Goal: Complete application form

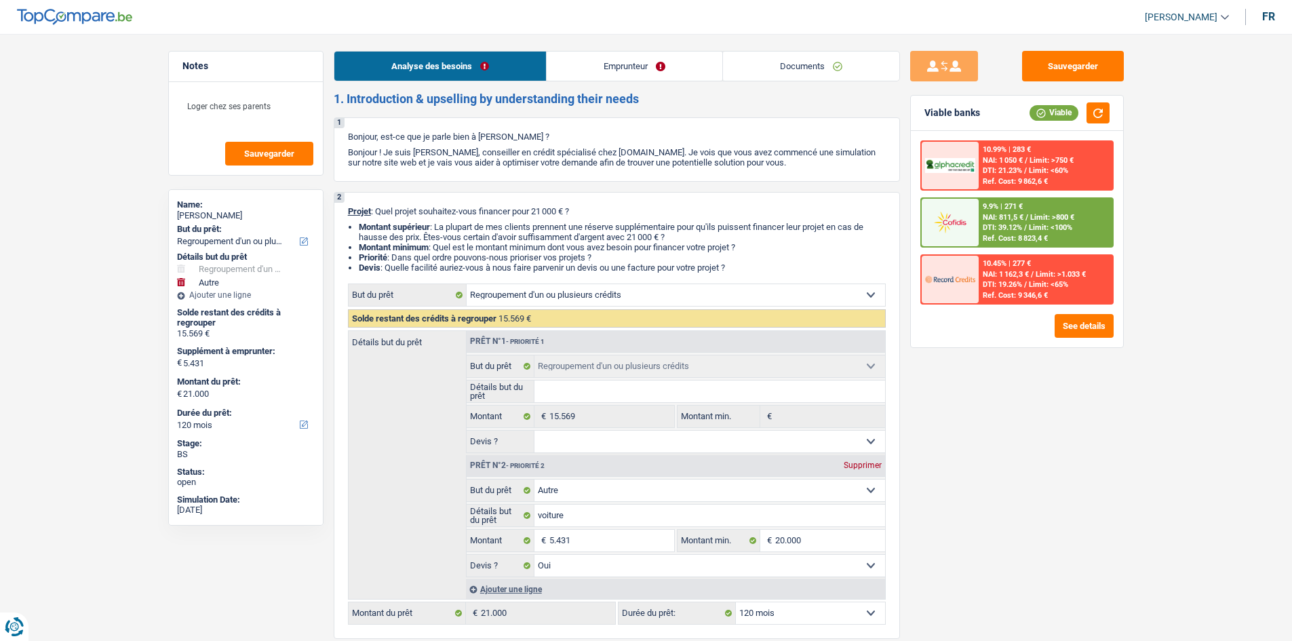
select select "refinancing"
select select "other"
select select "120"
select select "refinancing"
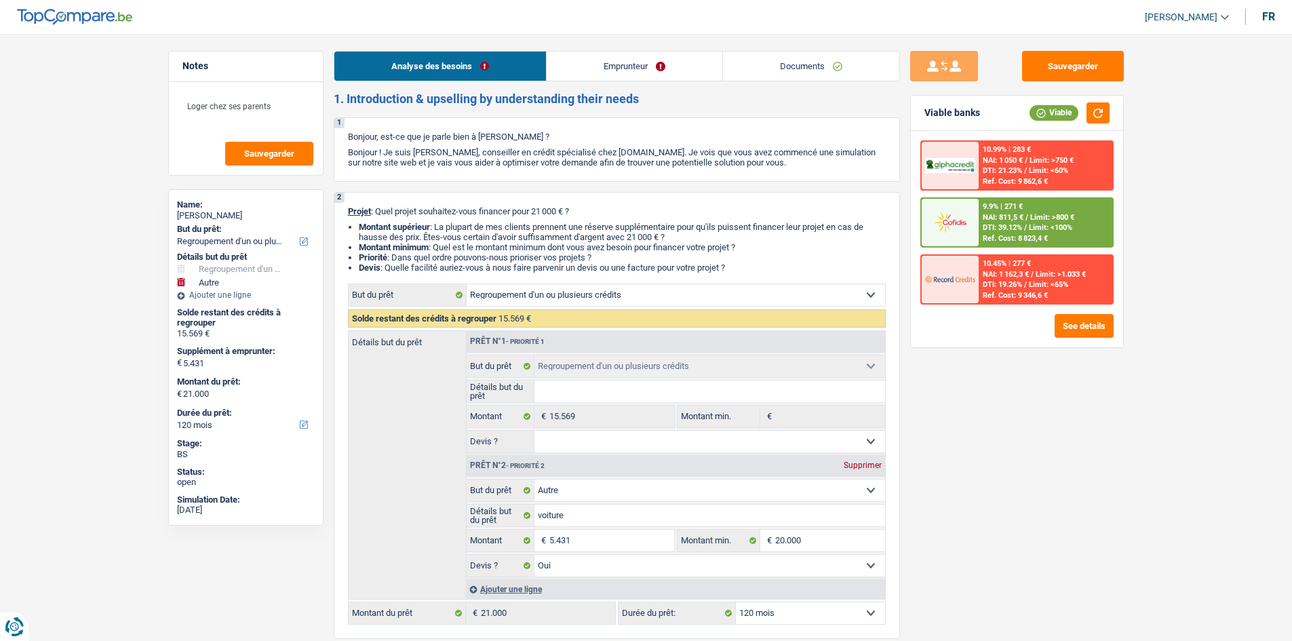
select select "refinancing"
select select "other"
select select "yes"
select select "120"
select select "publicEmployee"
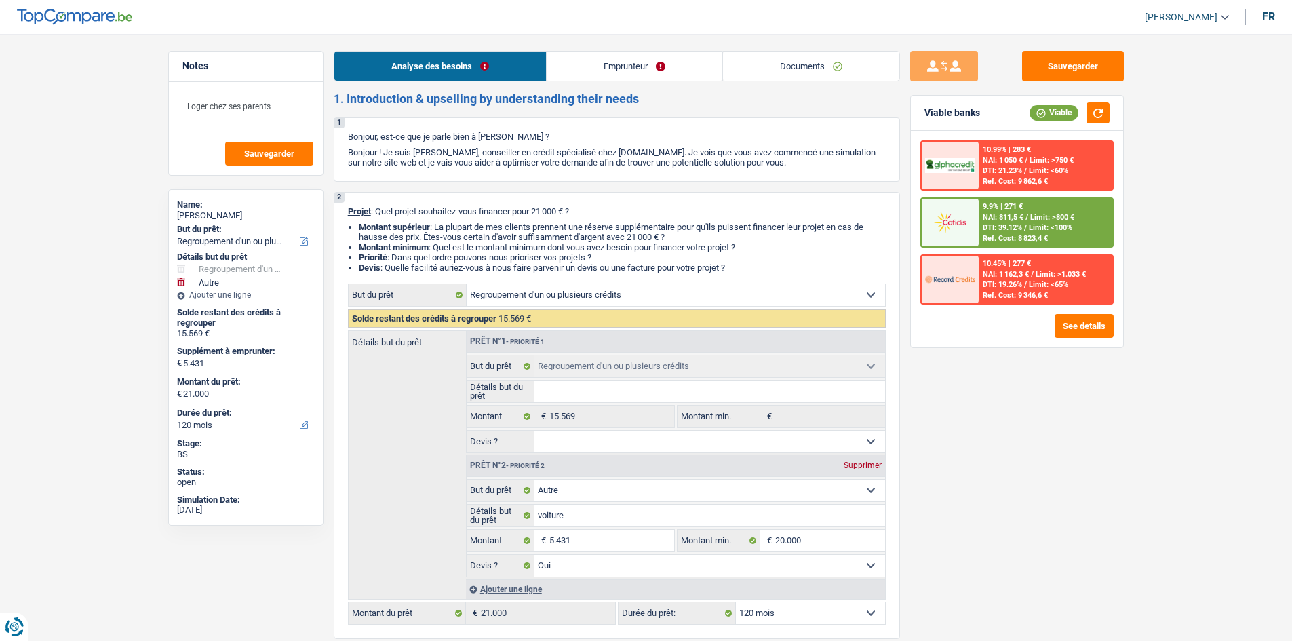
select select "netSalary"
select select "mealVouchers"
select select "liveWithParents"
select select "carLoan"
select select "60"
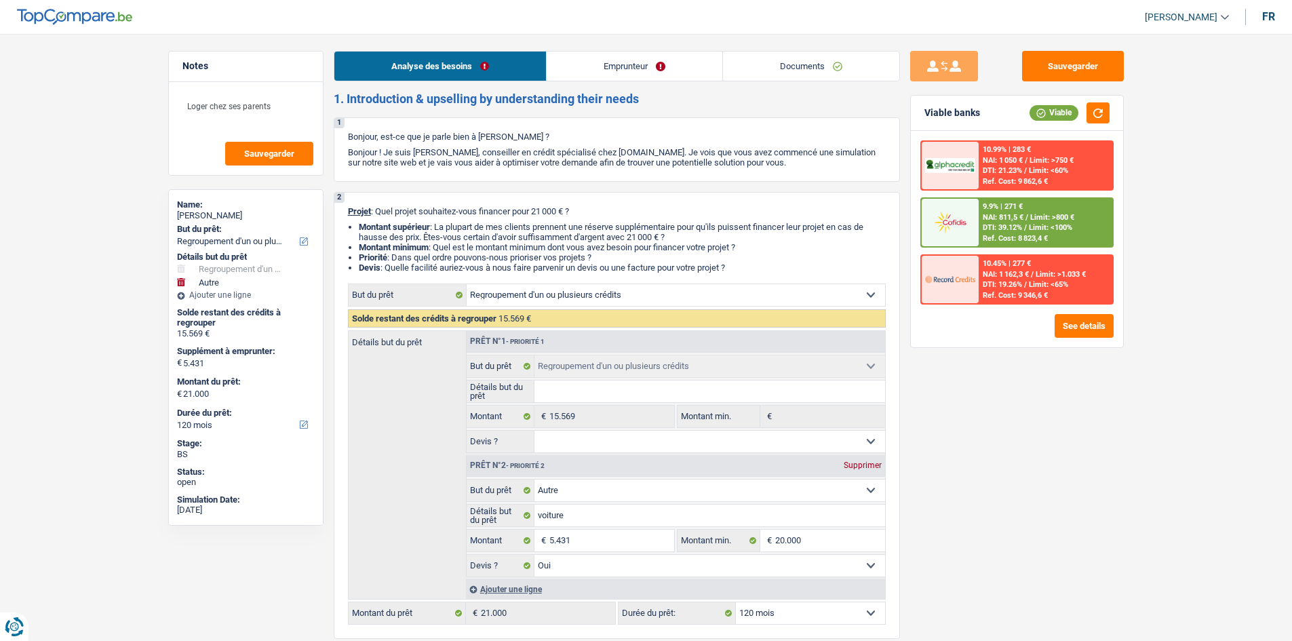
select select "refinancing"
select select "other"
select select "yes"
select select "120"
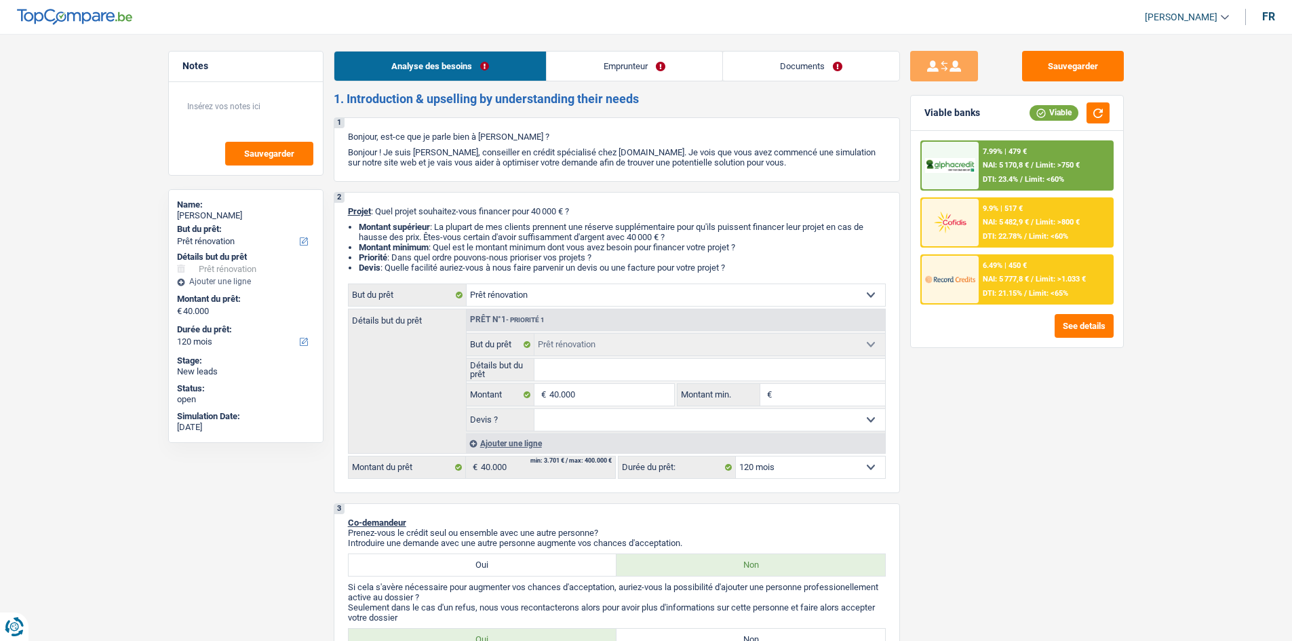
select select "renovation"
select select "120"
select select "renovation"
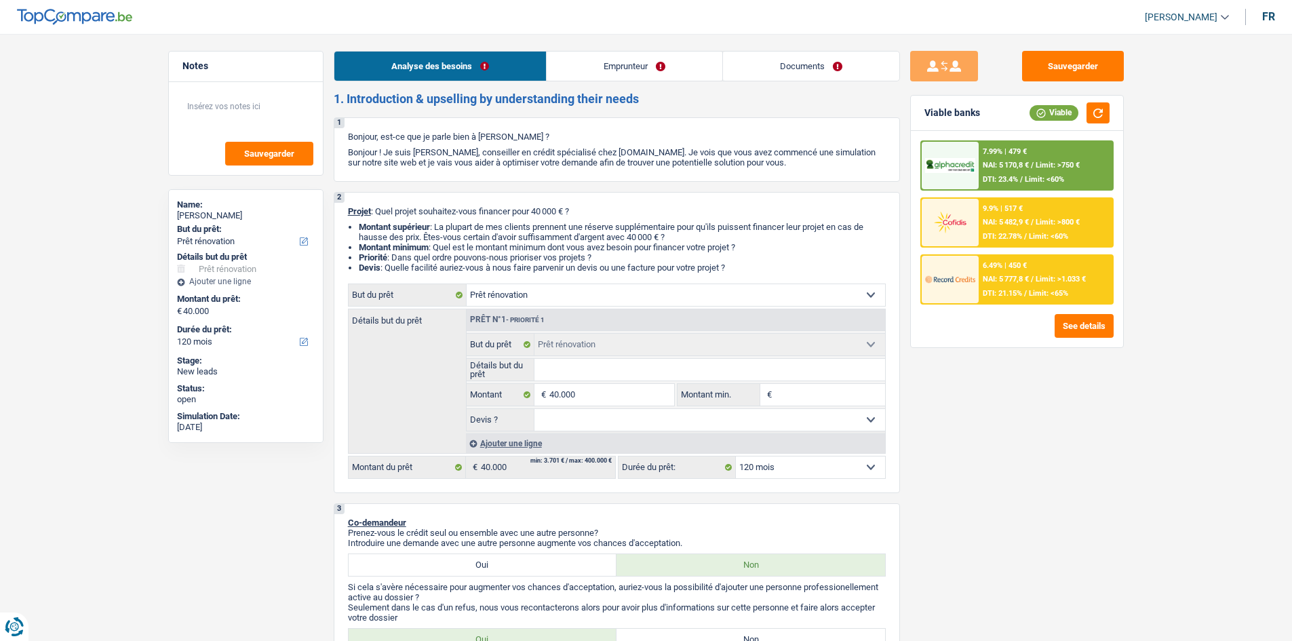
select select "120"
select select "publicEmployee"
select select "familyAllowances"
select select "netSalary"
select select "mealVouchers"
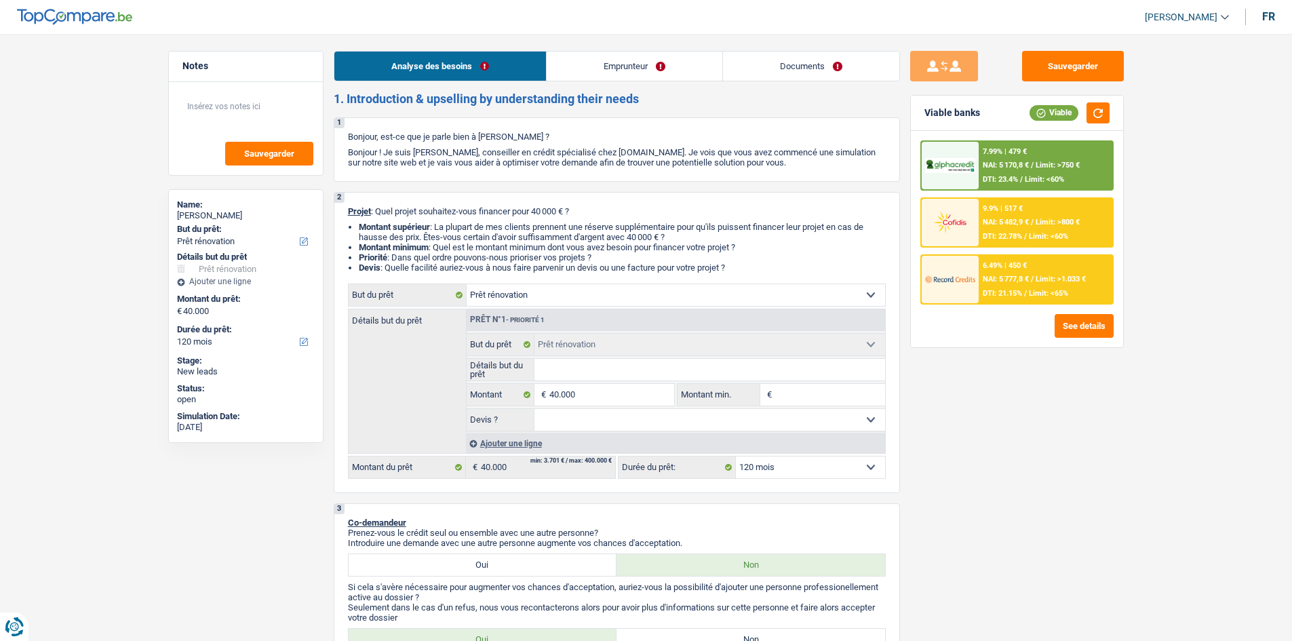
select select "netSalary"
select select "ownerWithMortgage"
select select "mortgage"
select select "240"
select select "renovation"
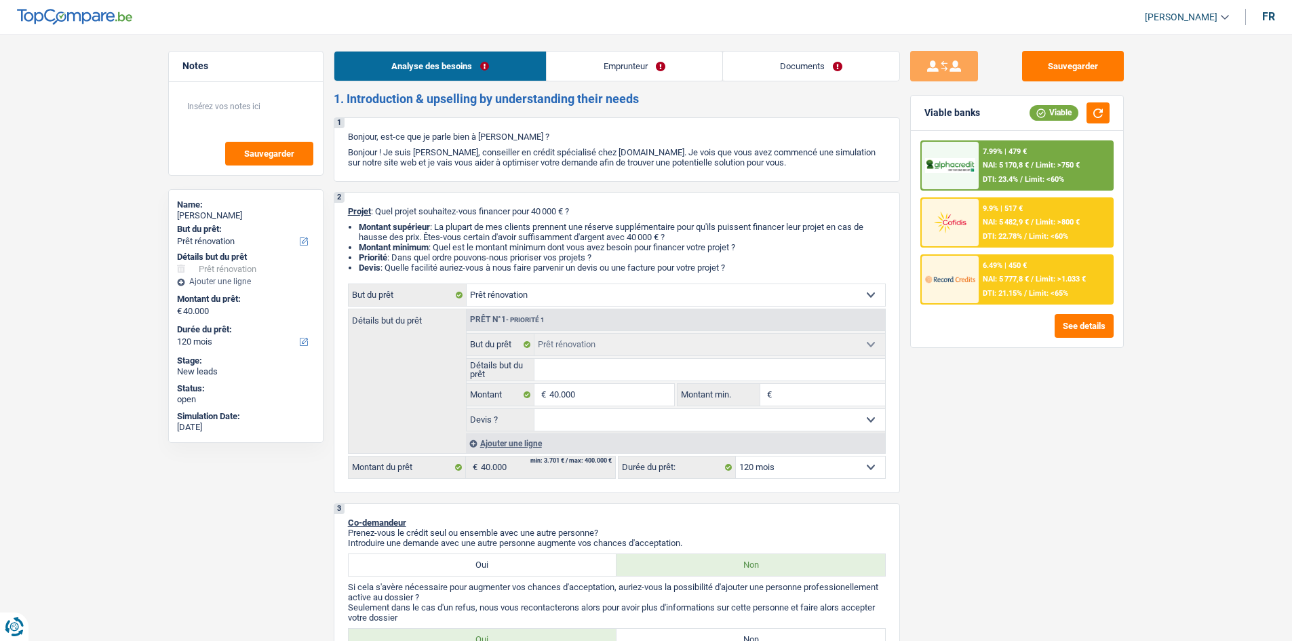
select select "renovation"
select select "120"
click at [581, 366] on input "Détails but du prêt" at bounding box center [710, 370] width 351 height 22
type input "R"
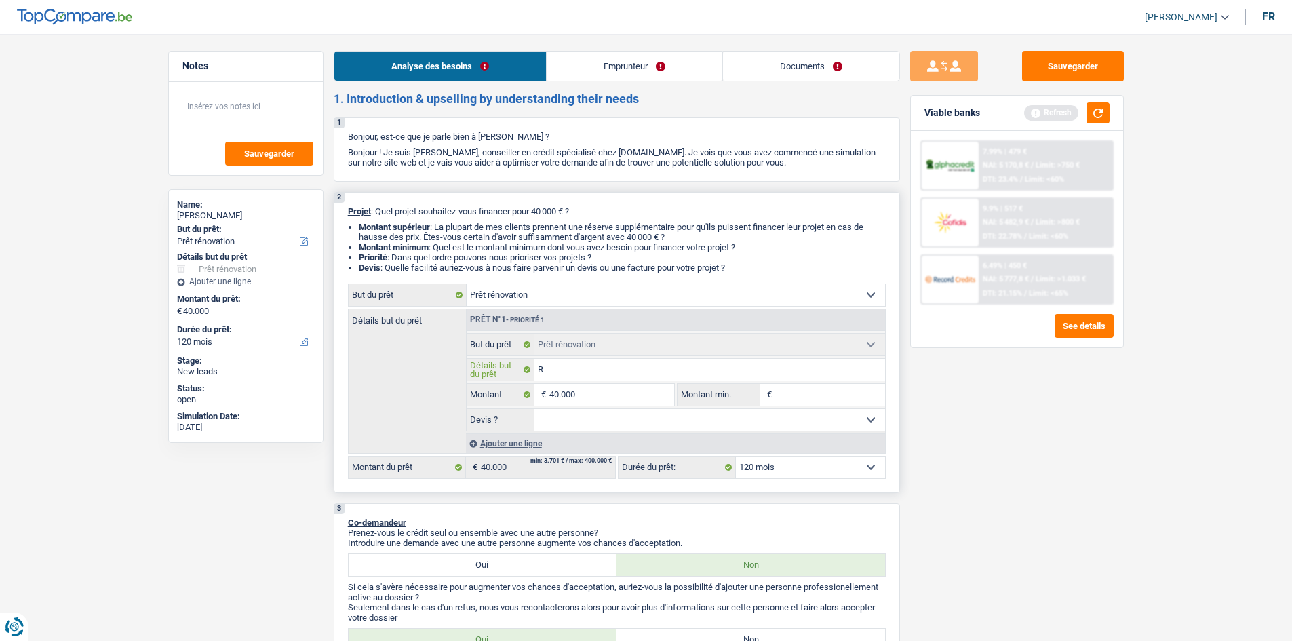
type input "Re"
type input "Ren"
type input "Reno"
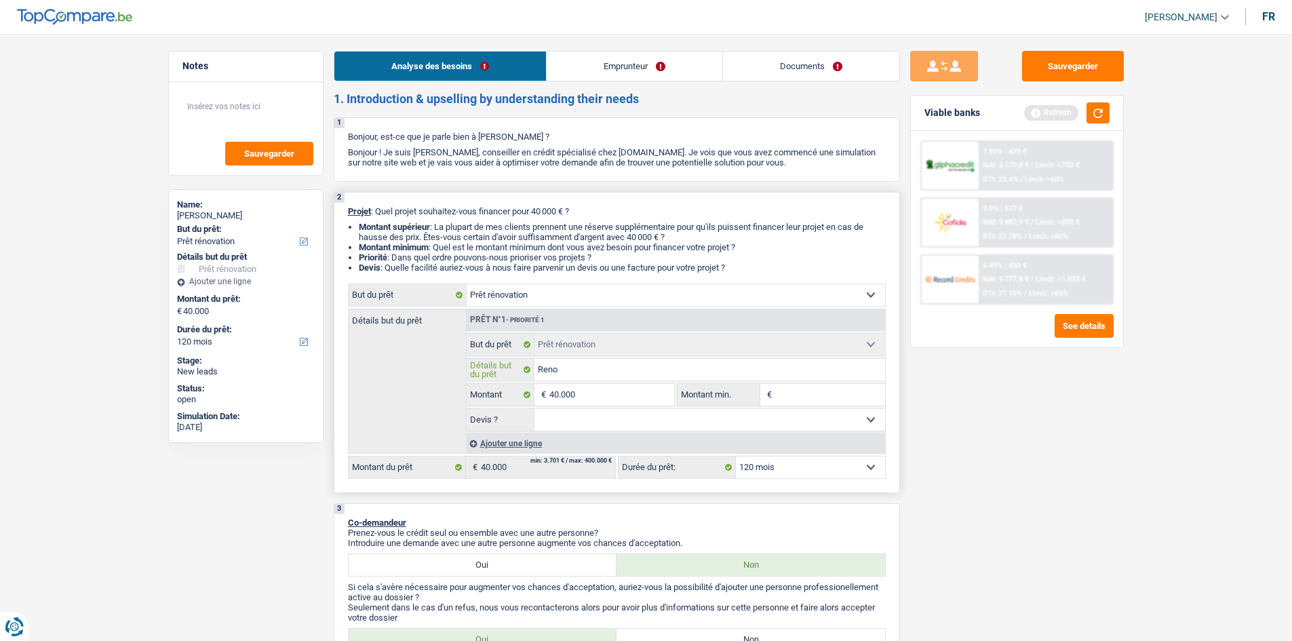
type input "Reno"
type input "Renov"
type input "Renova"
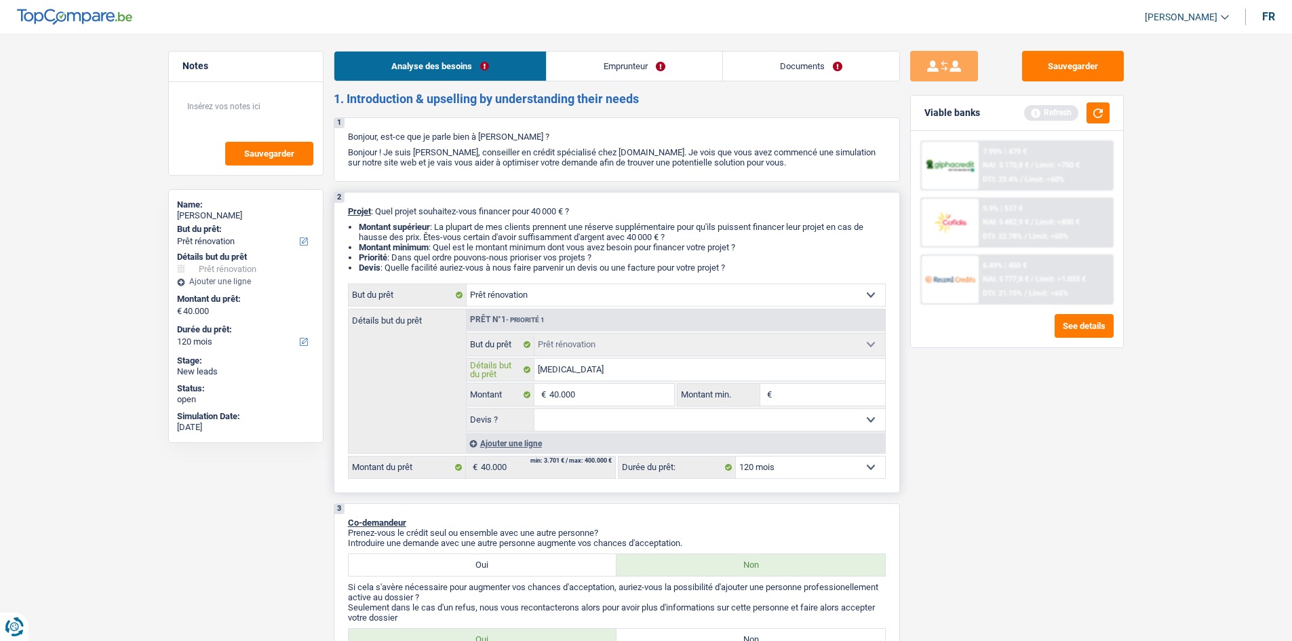
type input "Renovat"
type input "Renovati"
type input "Renovatio"
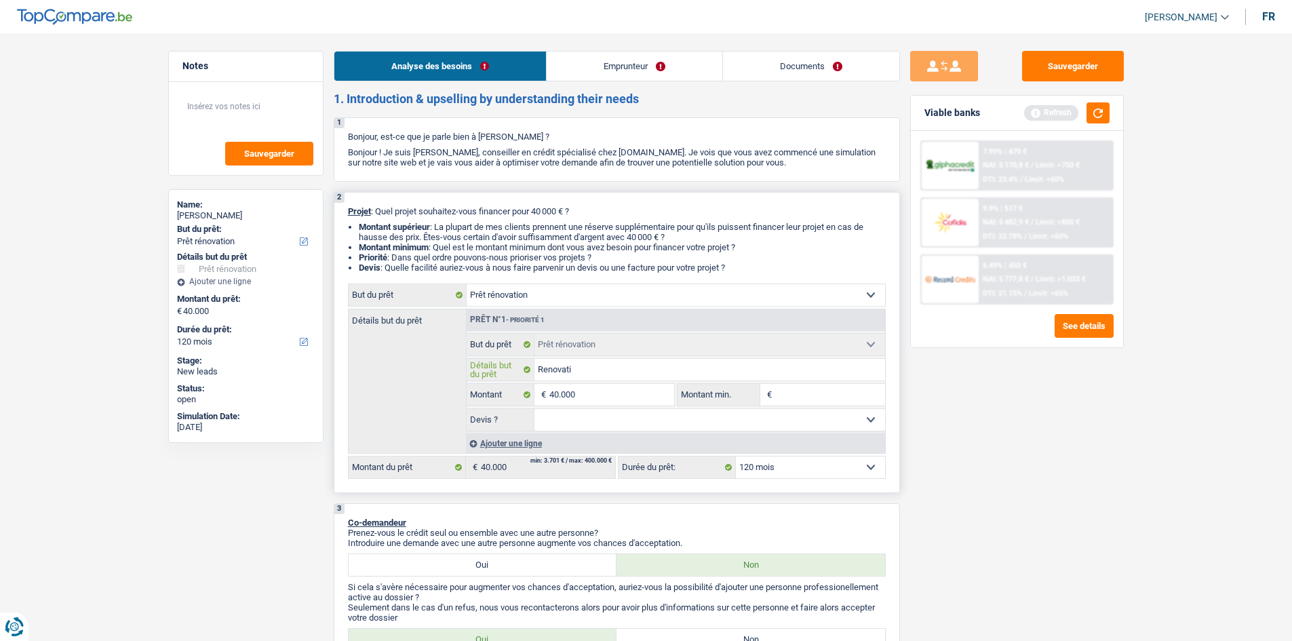
type input "Renovatio"
type input "Renovation"
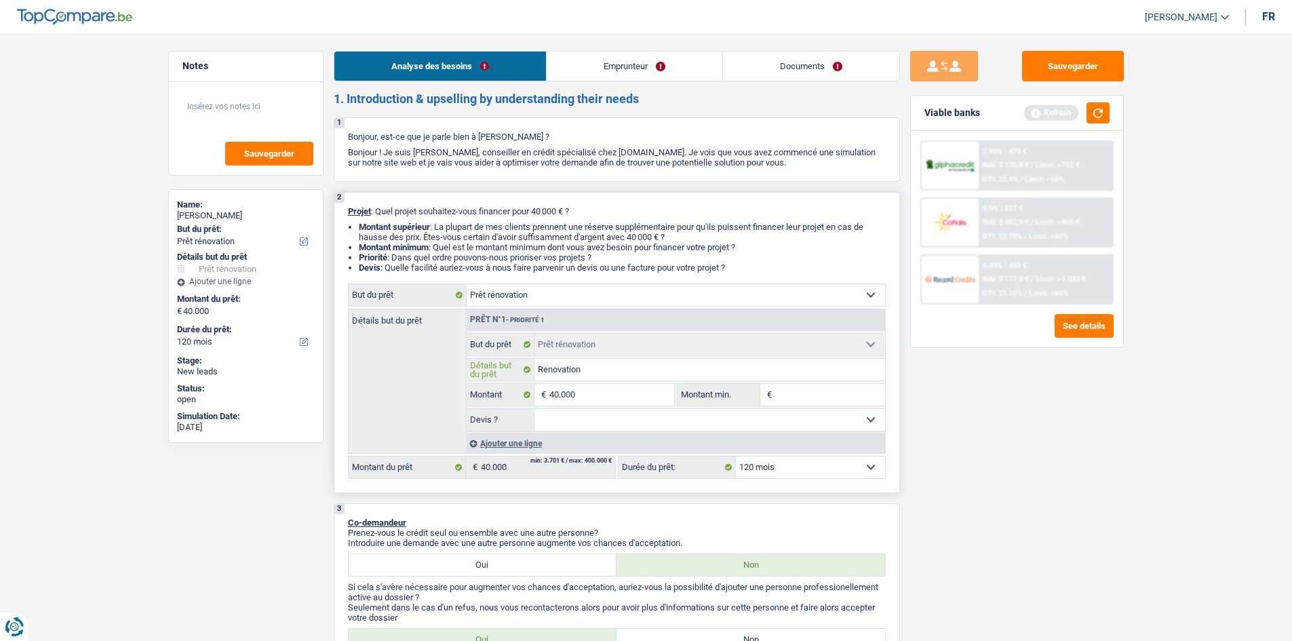
type input "Renovation d"
type input "Renovation de"
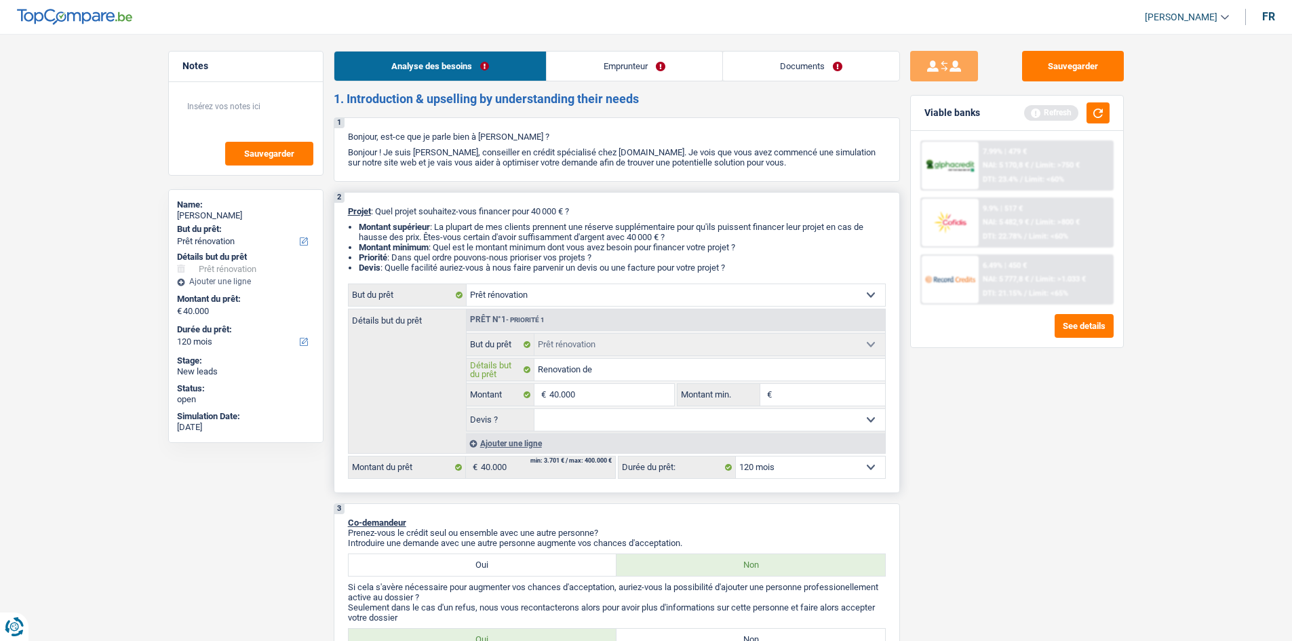
type input "Renovation de"
type input "Renovation de 2"
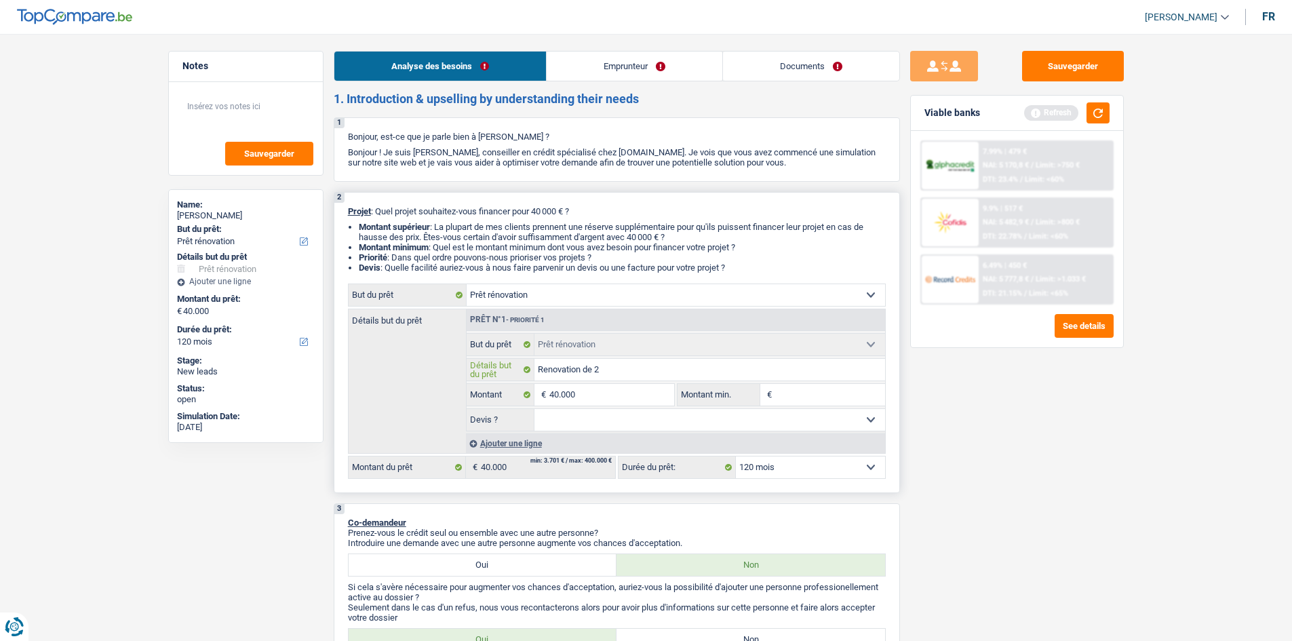
type input "Renovation de 2 s"
type input "Renovation de 2 sd"
type input "Renovation de 2 sdb"
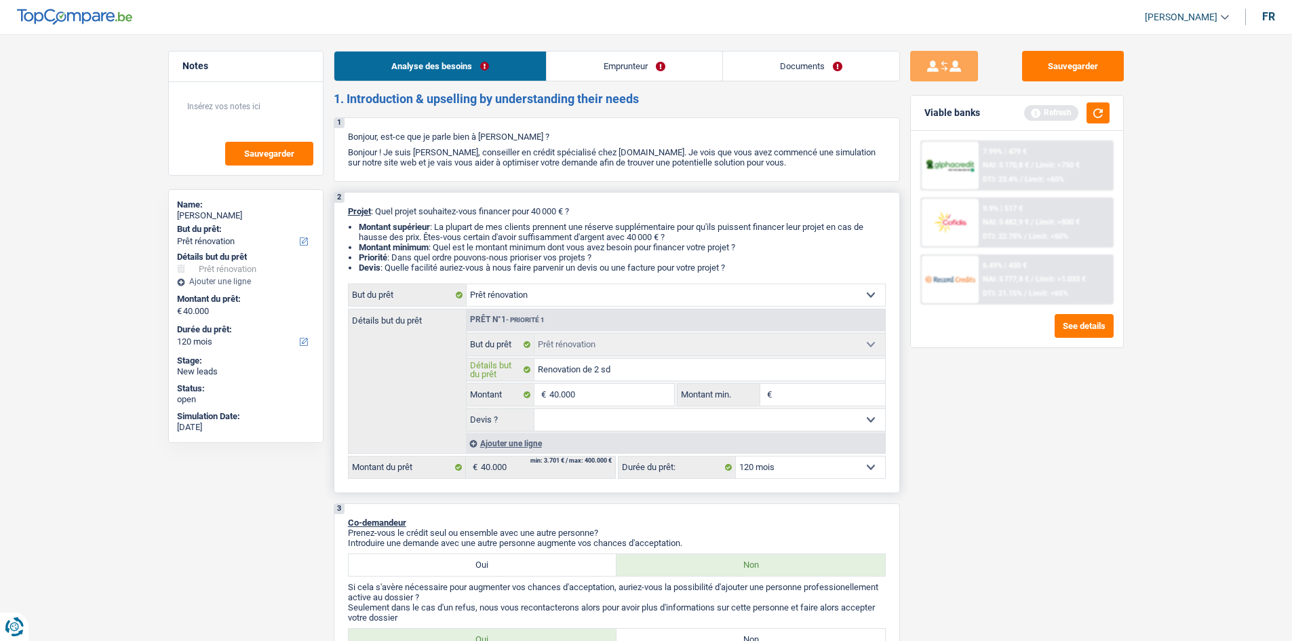
type input "Renovation de 2 sdb"
click at [571, 417] on select "Oui Non Non répondu Sélectionner une option" at bounding box center [710, 420] width 351 height 22
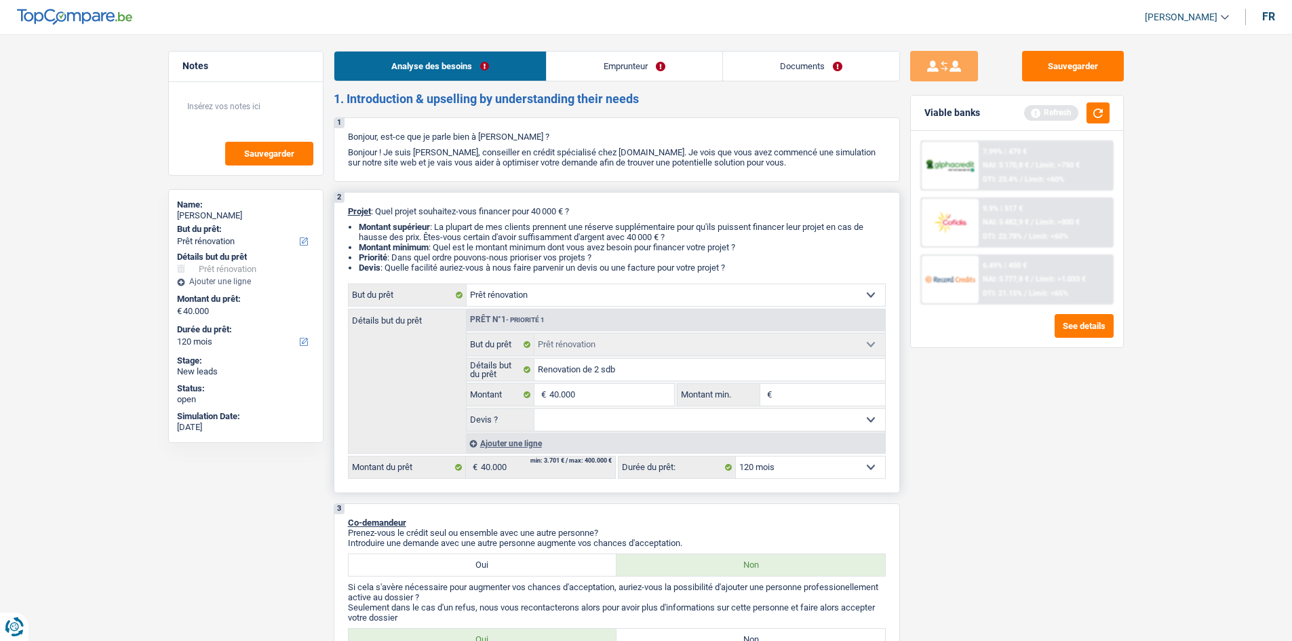
click at [835, 396] on input "Montant min." at bounding box center [830, 395] width 110 height 22
type input "3"
type input "39"
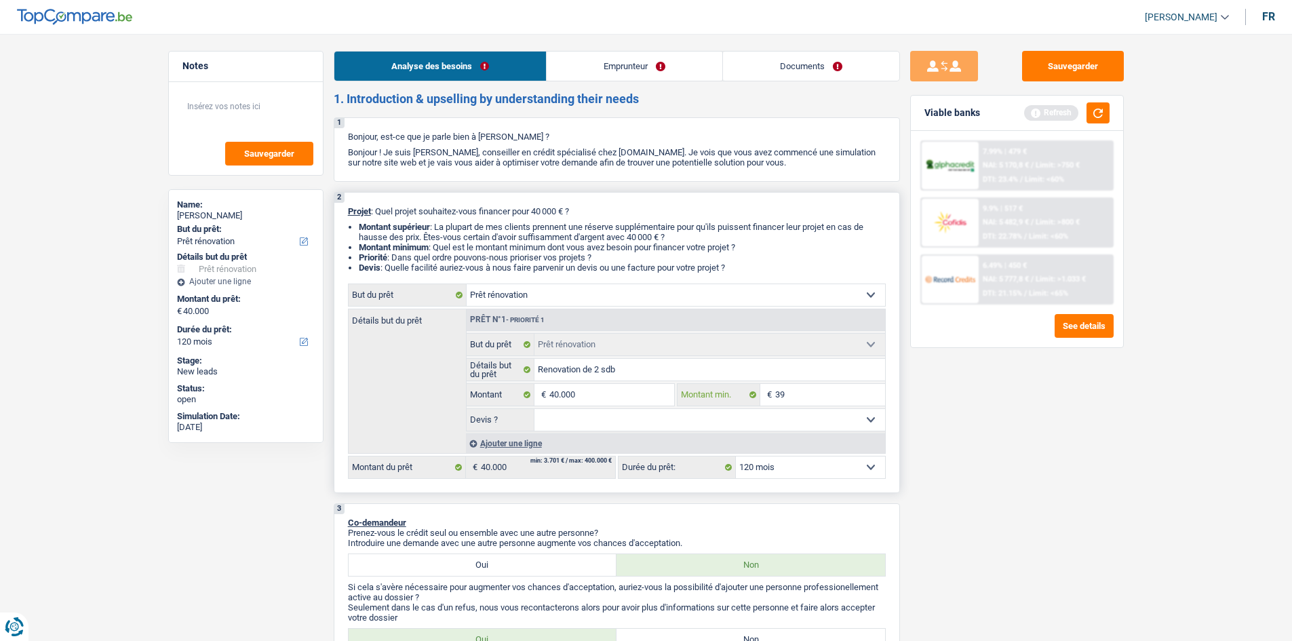
type input "390"
type input "3.900"
type input "39.000"
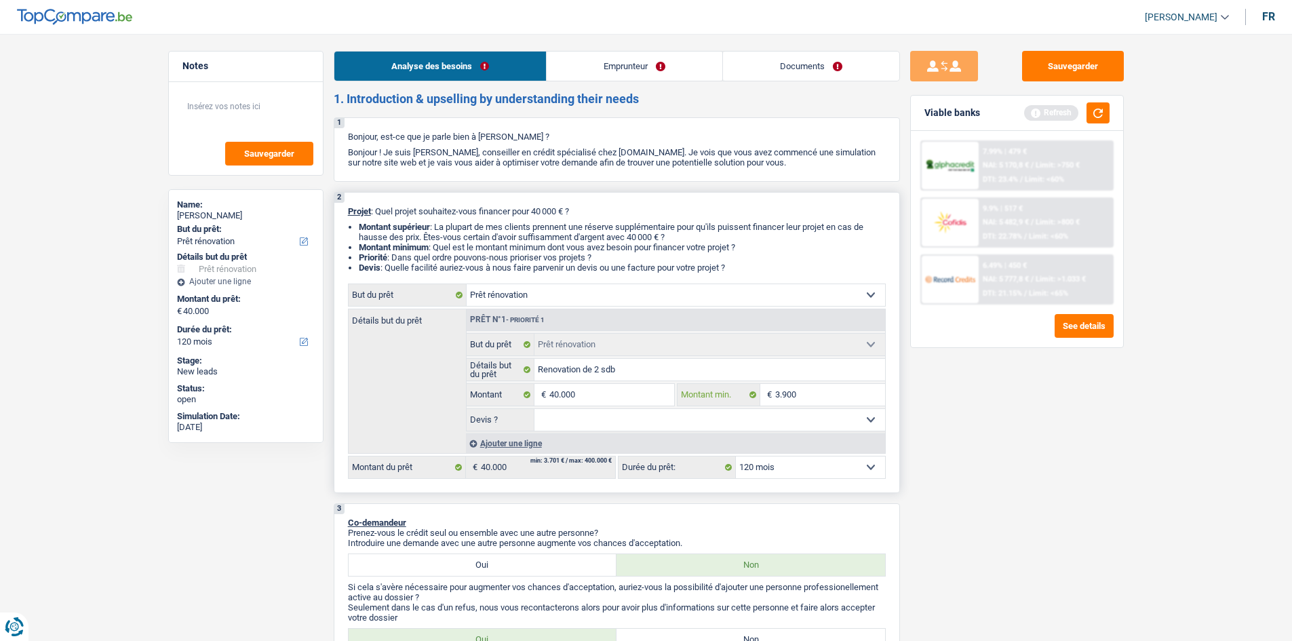
type input "39.000"
click at [806, 421] on select "Oui Non Non répondu Sélectionner une option" at bounding box center [710, 420] width 351 height 22
select select "yes"
click at [535, 409] on select "Oui Non Non répondu Sélectionner une option" at bounding box center [710, 420] width 351 height 22
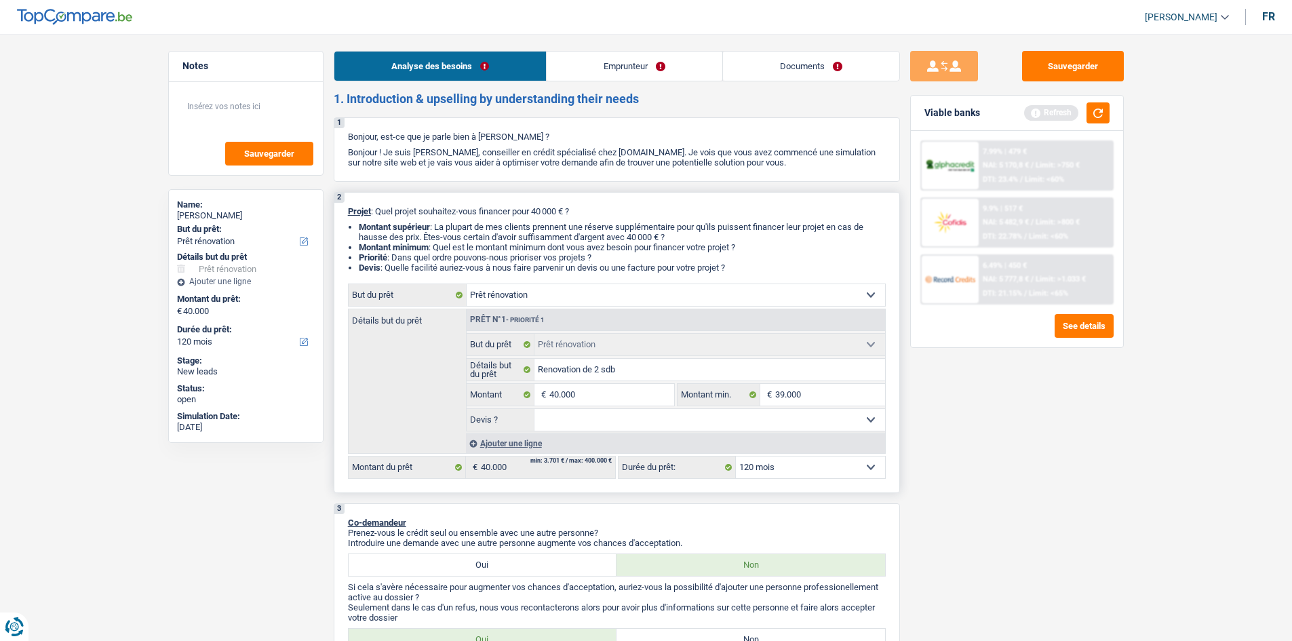
select select "yes"
click at [804, 475] on select "12 mois 18 mois 24 mois 30 mois 36 mois 42 mois 48 mois 60 mois 72 mois 84 mois…" at bounding box center [810, 468] width 149 height 22
select select "144"
click at [736, 457] on select "12 mois 18 mois 24 mois 30 mois 36 mois 42 mois 48 mois 60 mois 72 mois 84 mois…" at bounding box center [810, 468] width 149 height 22
select select "144"
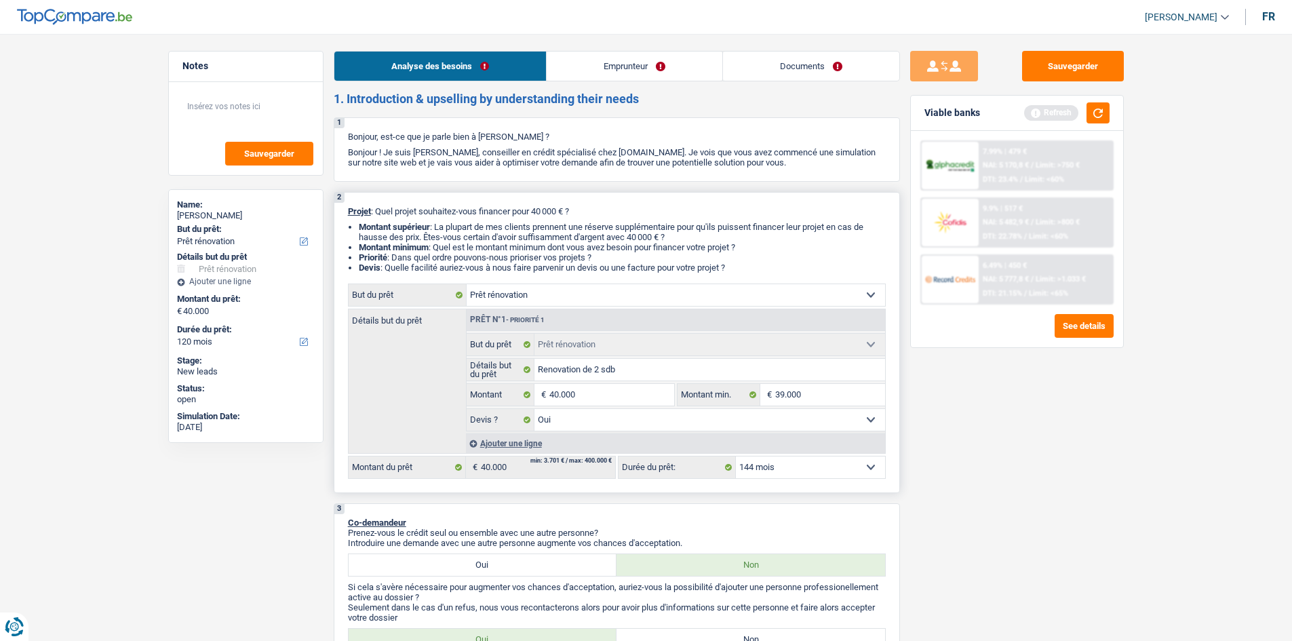
select select "144"
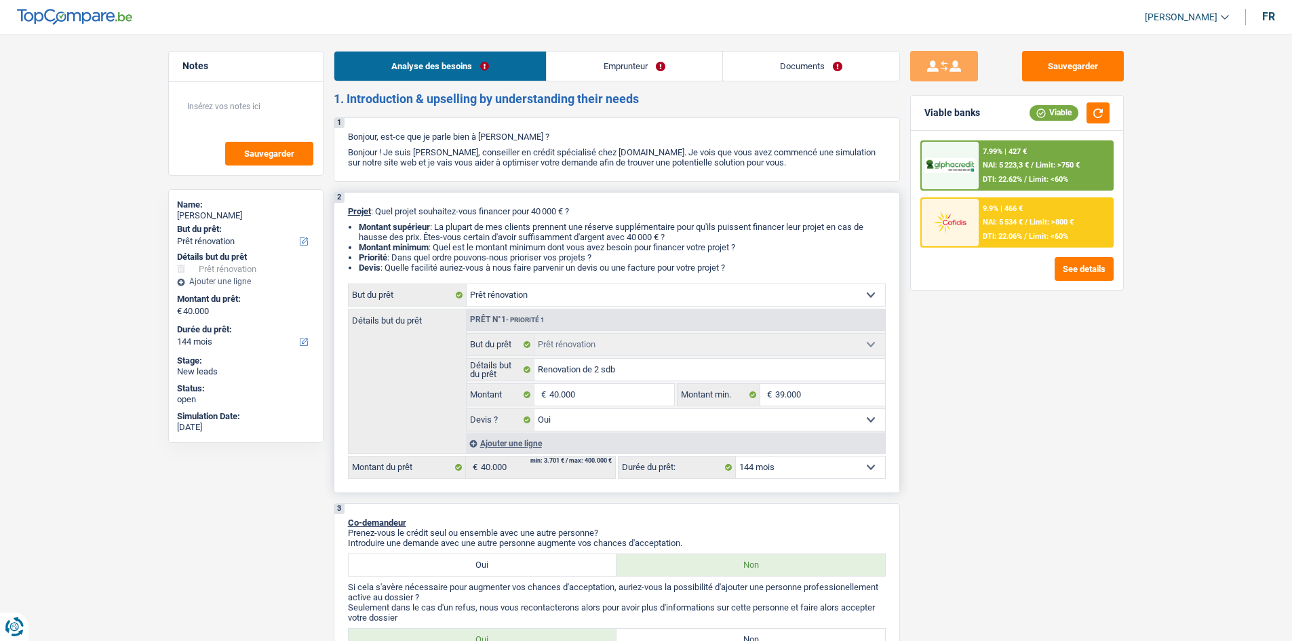
click at [799, 469] on select "12 mois 18 mois 24 mois 30 mois 36 mois 42 mois 48 mois 60 mois 72 mois 84 mois…" at bounding box center [810, 468] width 149 height 22
click at [736, 457] on select "12 mois 18 mois 24 mois 30 mois 36 mois 42 mois 48 mois 60 mois 72 mois 84 mois…" at bounding box center [810, 468] width 149 height 22
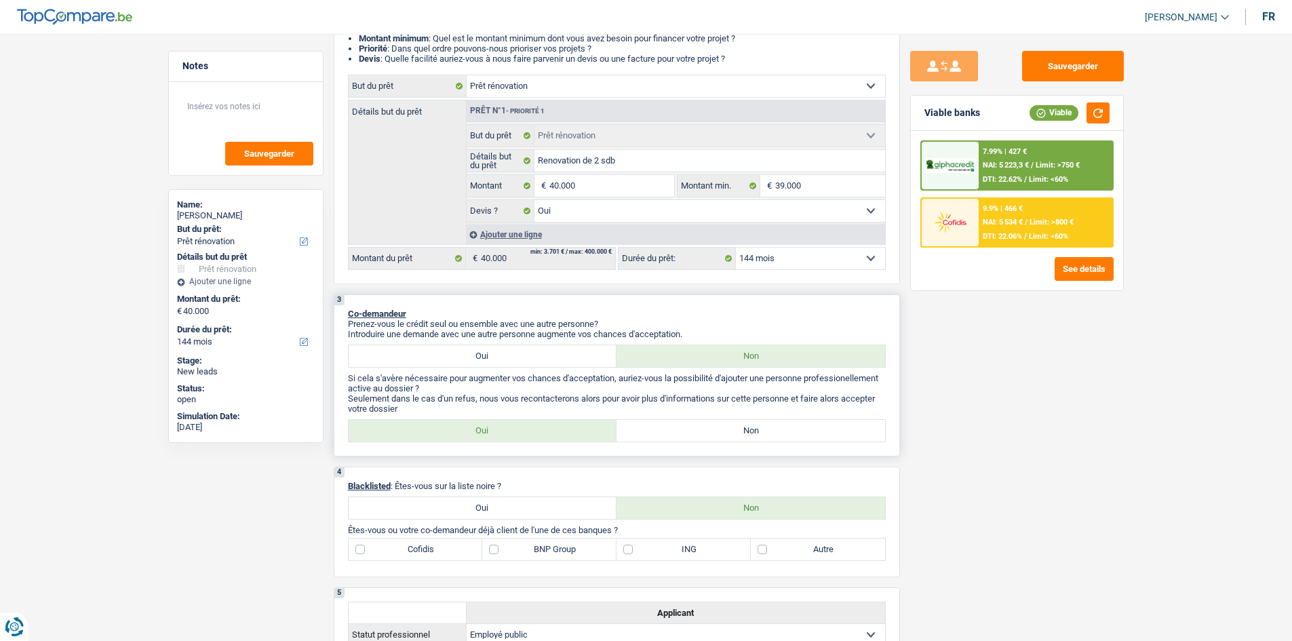
scroll to position [204, 0]
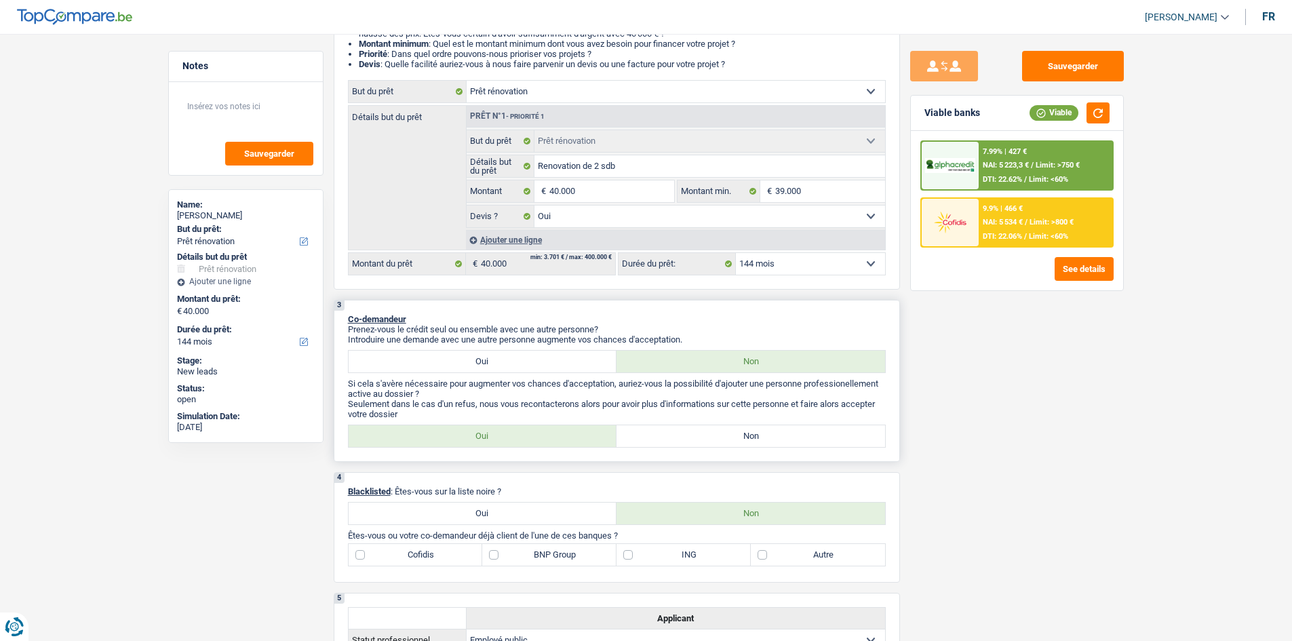
click at [535, 358] on label "Oui" at bounding box center [483, 362] width 269 height 22
click at [535, 358] on input "Oui" at bounding box center [483, 362] width 269 height 22
radio input "true"
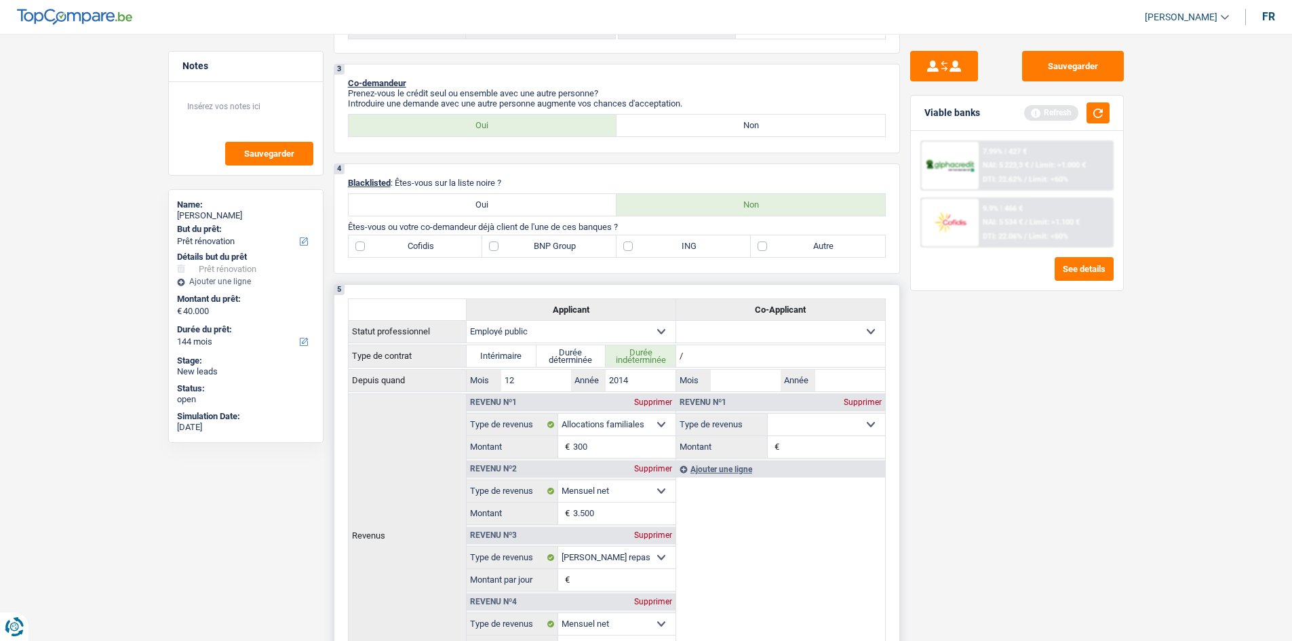
scroll to position [407, 0]
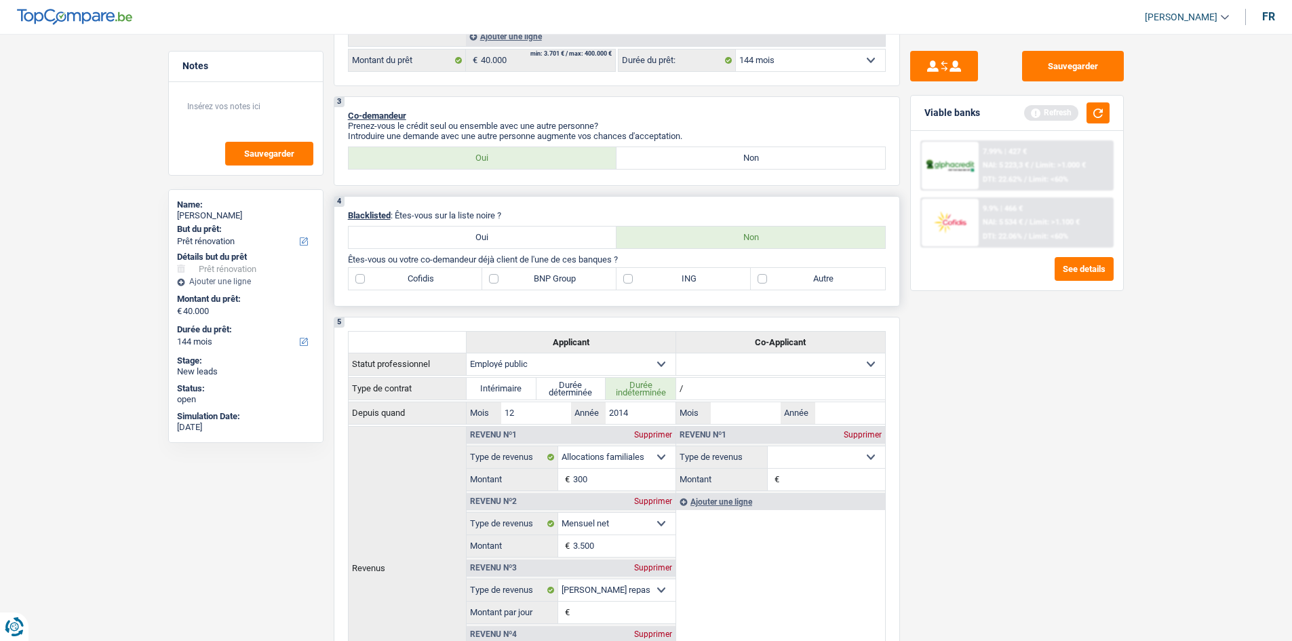
click at [497, 277] on label "BNP Group" at bounding box center [549, 279] width 134 height 22
click at [497, 277] on input "BNP Group" at bounding box center [549, 279] width 134 height 22
checkbox input "true"
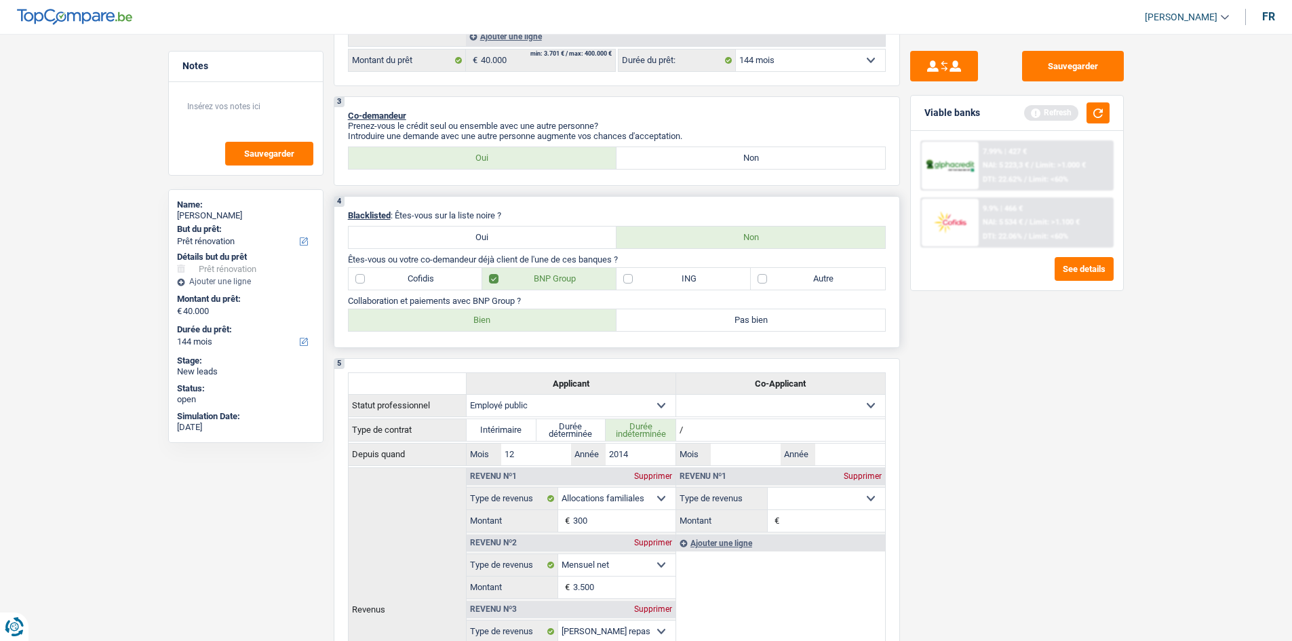
click at [482, 316] on label "Bien" at bounding box center [483, 320] width 269 height 22
click at [482, 316] on input "Bien" at bounding box center [483, 320] width 269 height 22
radio input "true"
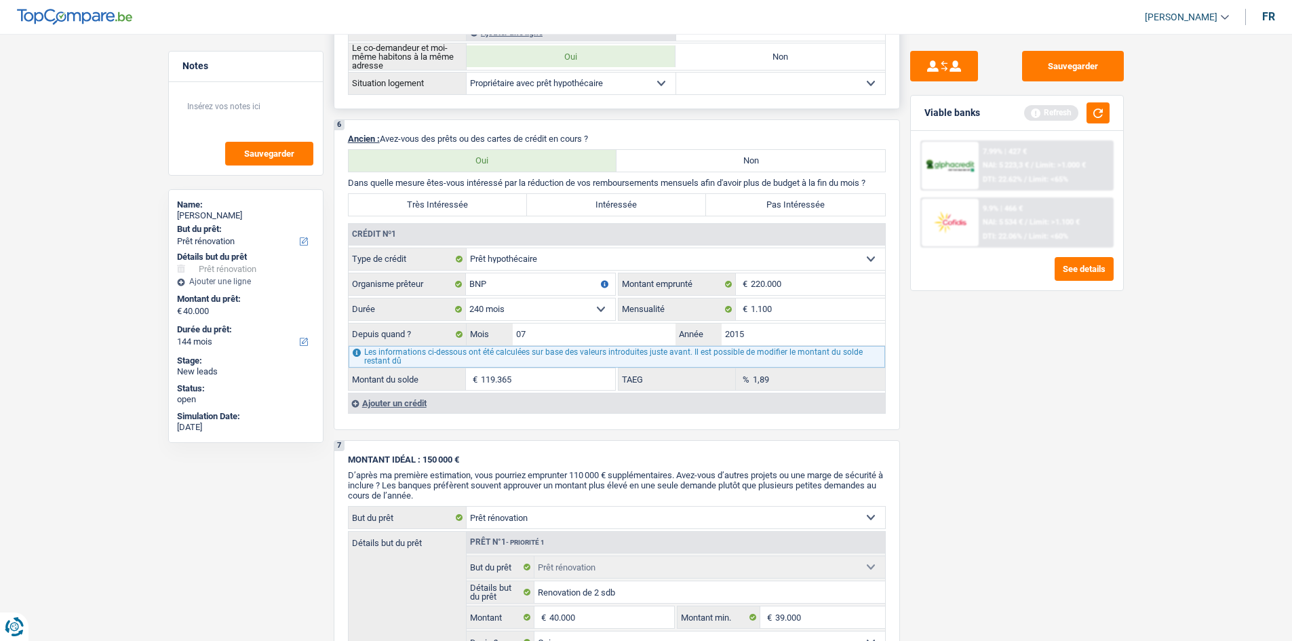
scroll to position [1085, 0]
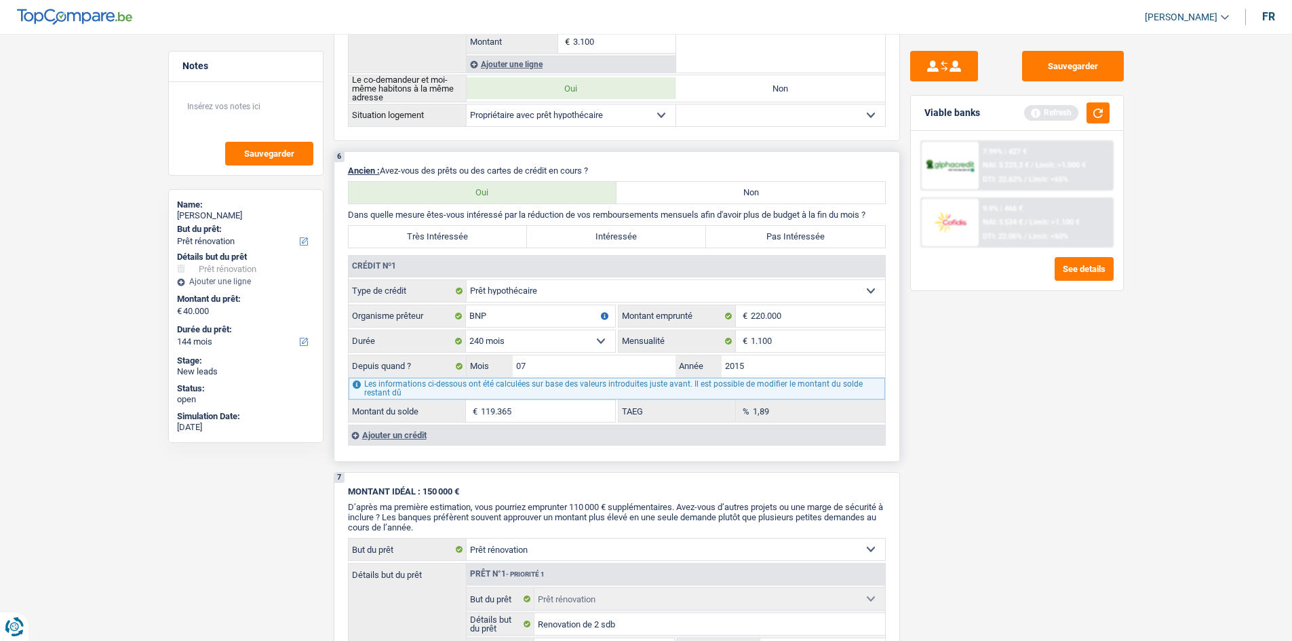
click at [766, 235] on label "Pas Intéressée" at bounding box center [795, 237] width 179 height 22
click at [766, 235] on input "Pas Intéressée" at bounding box center [795, 237] width 179 height 22
radio input "true"
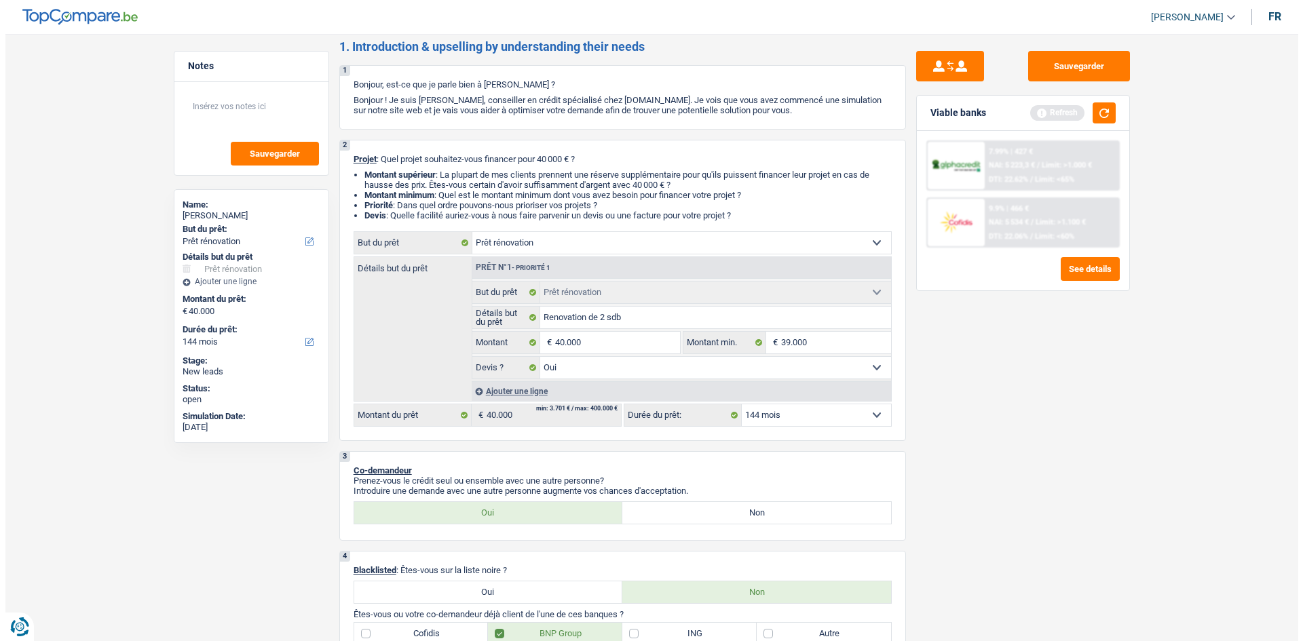
scroll to position [0, 0]
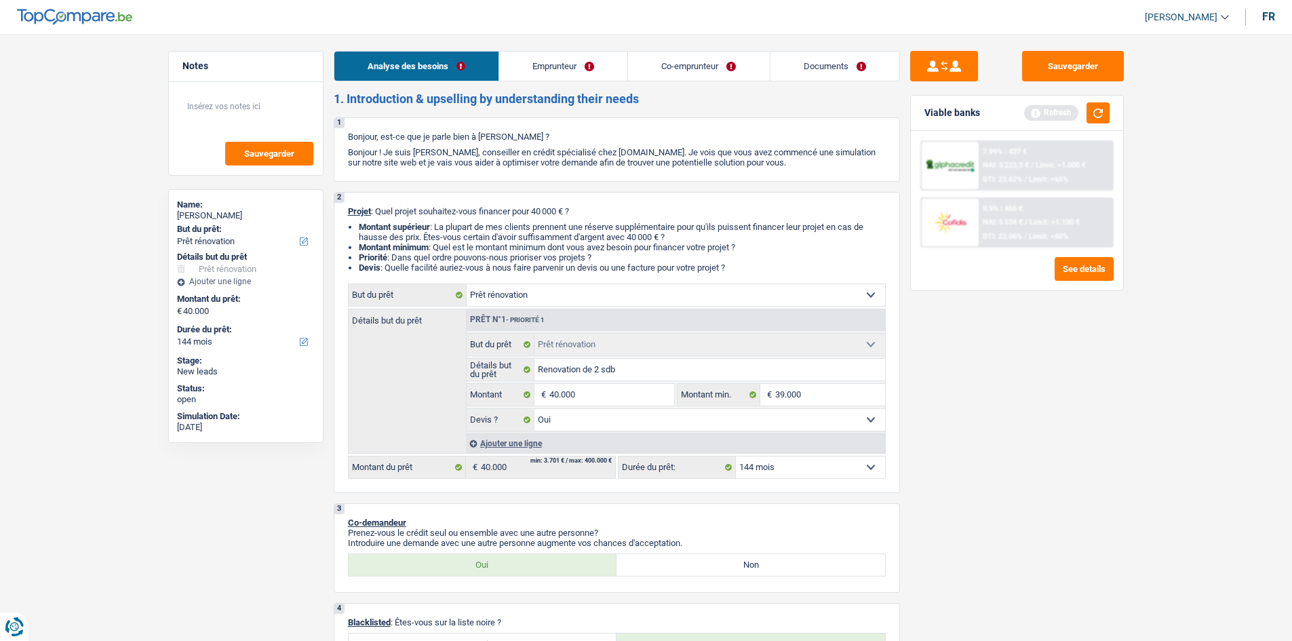
click at [547, 67] on link "Emprunteur" at bounding box center [563, 66] width 128 height 29
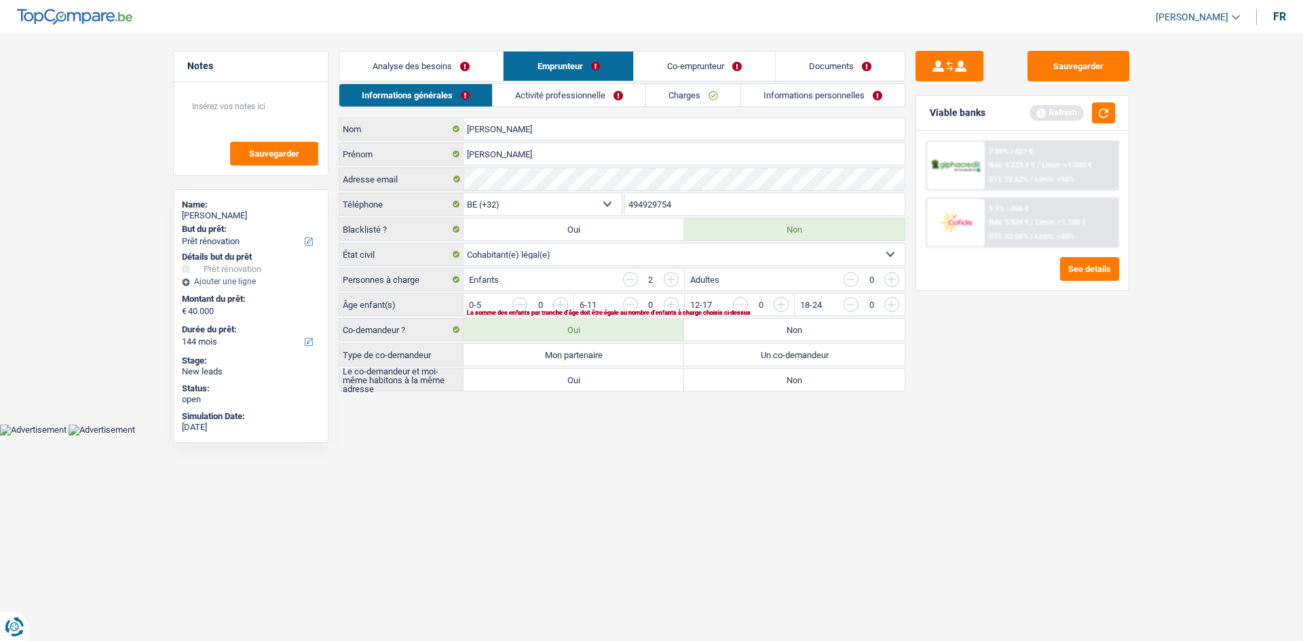
click at [648, 253] on select "Célibataire Marié(e) Cohabitant(e) légal(e) Divorcé(e) Veuf(ve) Séparé (de fait…" at bounding box center [683, 255] width 441 height 22
click at [463, 244] on select "Célibataire Marié(e) Cohabitant(e) légal(e) Divorcé(e) Veuf(ve) Séparé (de fait…" at bounding box center [683, 255] width 441 height 22
click at [566, 305] on input "button" at bounding box center [835, 308] width 565 height 22
click at [668, 301] on input "button" at bounding box center [945, 308] width 565 height 22
click at [579, 351] on label "Mon partenaire" at bounding box center [573, 355] width 220 height 22
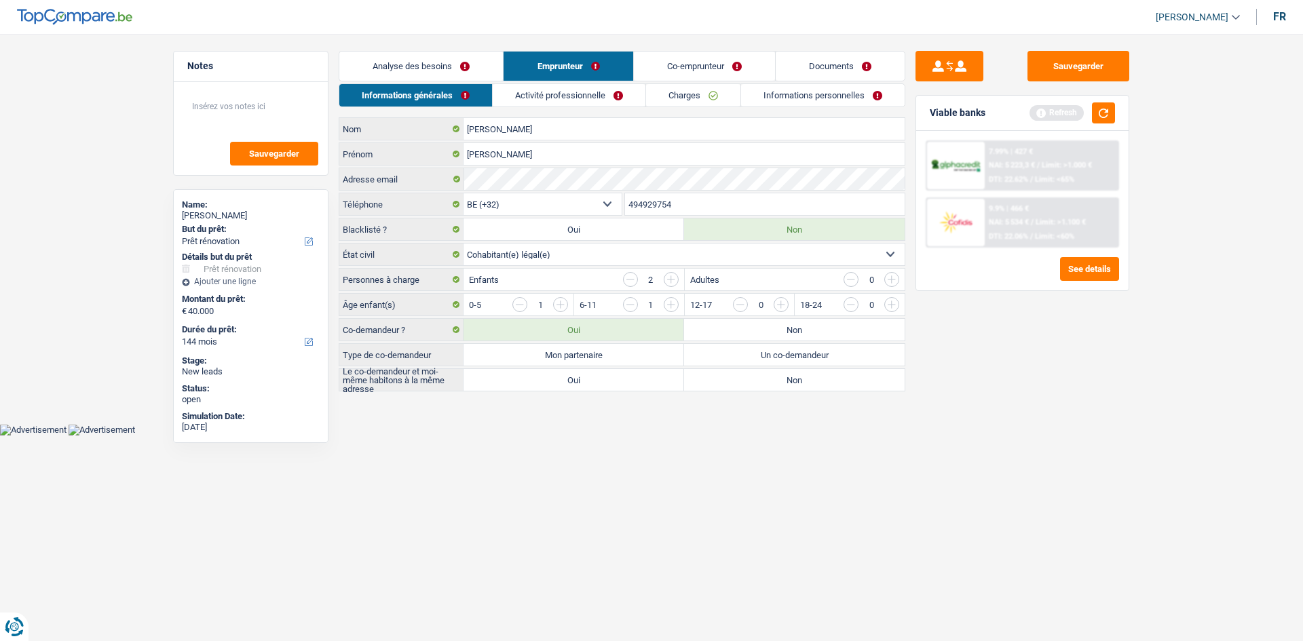
click at [579, 351] on input "Mon partenaire" at bounding box center [573, 355] width 220 height 22
radio input "true"
click at [576, 378] on label "Oui" at bounding box center [573, 380] width 220 height 22
click at [576, 378] on input "Oui" at bounding box center [573, 380] width 220 height 22
radio input "true"
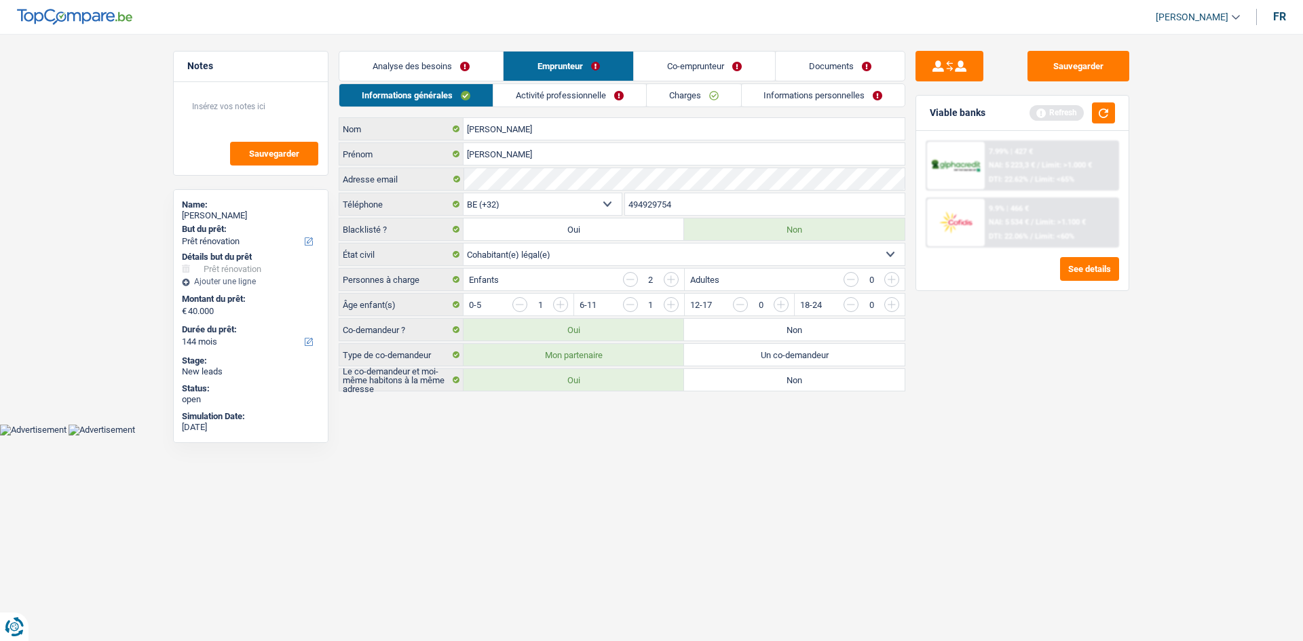
click at [542, 85] on link "Activité professionnelle" at bounding box center [569, 95] width 153 height 22
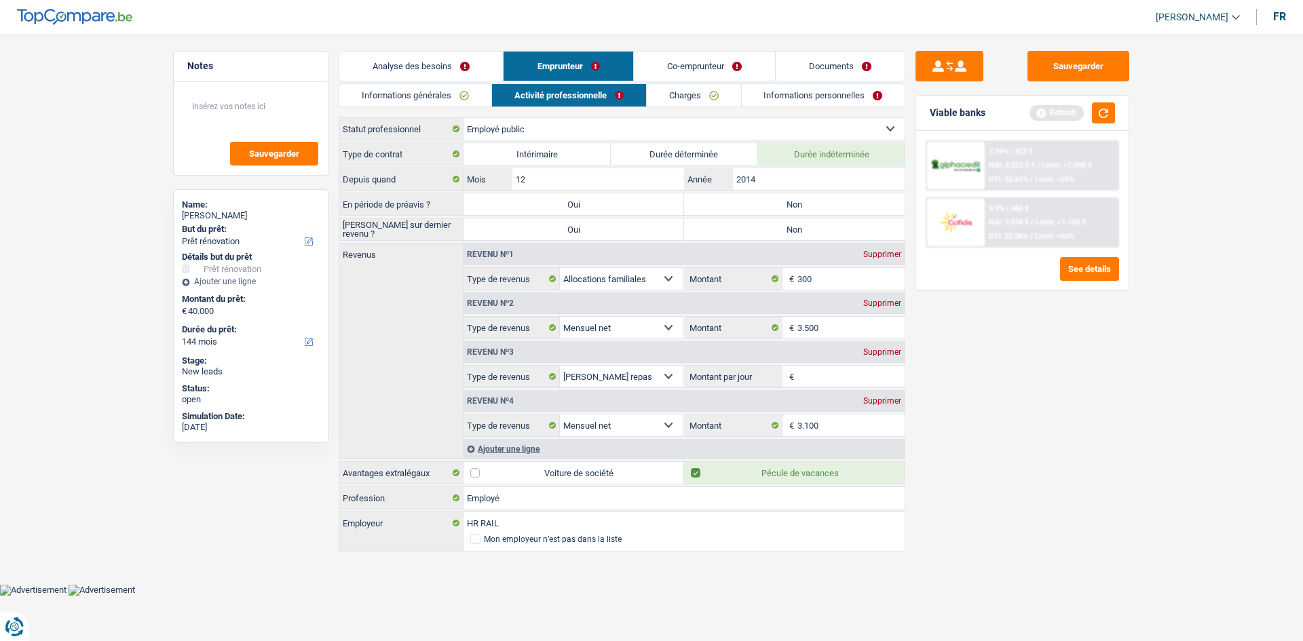
click at [410, 96] on link "Informations générales" at bounding box center [415, 95] width 152 height 22
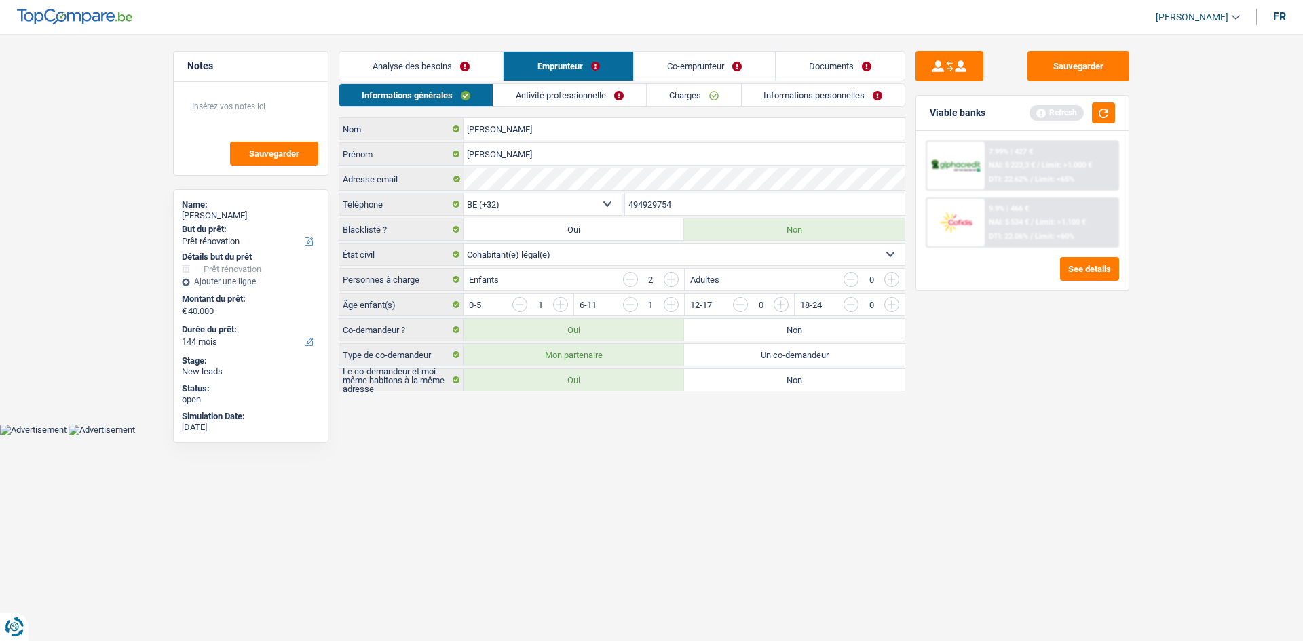
click at [543, 93] on link "Activité professionnelle" at bounding box center [569, 95] width 153 height 22
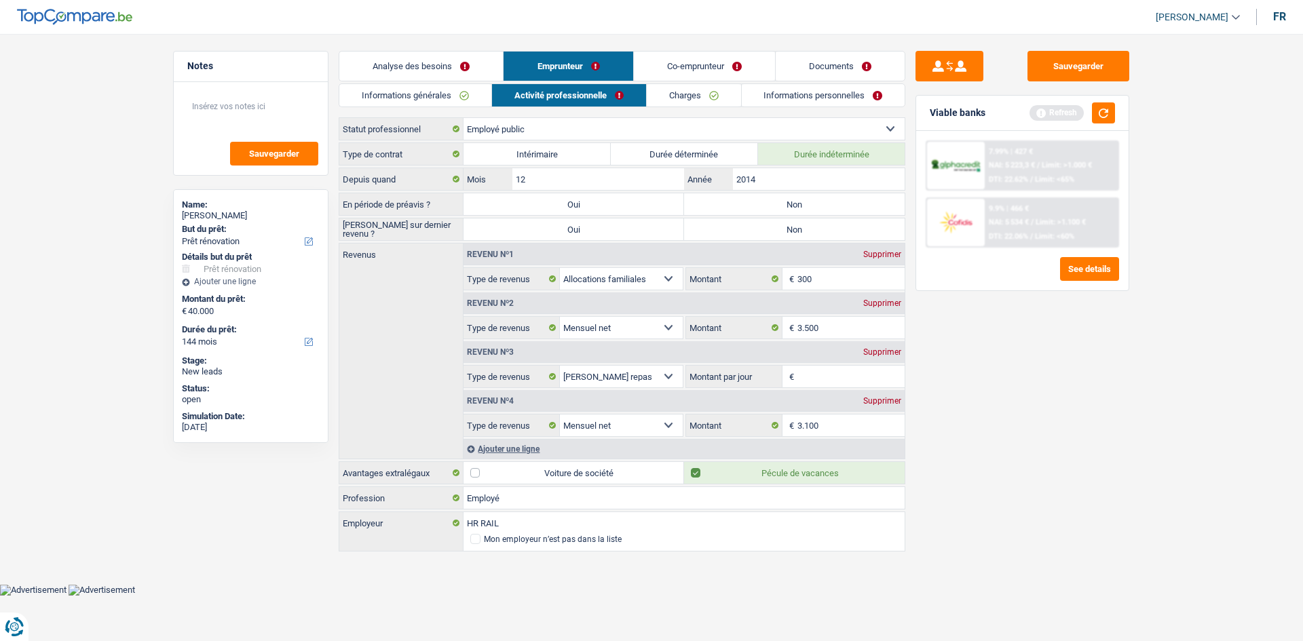
click at [774, 204] on label "Non" at bounding box center [794, 204] width 220 height 22
click at [774, 204] on input "Non" at bounding box center [794, 204] width 220 height 22
radio input "true"
click at [758, 231] on label "Non" at bounding box center [794, 229] width 220 height 22
click at [758, 231] on input "Non" at bounding box center [794, 229] width 220 height 22
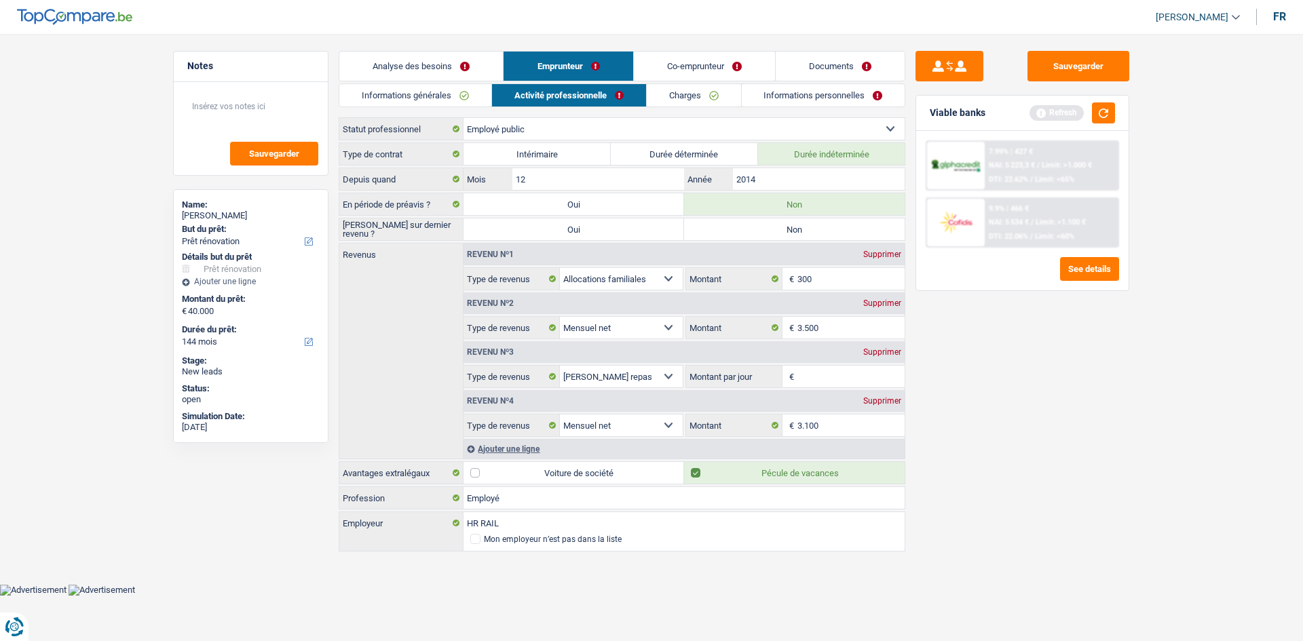
radio input "true"
drag, startPoint x: 783, startPoint y: 320, endPoint x: 1174, endPoint y: 346, distance: 392.3
click at [1174, 346] on main "Notes Sauvegarder Name: Karl Brandl But du prêt: Confort maison: meubles, texti…" at bounding box center [651, 302] width 1303 height 564
click at [809, 371] on input "Montant par jour" at bounding box center [851, 377] width 108 height 22
type input "8,0"
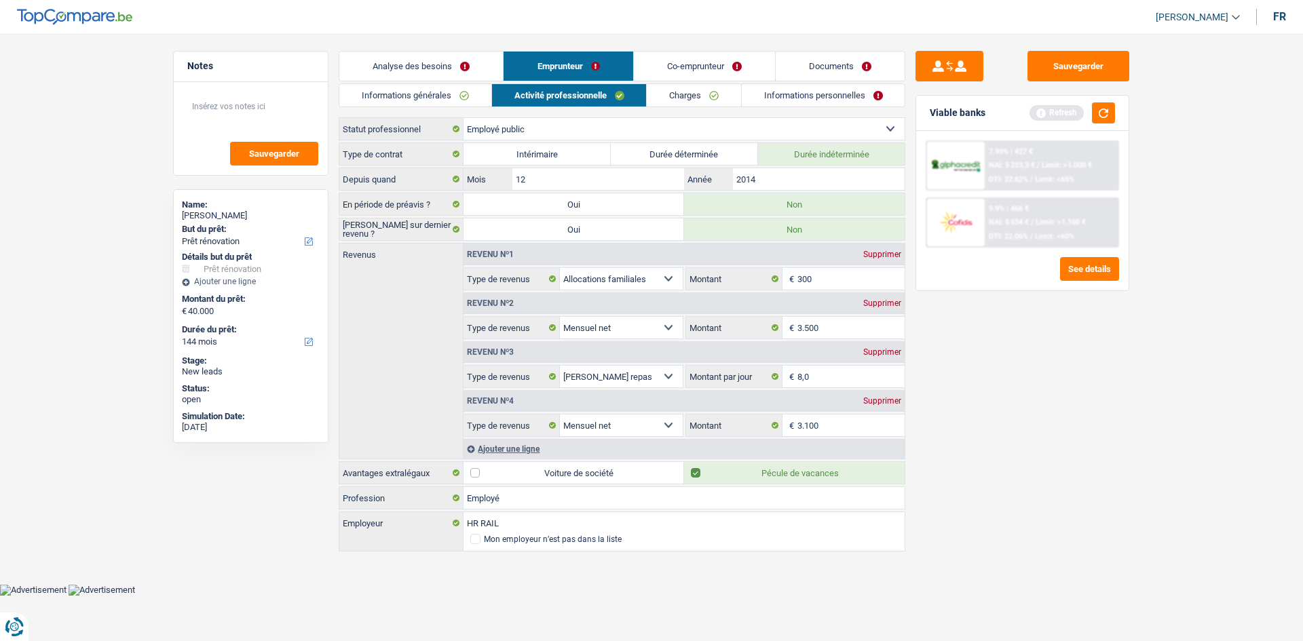
click at [868, 400] on div "Supprimer" at bounding box center [882, 401] width 45 height 8
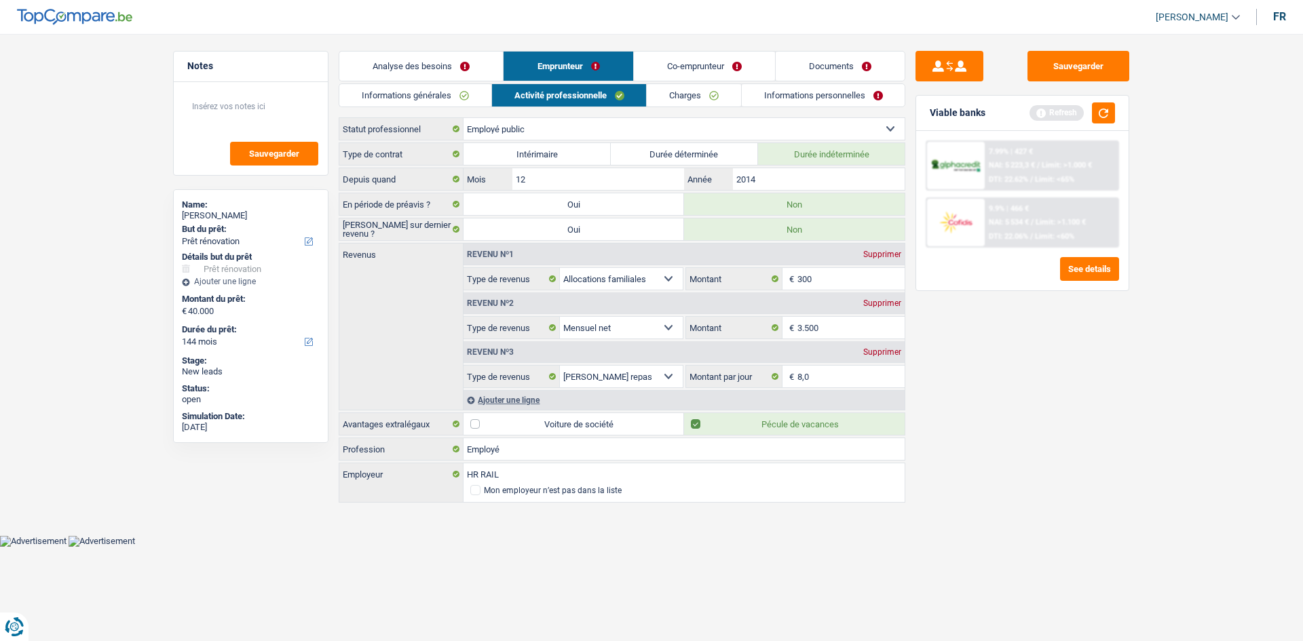
click at [687, 94] on link "Charges" at bounding box center [694, 95] width 94 height 22
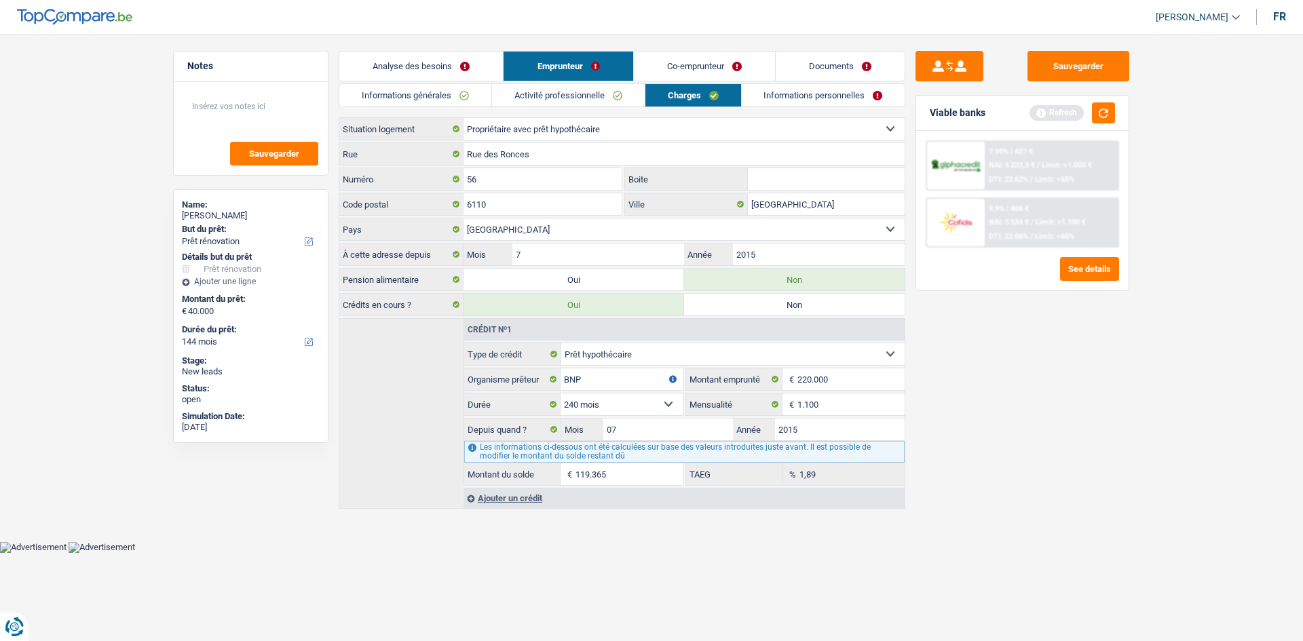
click at [782, 95] on link "Informations personnelles" at bounding box center [823, 95] width 163 height 22
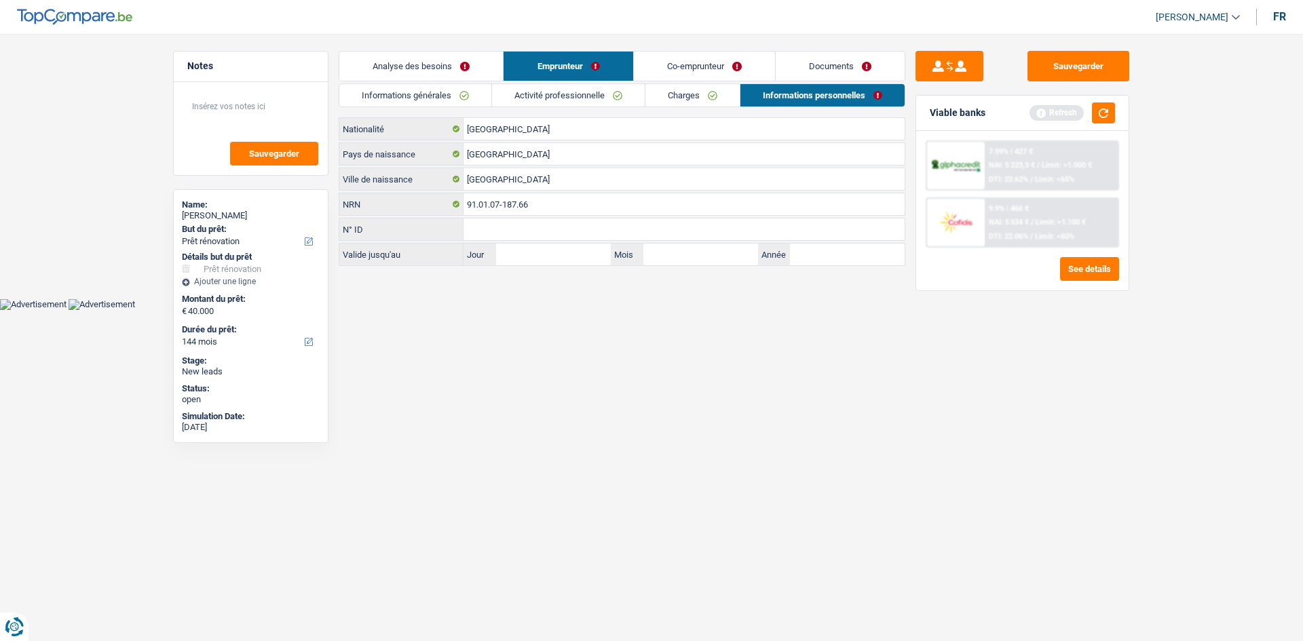
click at [706, 64] on link "Co-emprunteur" at bounding box center [704, 66] width 141 height 29
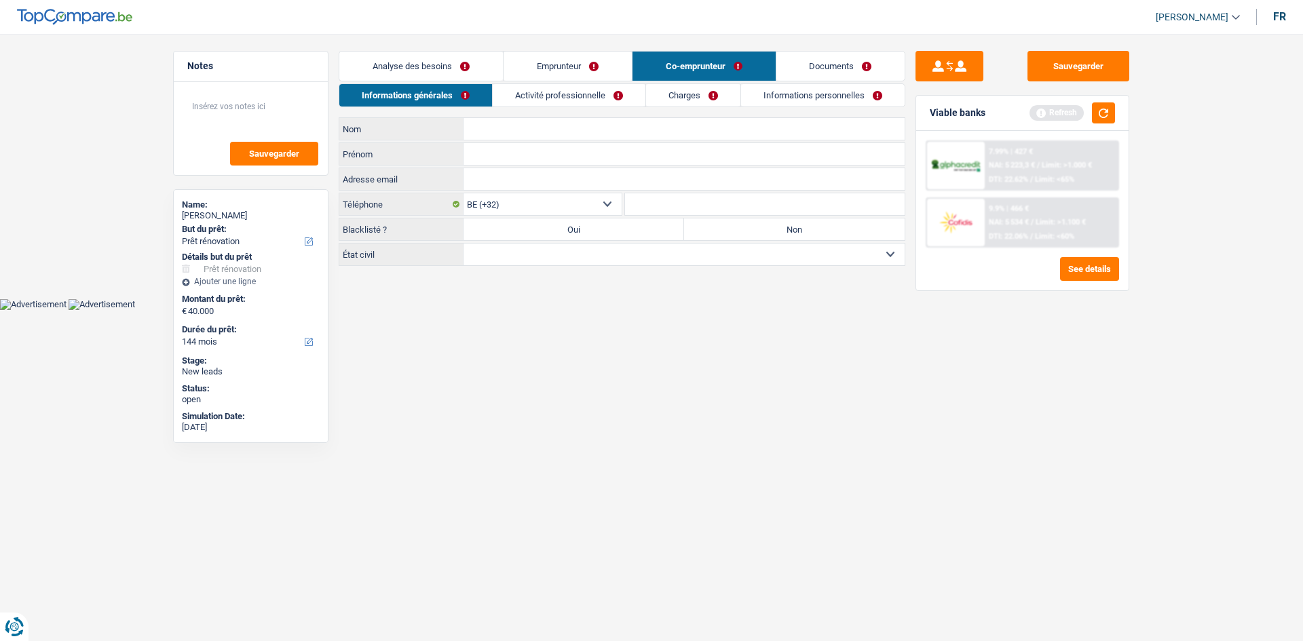
click at [569, 132] on input "Nom" at bounding box center [683, 129] width 441 height 22
click at [670, 94] on link "Charges" at bounding box center [693, 95] width 94 height 22
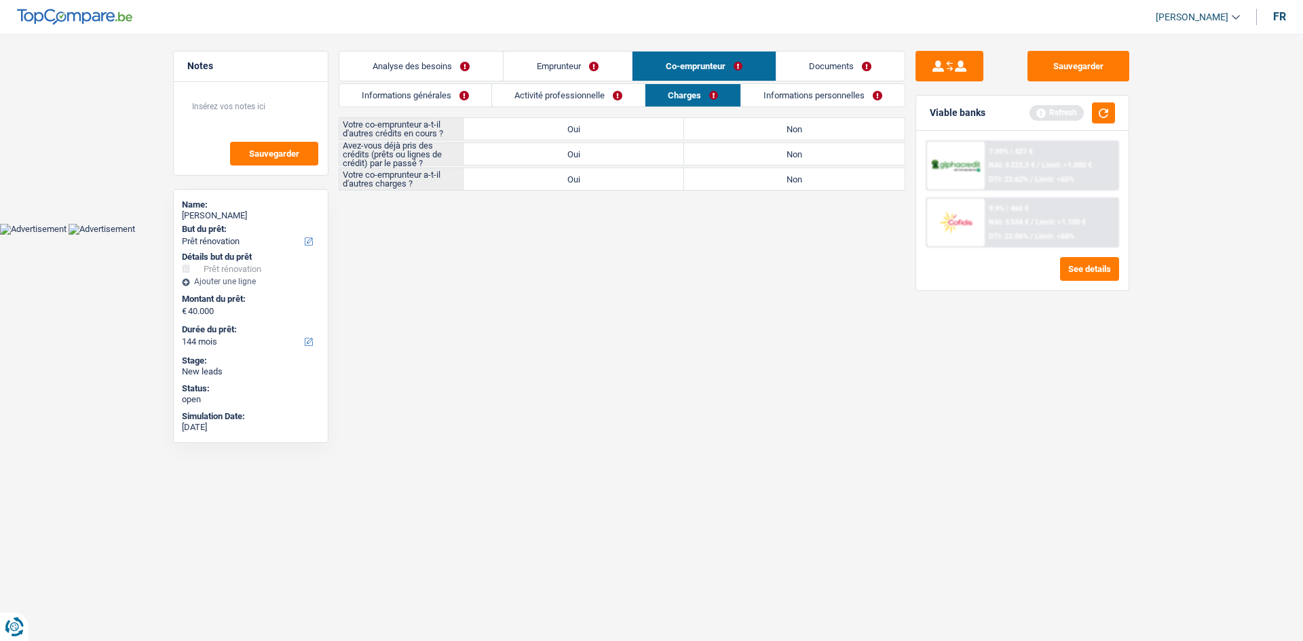
click at [811, 93] on link "Informations personnelles" at bounding box center [822, 95] width 163 height 22
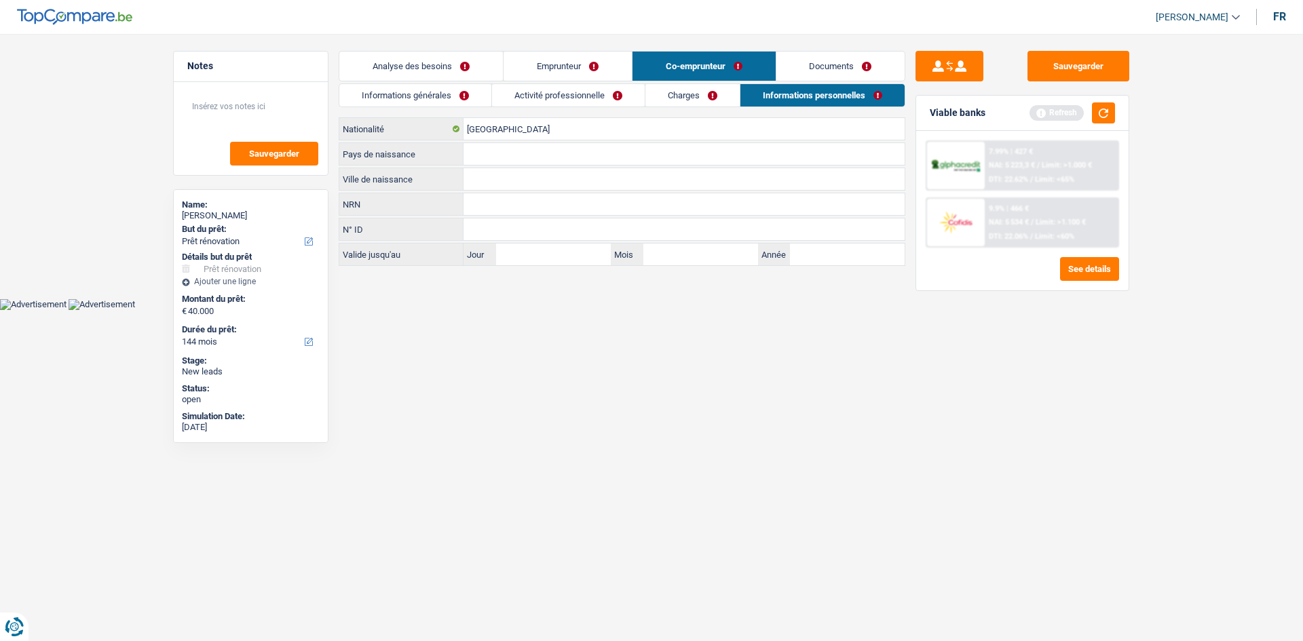
click at [691, 96] on link "Charges" at bounding box center [692, 95] width 94 height 22
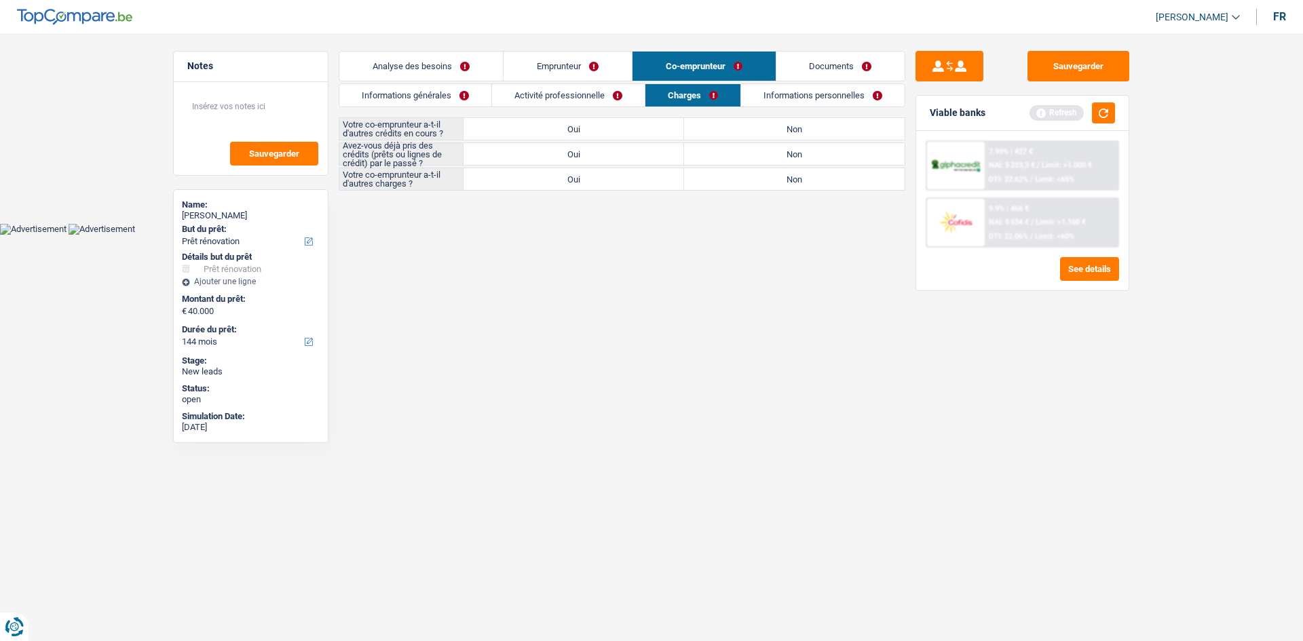
click at [585, 91] on link "Activité professionnelle" at bounding box center [568, 95] width 153 height 22
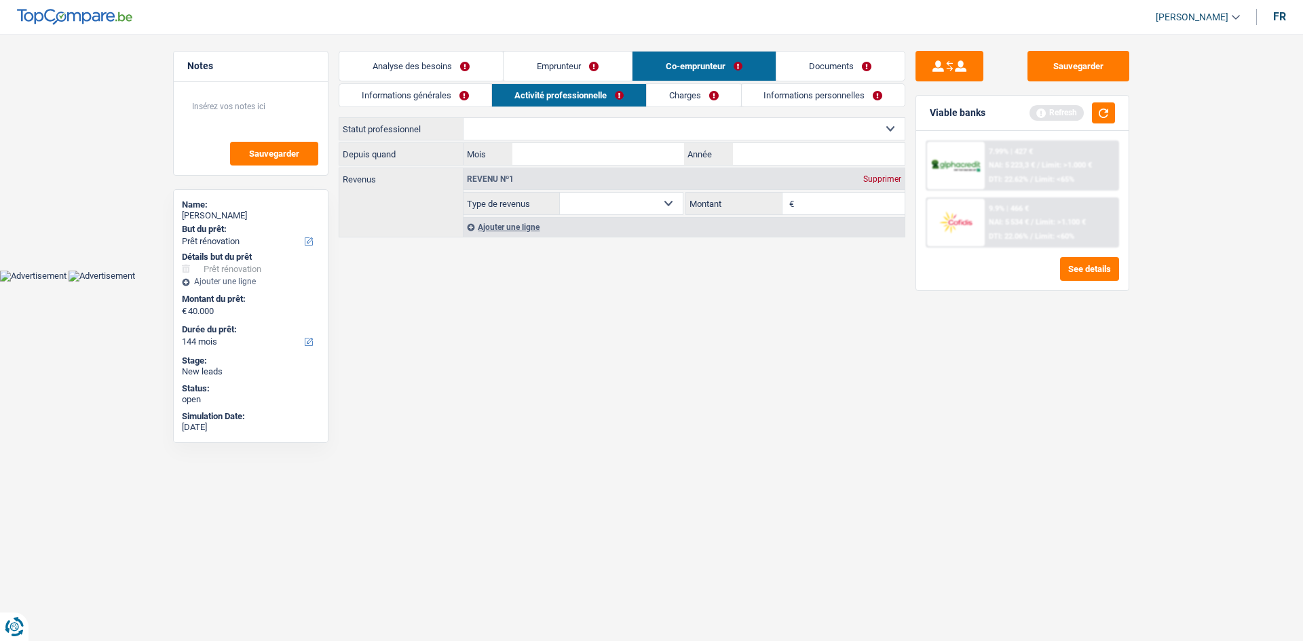
click at [447, 88] on link "Informations générales" at bounding box center [415, 95] width 152 height 22
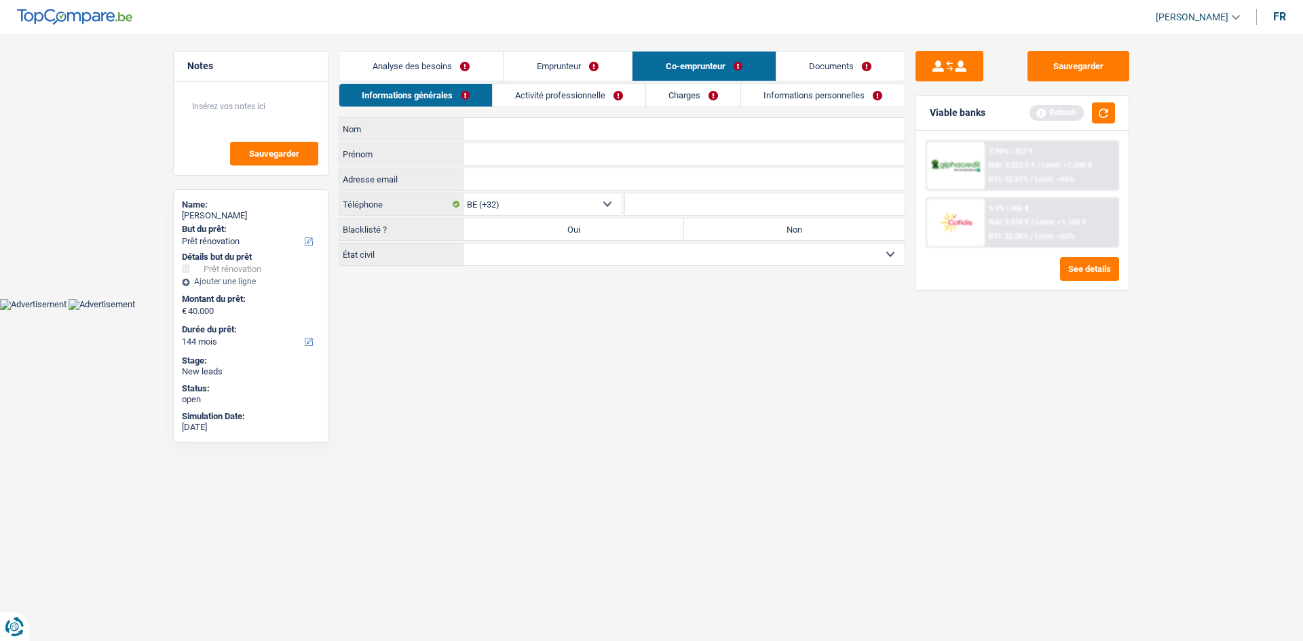
click at [557, 94] on link "Activité professionnelle" at bounding box center [569, 95] width 153 height 22
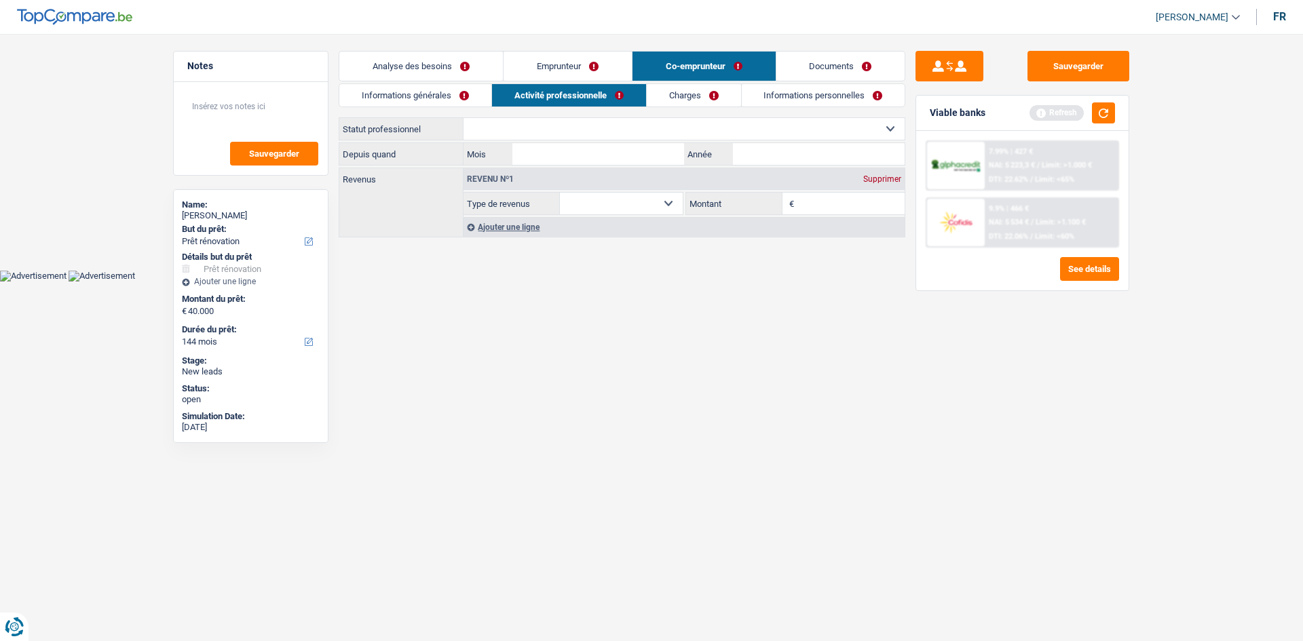
click at [659, 94] on link "Charges" at bounding box center [694, 95] width 94 height 22
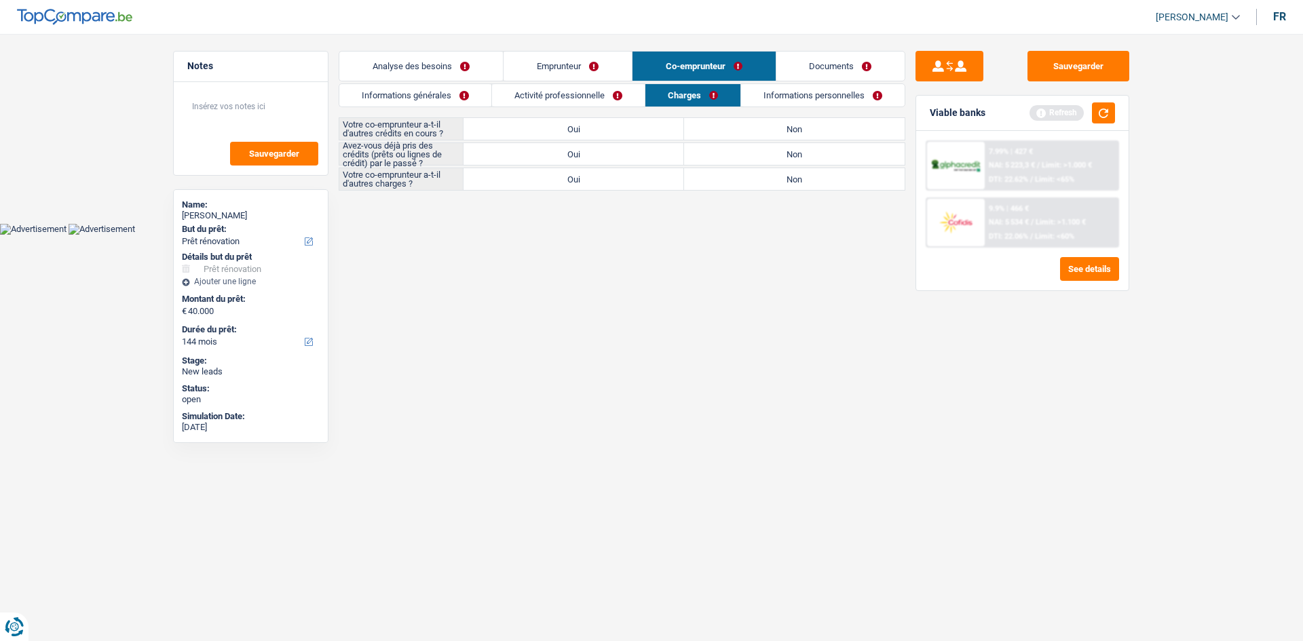
click at [786, 97] on link "Informations personnelles" at bounding box center [822, 95] width 163 height 22
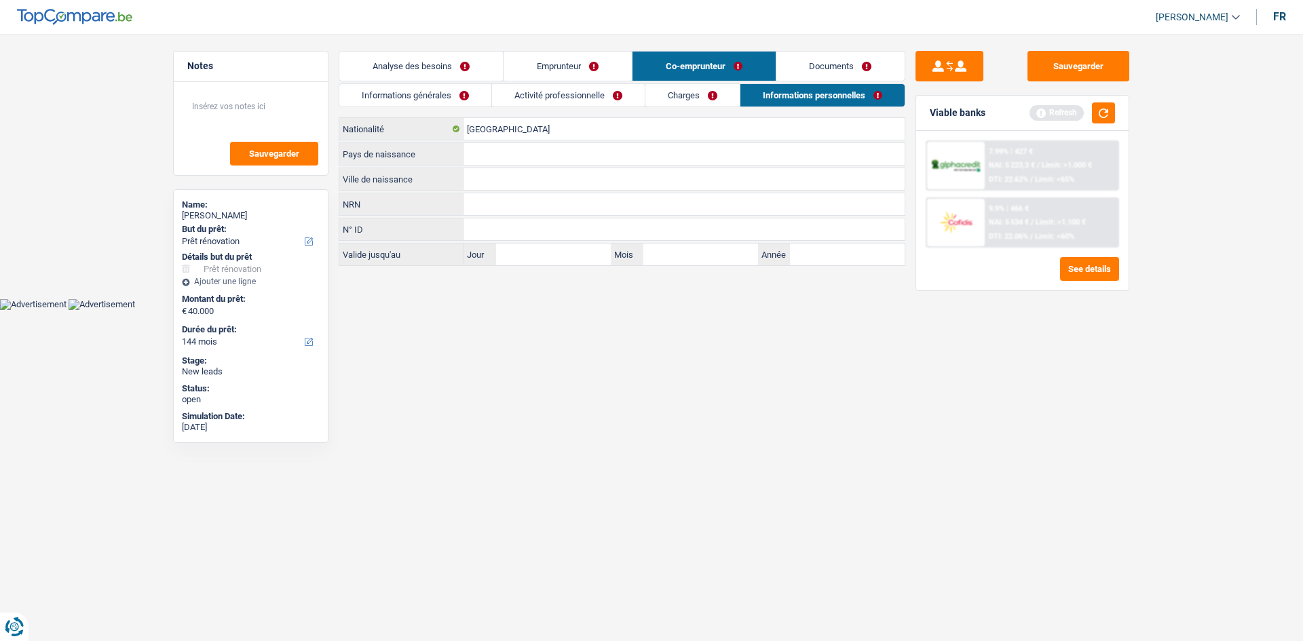
click at [678, 100] on link "Charges" at bounding box center [692, 95] width 94 height 22
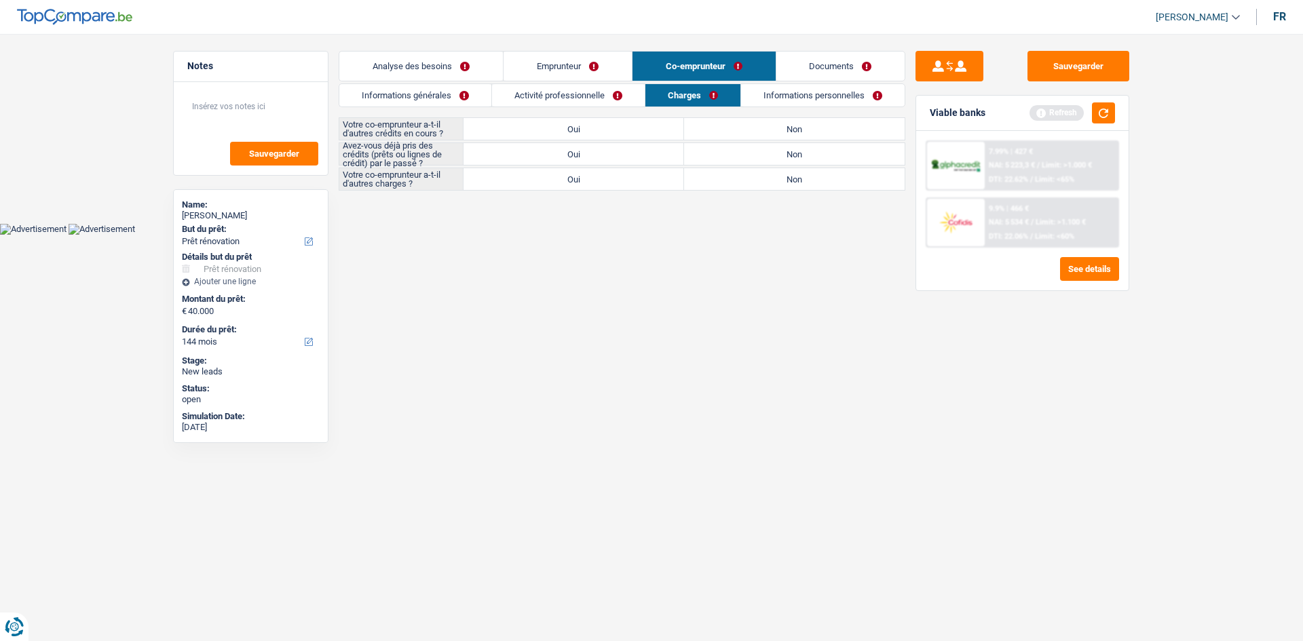
click at [584, 102] on link "Activité professionnelle" at bounding box center [568, 95] width 153 height 22
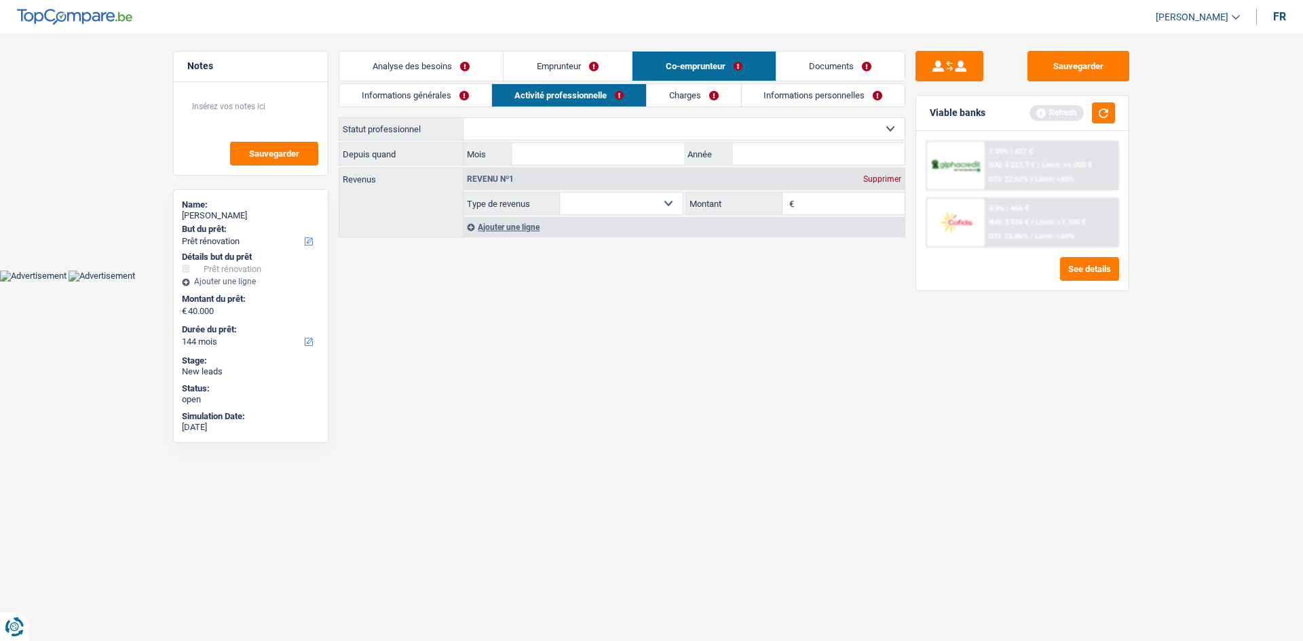
click at [461, 98] on link "Informations générales" at bounding box center [415, 95] width 152 height 22
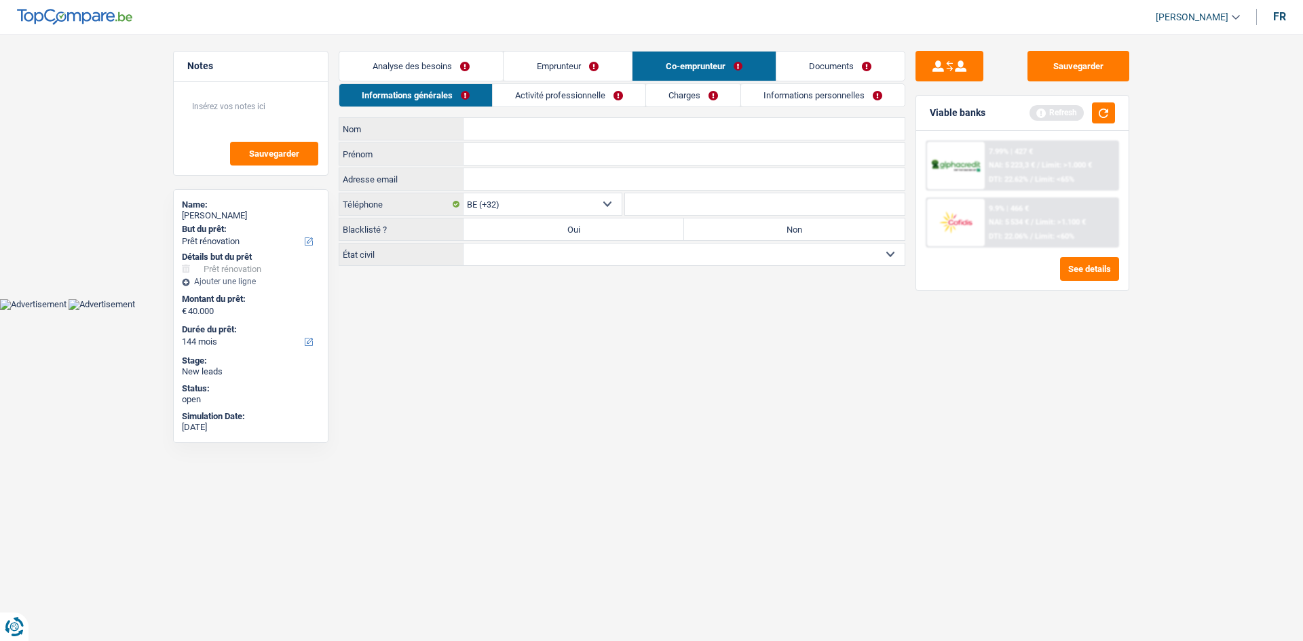
drag, startPoint x: 561, startPoint y: 98, endPoint x: 640, endPoint y: 99, distance: 78.7
click at [562, 98] on link "Activité professionnelle" at bounding box center [569, 95] width 153 height 22
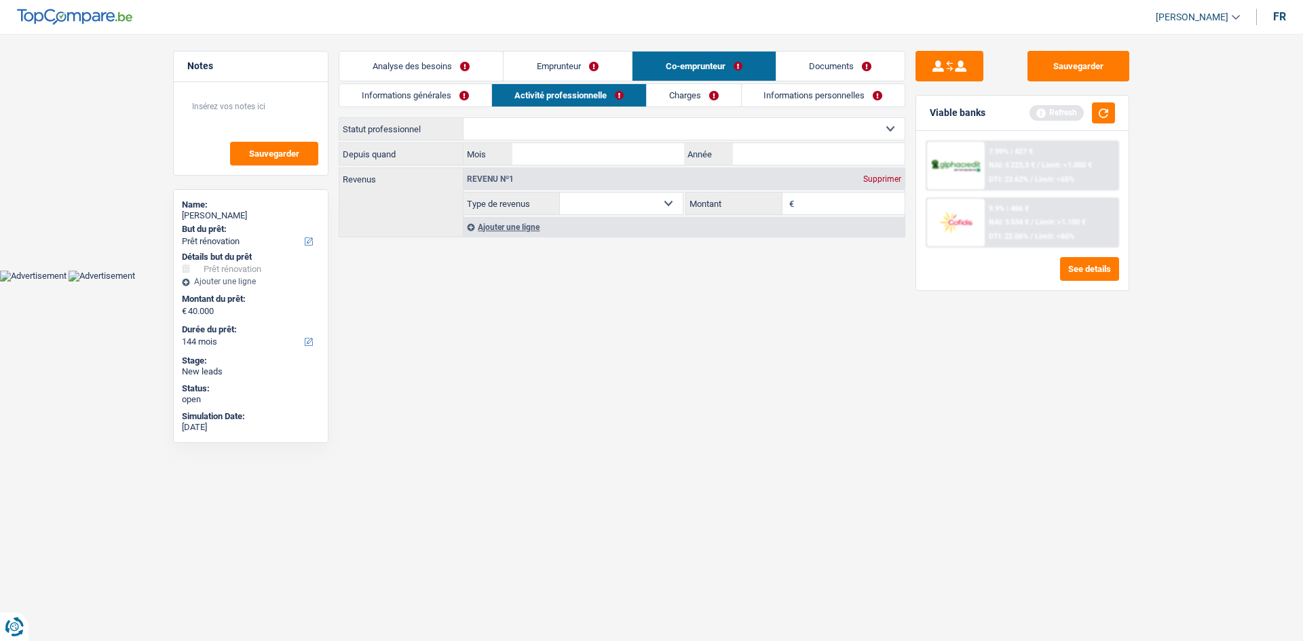
click at [668, 97] on link "Charges" at bounding box center [694, 95] width 94 height 22
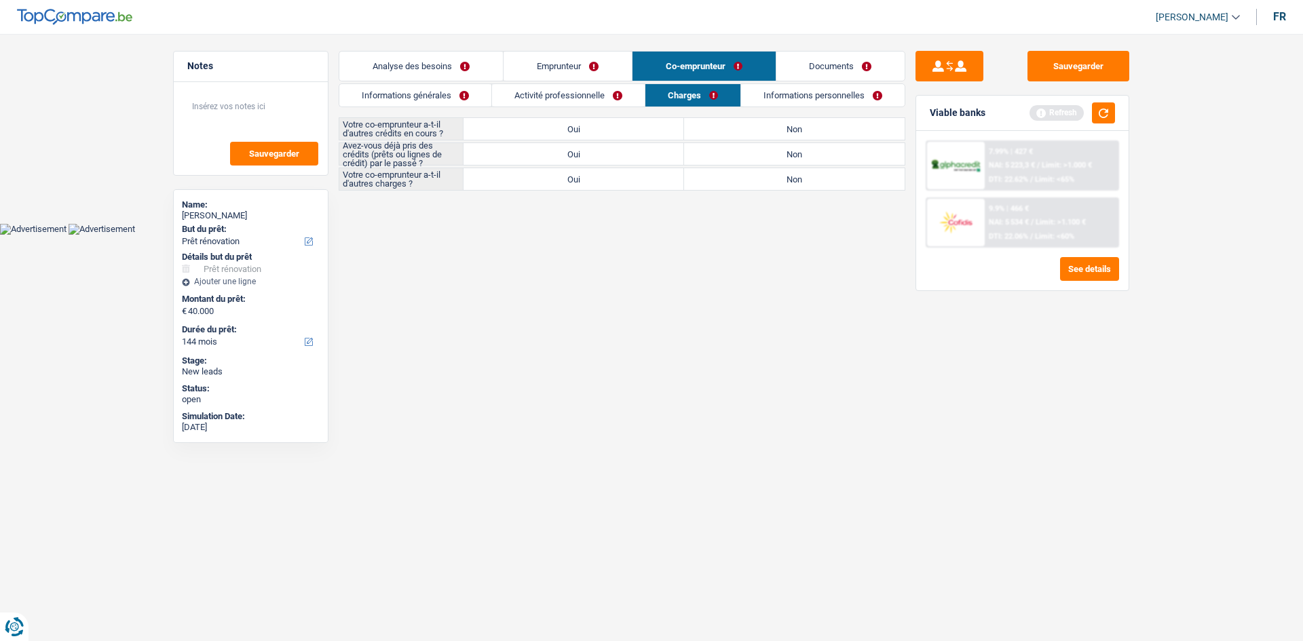
click at [779, 96] on link "Informations personnelles" at bounding box center [822, 95] width 163 height 22
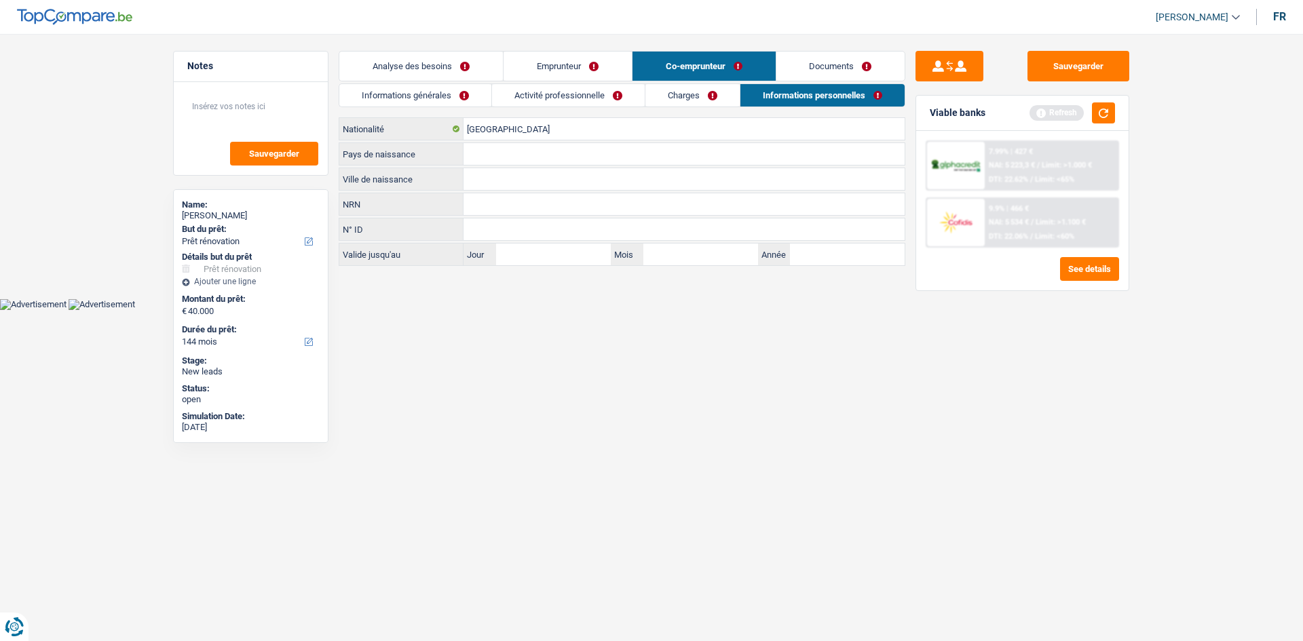
click at [708, 98] on link "Charges" at bounding box center [692, 95] width 94 height 22
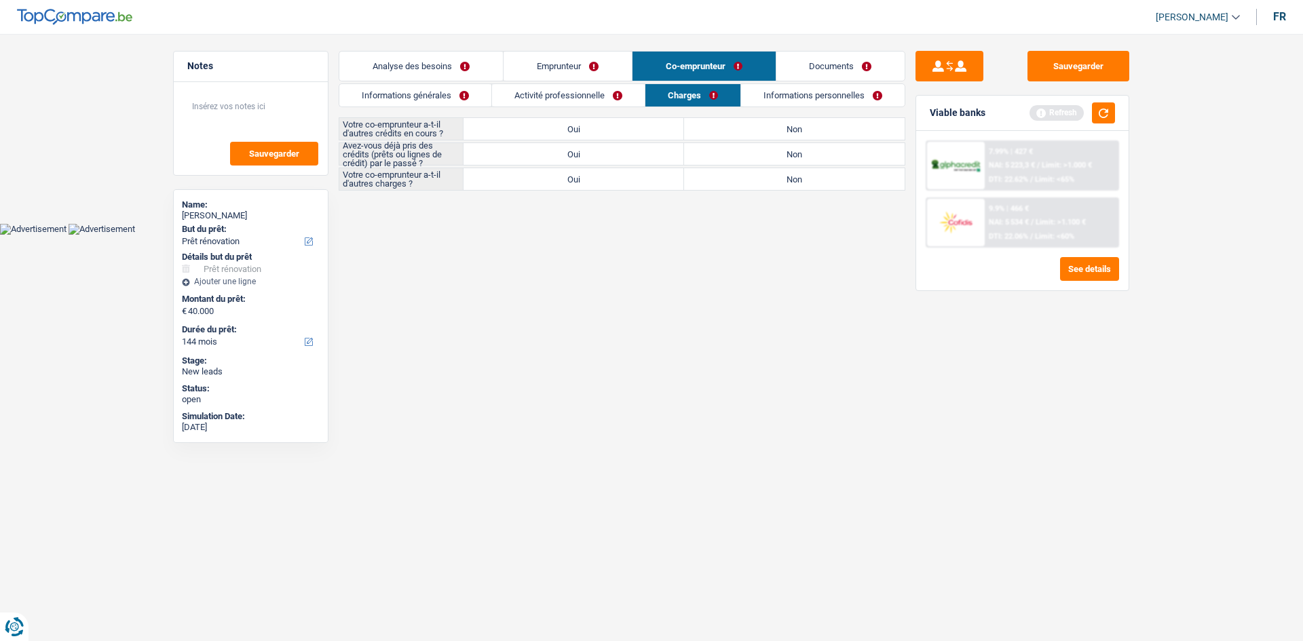
click at [587, 98] on link "Activité professionnelle" at bounding box center [568, 95] width 153 height 22
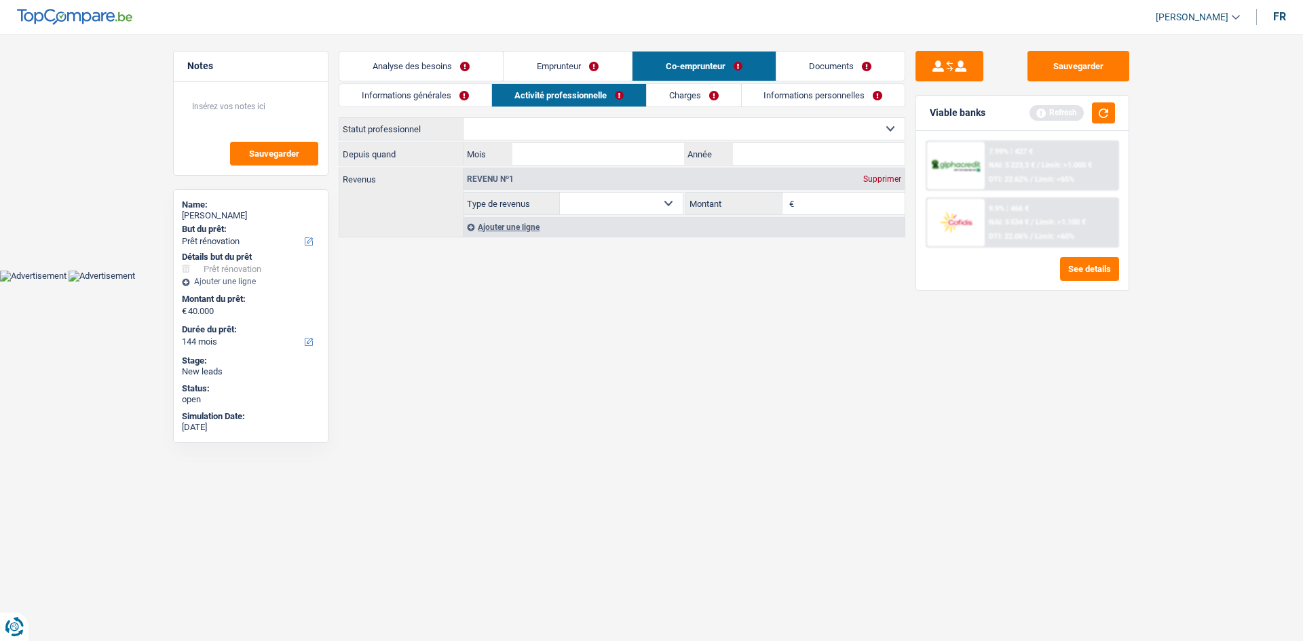
click at [426, 94] on link "Informations générales" at bounding box center [415, 95] width 152 height 22
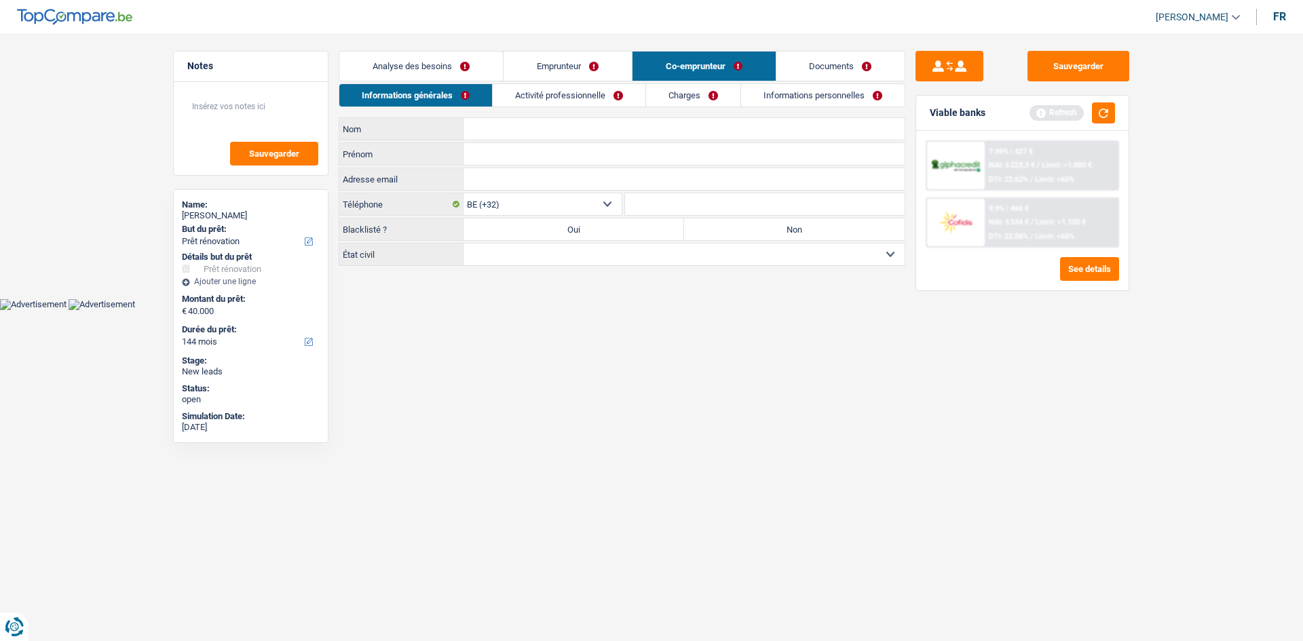
click at [539, 95] on link "Activité professionnelle" at bounding box center [569, 95] width 153 height 22
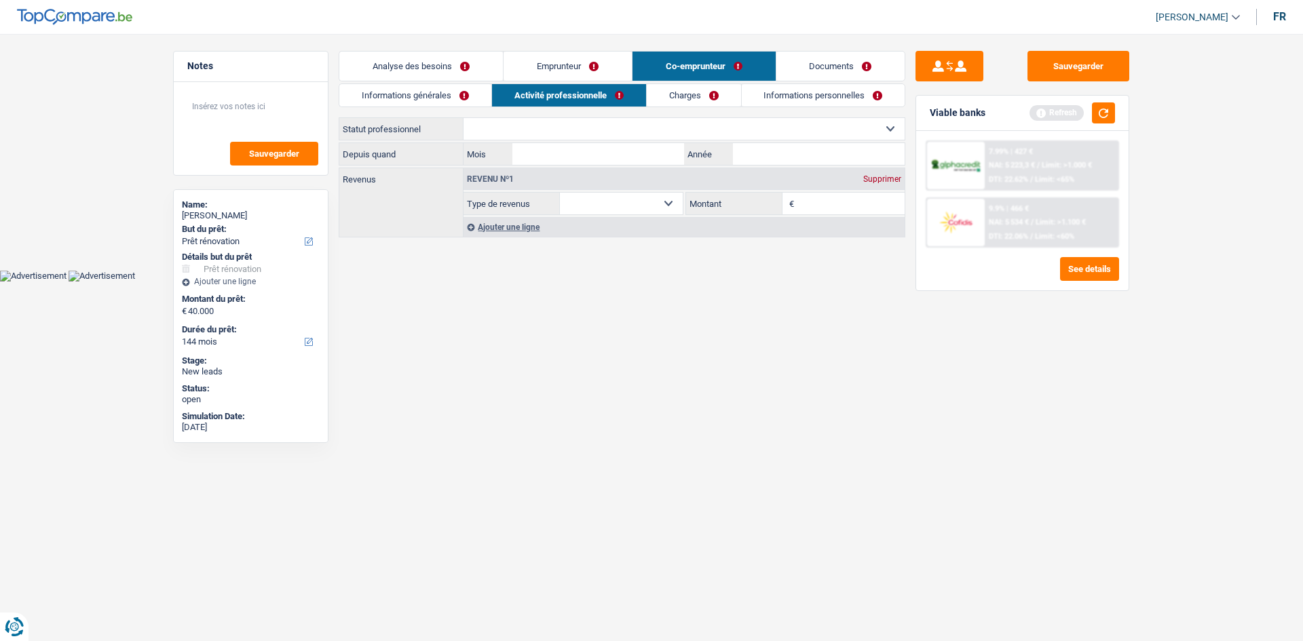
click at [673, 98] on link "Charges" at bounding box center [694, 95] width 94 height 22
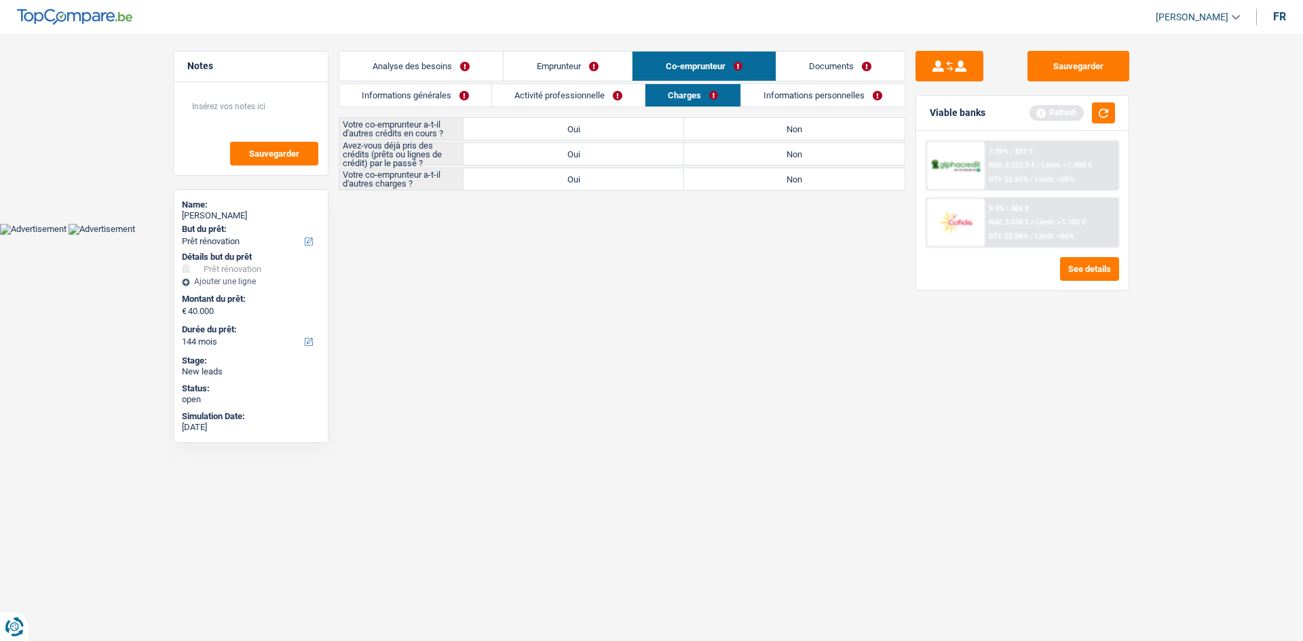
click at [792, 96] on link "Informations personnelles" at bounding box center [822, 95] width 163 height 22
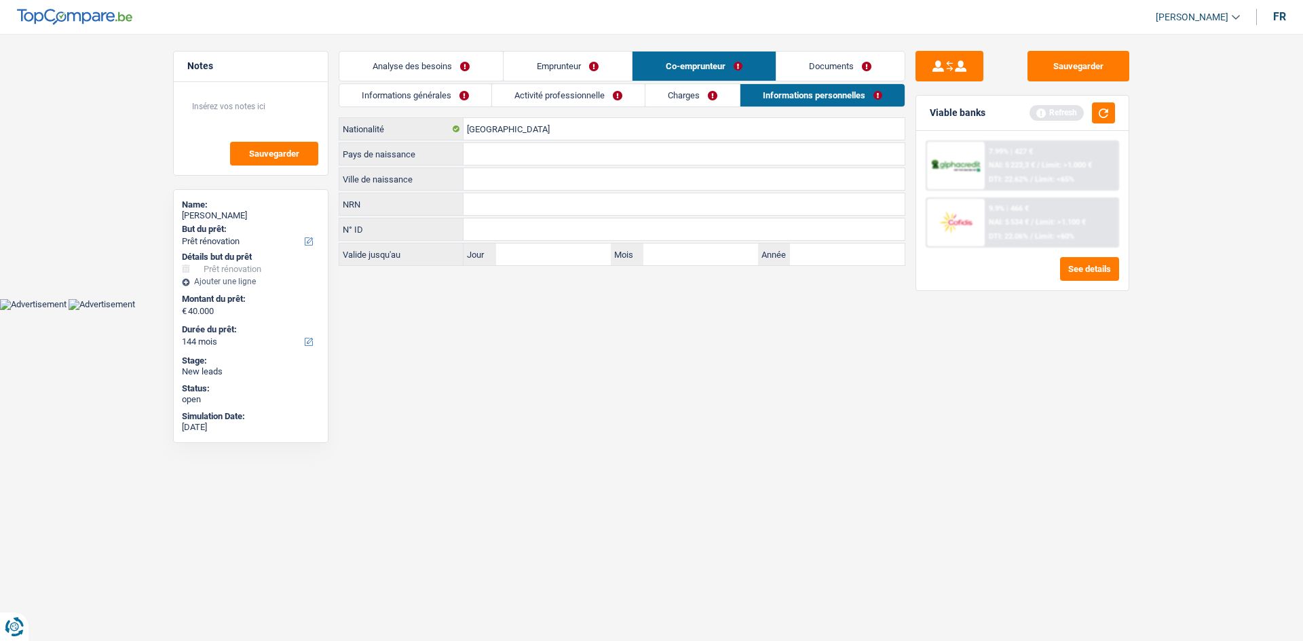
click at [706, 98] on link "Charges" at bounding box center [692, 95] width 94 height 22
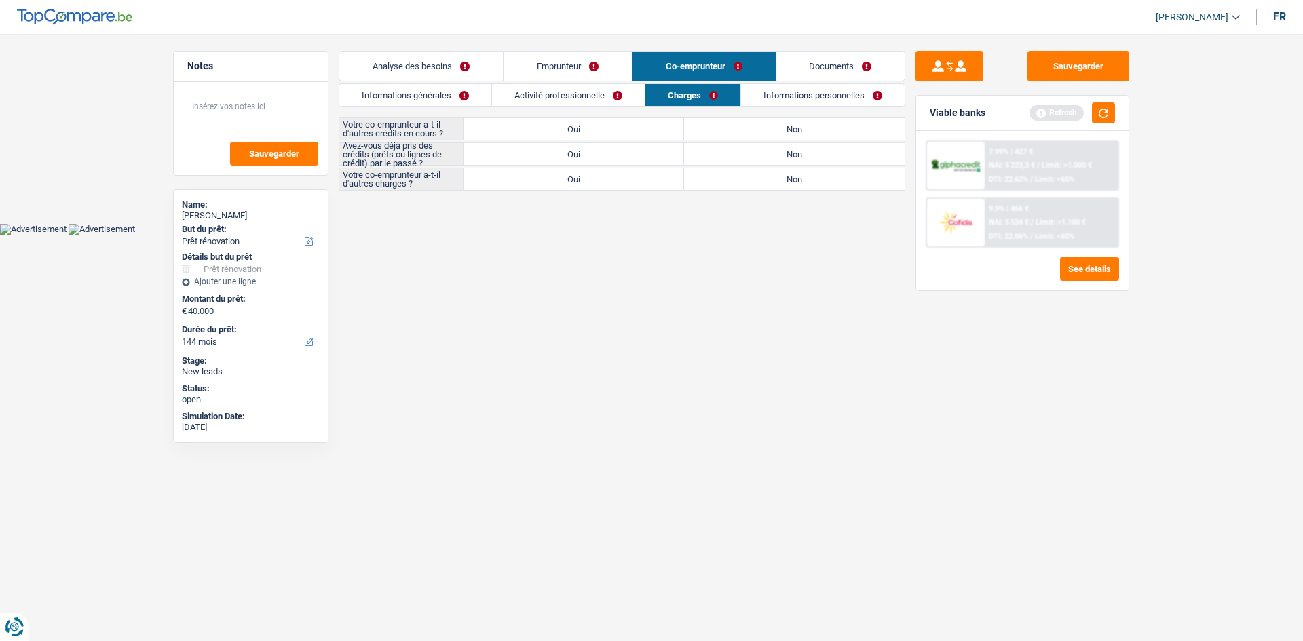
click at [569, 94] on link "Activité professionnelle" at bounding box center [568, 95] width 153 height 22
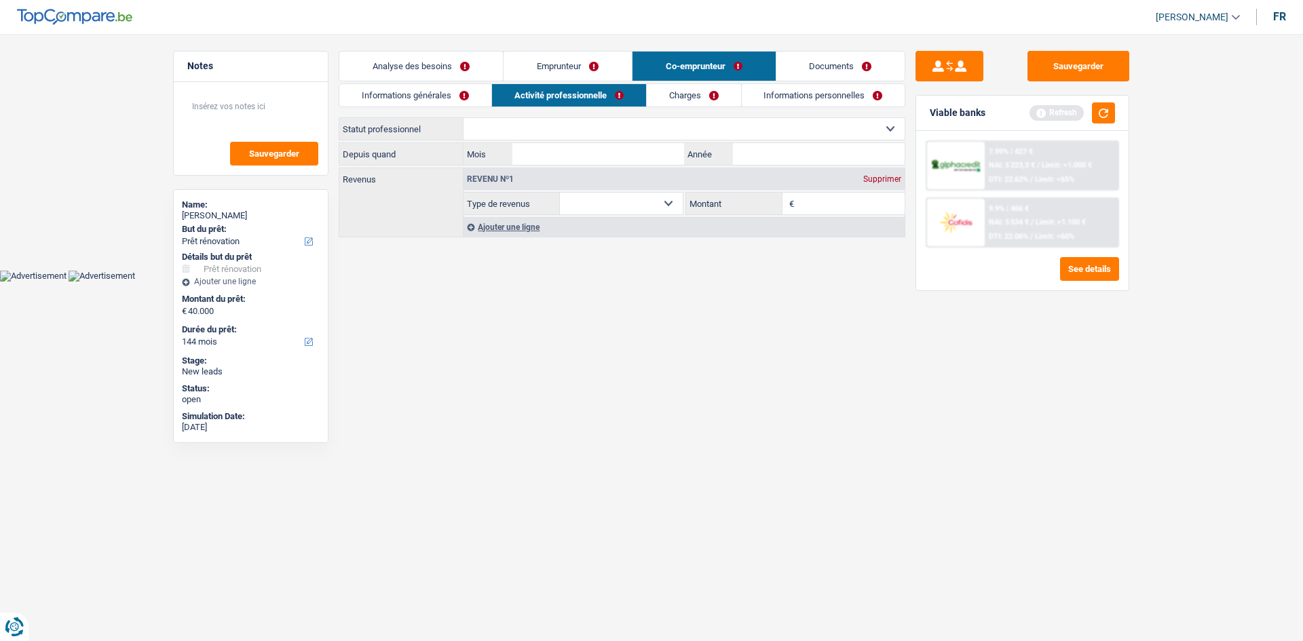
click at [434, 92] on link "Informations générales" at bounding box center [415, 95] width 152 height 22
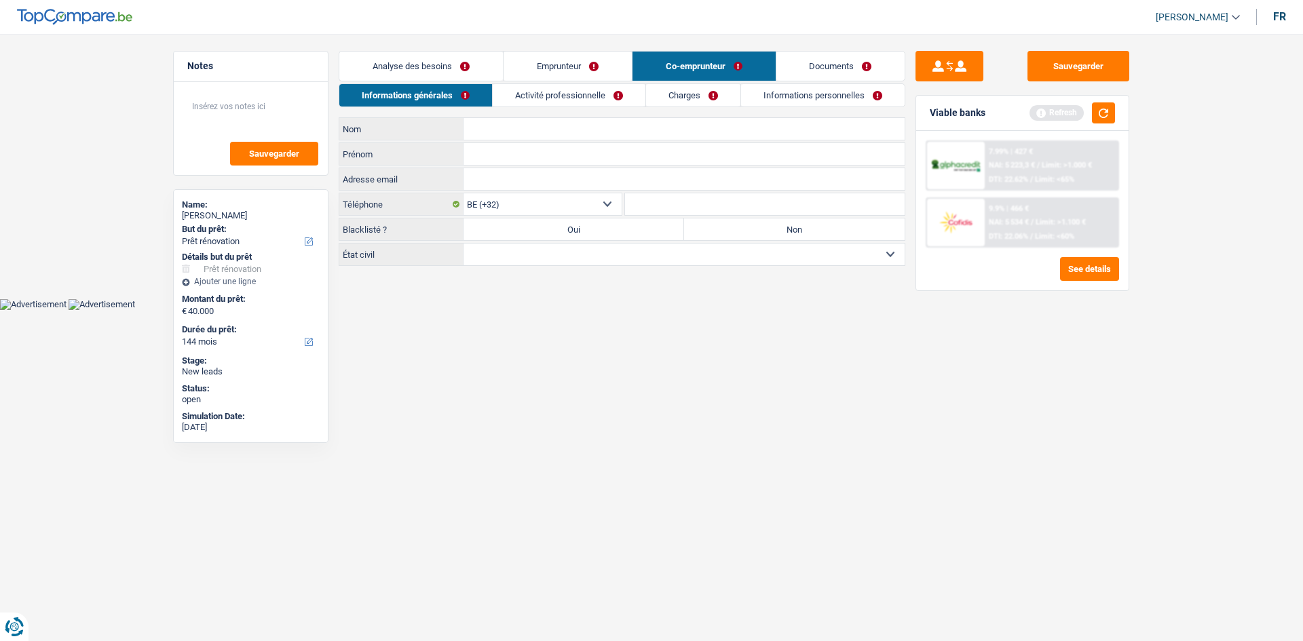
click at [564, 100] on link "Activité professionnelle" at bounding box center [569, 95] width 153 height 22
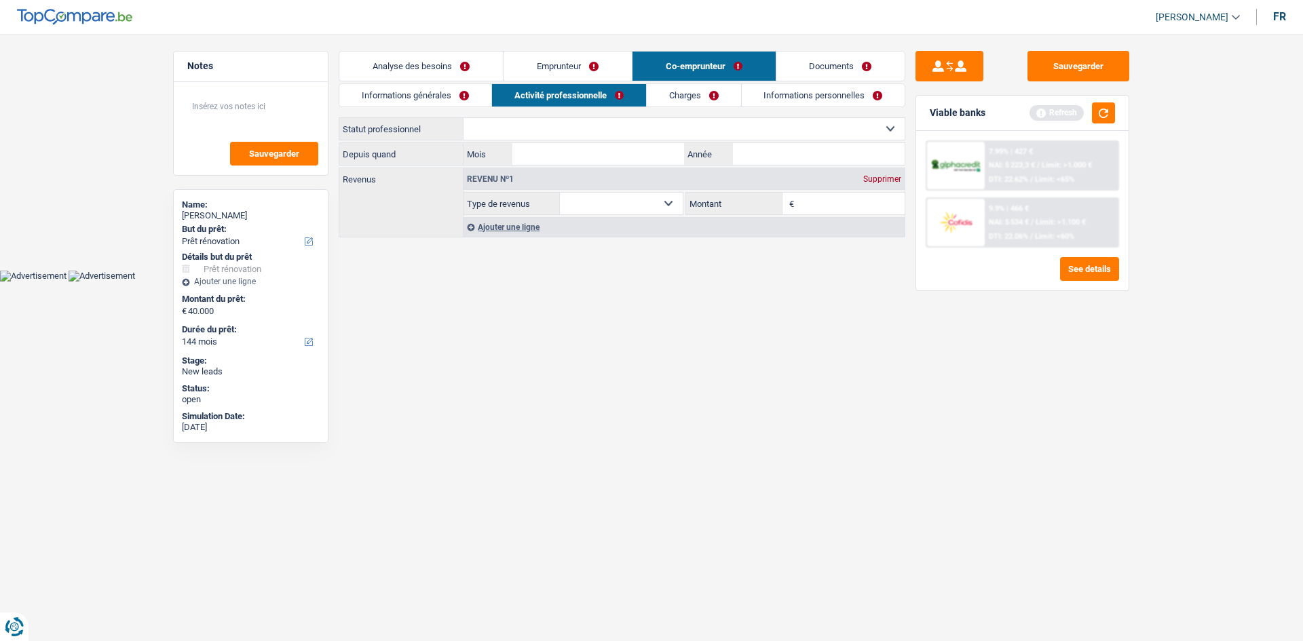
click at [693, 102] on link "Charges" at bounding box center [694, 95] width 94 height 22
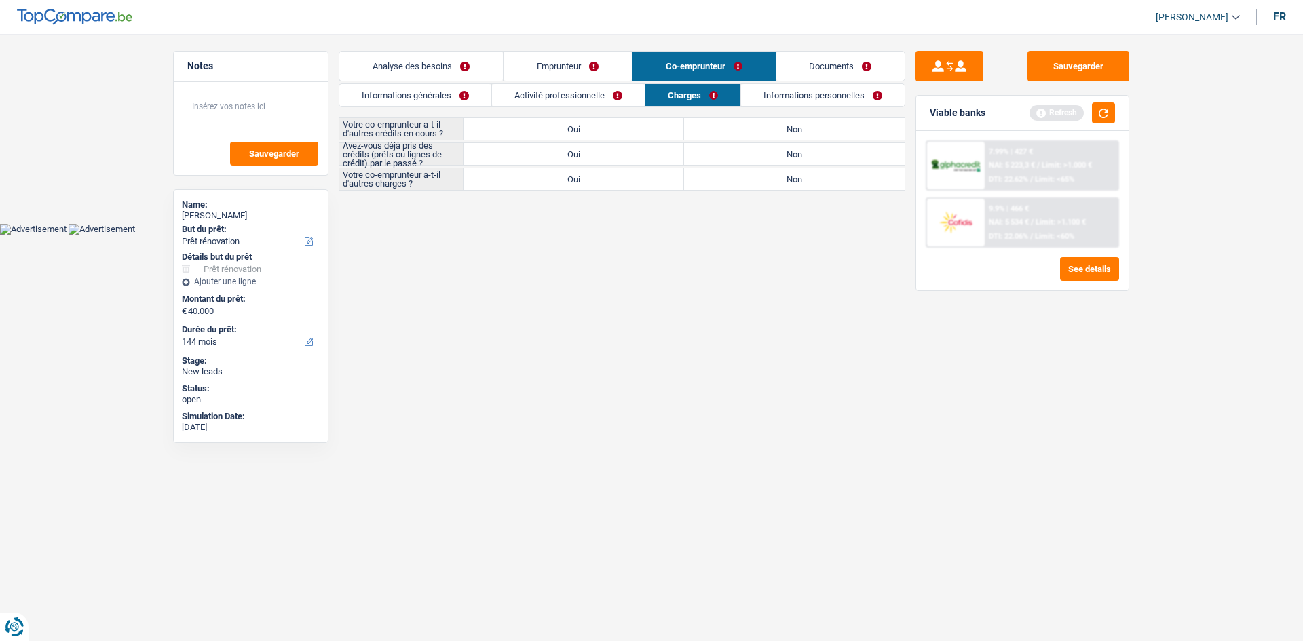
click at [800, 98] on link "Informations personnelles" at bounding box center [822, 95] width 163 height 22
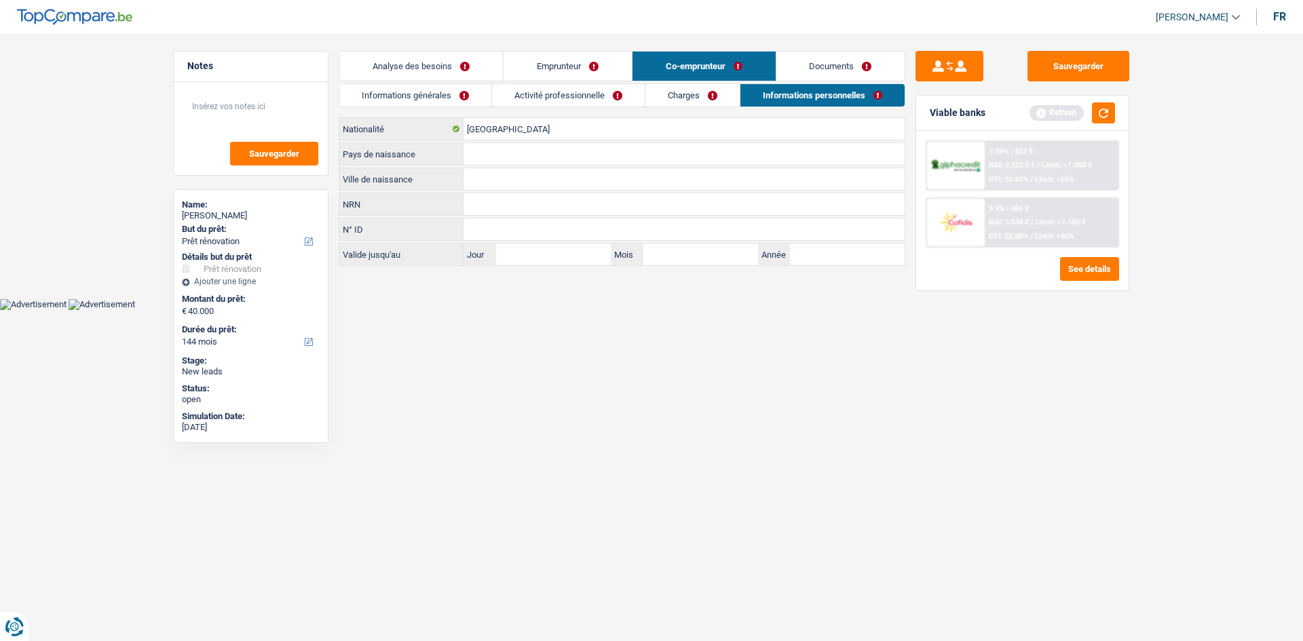
click at [678, 98] on link "Charges" at bounding box center [692, 95] width 94 height 22
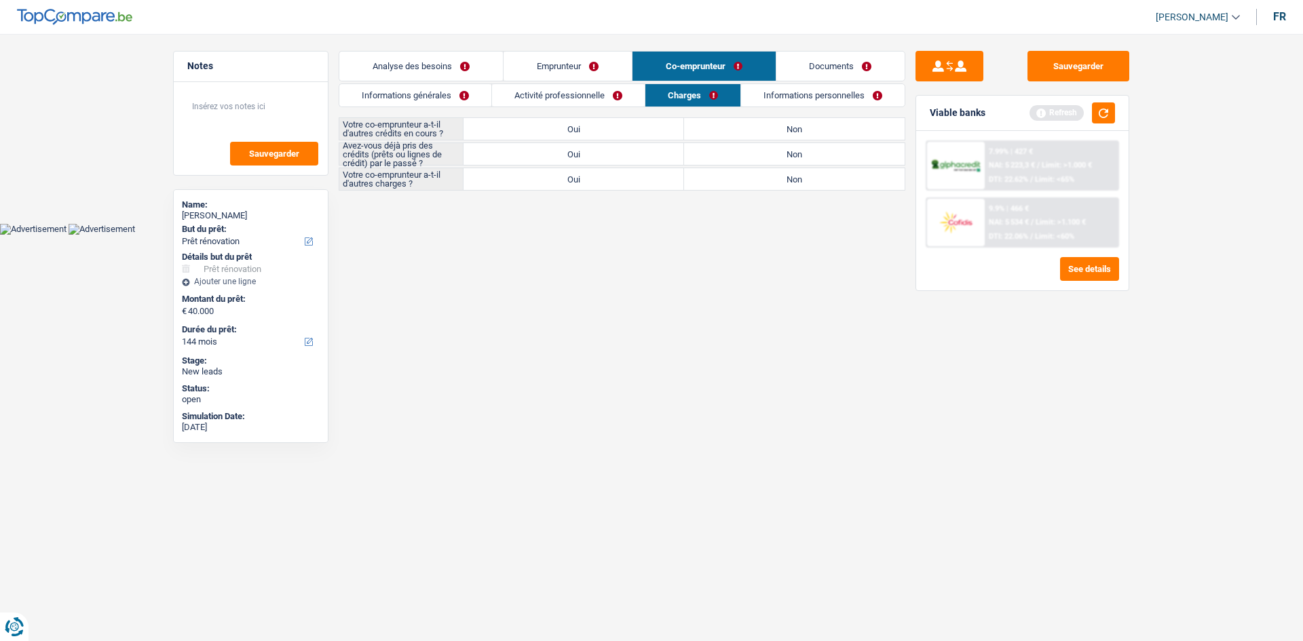
click at [570, 97] on link "Activité professionnelle" at bounding box center [568, 95] width 153 height 22
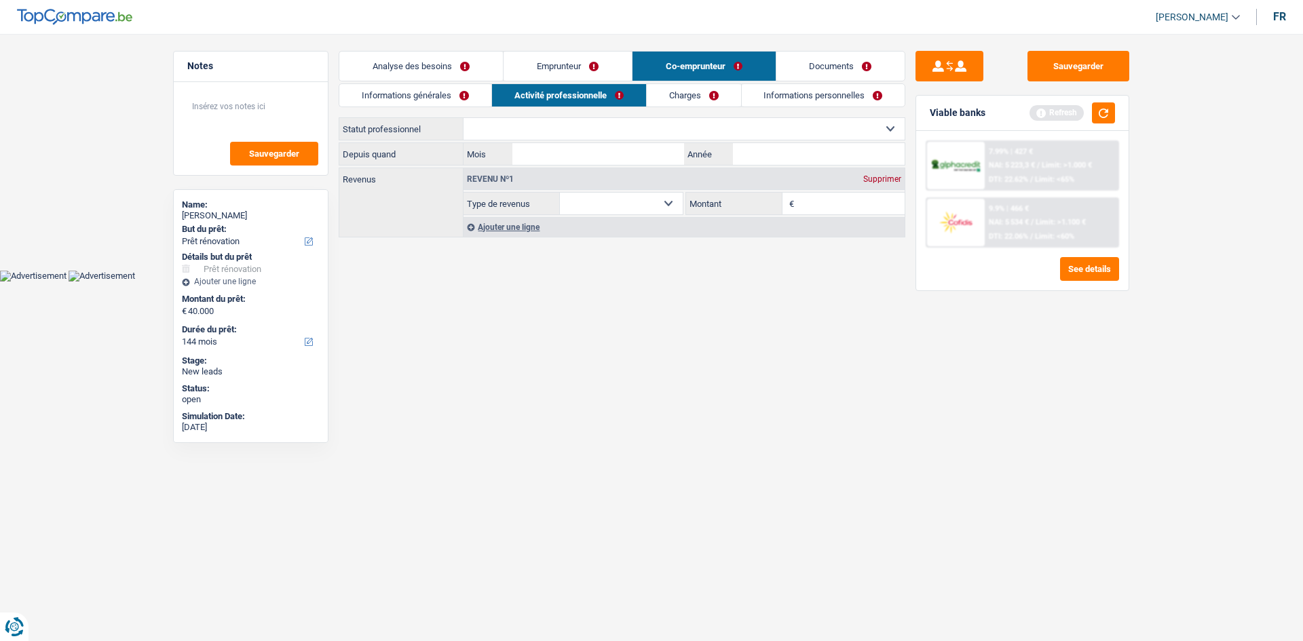
click at [438, 96] on link "Informations générales" at bounding box center [415, 95] width 152 height 22
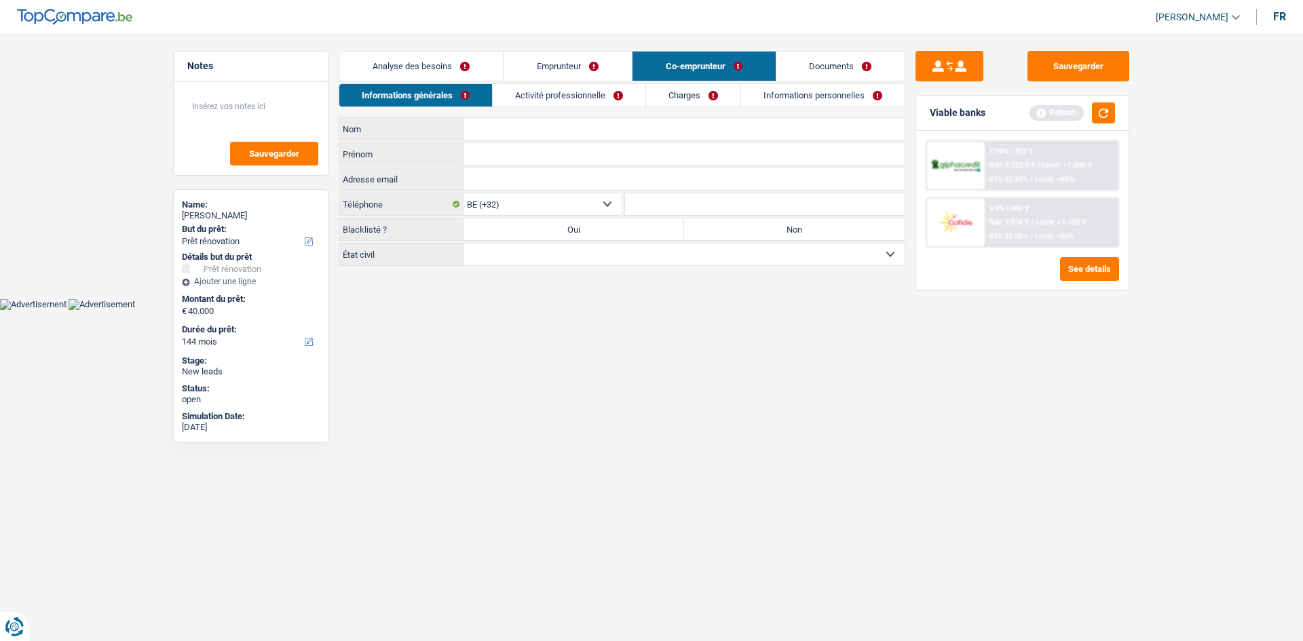
click at [541, 96] on link "Activité professionnelle" at bounding box center [569, 95] width 153 height 22
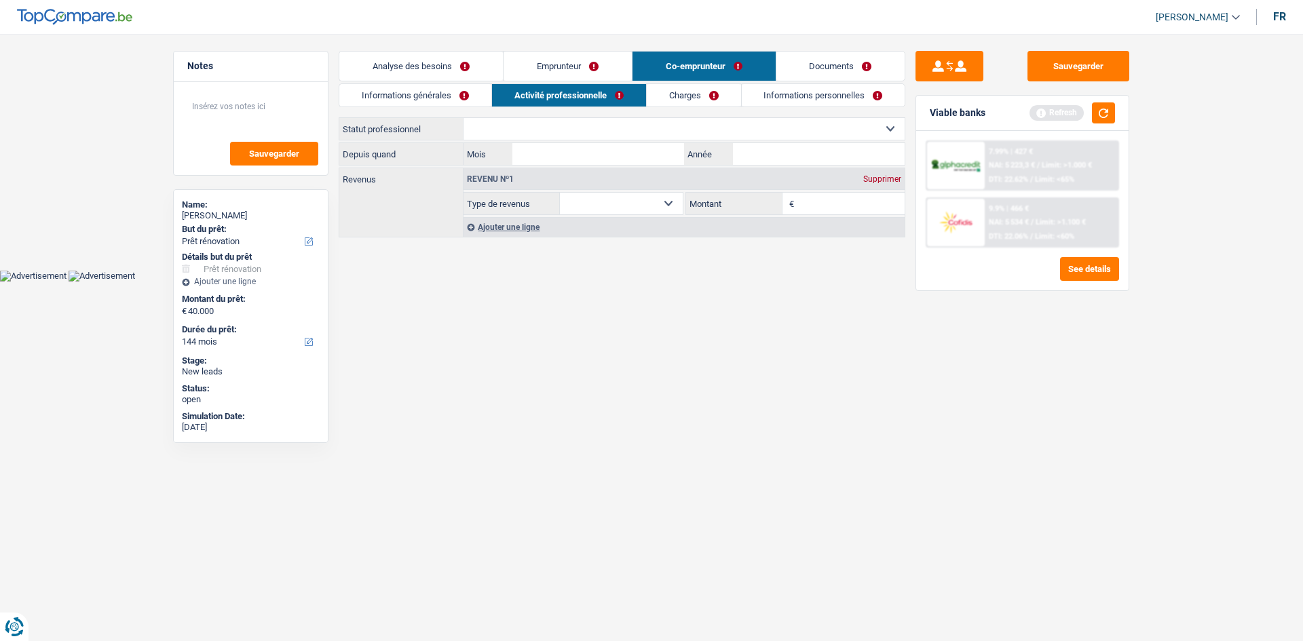
click at [684, 98] on link "Charges" at bounding box center [694, 95] width 94 height 22
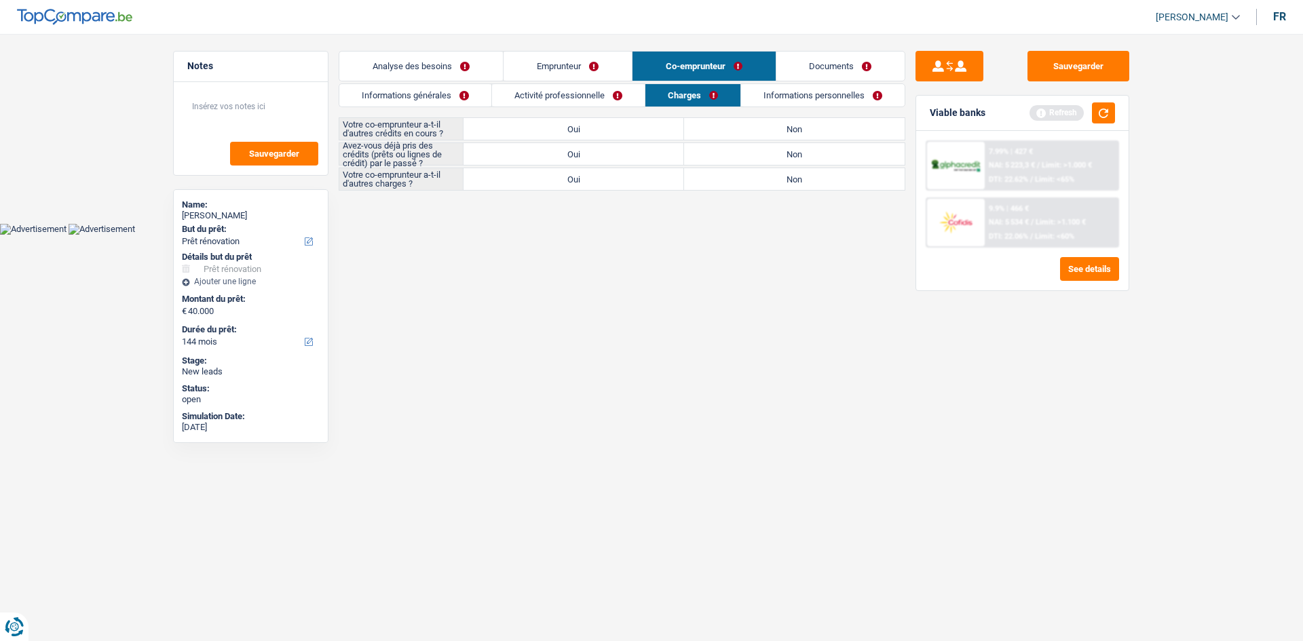
click at [789, 101] on link "Informations personnelles" at bounding box center [822, 95] width 163 height 22
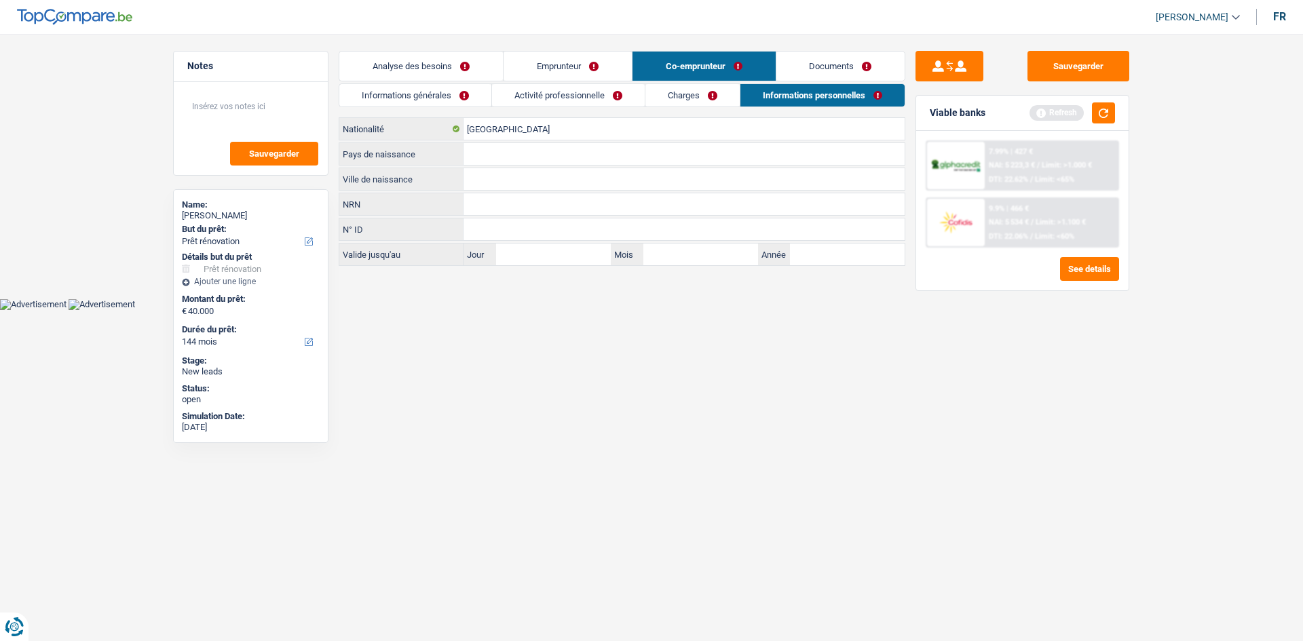
click at [699, 101] on link "Charges" at bounding box center [692, 95] width 94 height 22
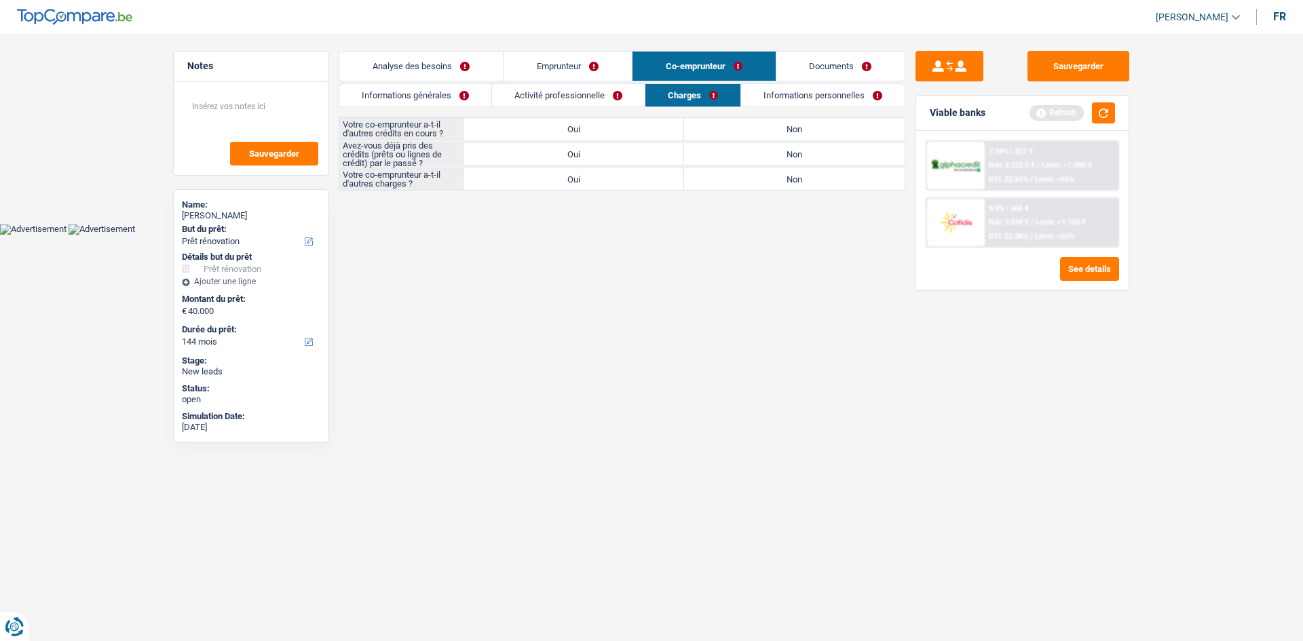
click at [580, 97] on link "Activité professionnelle" at bounding box center [568, 95] width 153 height 22
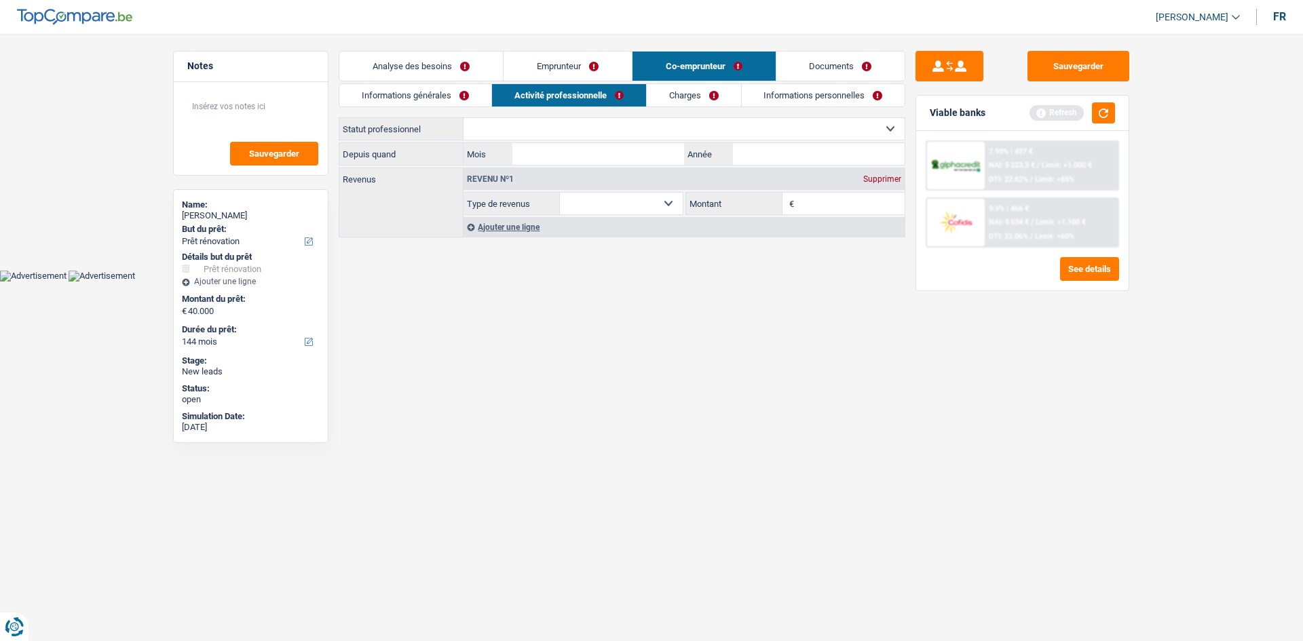
click at [442, 96] on link "Informations générales" at bounding box center [415, 95] width 152 height 22
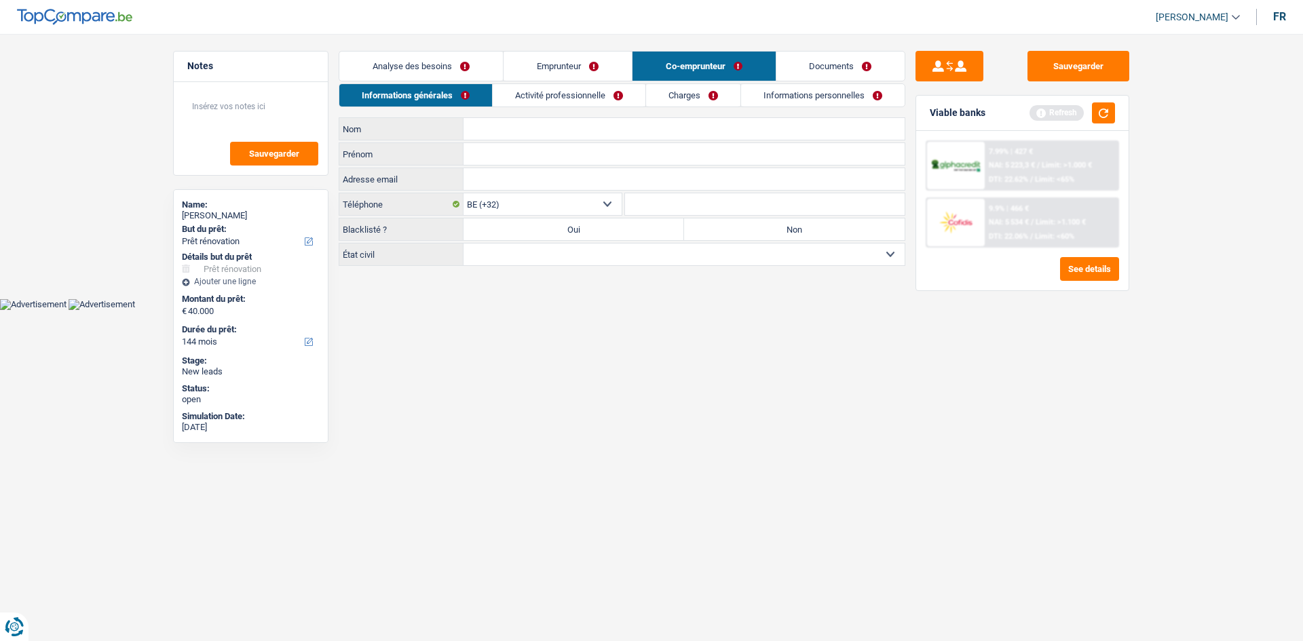
click at [554, 98] on link "Activité professionnelle" at bounding box center [569, 95] width 153 height 22
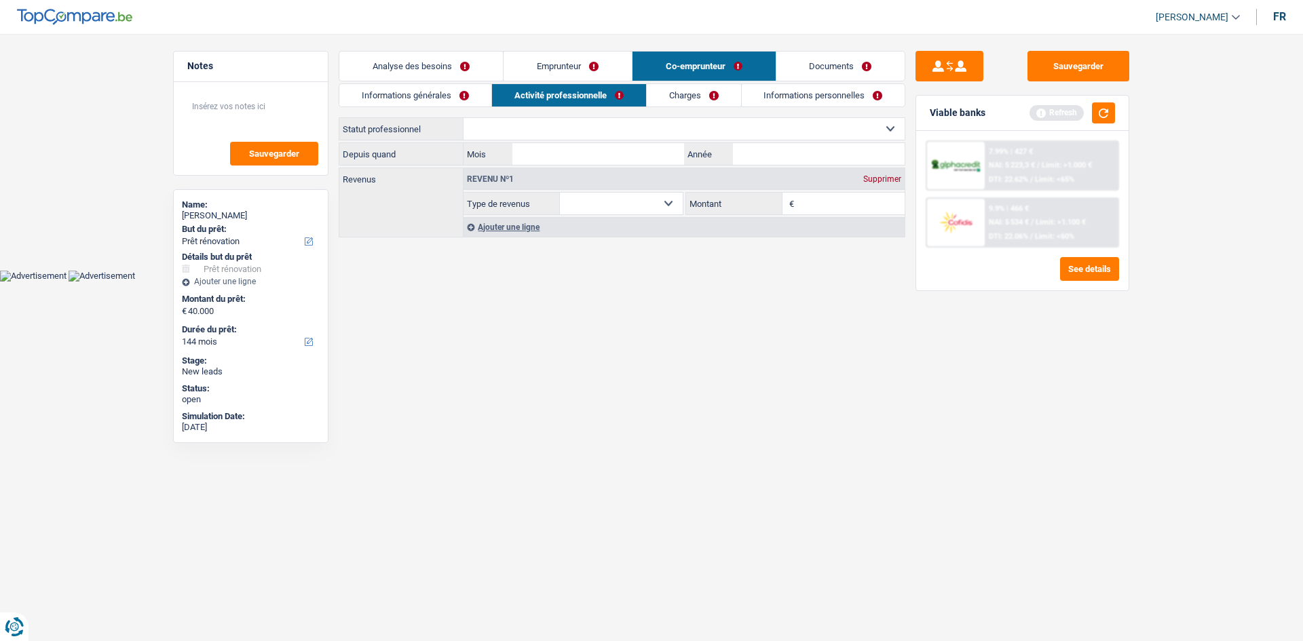
click at [686, 101] on link "Charges" at bounding box center [694, 95] width 94 height 22
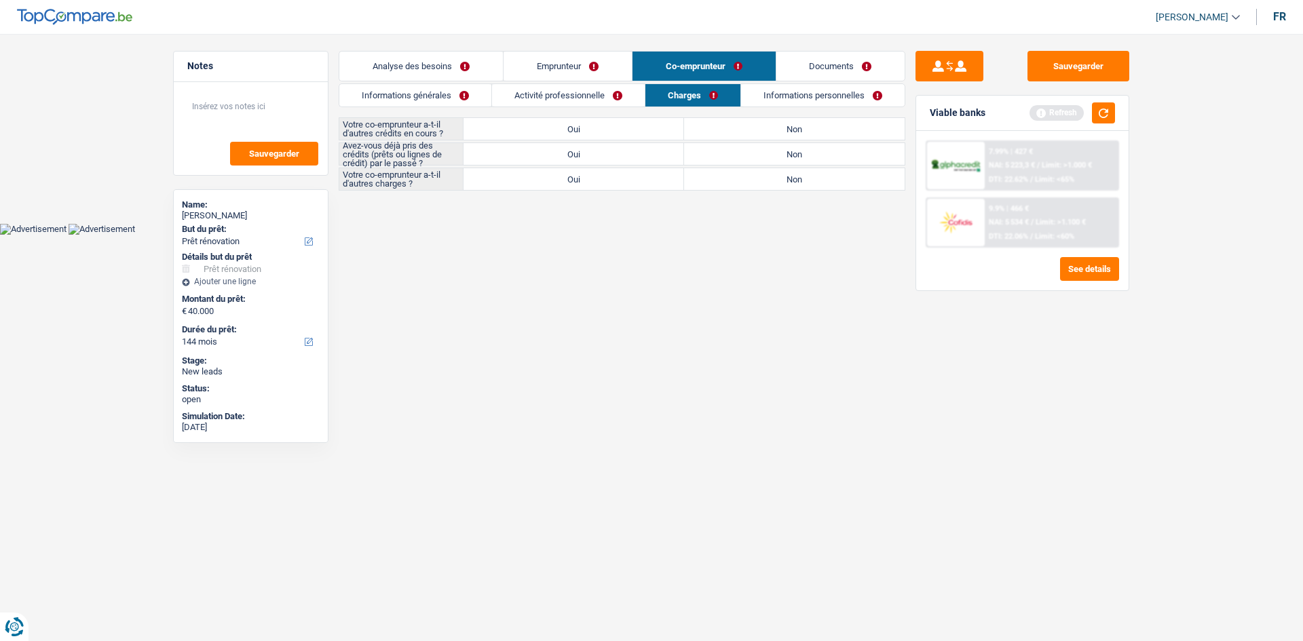
click at [799, 98] on link "Informations personnelles" at bounding box center [822, 95] width 163 height 22
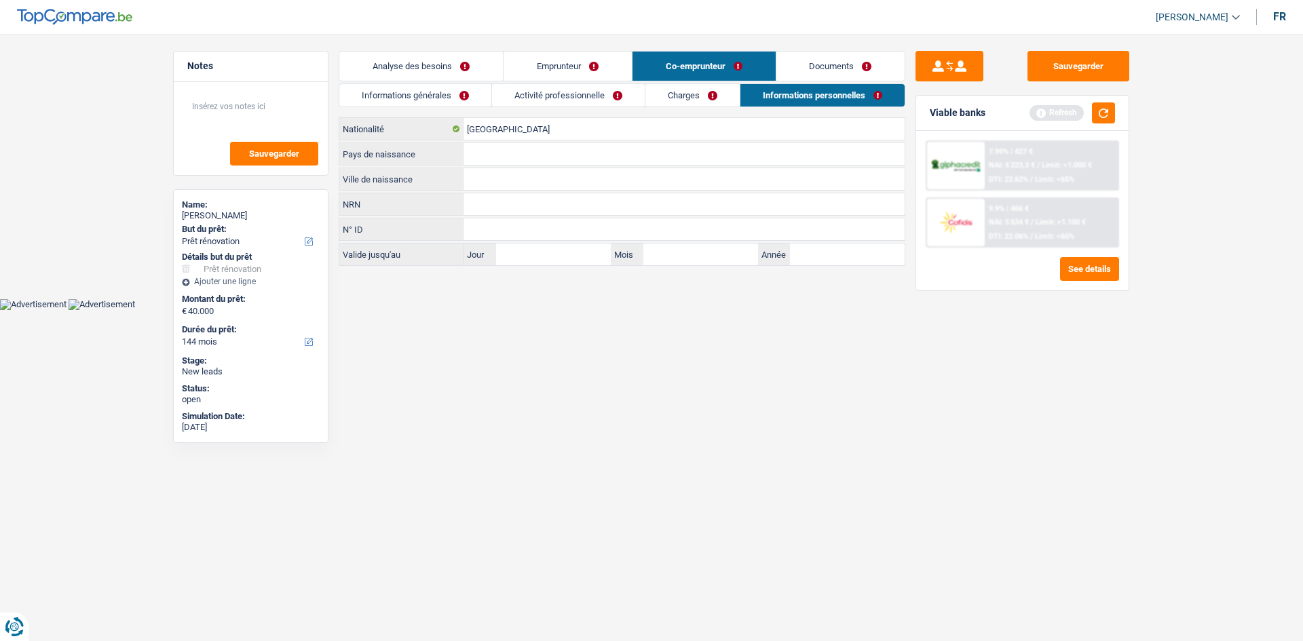
click at [685, 102] on link "Charges" at bounding box center [692, 95] width 94 height 22
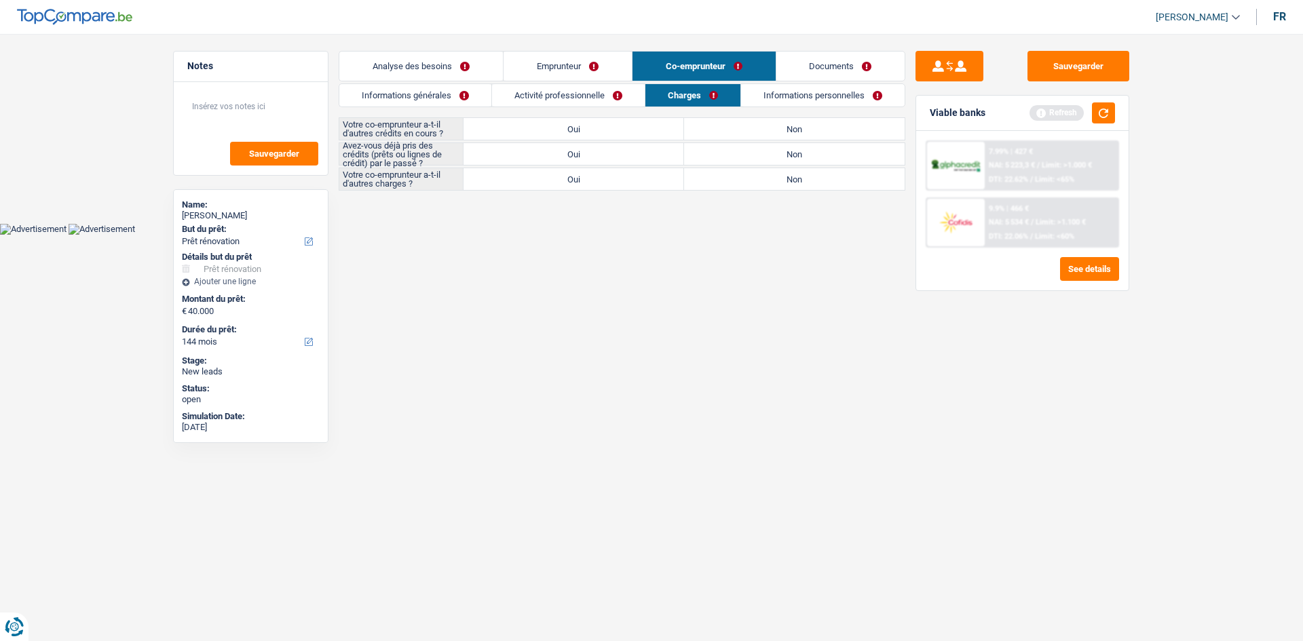
click at [561, 98] on link "Activité professionnelle" at bounding box center [568, 95] width 153 height 22
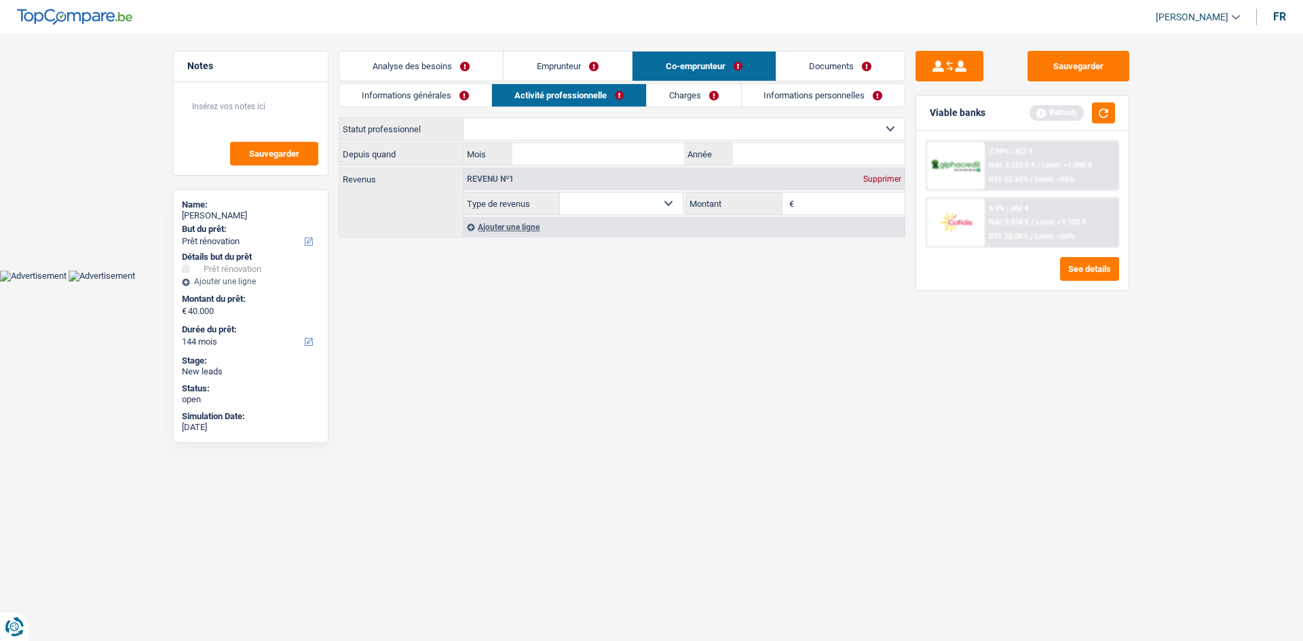
click at [455, 97] on link "Informations générales" at bounding box center [415, 95] width 152 height 22
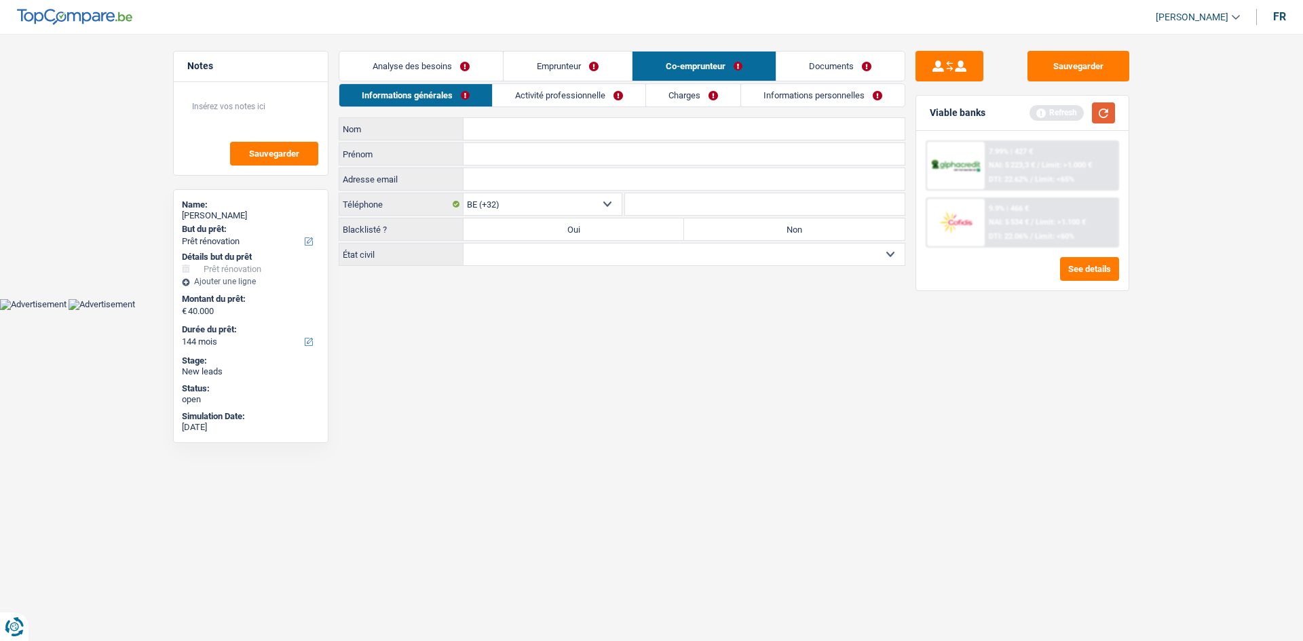
click at [1102, 115] on button "button" at bounding box center [1103, 112] width 23 height 21
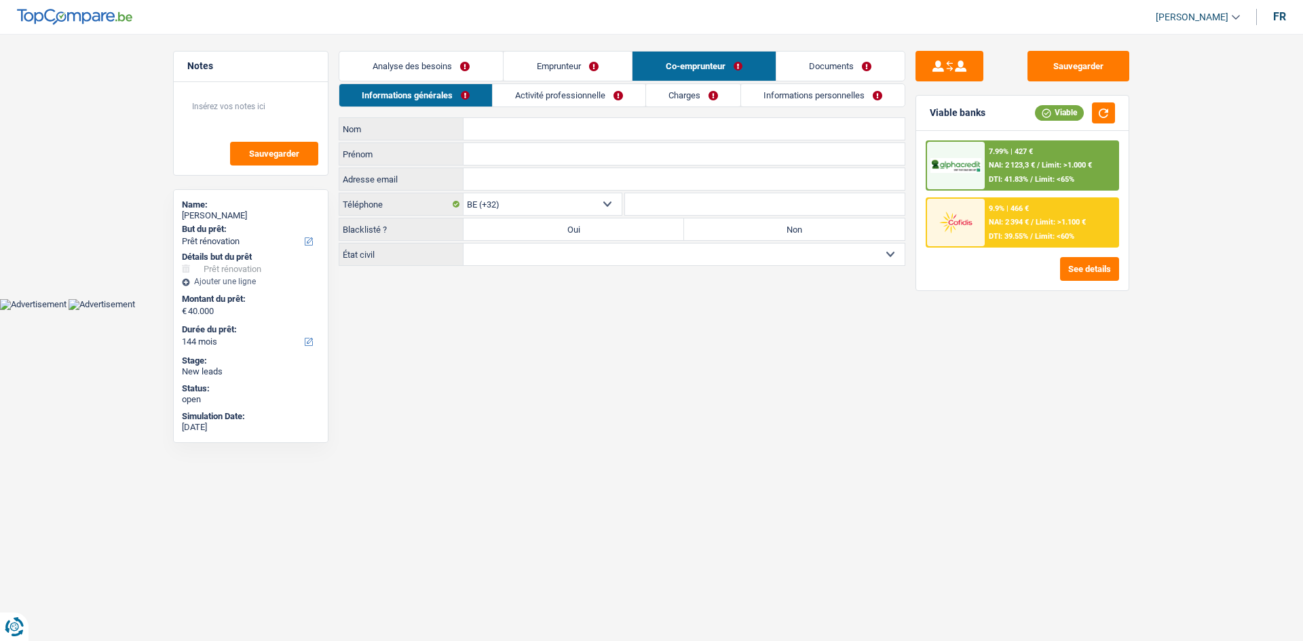
click at [573, 64] on link "Emprunteur" at bounding box center [567, 66] width 128 height 29
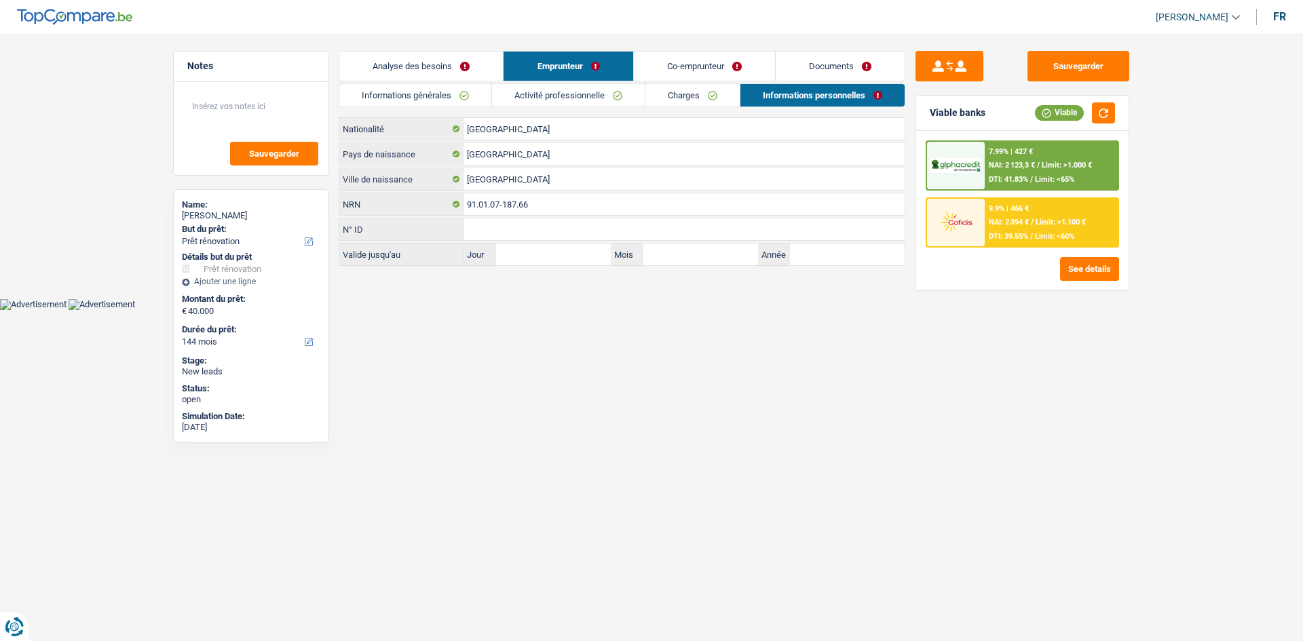
click at [708, 65] on link "Co-emprunteur" at bounding box center [704, 66] width 141 height 29
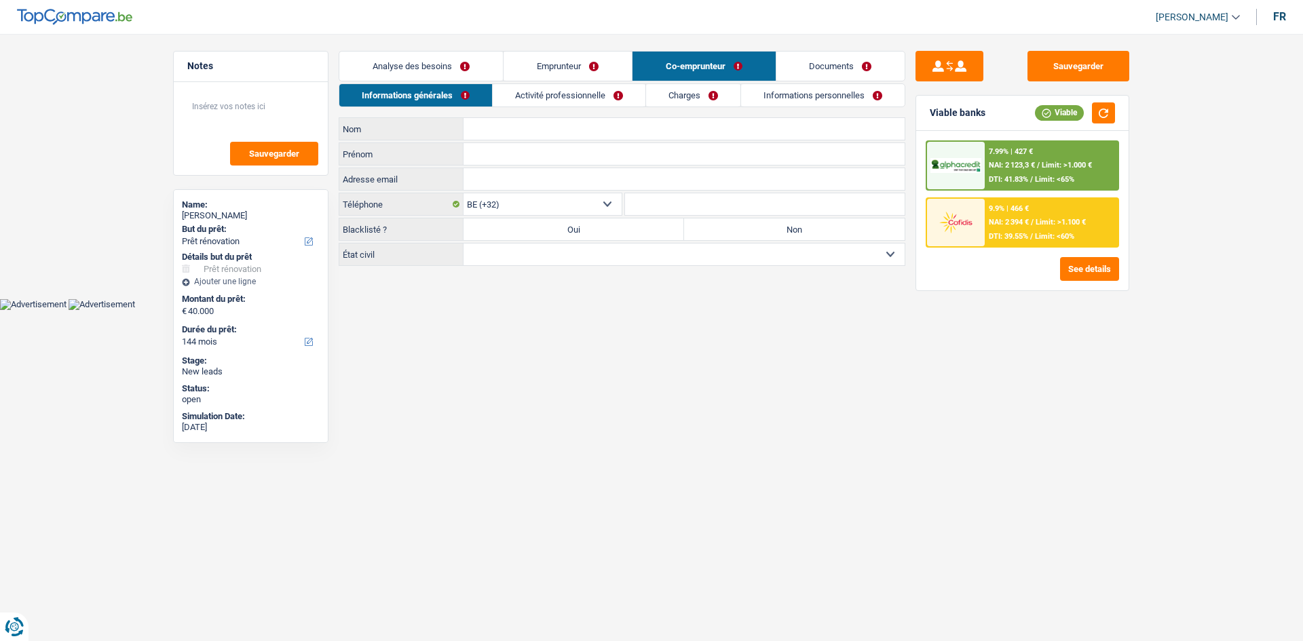
click at [571, 64] on link "Emprunteur" at bounding box center [567, 66] width 128 height 29
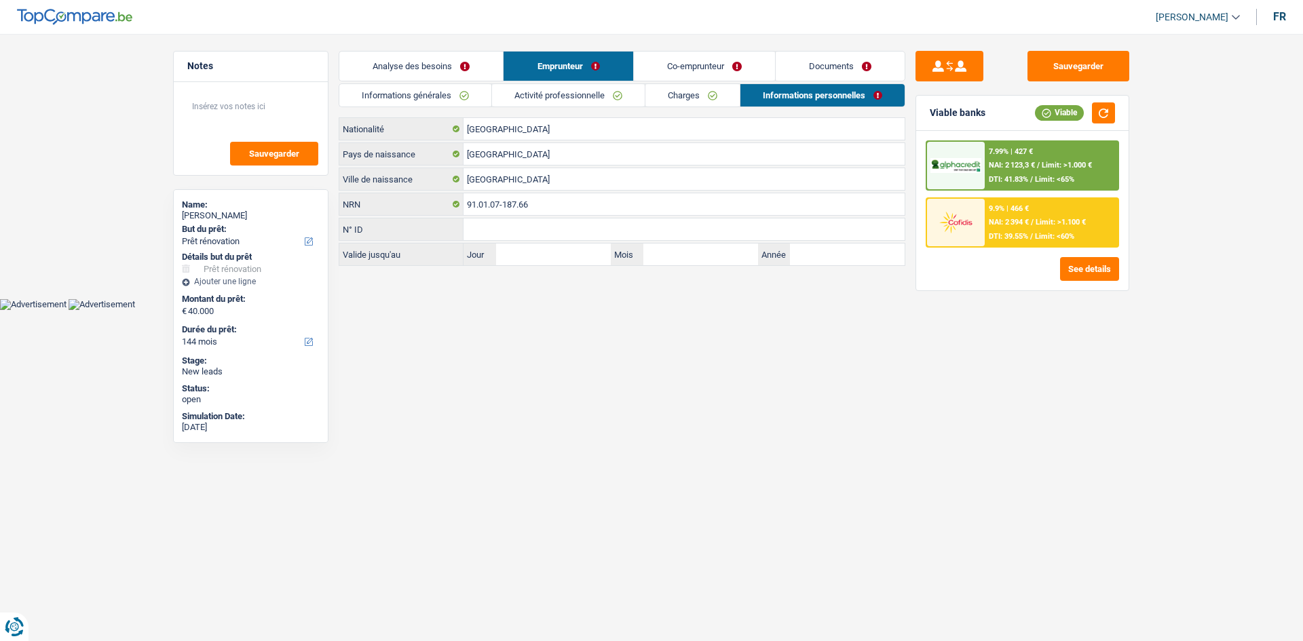
click at [678, 92] on link "Charges" at bounding box center [692, 95] width 94 height 22
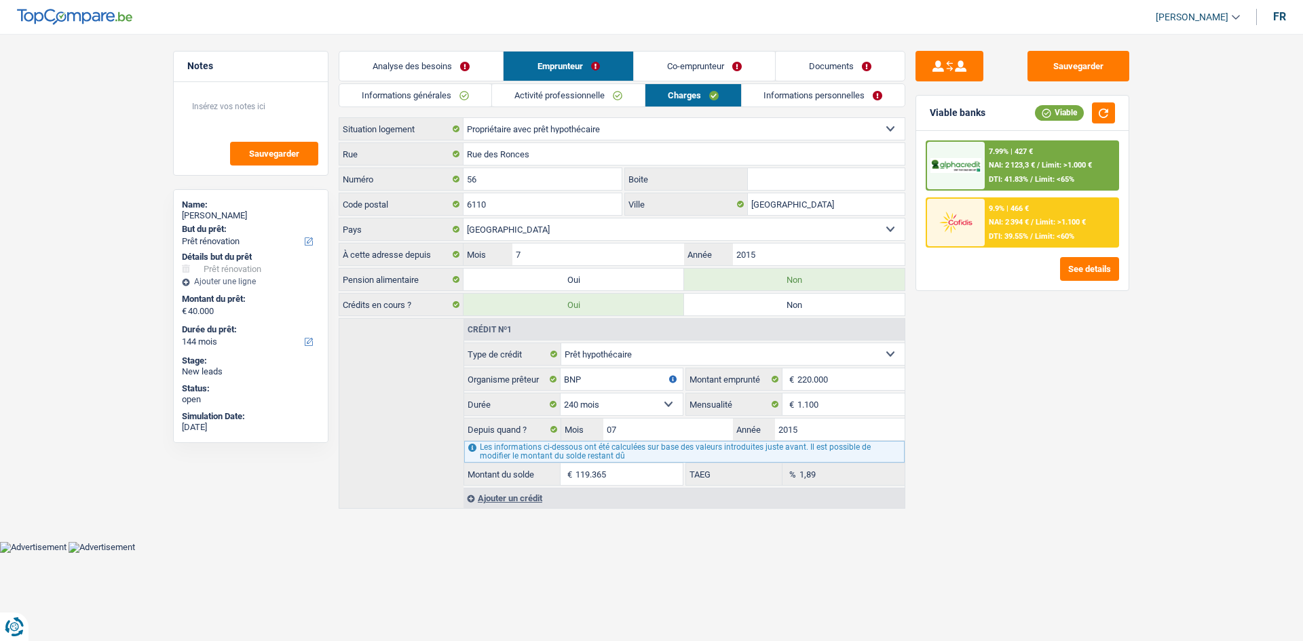
click at [806, 94] on link "Informations personnelles" at bounding box center [823, 95] width 163 height 22
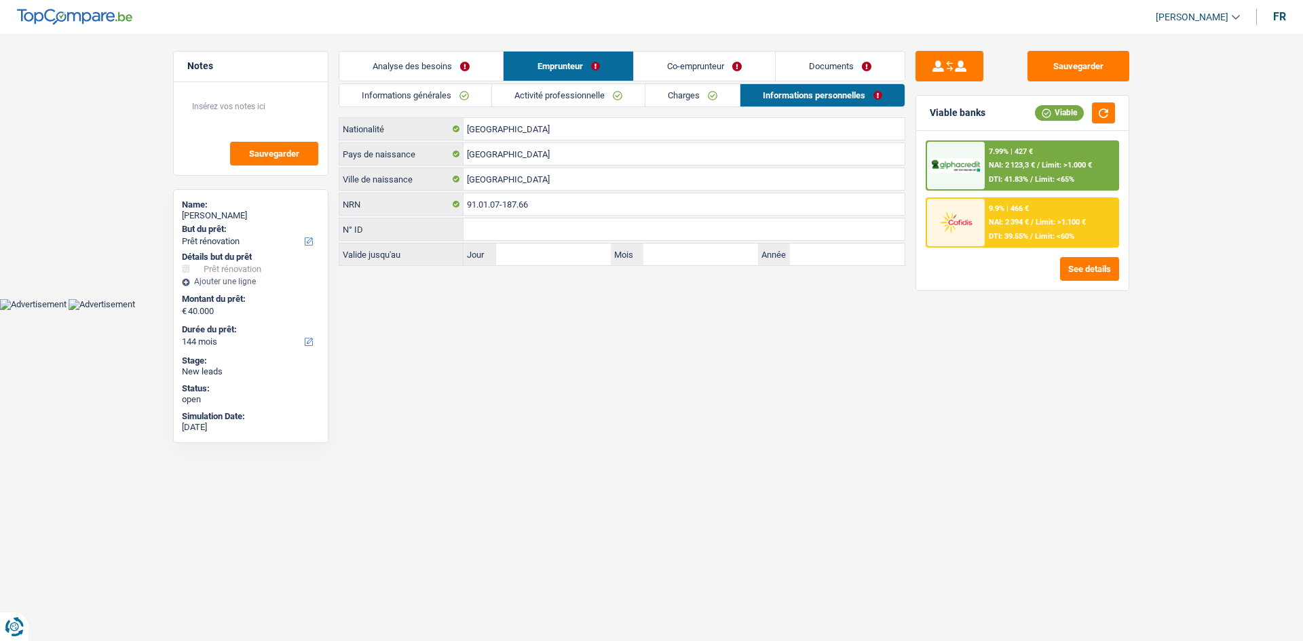
click at [676, 101] on link "Charges" at bounding box center [692, 95] width 94 height 22
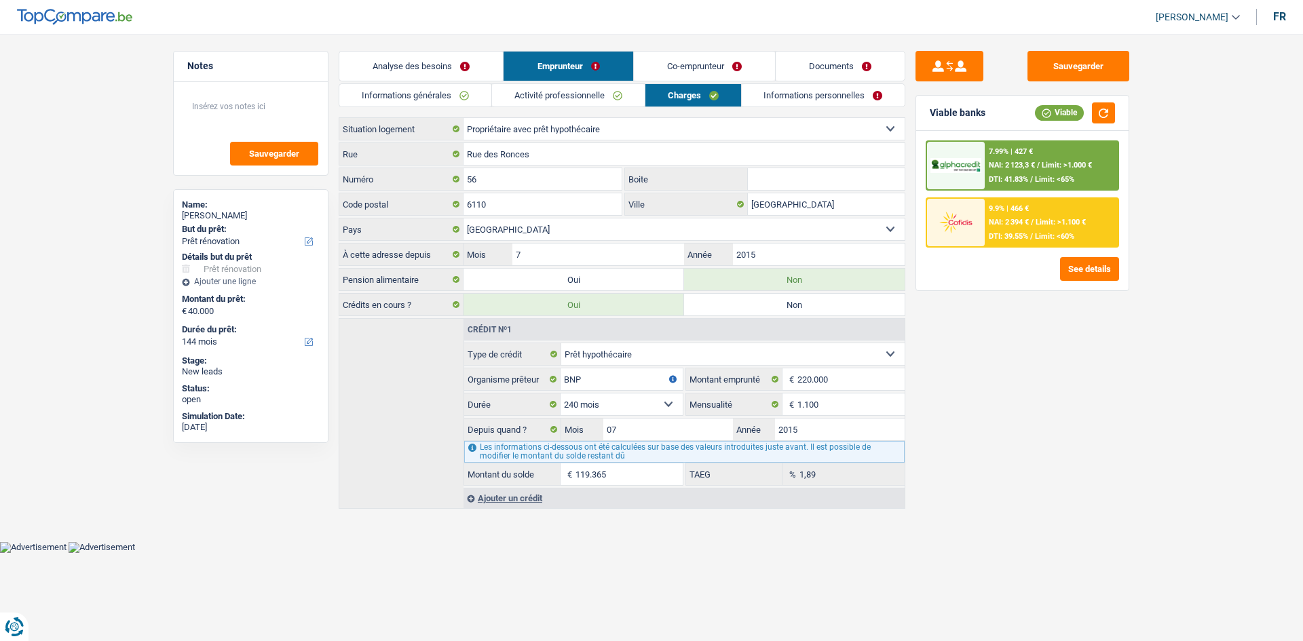
click at [464, 66] on link "Analyse des besoins" at bounding box center [420, 66] width 163 height 29
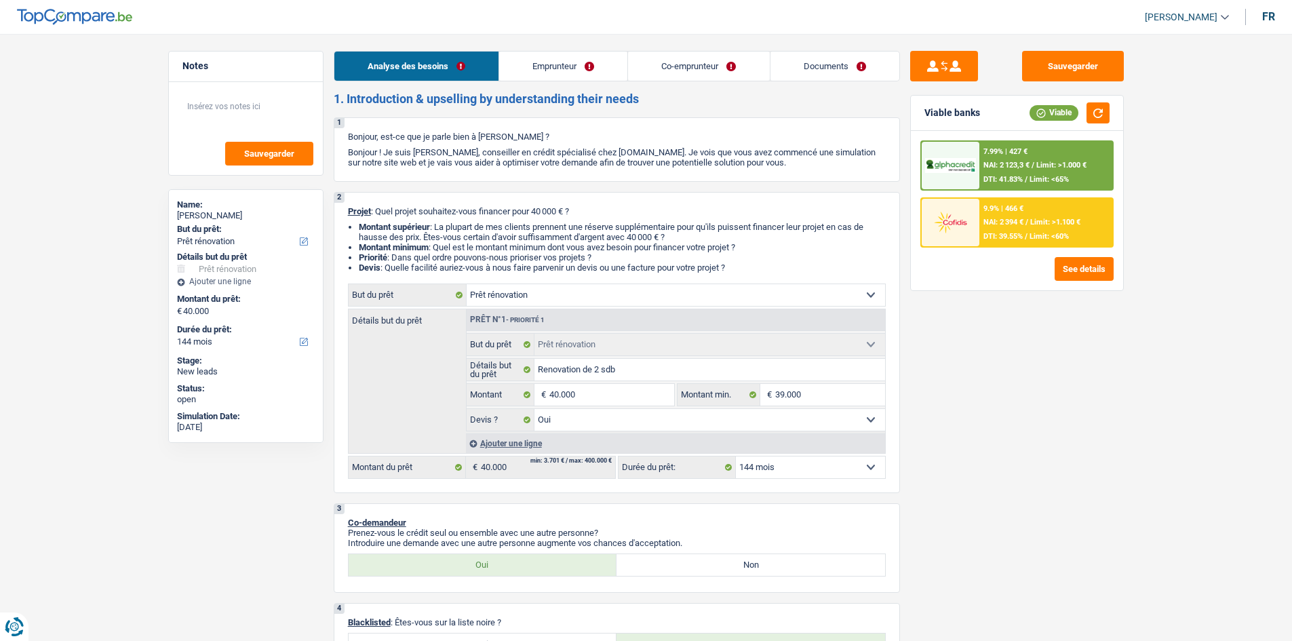
click at [555, 64] on link "Emprunteur" at bounding box center [563, 66] width 128 height 29
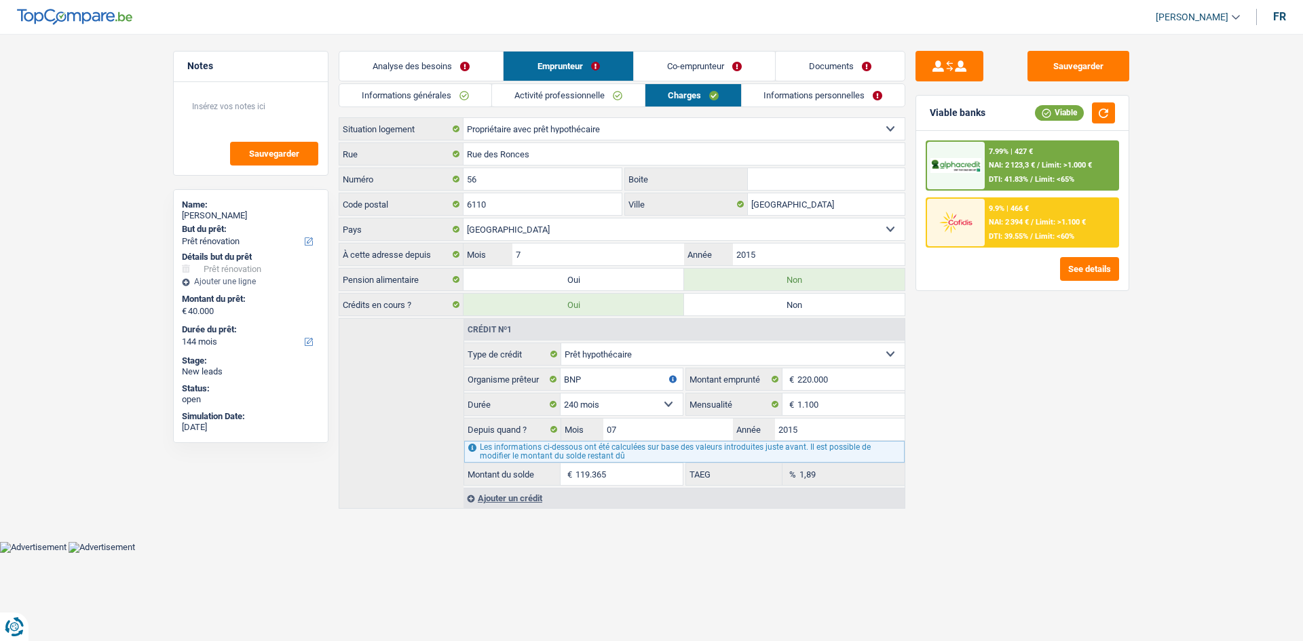
click at [657, 76] on link "Co-emprunteur" at bounding box center [704, 66] width 141 height 29
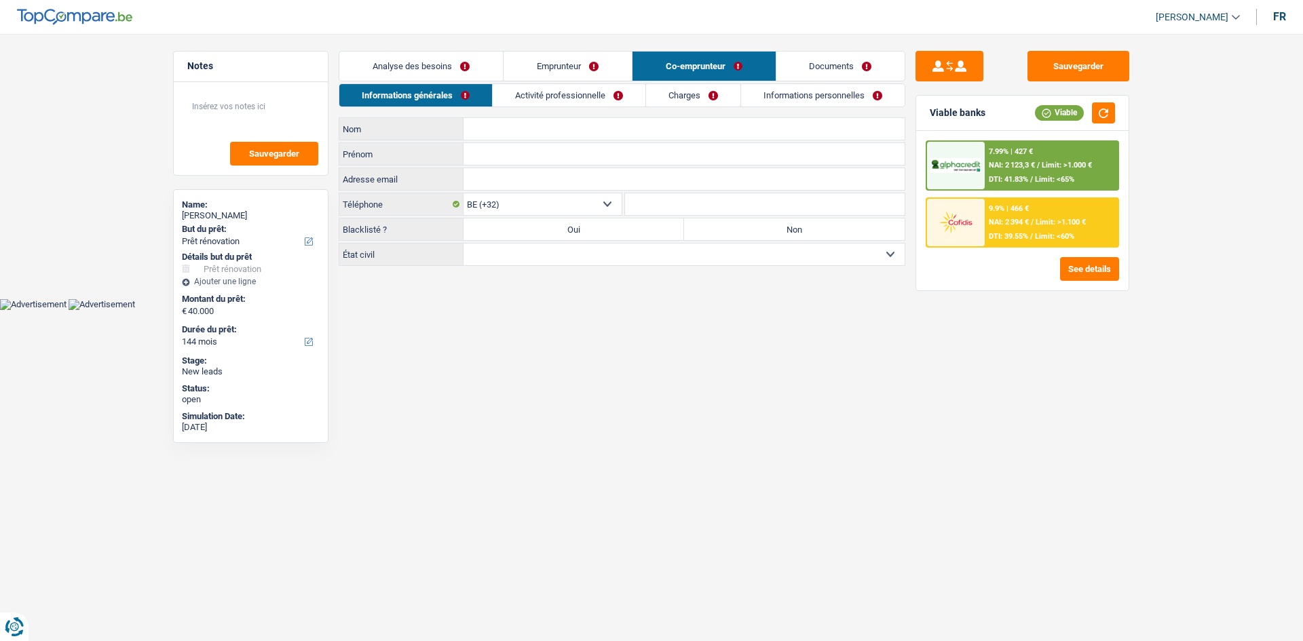
click at [793, 69] on link "Documents" at bounding box center [840, 66] width 129 height 29
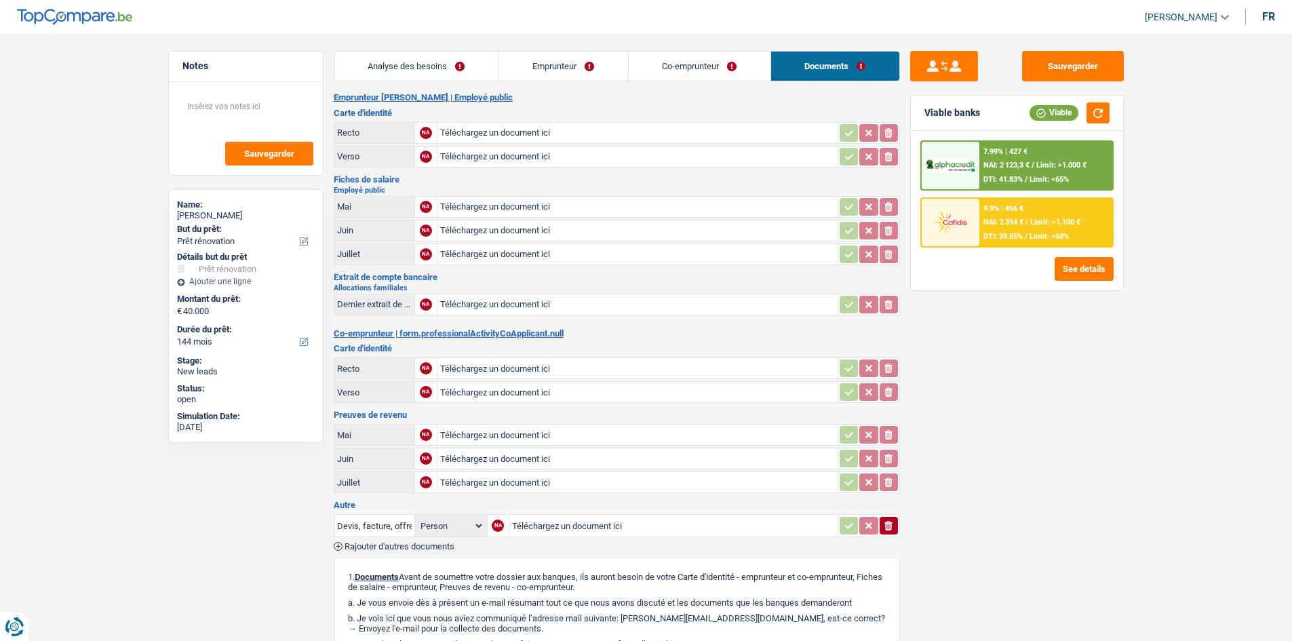
click at [726, 70] on link "Co-emprunteur" at bounding box center [700, 66] width 142 height 29
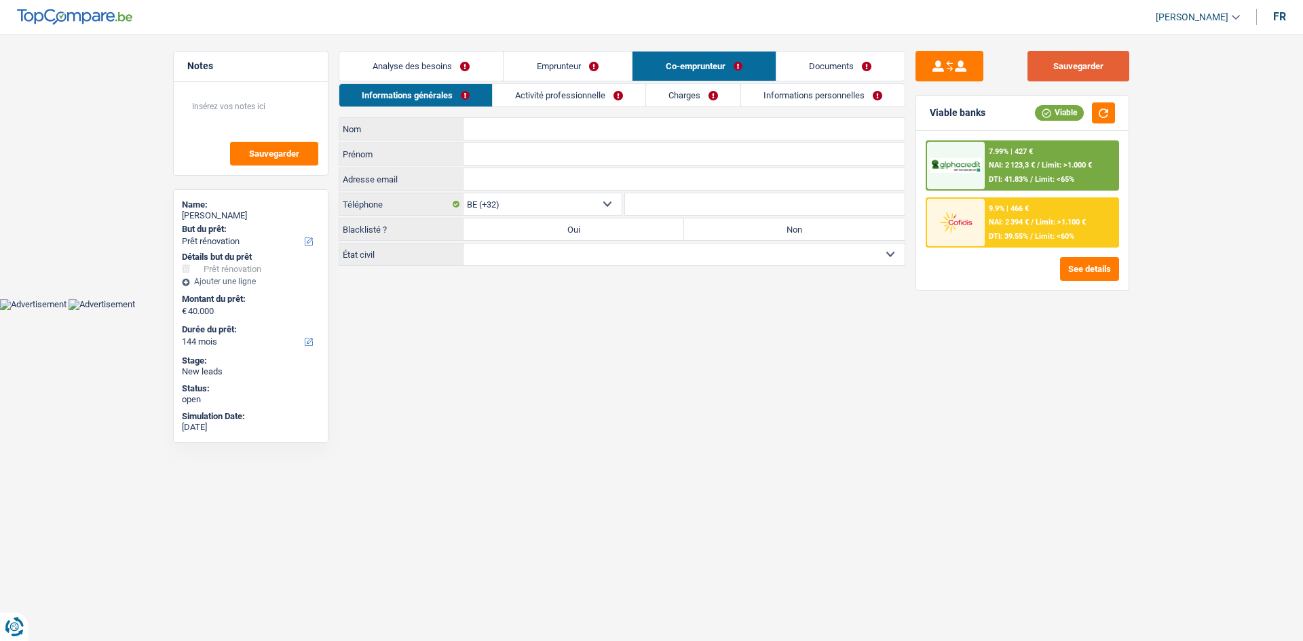
click at [1093, 62] on button "Sauvegarder" at bounding box center [1078, 66] width 102 height 31
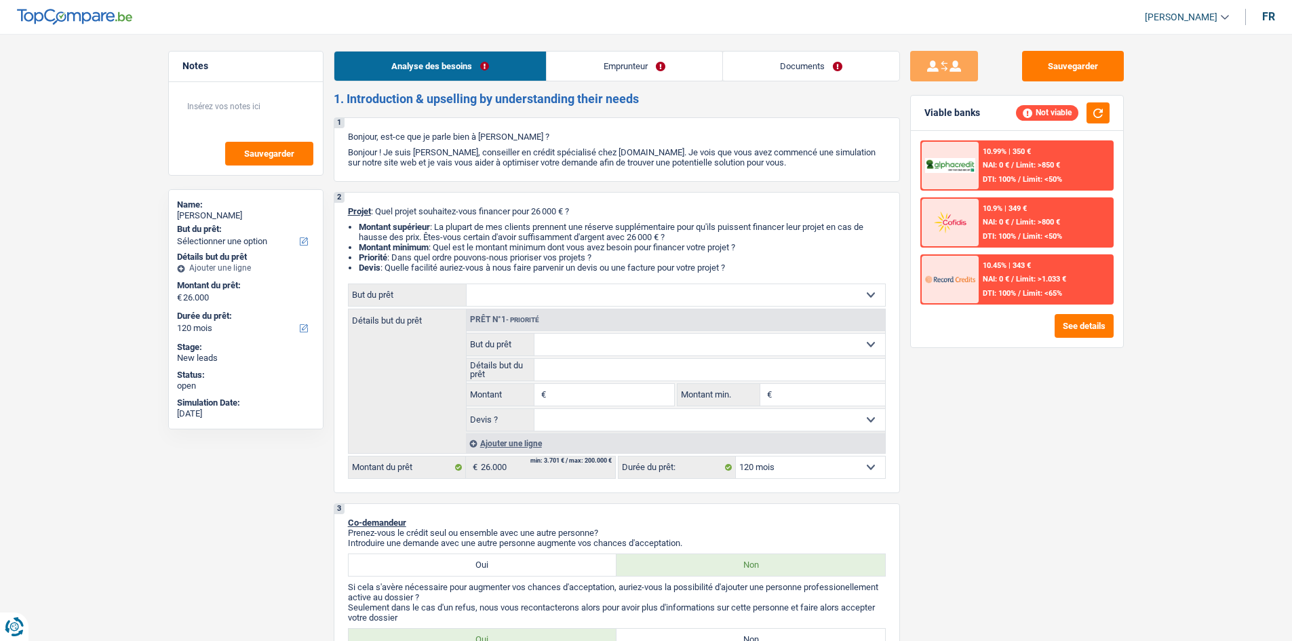
select select "120"
select select "publicEmployee"
select select "familyAllowances"
select select "netSalary"
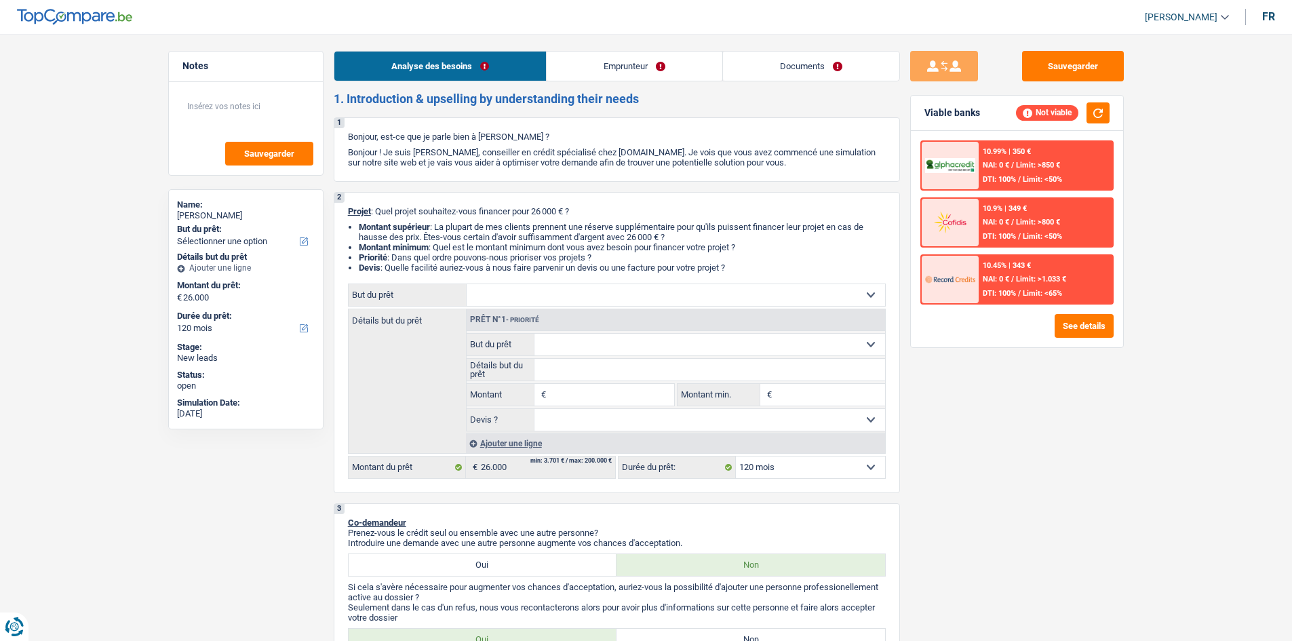
select select "mealVouchers"
select select "rents"
select select "carLoan"
select select "48"
select select "120"
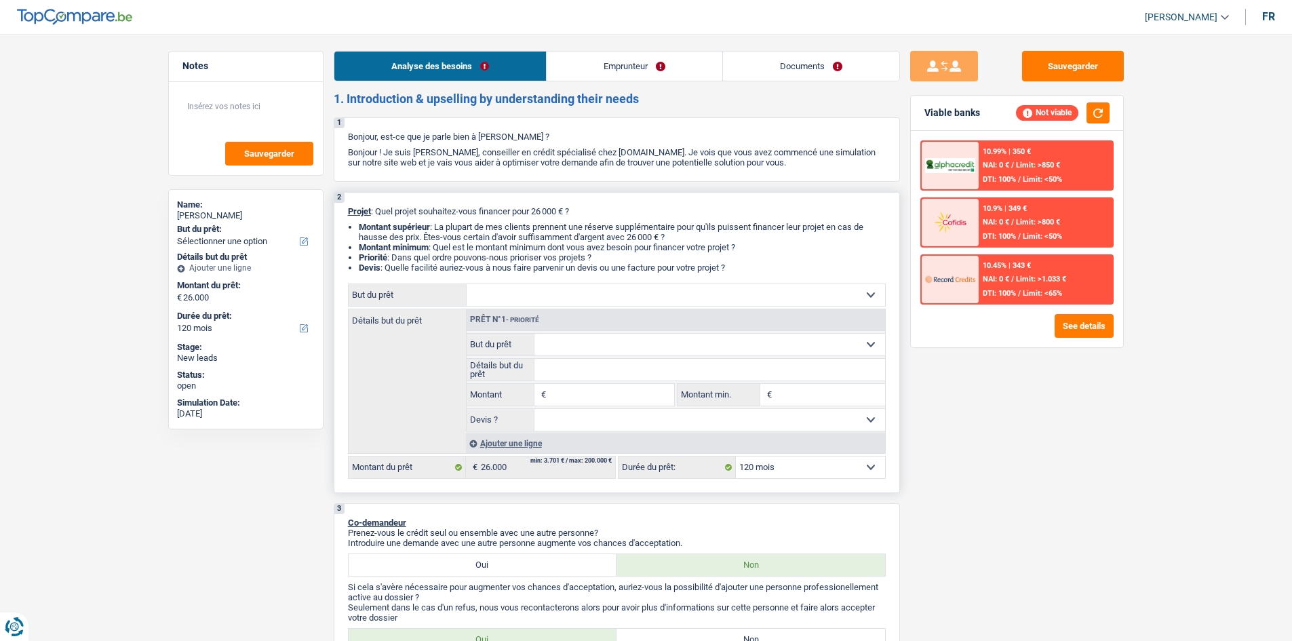
click at [628, 296] on select "Confort maison: meubles, textile, peinture, électroménager, outillage non-profe…" at bounding box center [676, 295] width 419 height 22
click at [870, 294] on select "Confort maison: meubles, textile, peinture, électroménager, outillage non-profe…" at bounding box center [676, 295] width 419 height 22
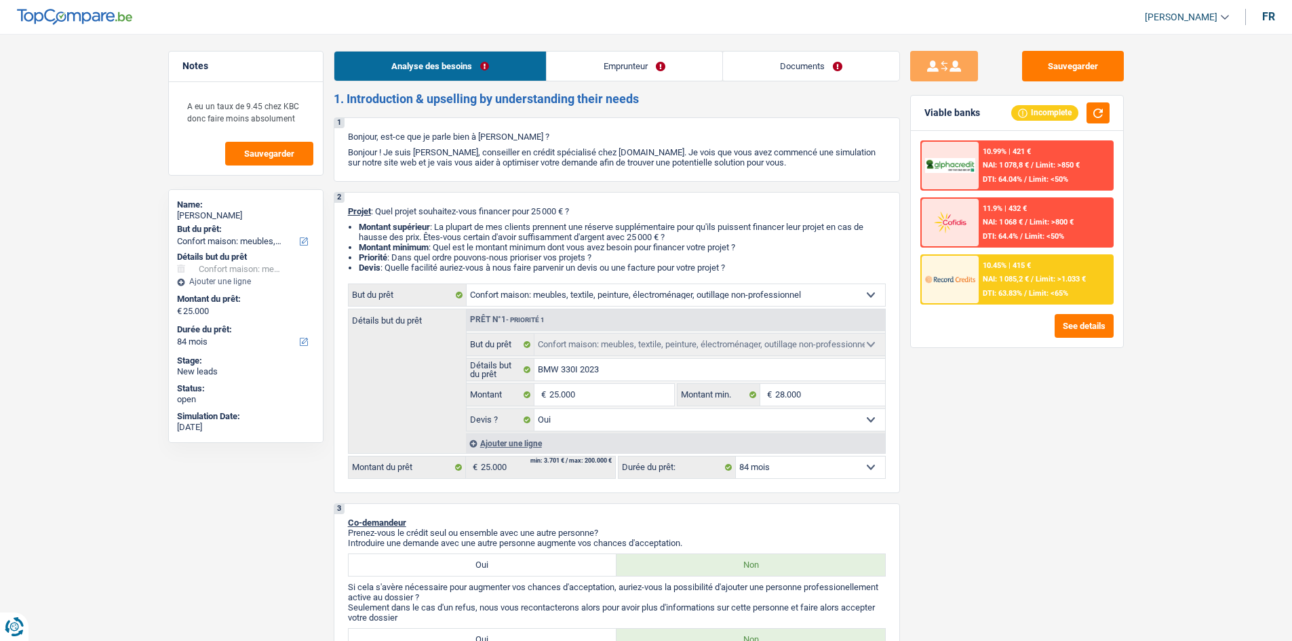
select select "household"
select select "84"
select select "household"
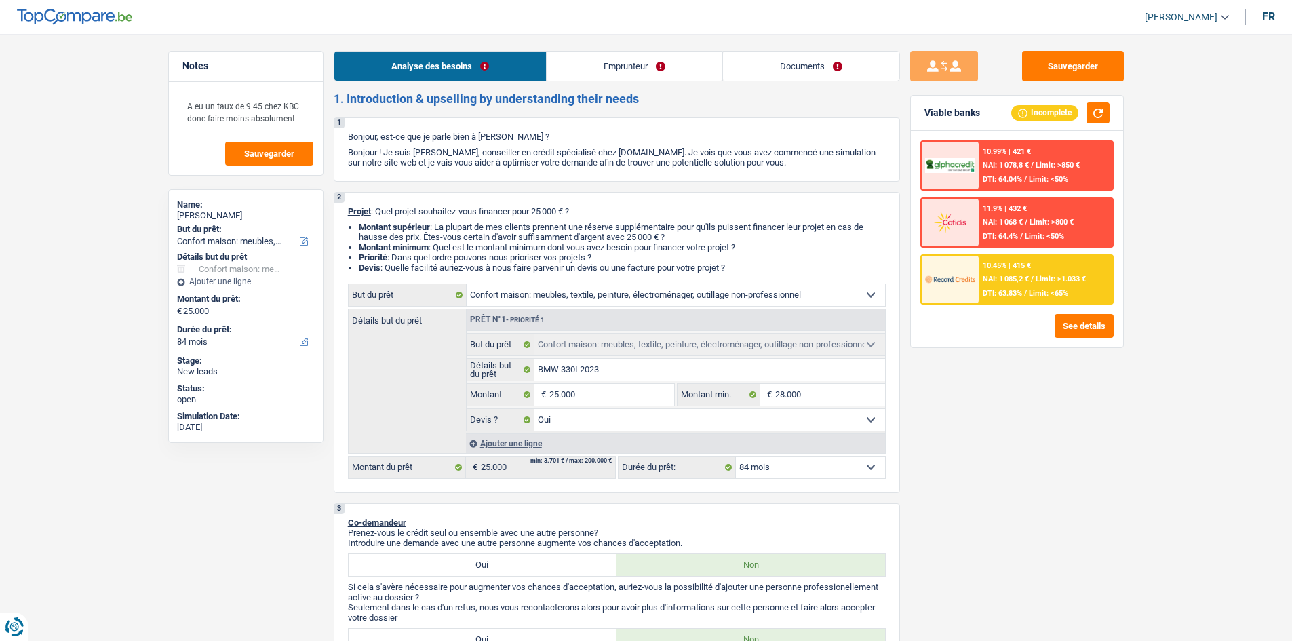
select select "yes"
select select "84"
select select "publicEmployee"
select select "netSalary"
select select "mealVouchers"
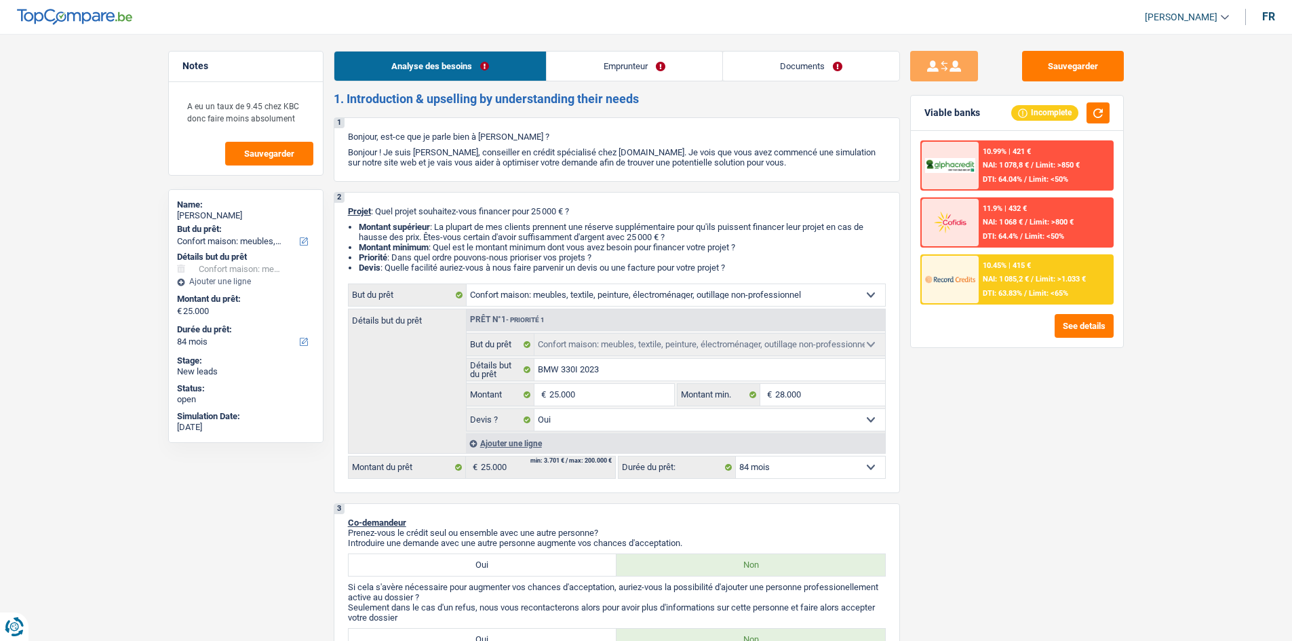
select select "rents"
select select "mortgage"
select select "360"
select select "household"
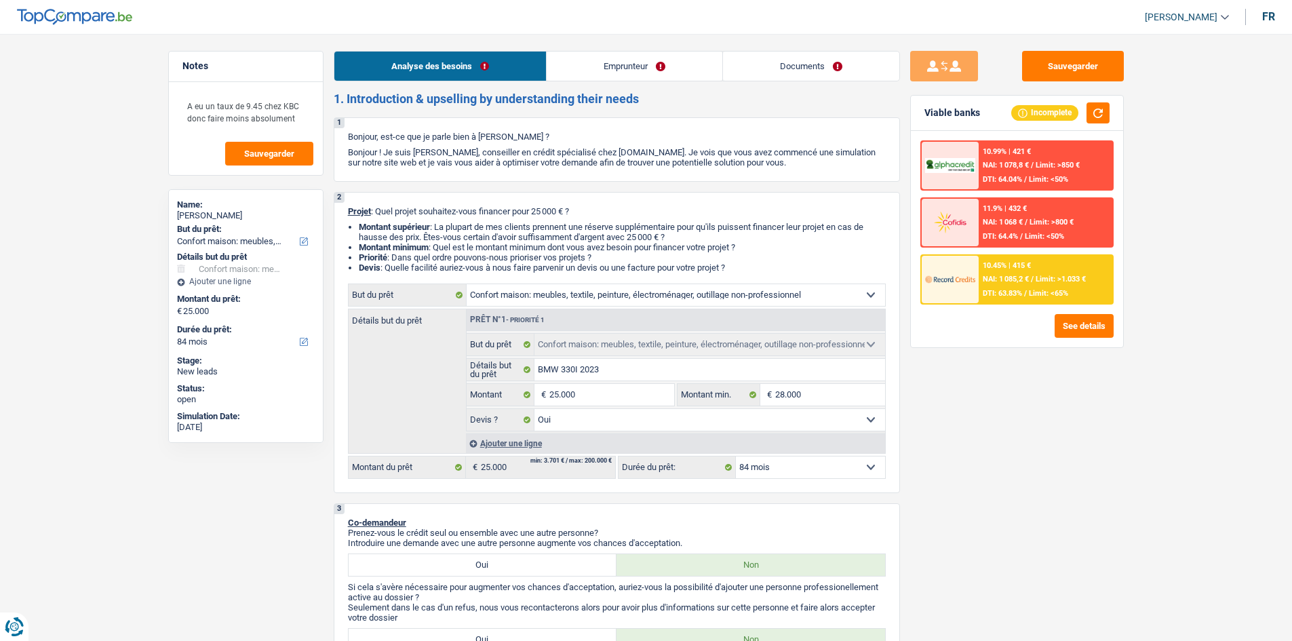
select select "yes"
select select "84"
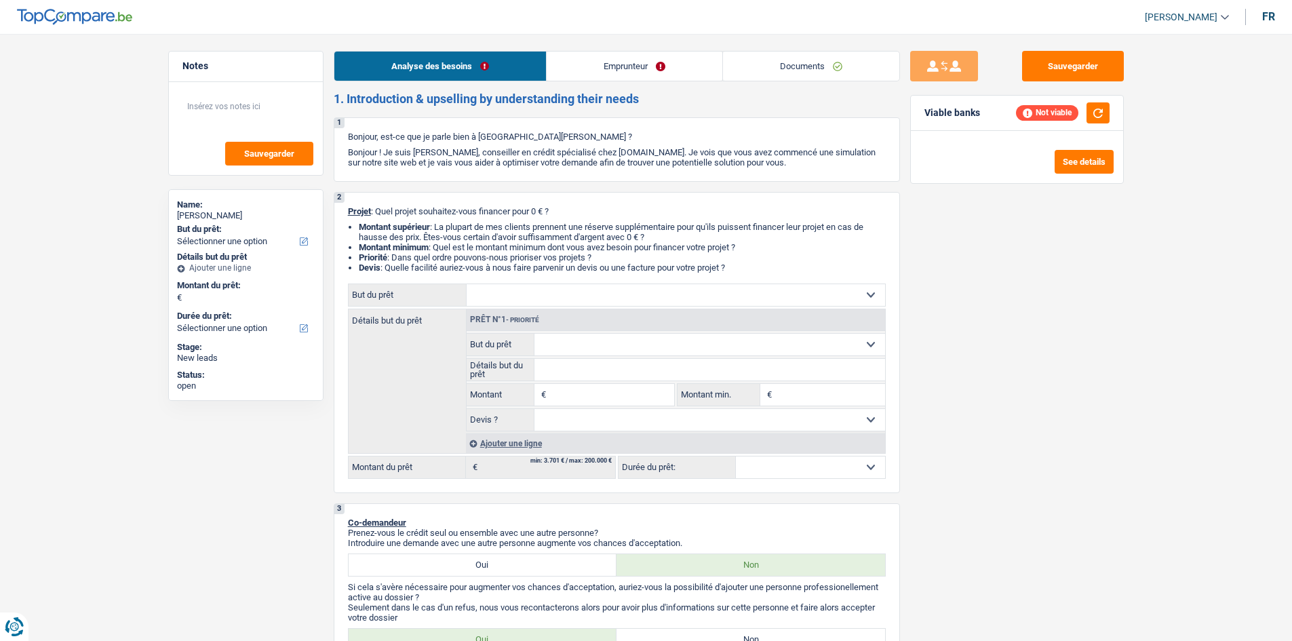
click at [867, 294] on select "Confort maison: meubles, textile, peinture, électroménager, outillage non-profe…" at bounding box center [676, 295] width 419 height 22
click at [870, 299] on select "Confort maison: meubles, textile, peinture, électroménager, outillage non-profe…" at bounding box center [676, 295] width 419 height 22
select select "household"
click at [467, 284] on select "Confort maison: meubles, textile, peinture, électroménager, outillage non-profe…" at bounding box center [676, 295] width 419 height 22
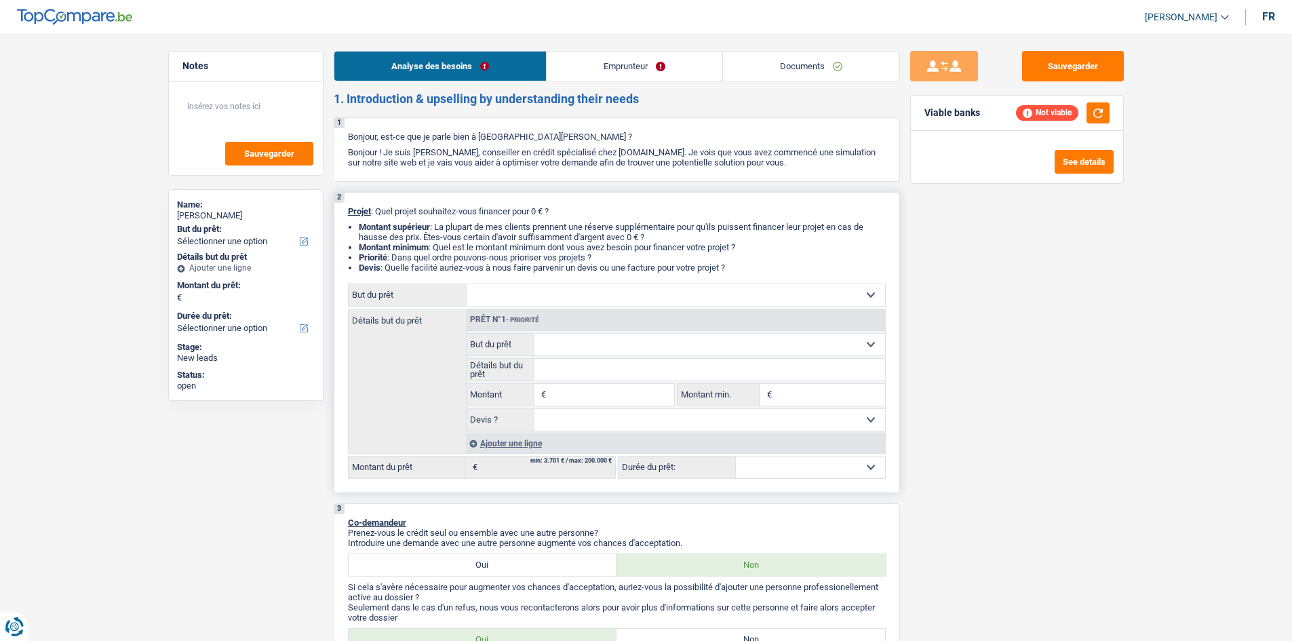
select select "household"
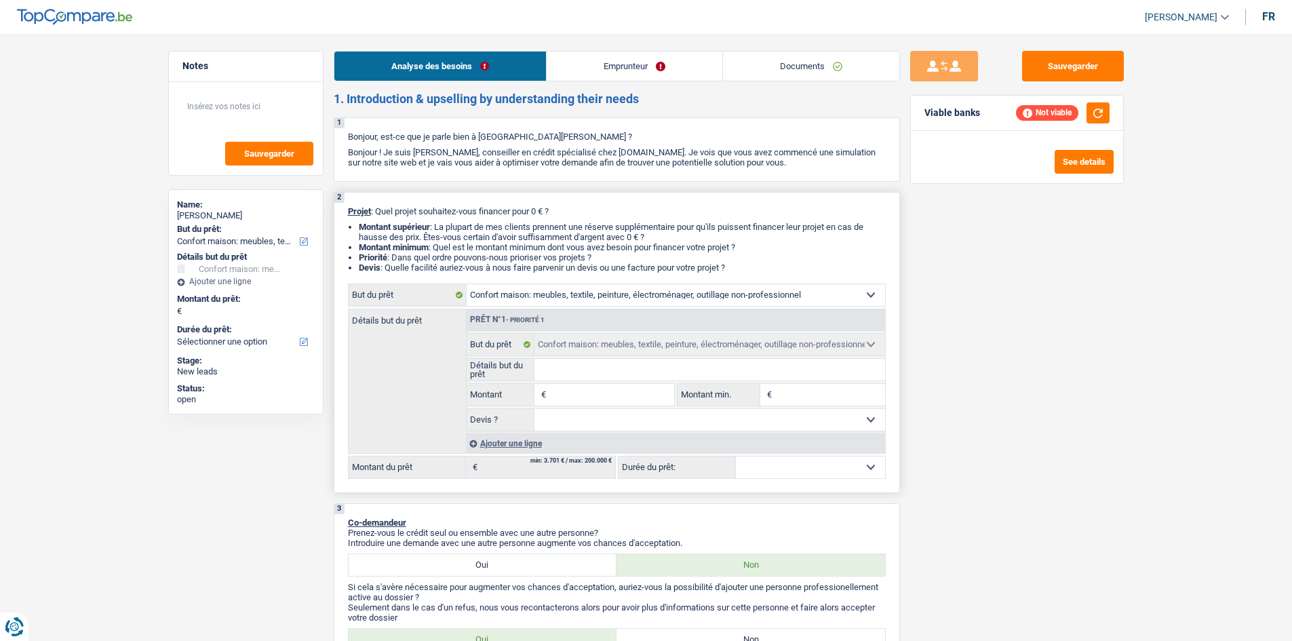
click at [579, 395] on input "Montant" at bounding box center [612, 395] width 124 height 22
type input "2"
type input "25"
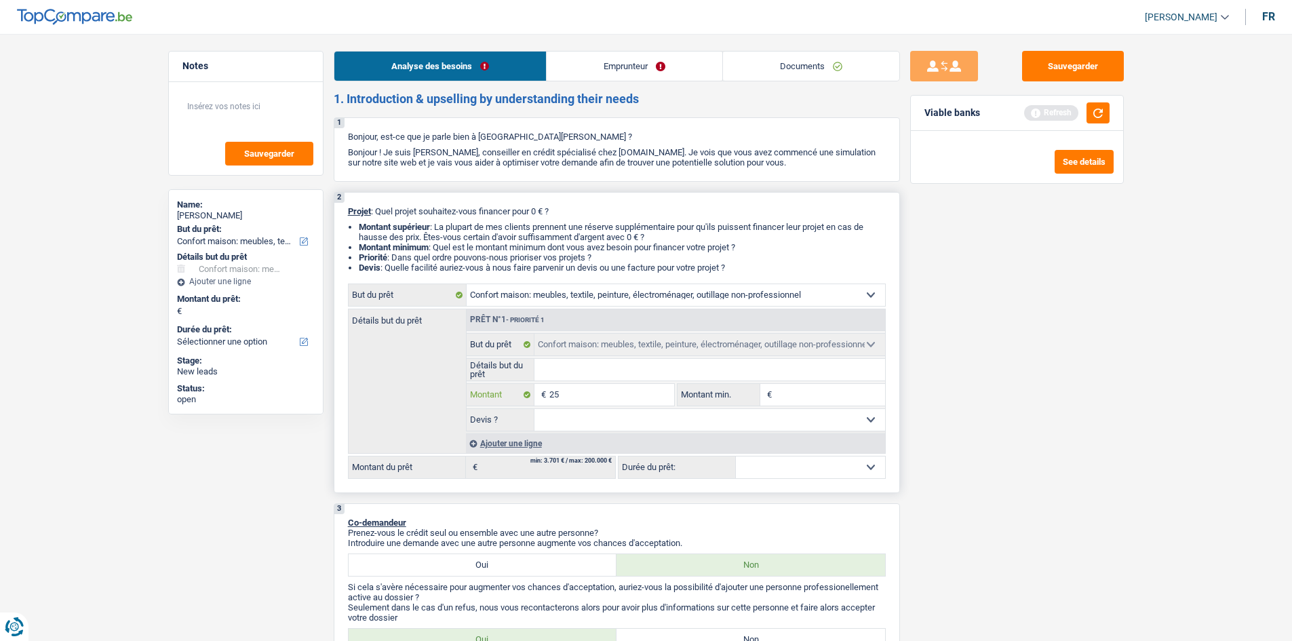
type input "250"
type input "2.500"
type input "25.000"
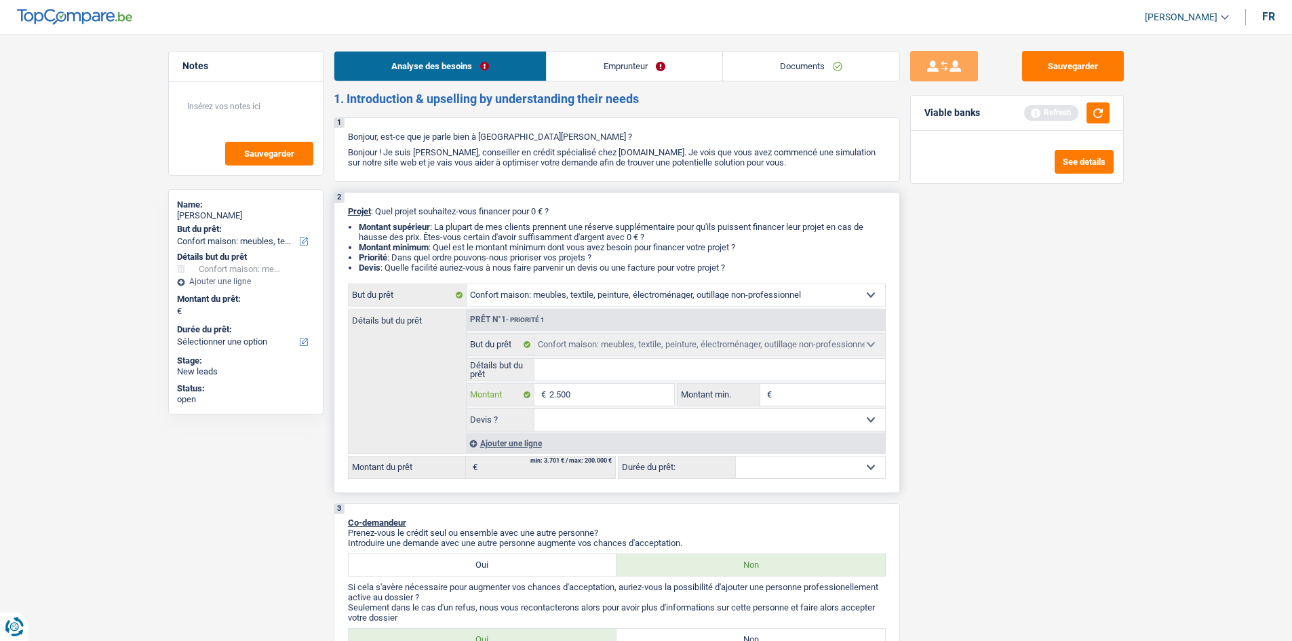
type input "25.000"
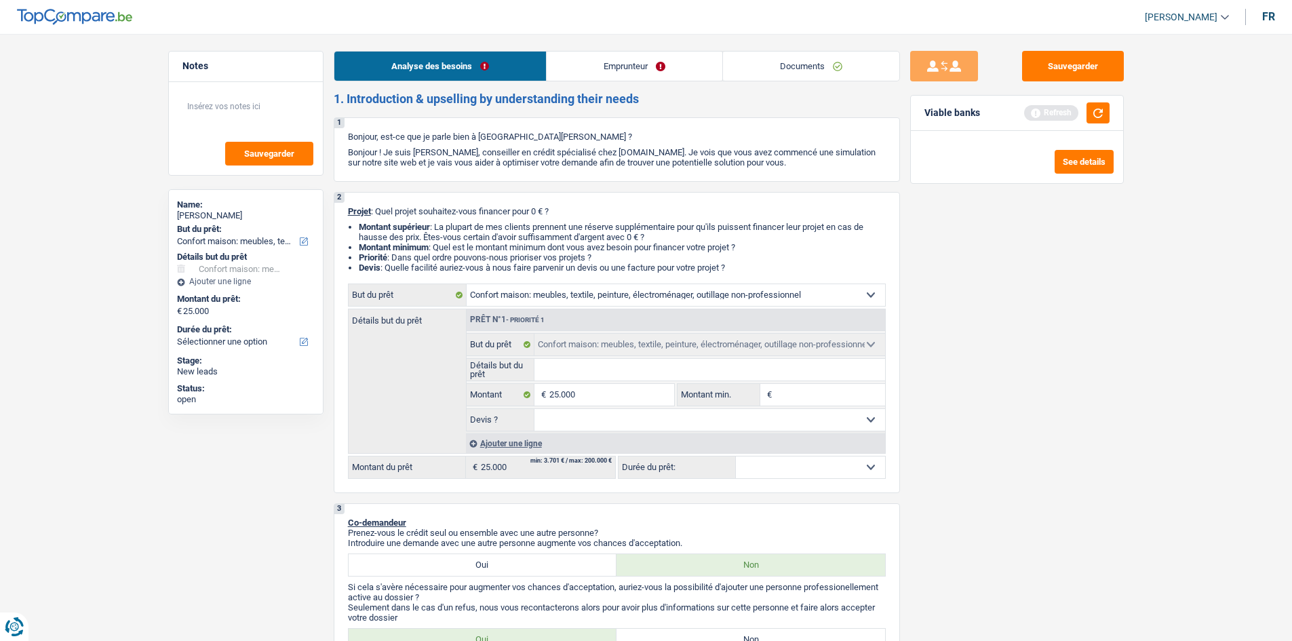
select select "120"
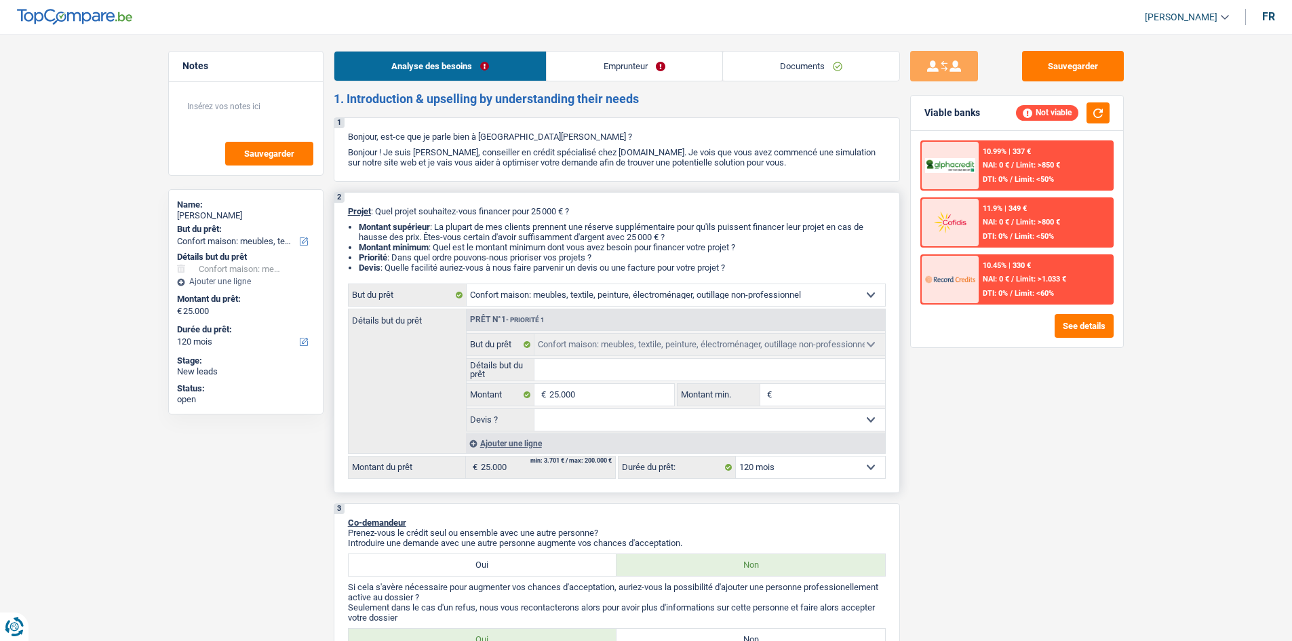
click at [787, 385] on input "Montant min." at bounding box center [830, 395] width 110 height 22
type input "2"
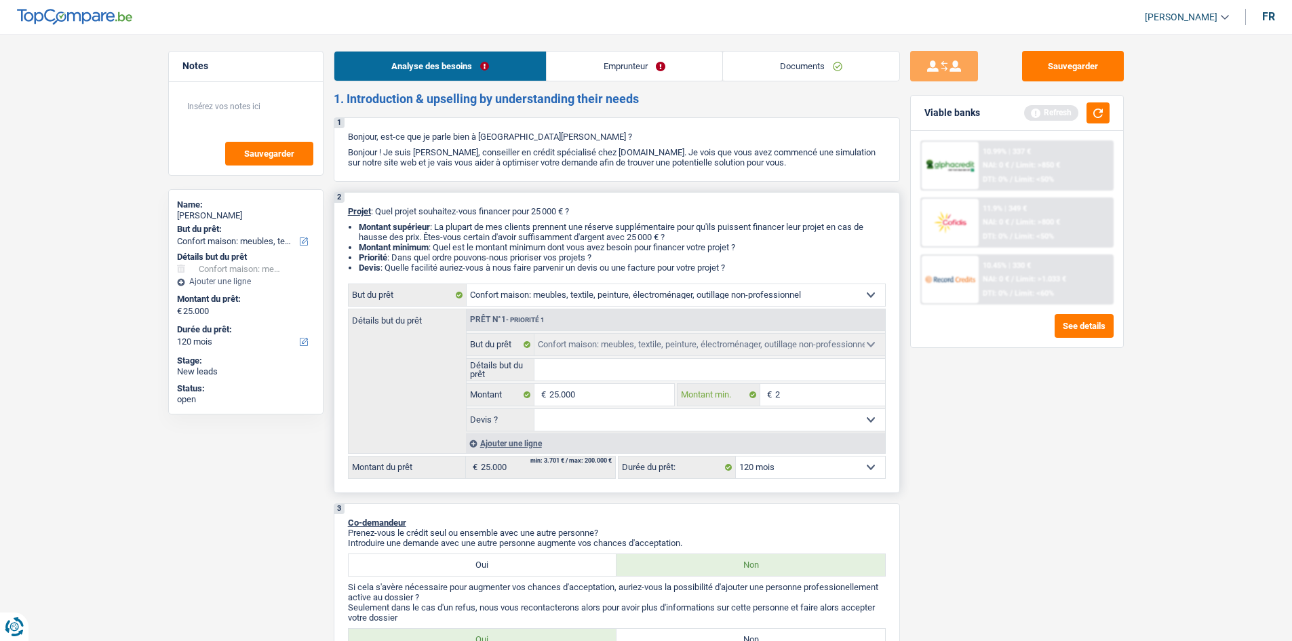
type input "25"
type input "250"
type input "2.500"
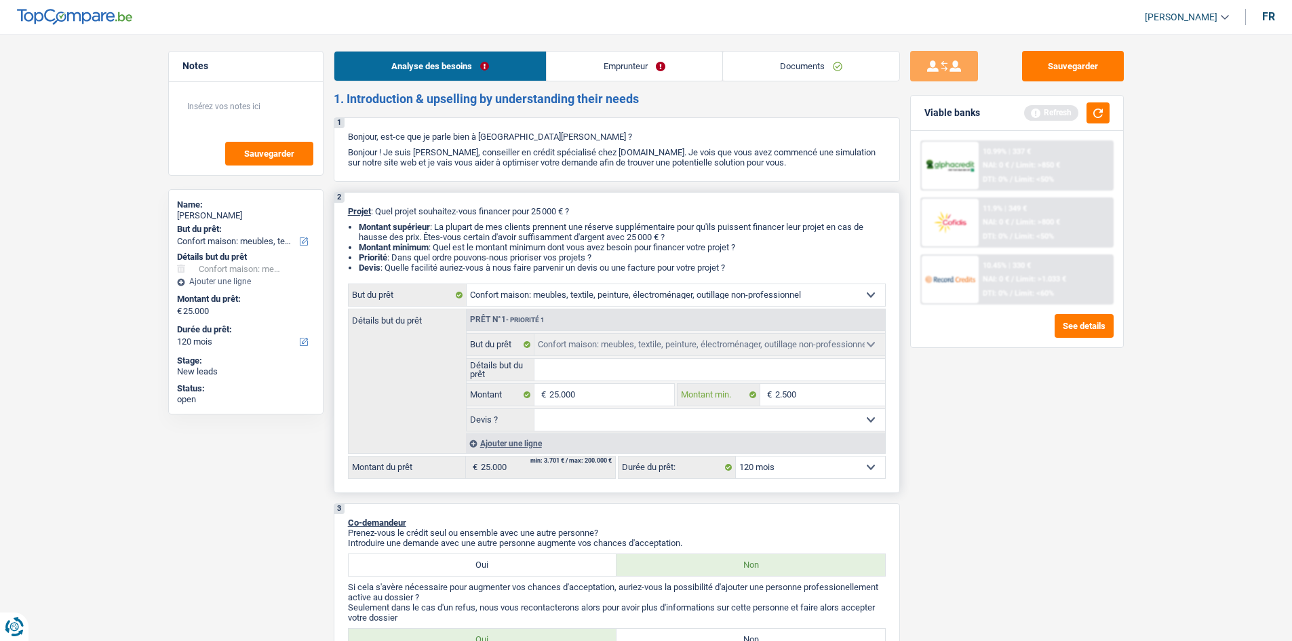
type input "2.500"
type input "25.000"
click at [665, 366] on input "Détails but du prêt" at bounding box center [710, 370] width 351 height 22
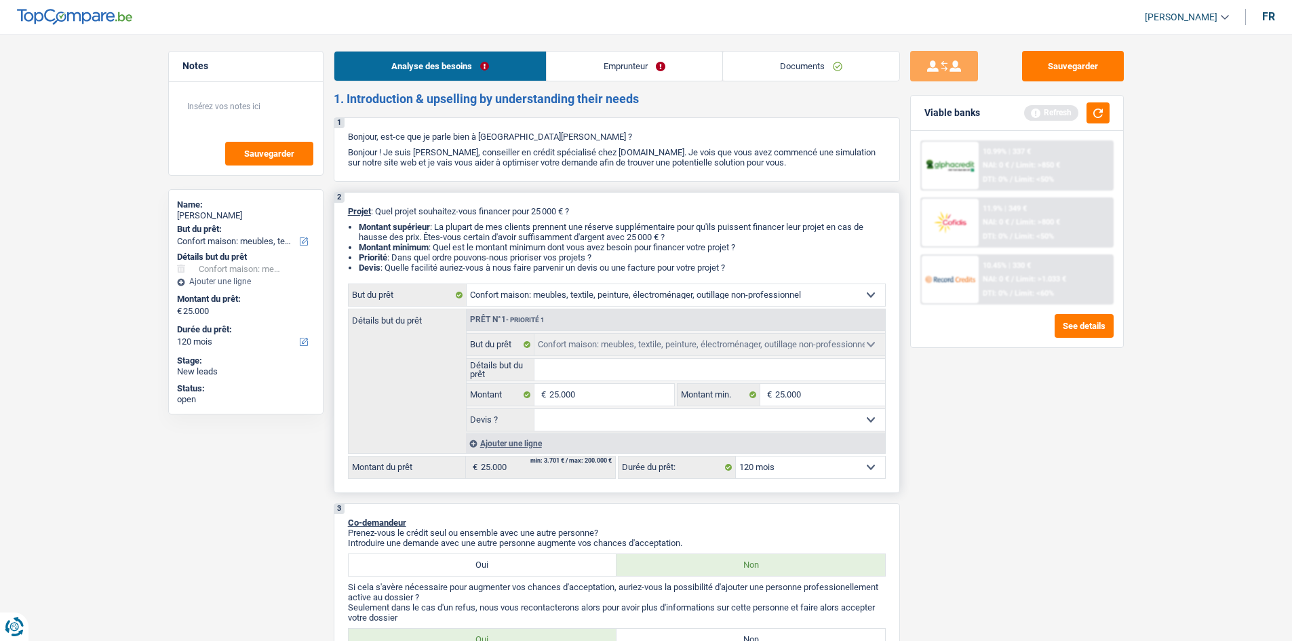
type input "r"
type input "re"
type input "ren"
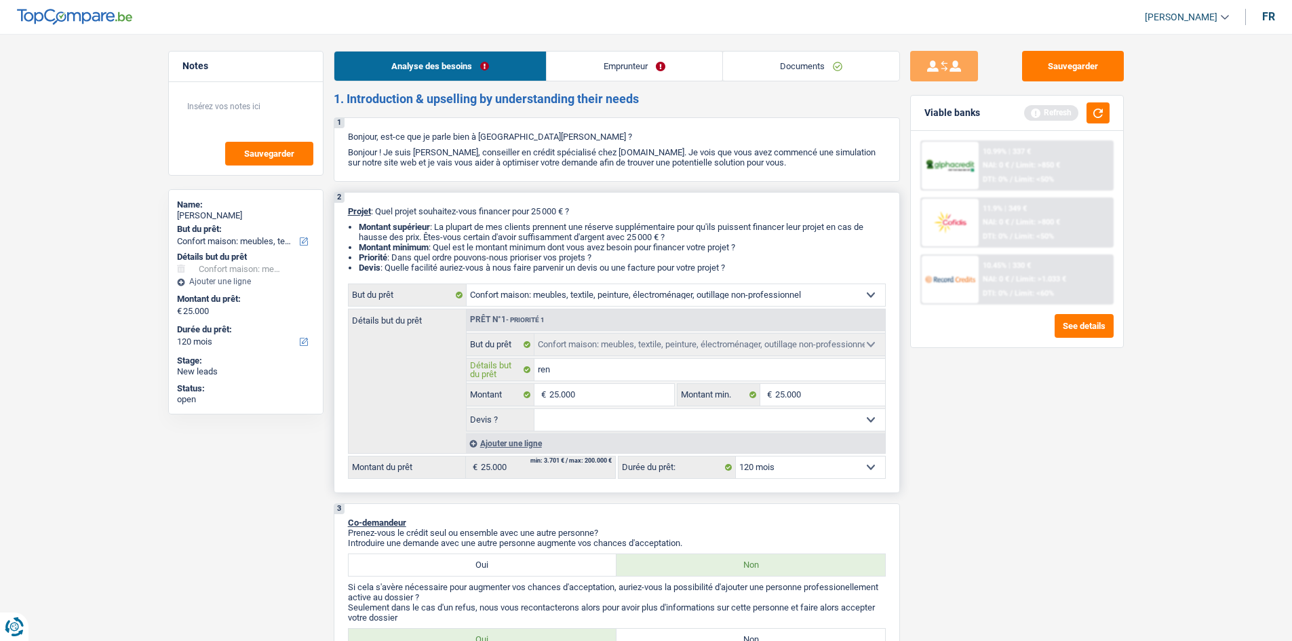
type input "ren"
type input "reno"
type input "renov"
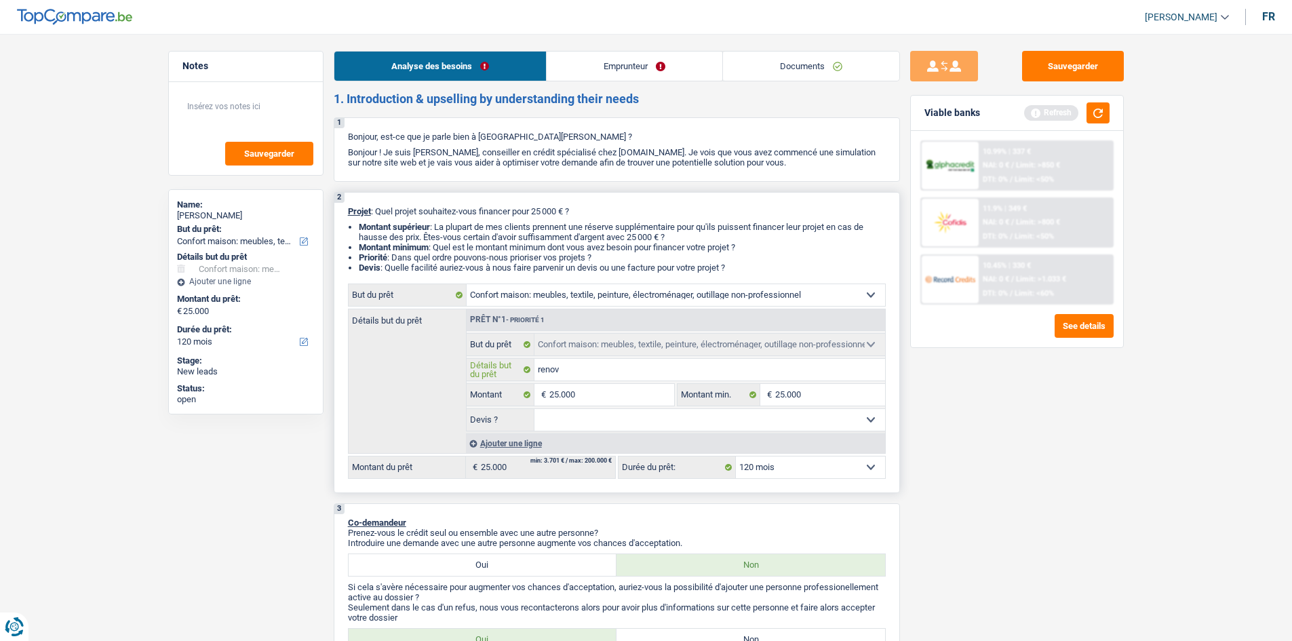
type input "[MEDICAL_DATA]"
type input "renovat"
type input "renovati"
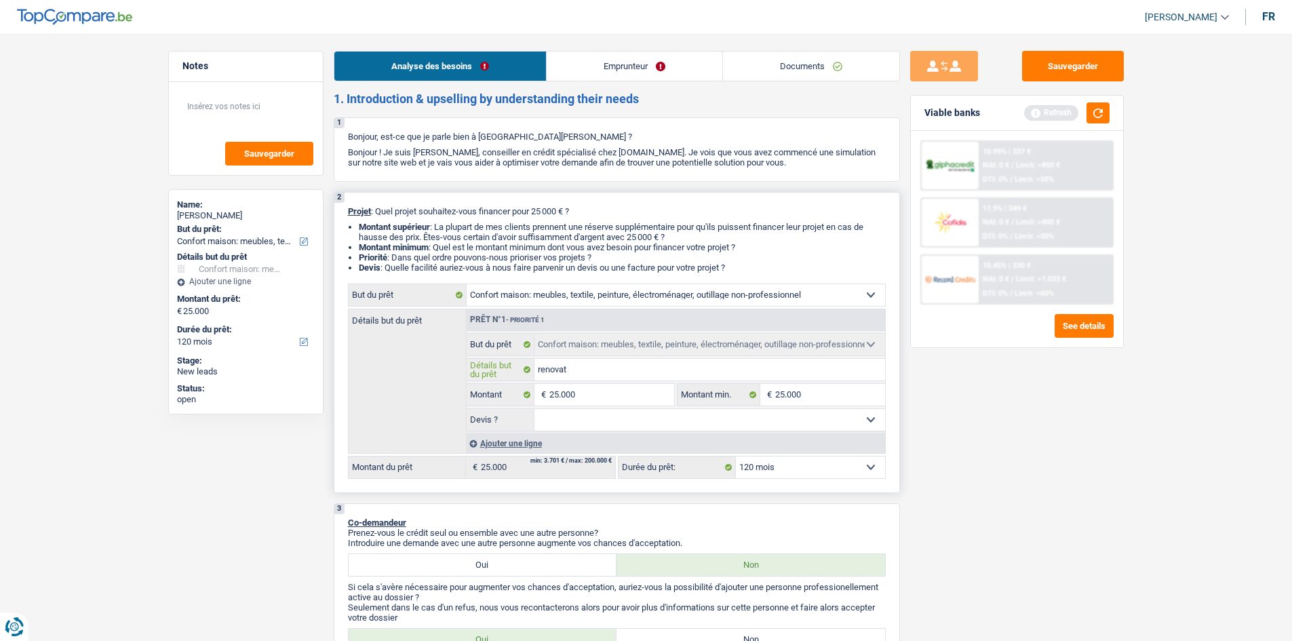
type input "renovati"
type input "renovatio"
type input "renovation"
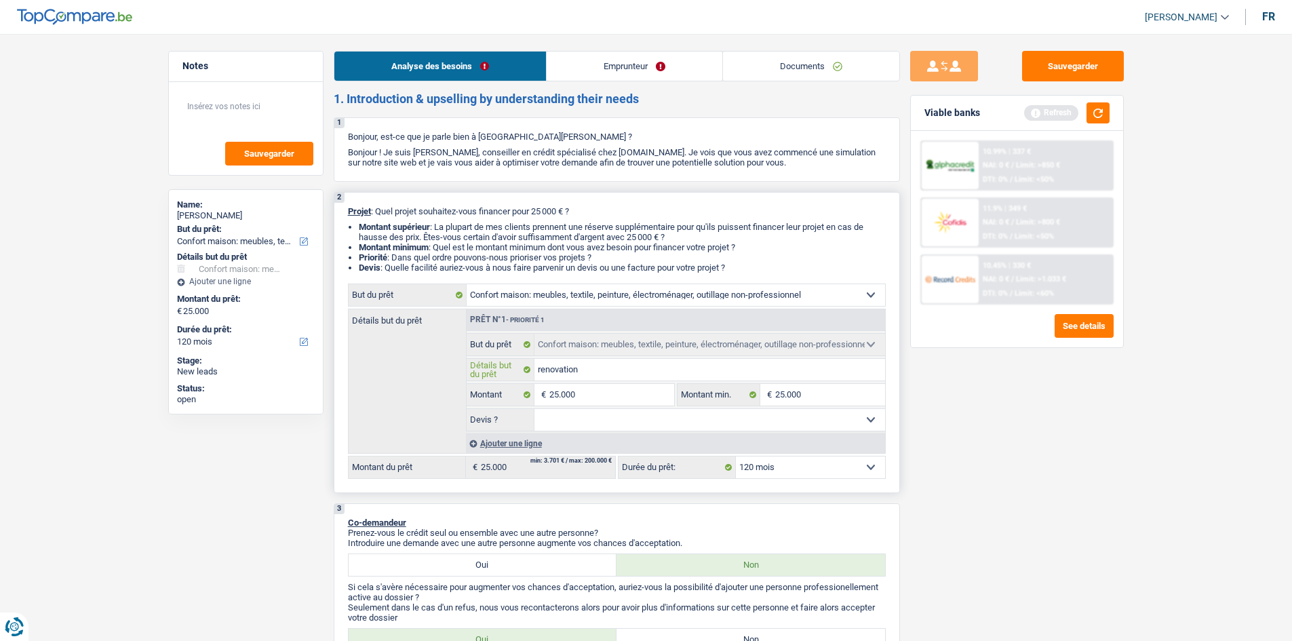
type input "renovation"
type input "r"
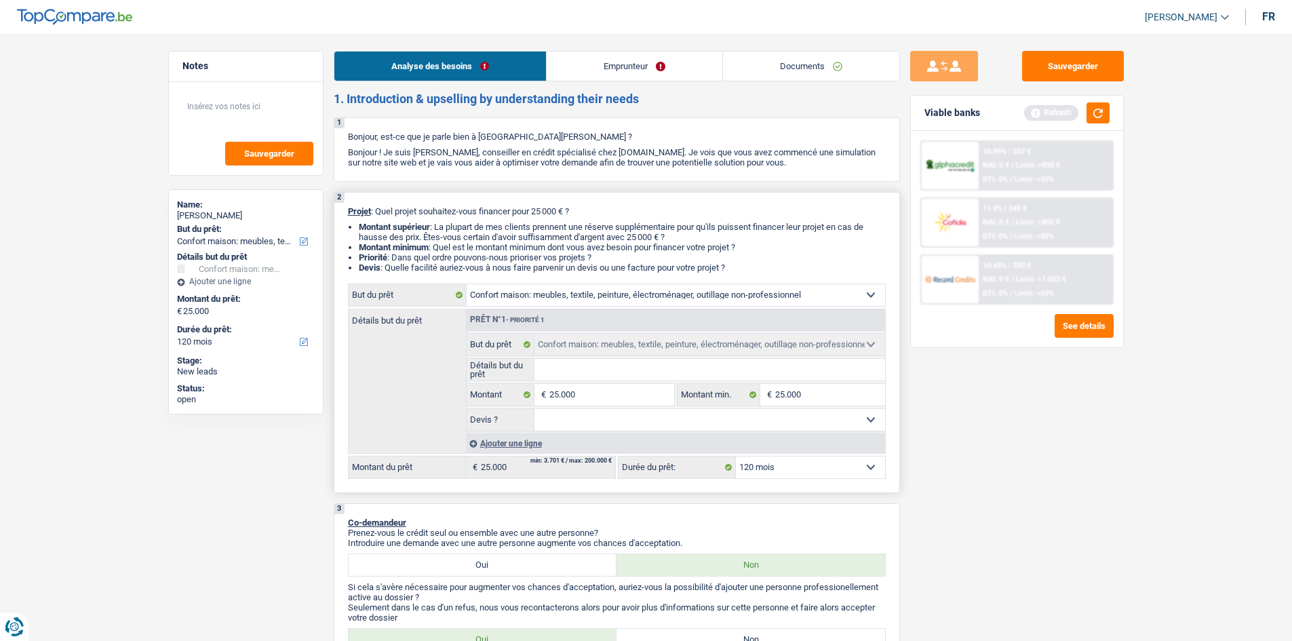
type input "A"
type input "Am"
type input "Ame"
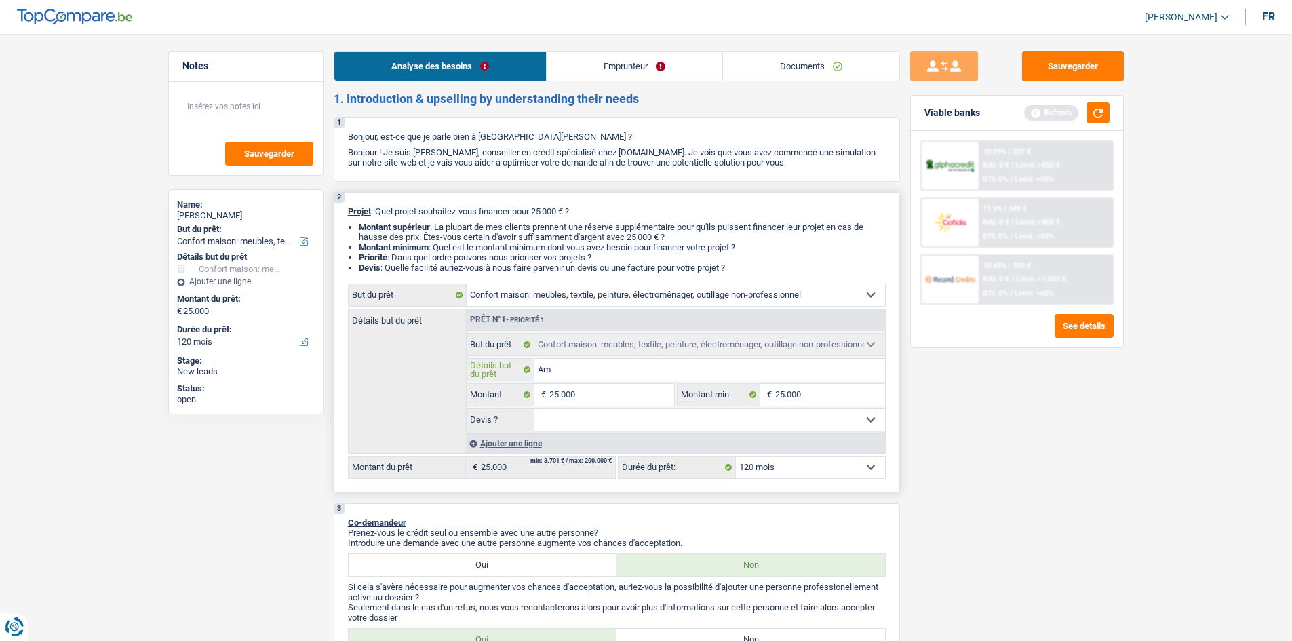
type input "Ame"
type input "[MEDICAL_DATA]"
type input "Amena"
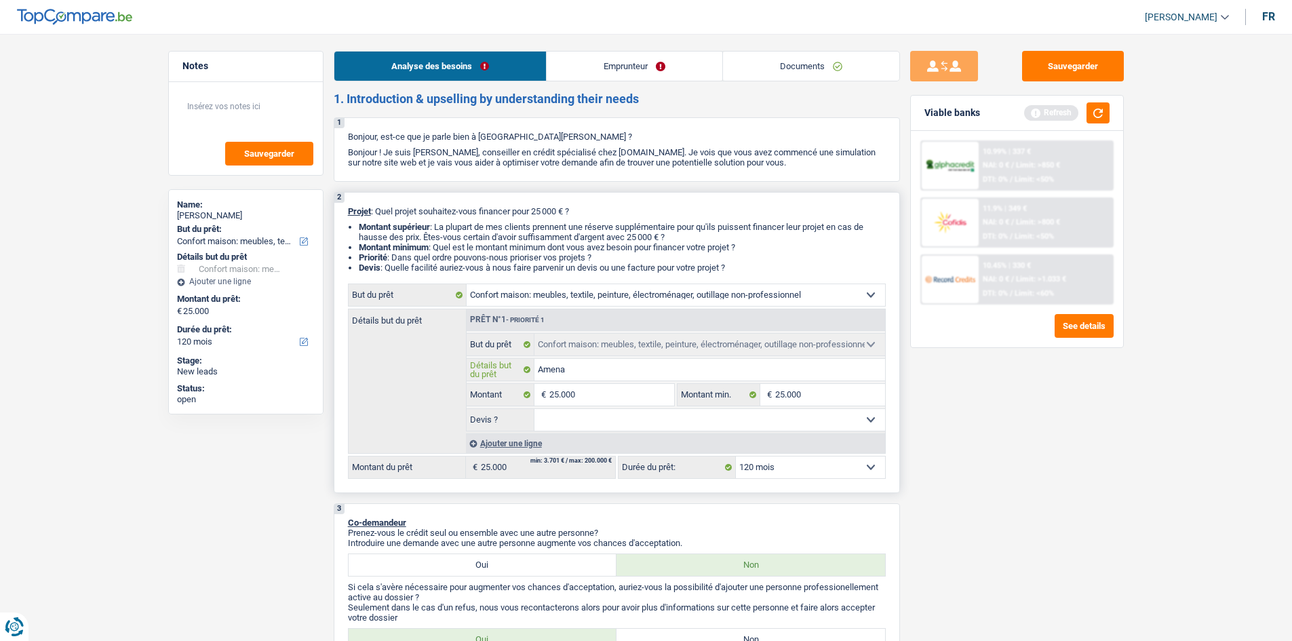
type input "Amenag"
type input "Amenage"
type input "Amenagem"
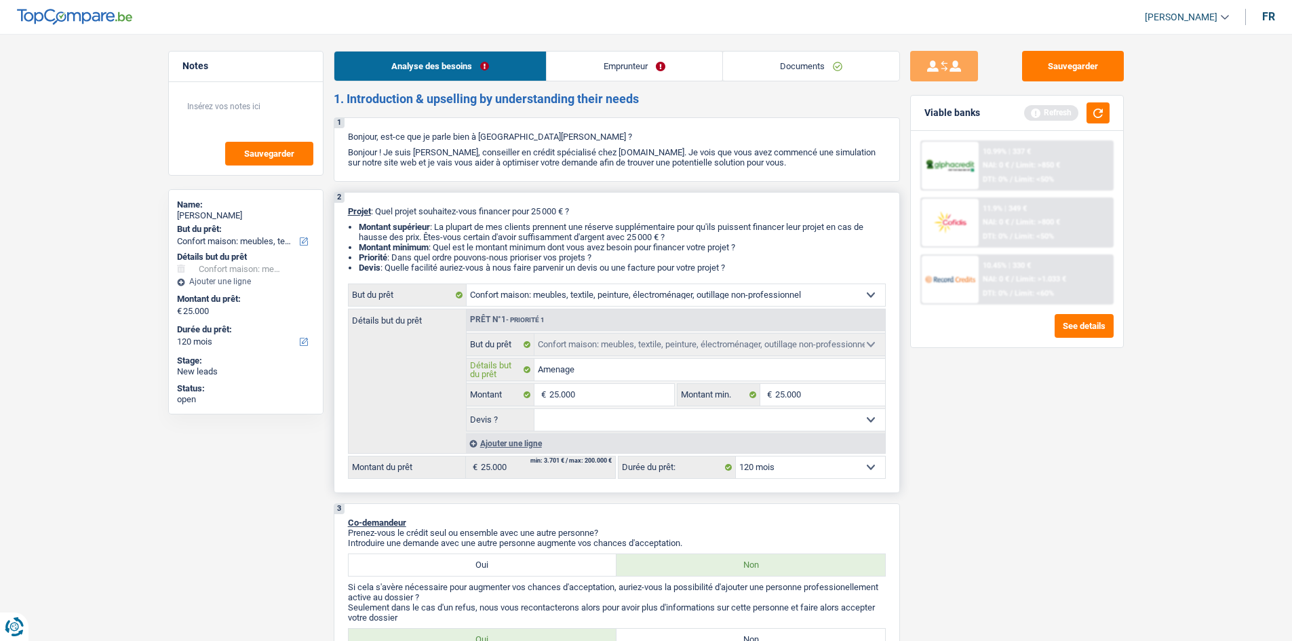
type input "Amenagem"
type input "Amenageme"
type input "Amenagemen"
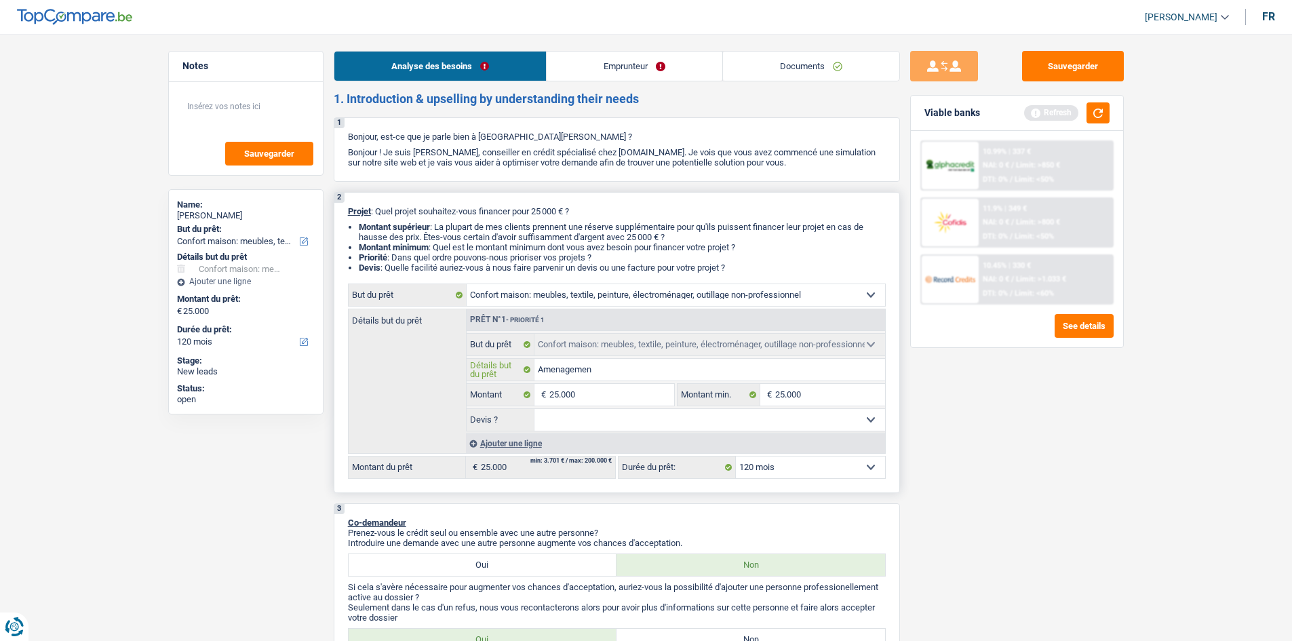
type input "Amenagement"
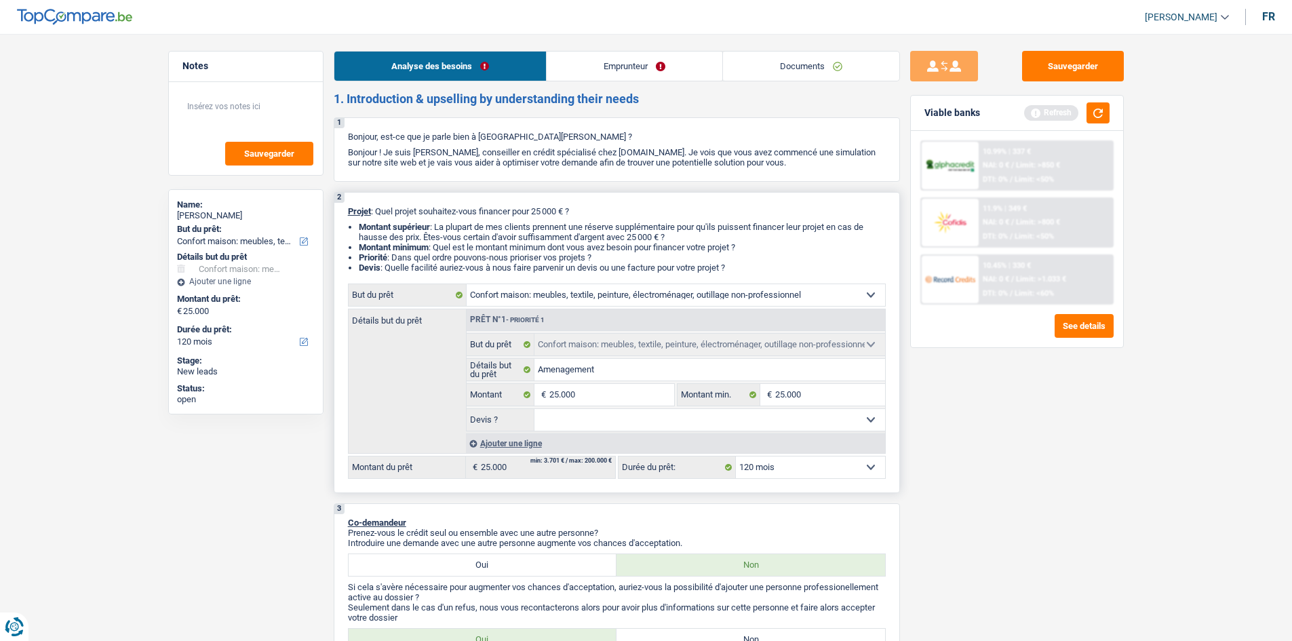
click at [711, 429] on select "Oui Non Non répondu Sélectionner une option" at bounding box center [710, 420] width 351 height 22
select select "false"
click at [535, 409] on select "Oui Non Non répondu Sélectionner une option" at bounding box center [710, 420] width 351 height 22
select select "false"
click at [795, 465] on select "12 mois 18 mois 24 mois 30 mois 36 mois 42 mois 48 mois 60 mois 72 mois 84 mois…" at bounding box center [810, 468] width 149 height 22
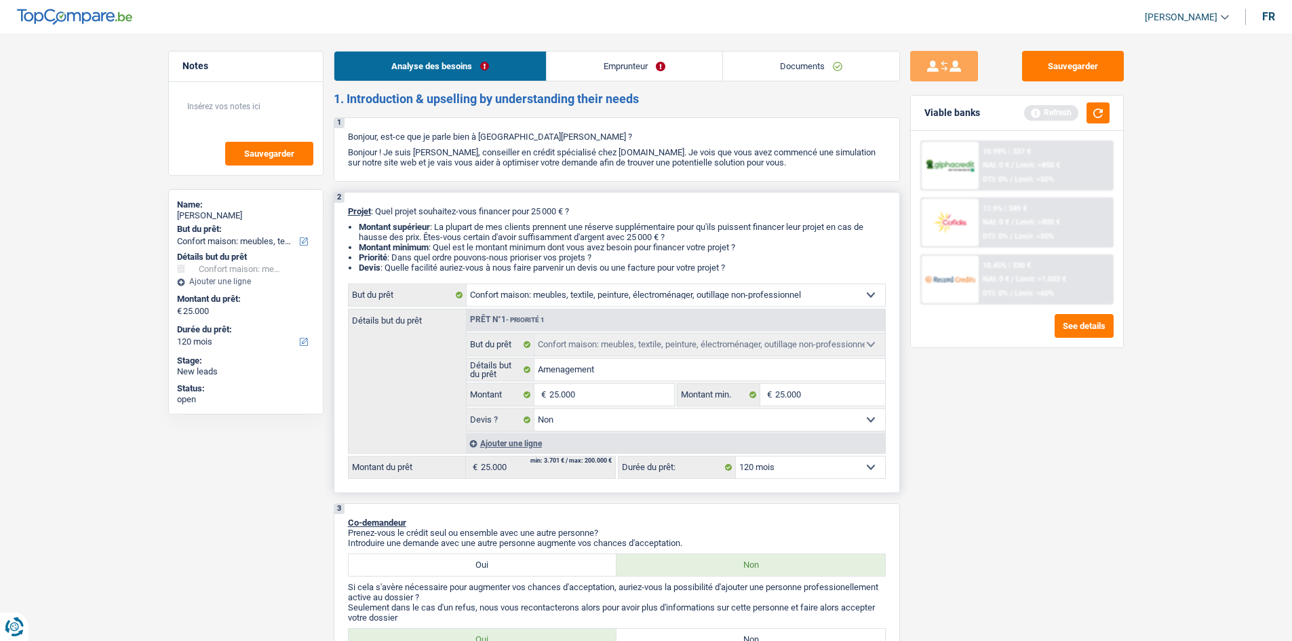
select select "48"
click at [736, 457] on select "12 mois 18 mois 24 mois 30 mois 36 mois 42 mois 48 mois 60 mois 72 mois 84 mois…" at bounding box center [810, 468] width 149 height 22
select select "48"
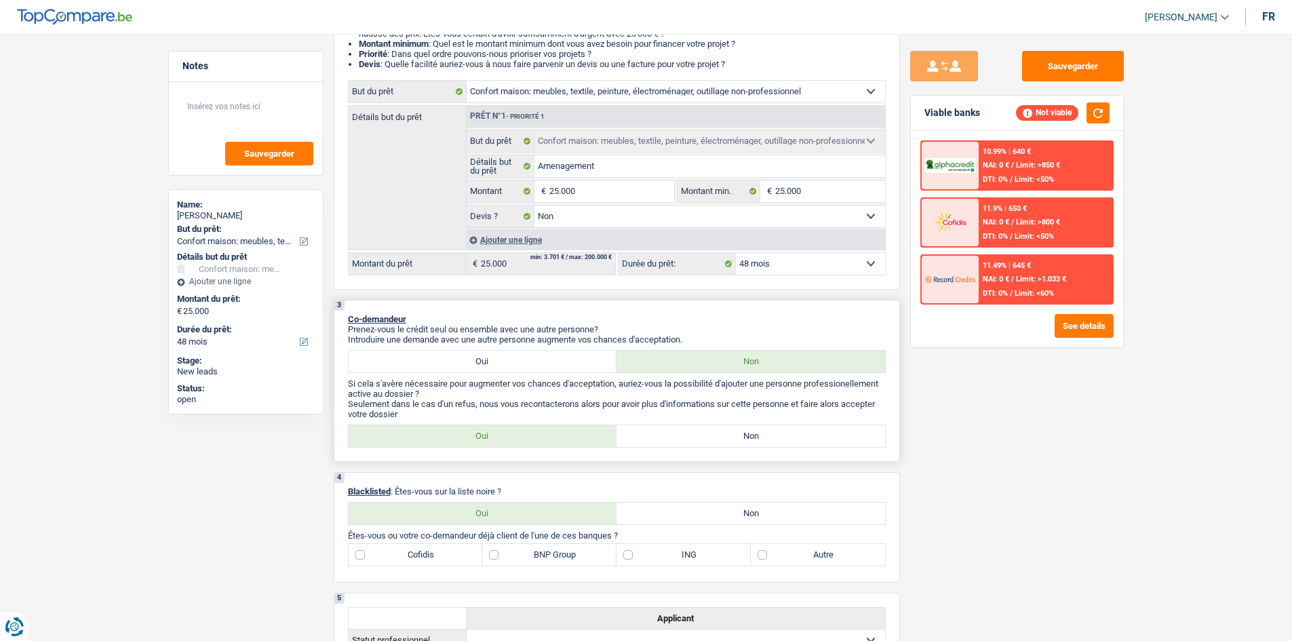
scroll to position [271, 0]
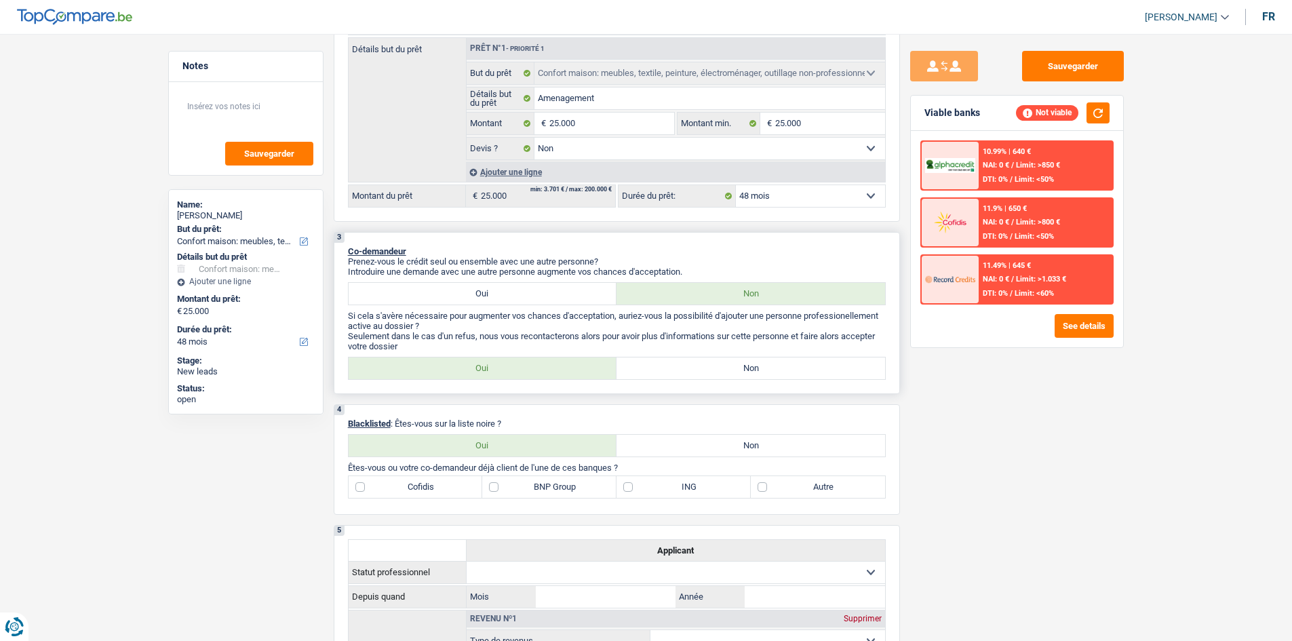
click at [503, 294] on label "Oui" at bounding box center [483, 294] width 269 height 22
click at [503, 294] on input "Oui" at bounding box center [483, 294] width 269 height 22
radio input "true"
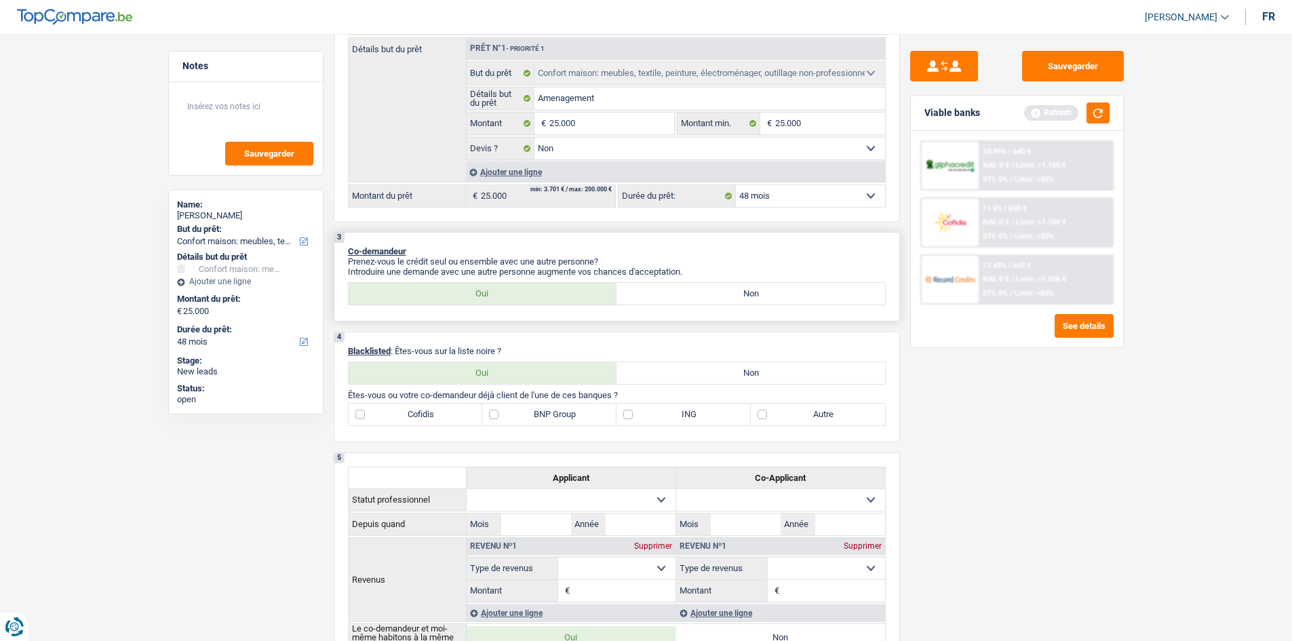
click at [698, 286] on label "Non" at bounding box center [751, 294] width 269 height 22
click at [698, 286] on input "Non" at bounding box center [751, 294] width 269 height 22
radio input "true"
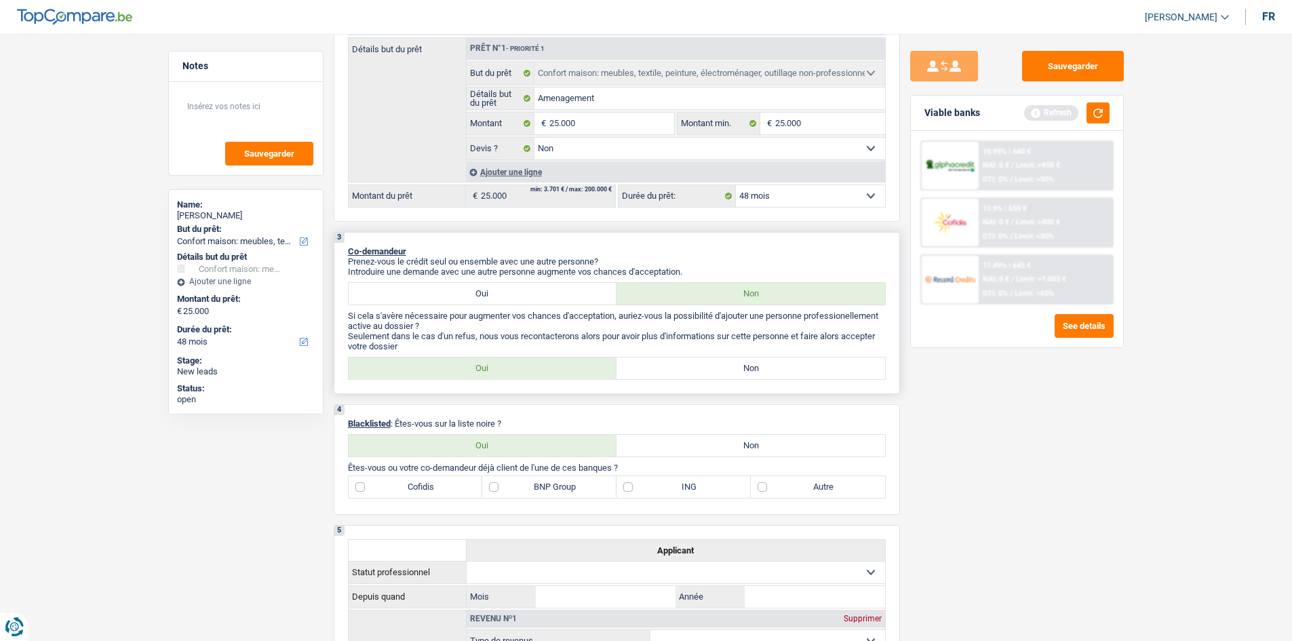
click at [658, 372] on label "Non" at bounding box center [751, 369] width 269 height 22
click at [658, 372] on input "Non" at bounding box center [751, 369] width 269 height 22
radio input "true"
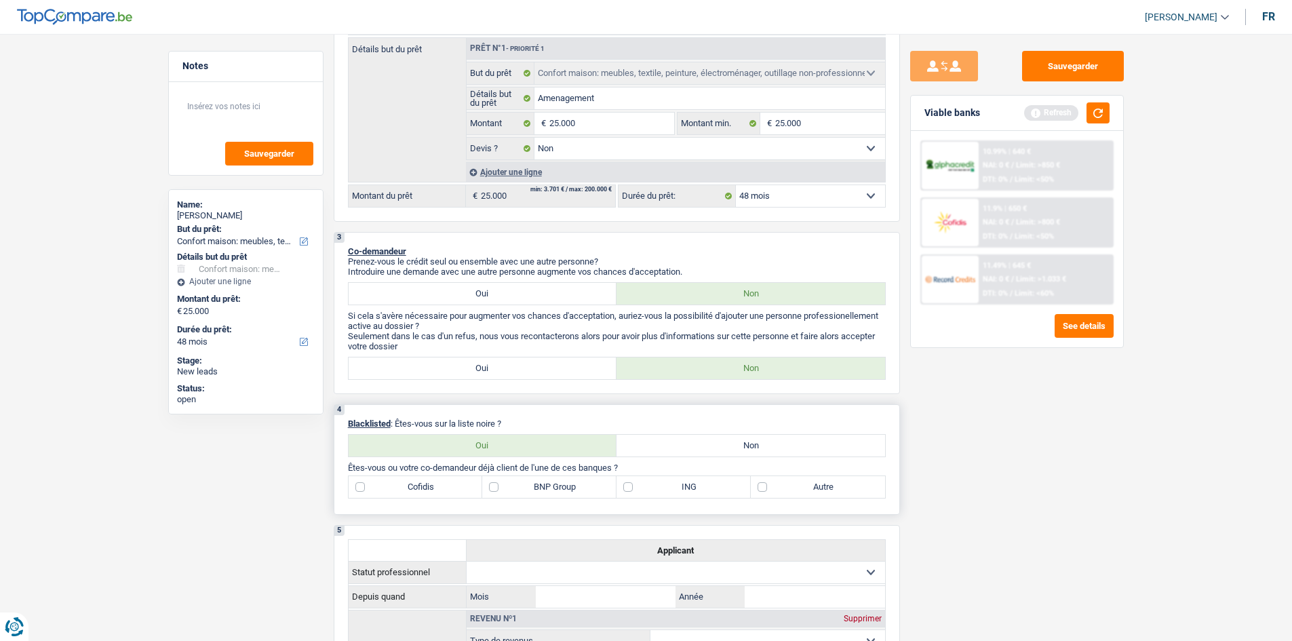
click at [683, 447] on label "Non" at bounding box center [751, 446] width 269 height 22
click at [683, 447] on input "Non" at bounding box center [751, 446] width 269 height 22
radio input "true"
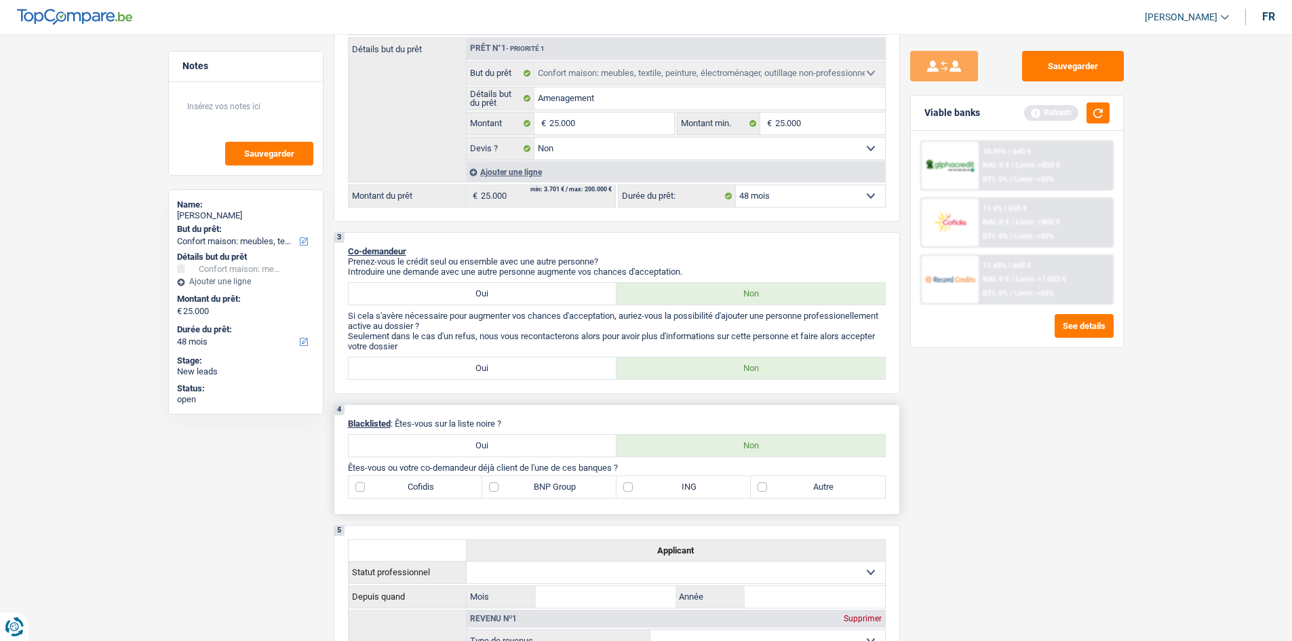
click at [767, 485] on label "Autre" at bounding box center [818, 487] width 134 height 22
click at [767, 485] on input "Autre" at bounding box center [818, 487] width 134 height 22
checkbox input "true"
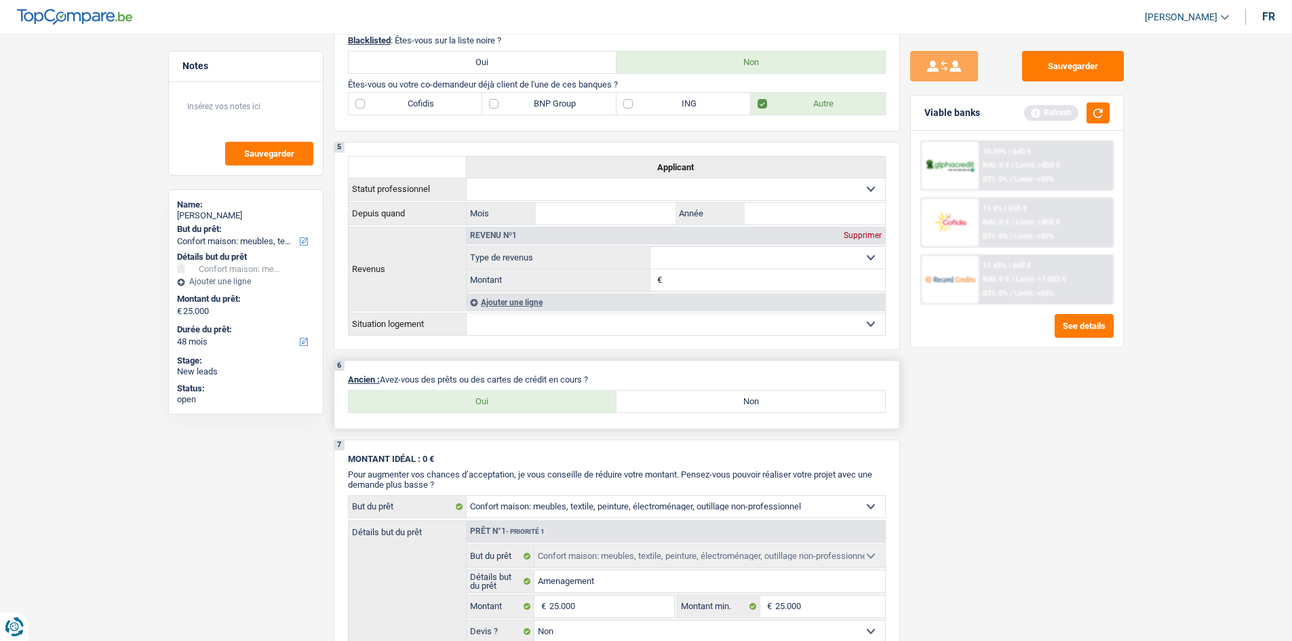
scroll to position [678, 0]
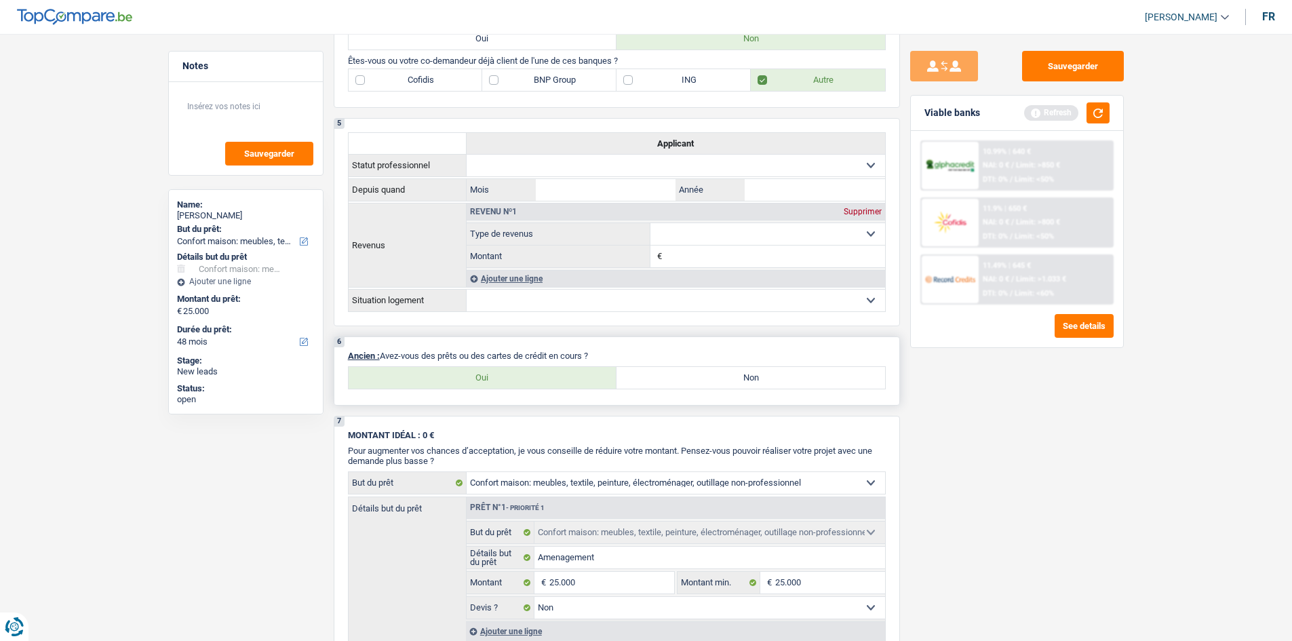
click at [504, 383] on label "Oui" at bounding box center [483, 378] width 269 height 22
click at [504, 383] on input "Oui" at bounding box center [483, 378] width 269 height 22
radio input "true"
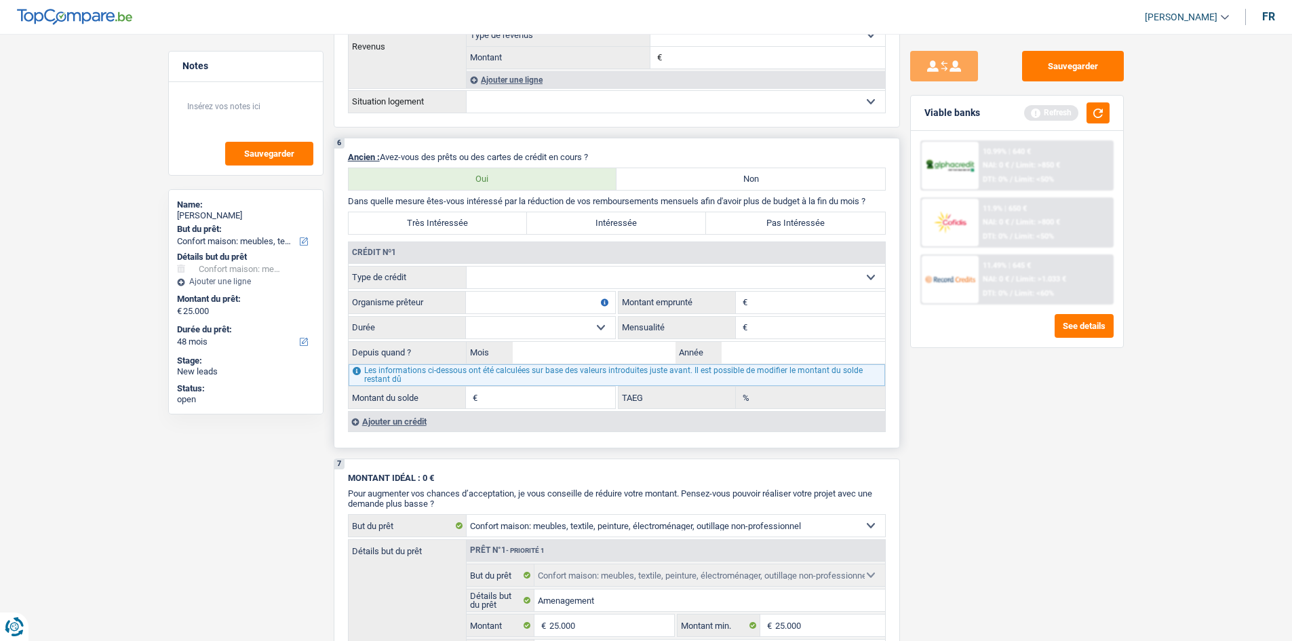
scroll to position [882, 0]
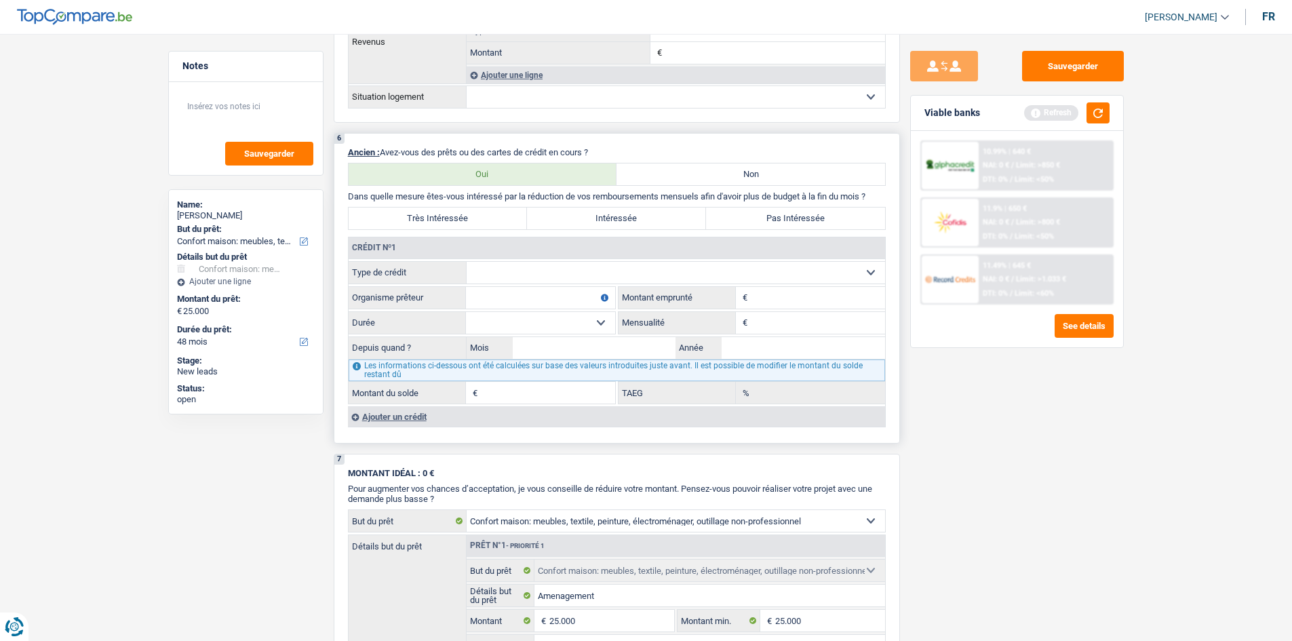
click at [720, 271] on select "Carte ou ouverture de crédit Prêt hypothécaire Vente à tempérament Prêt à tempé…" at bounding box center [676, 273] width 419 height 22
select select "cardOrCredit"
type input "0"
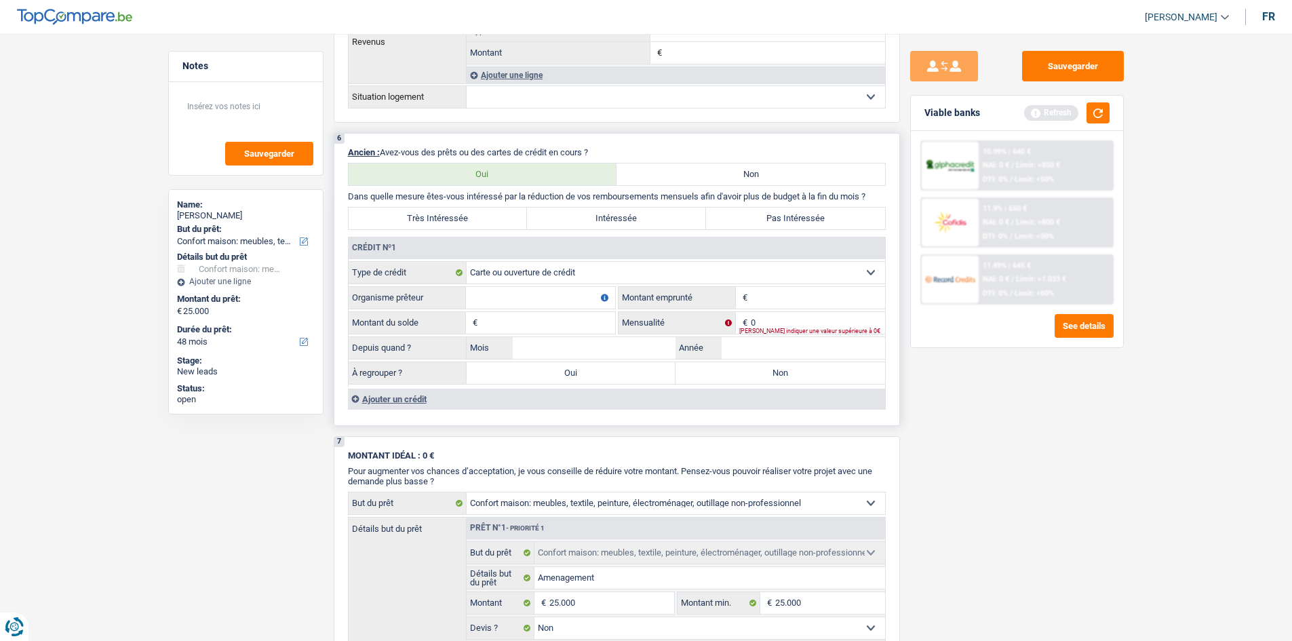
click at [526, 302] on input "Organisme prêteur" at bounding box center [540, 298] width 149 height 22
type input "Belfius"
click at [781, 297] on input "Montant" at bounding box center [818, 298] width 134 height 22
type input "2.500"
click at [497, 325] on input "Montant du solde" at bounding box center [548, 323] width 134 height 22
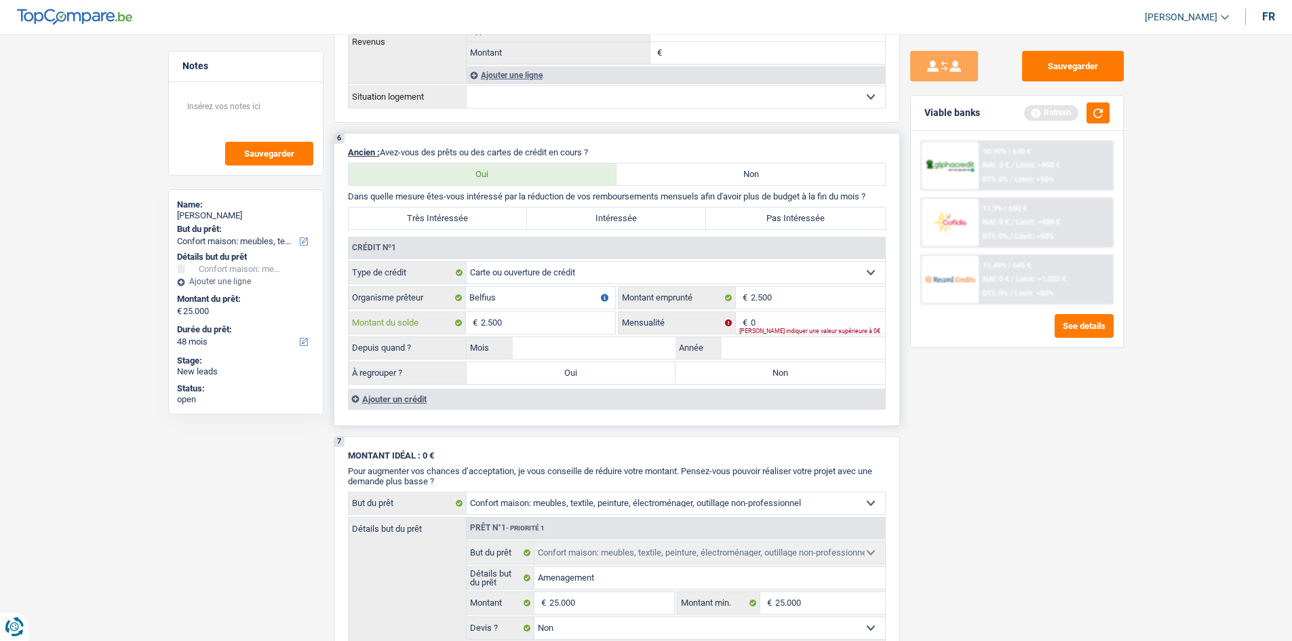
type input "2.500"
type input "1"
click at [598, 347] on input "Mois" at bounding box center [594, 348] width 163 height 22
type input "01"
click at [735, 339] on input "Année" at bounding box center [803, 348] width 163 height 22
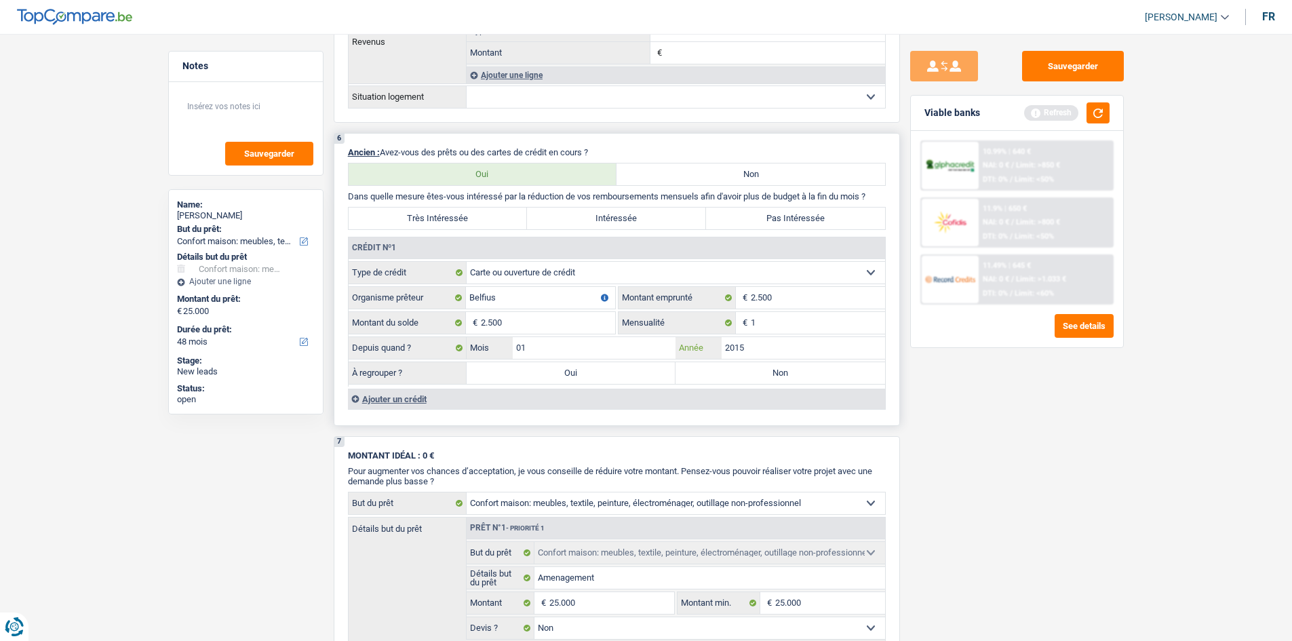
type input "2015"
click at [771, 220] on label "Pas Intéressée" at bounding box center [795, 219] width 179 height 22
click at [771, 220] on input "Pas Intéressée" at bounding box center [795, 219] width 179 height 22
radio input "true"
click at [727, 374] on label "Non" at bounding box center [781, 373] width 210 height 22
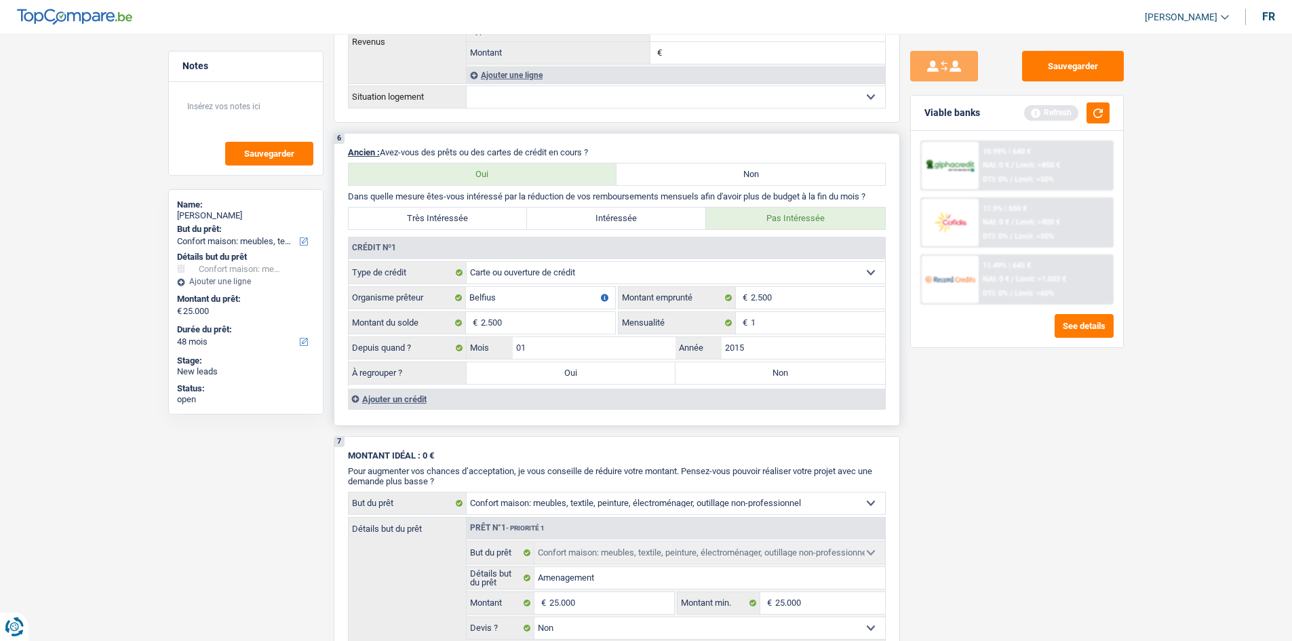
click at [727, 374] on input "Non" at bounding box center [781, 373] width 210 height 22
radio input "true"
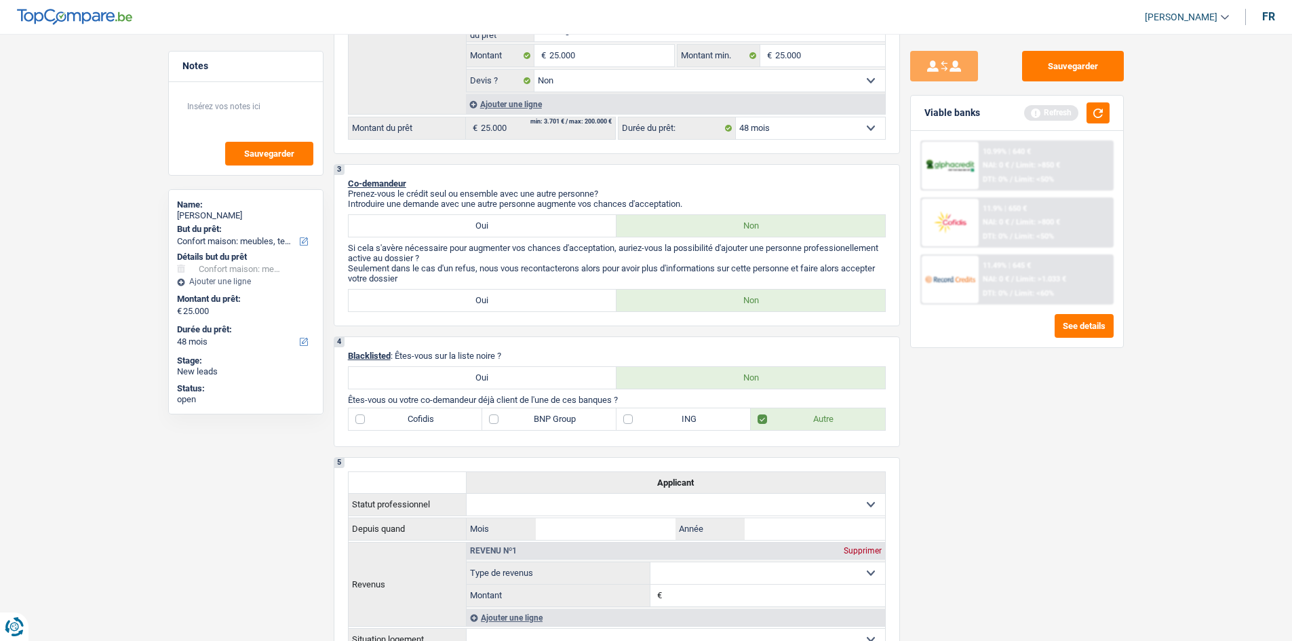
scroll to position [0, 0]
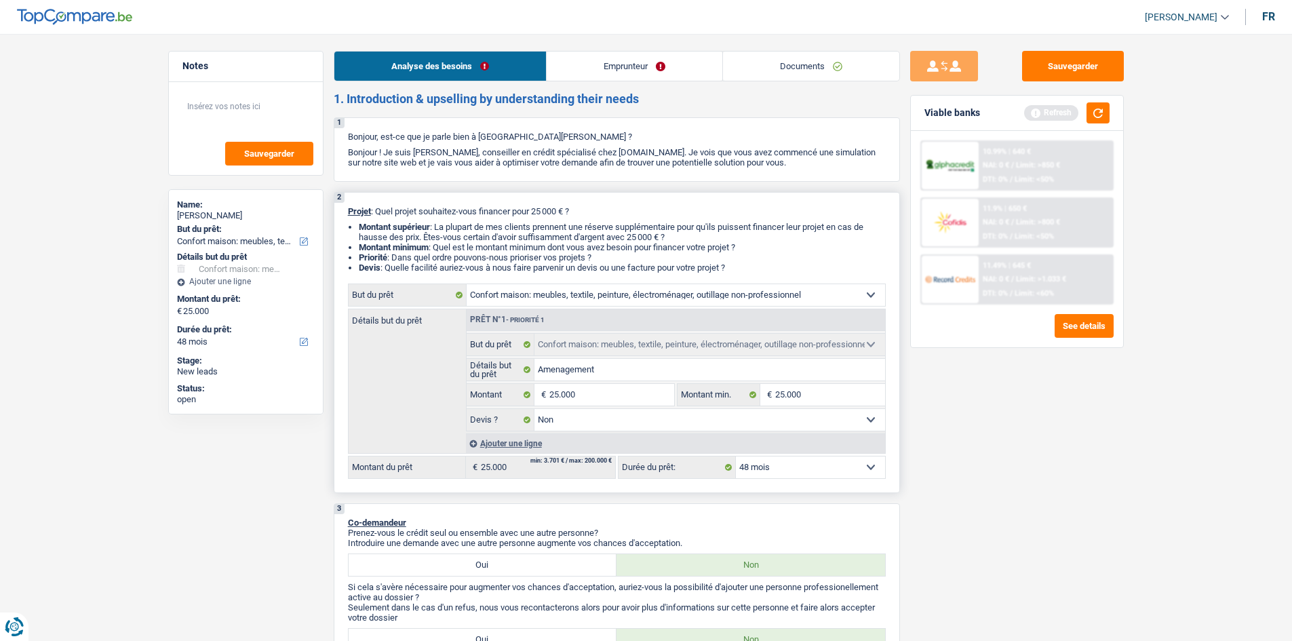
click at [699, 290] on select "Confort maison: meubles, textile, peinture, électroménager, outillage non-profe…" at bounding box center [676, 295] width 419 height 22
select select "familyDebt"
click at [467, 284] on select "Confort maison: meubles, textile, peinture, électroménager, outillage non-profe…" at bounding box center [676, 295] width 419 height 22
select select "familyDebt"
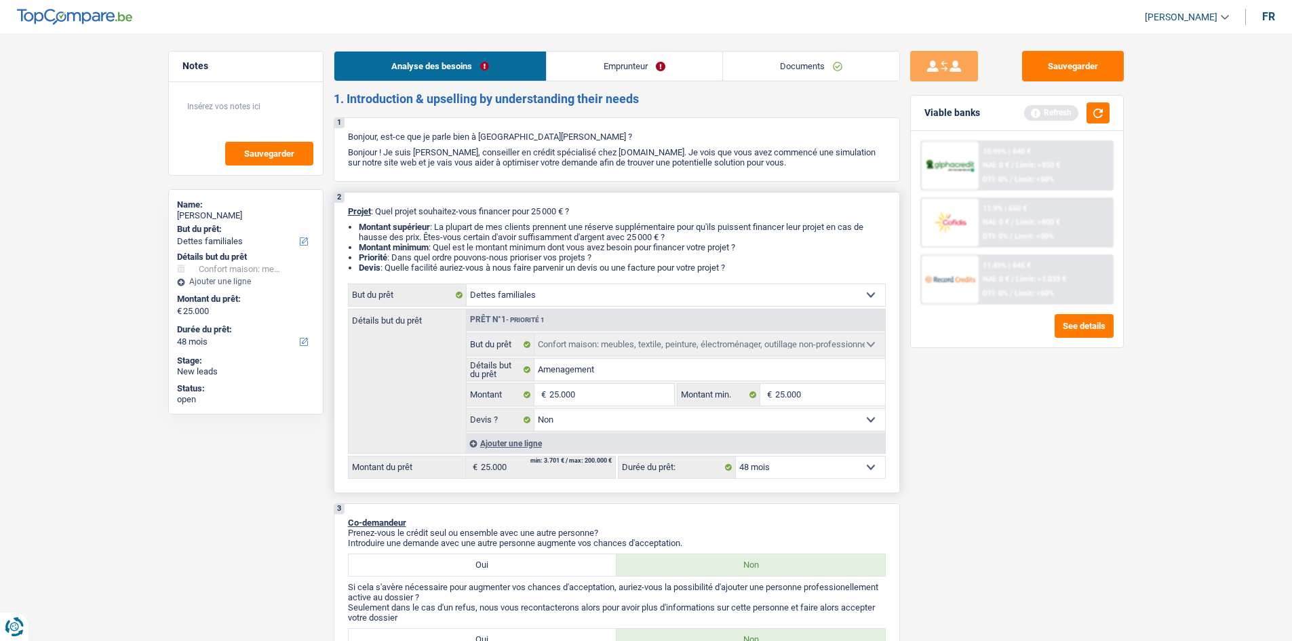
select select
select select "familyDebt"
select select
select select "familyDebt"
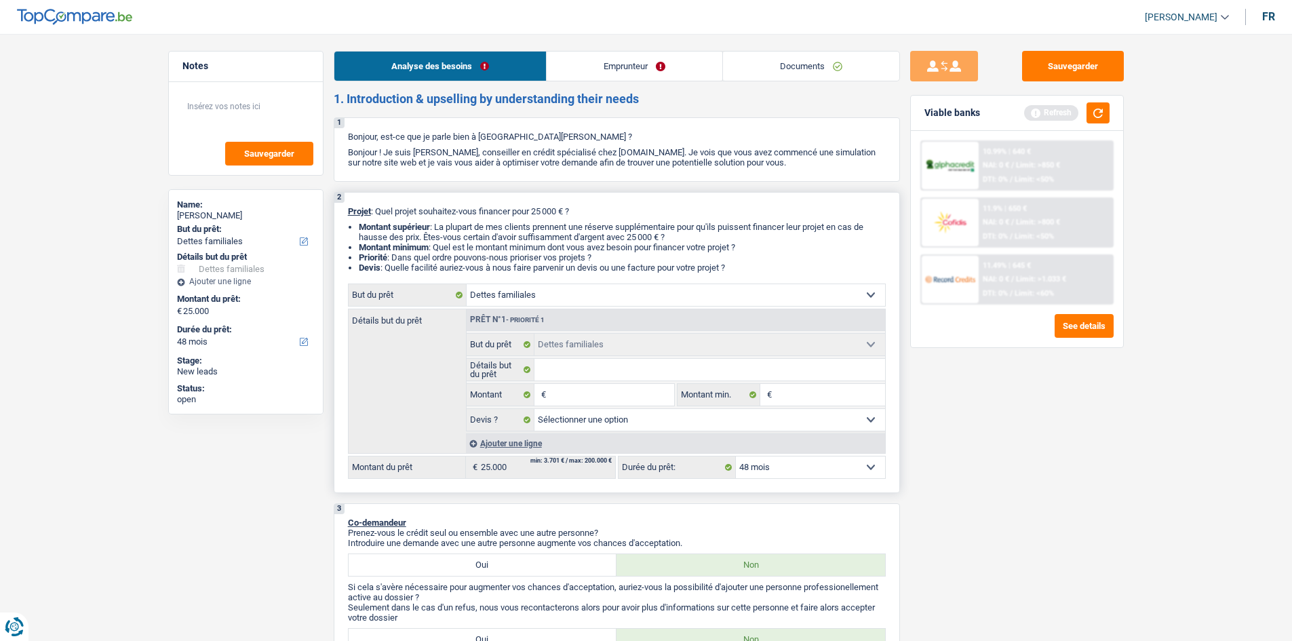
select select "household"
select select "false"
select select "household"
select select "false"
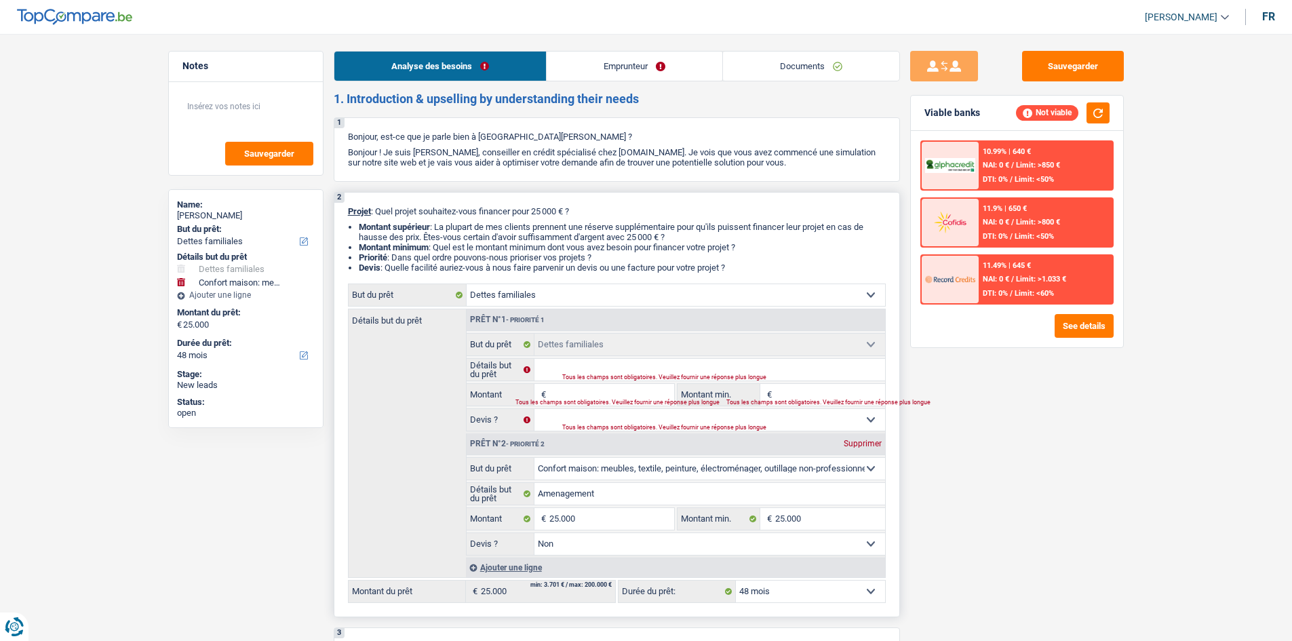
click at [579, 402] on div "Tous les champs sont obligatoires. Veuillez fournir une réponse plus longue" at bounding box center [587, 402] width 142 height 5
click at [583, 400] on div "Tous les champs sont obligatoires. Veuillez fournir une réponse plus longue" at bounding box center [587, 402] width 142 height 5
click at [673, 372] on input "Détails but du prêt" at bounding box center [710, 370] width 351 height 22
type input "U"
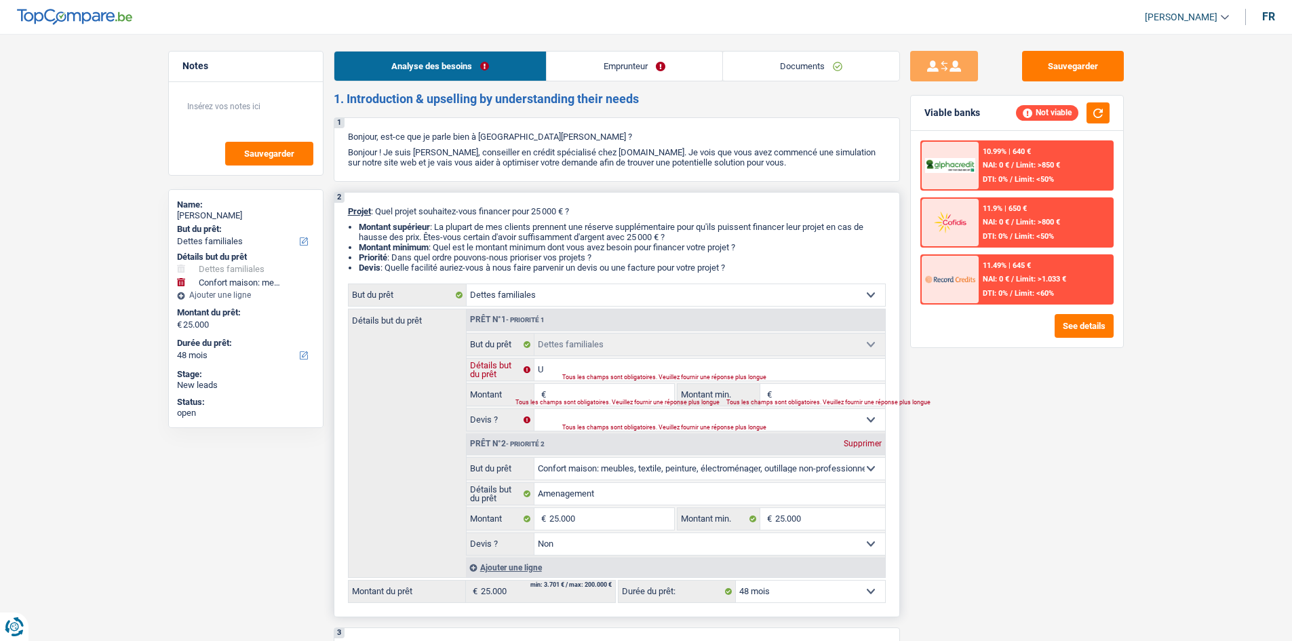
type input "U"
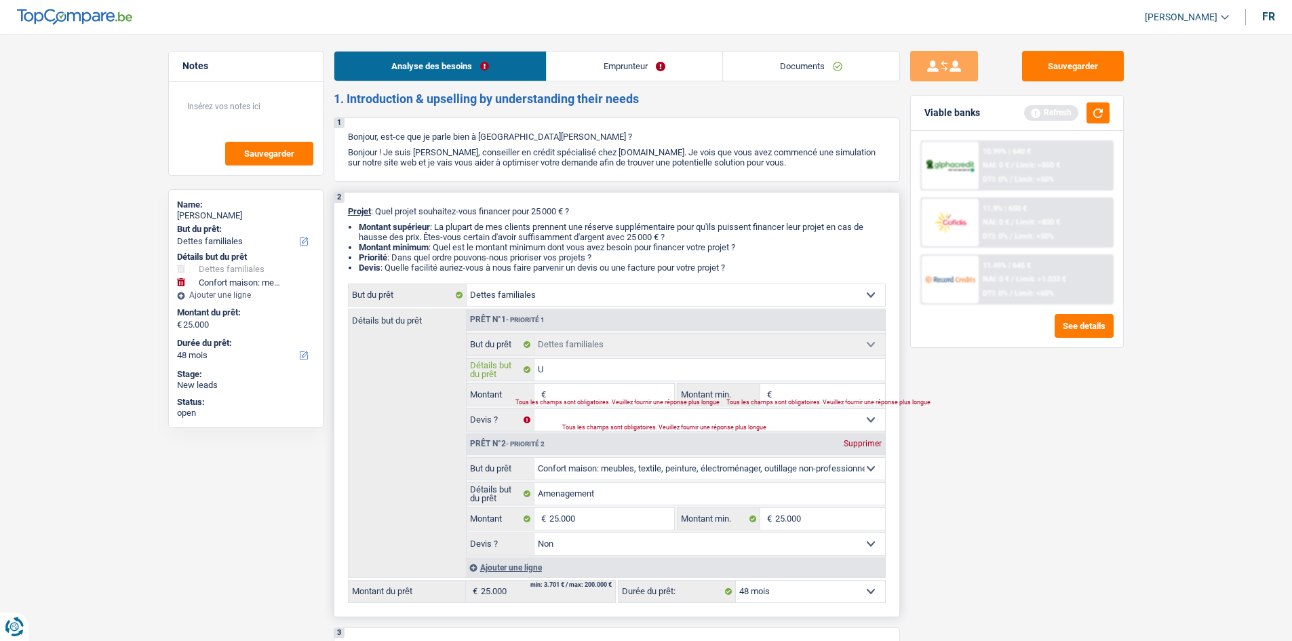
type input "Ur"
type input "Urg"
type input "Urge"
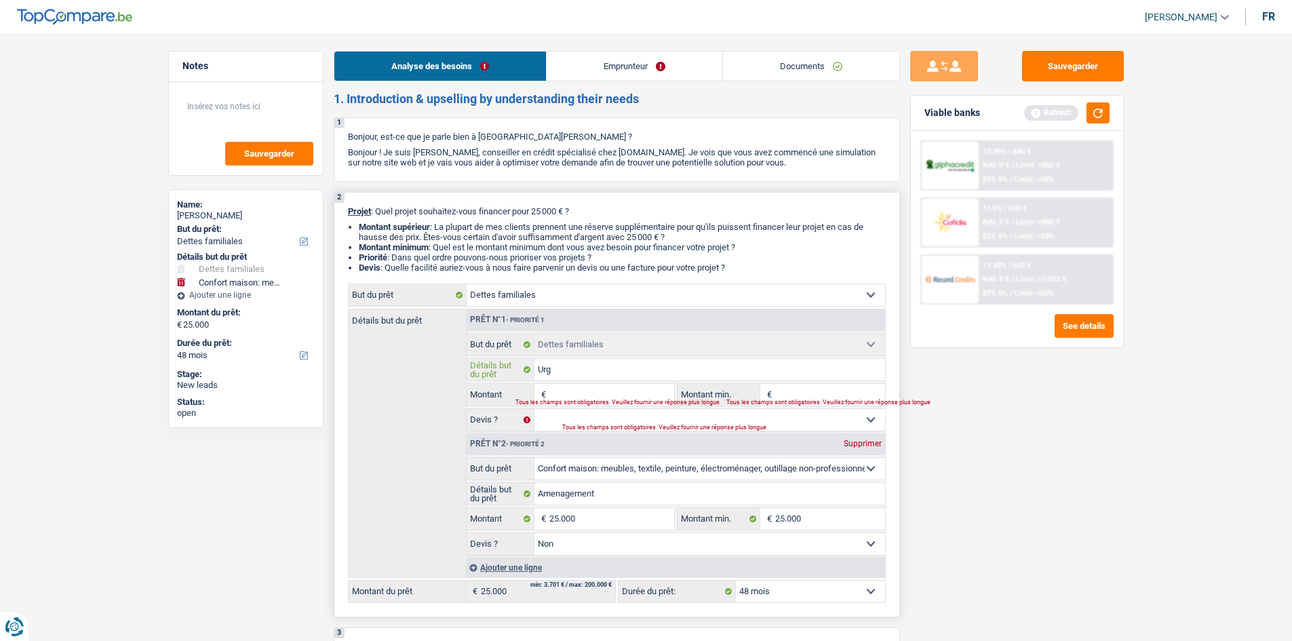
type input "Urge"
type input "Urgen"
type input "Urgenc"
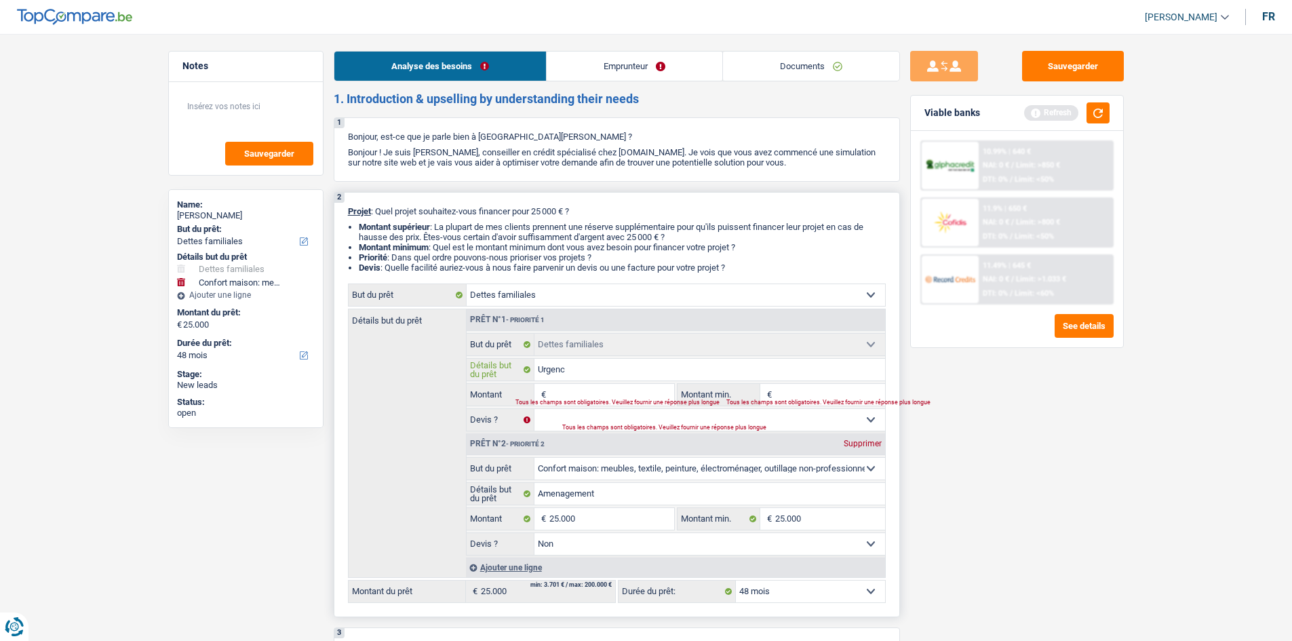
type input "Urgence"
type input "Urgence f"
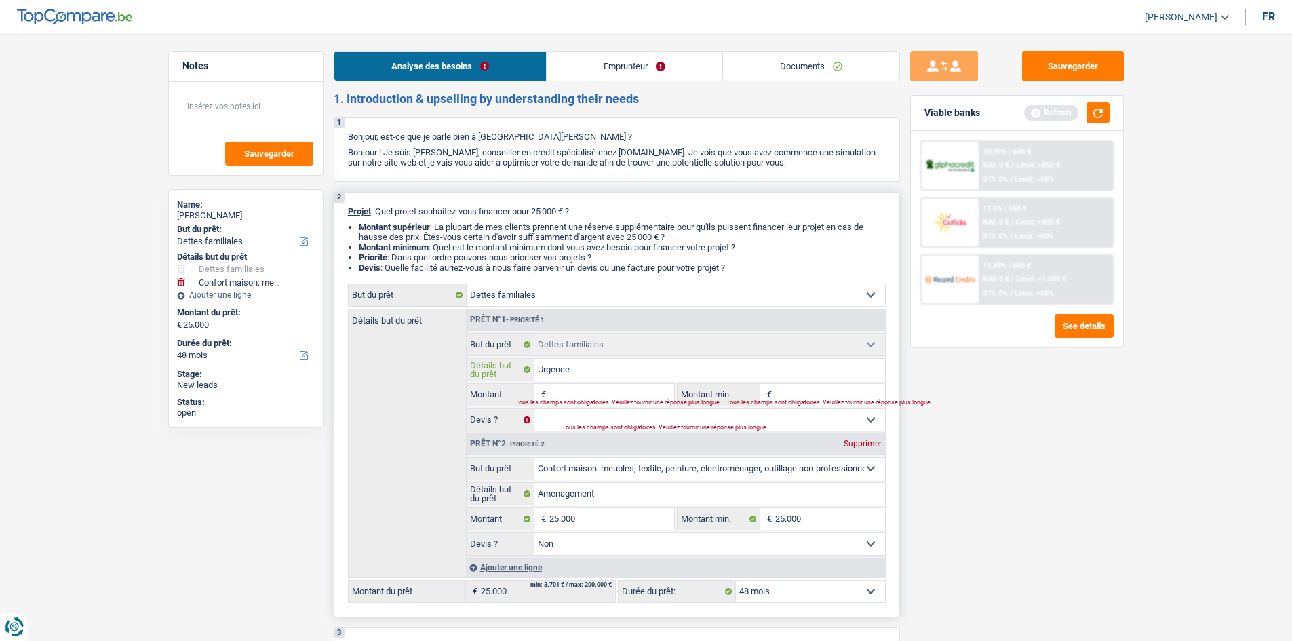
type input "Urgence f"
type input "Urgence fa"
type input "Urgence fam"
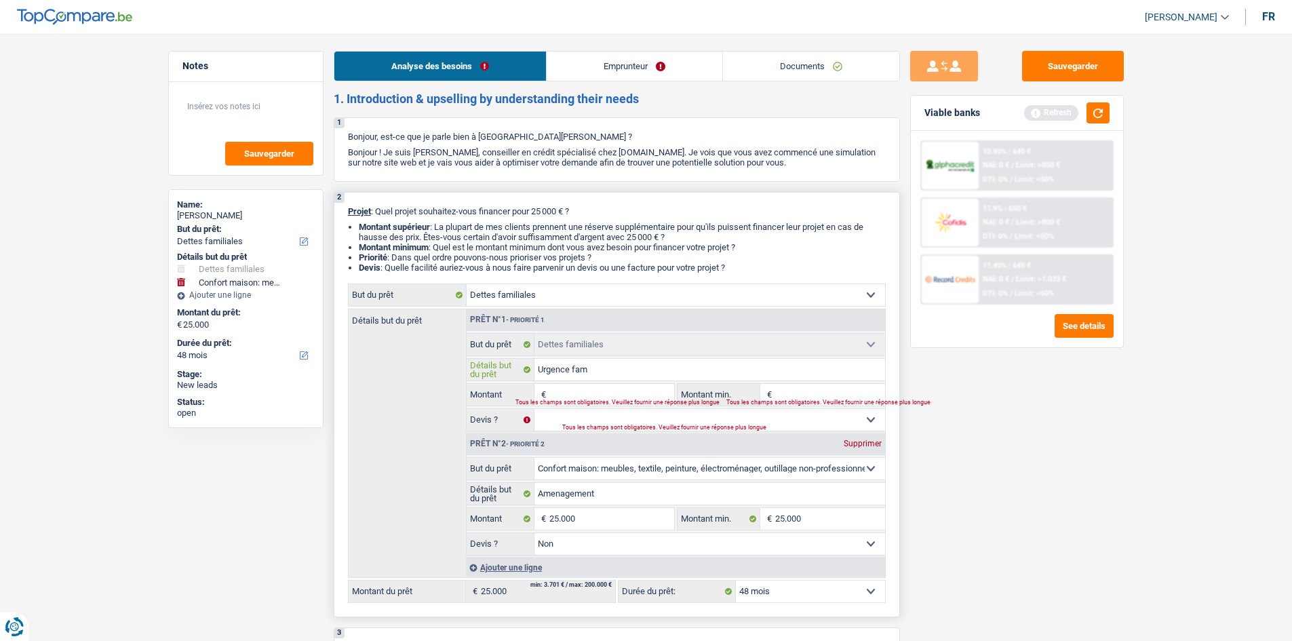
type input "Urgence fami"
type input "Urgence famil"
type input "Urgence famili"
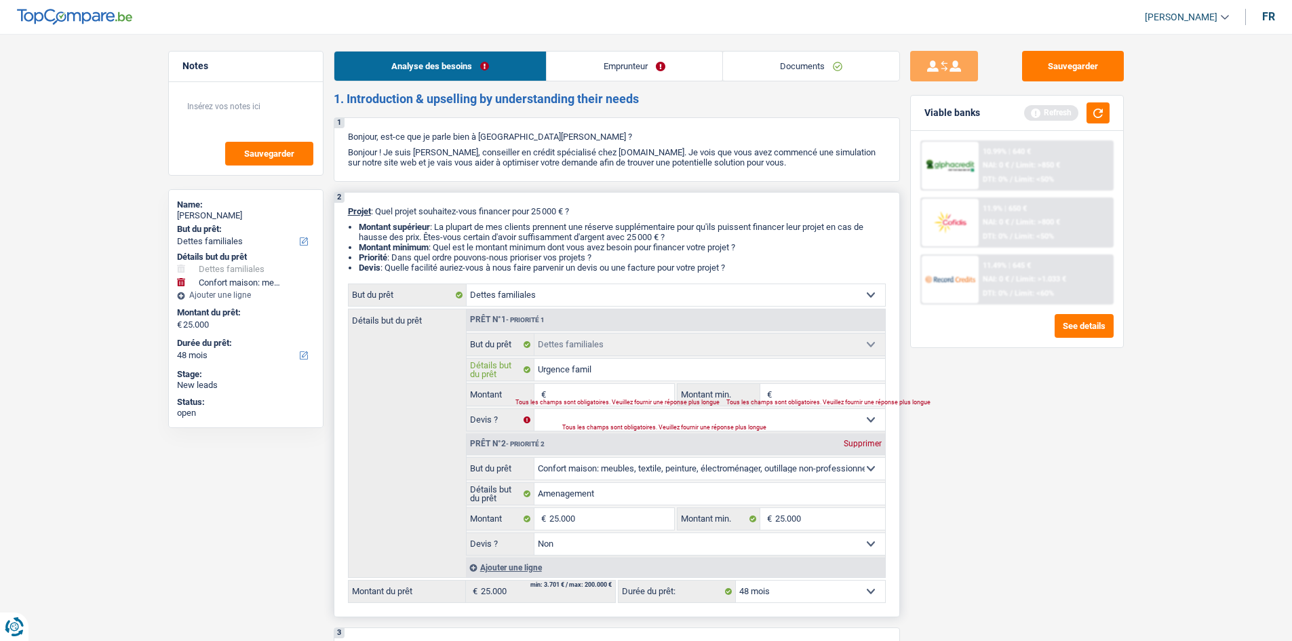
type input "Urgence famili"
type input "Urgence familia"
type input "Urgence familial"
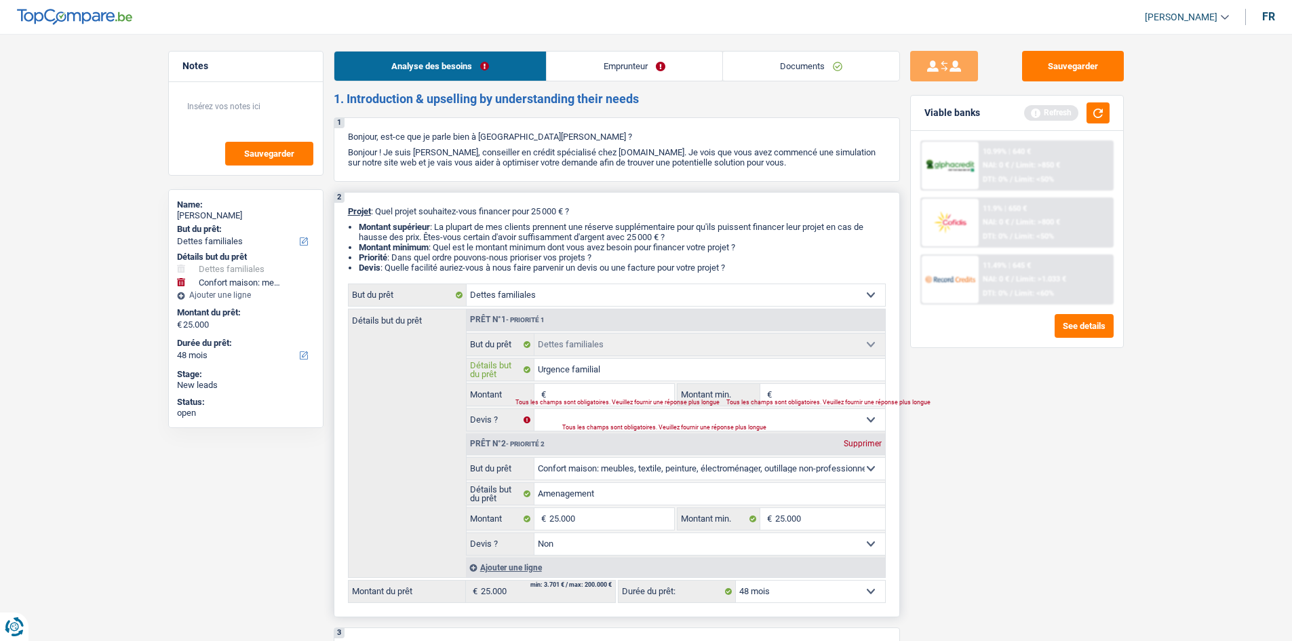
type input "Urgence familiale"
click at [594, 397] on input "Montant" at bounding box center [612, 395] width 124 height 22
type input "2"
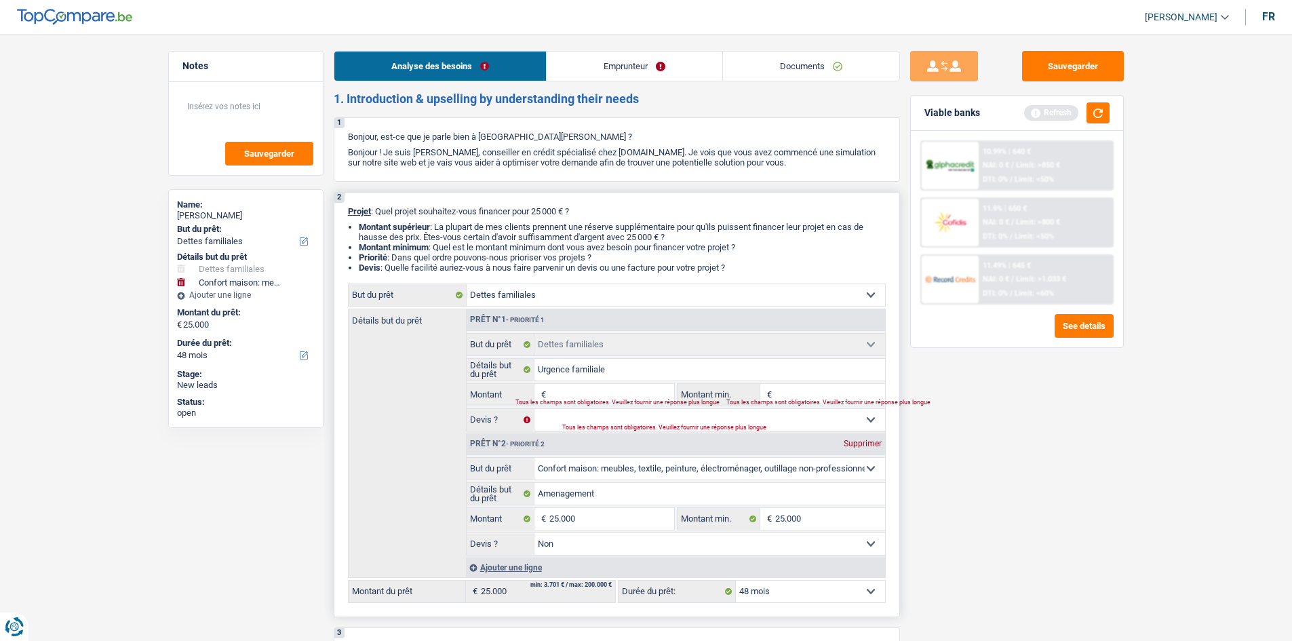
type input "2"
type input "25"
type input "250"
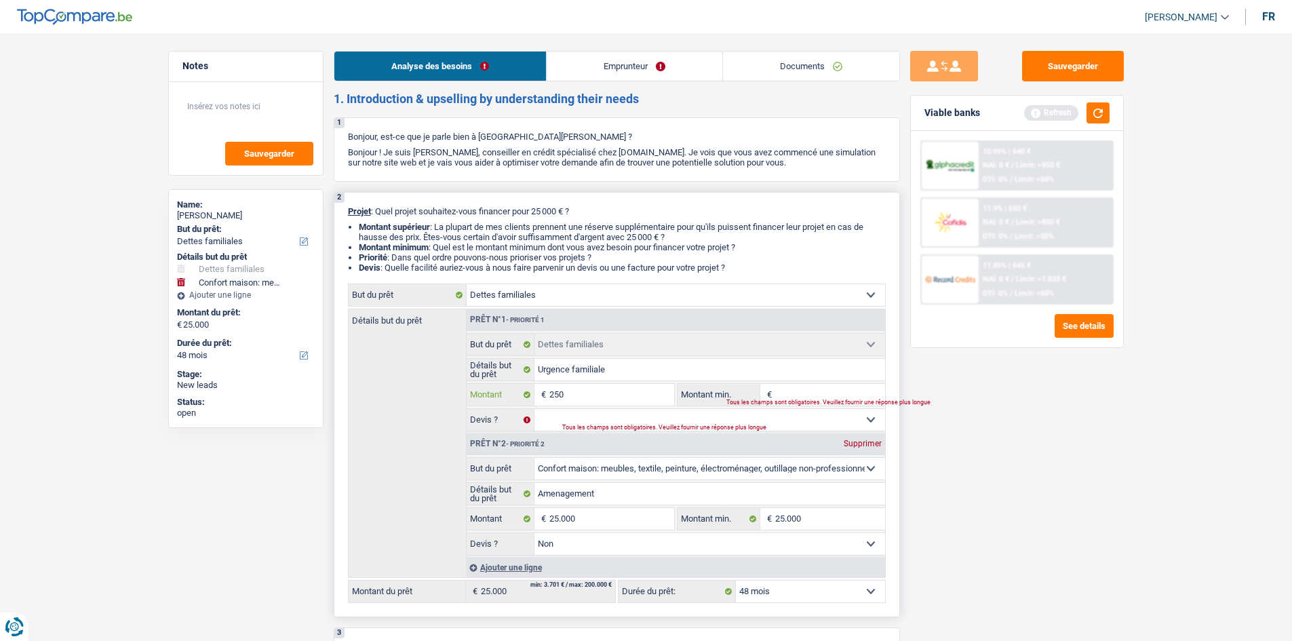
type input "2.500"
type input "25.000"
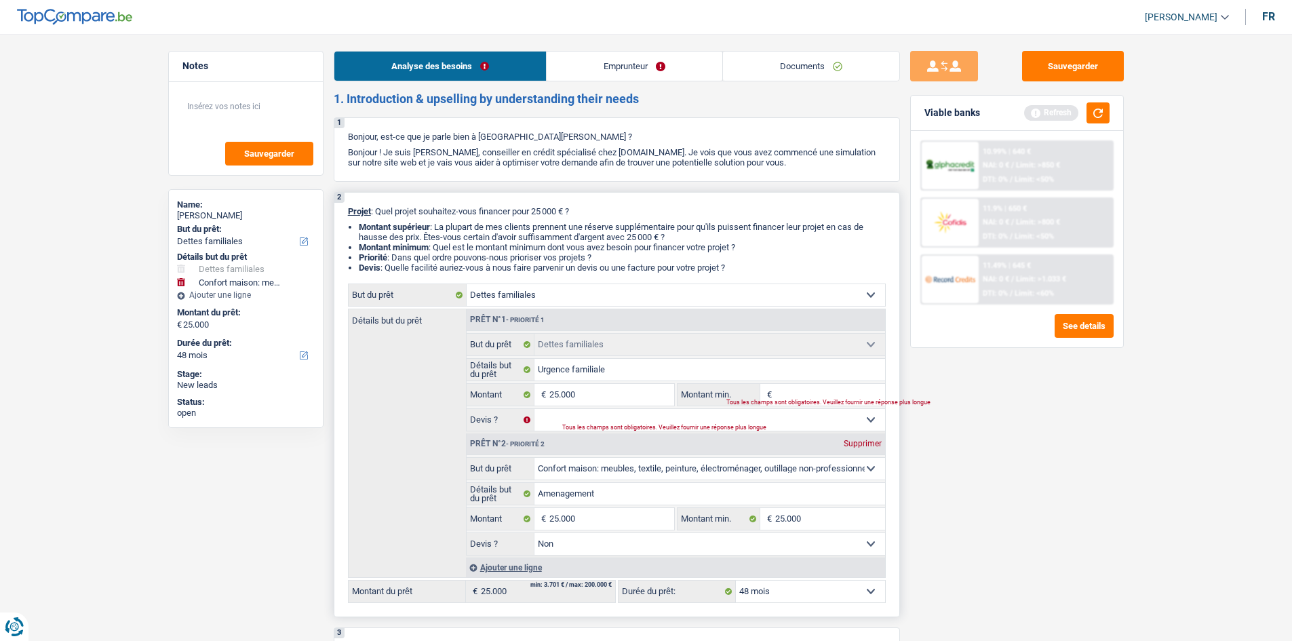
type input "50.000"
select select "144"
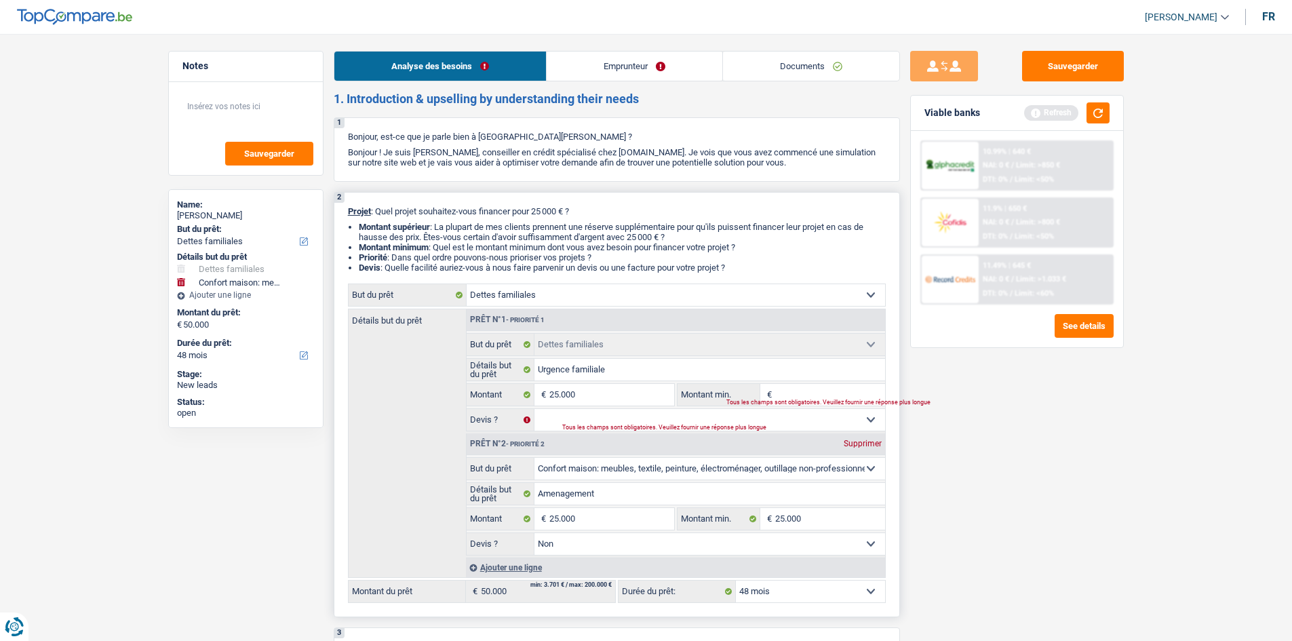
select select "144"
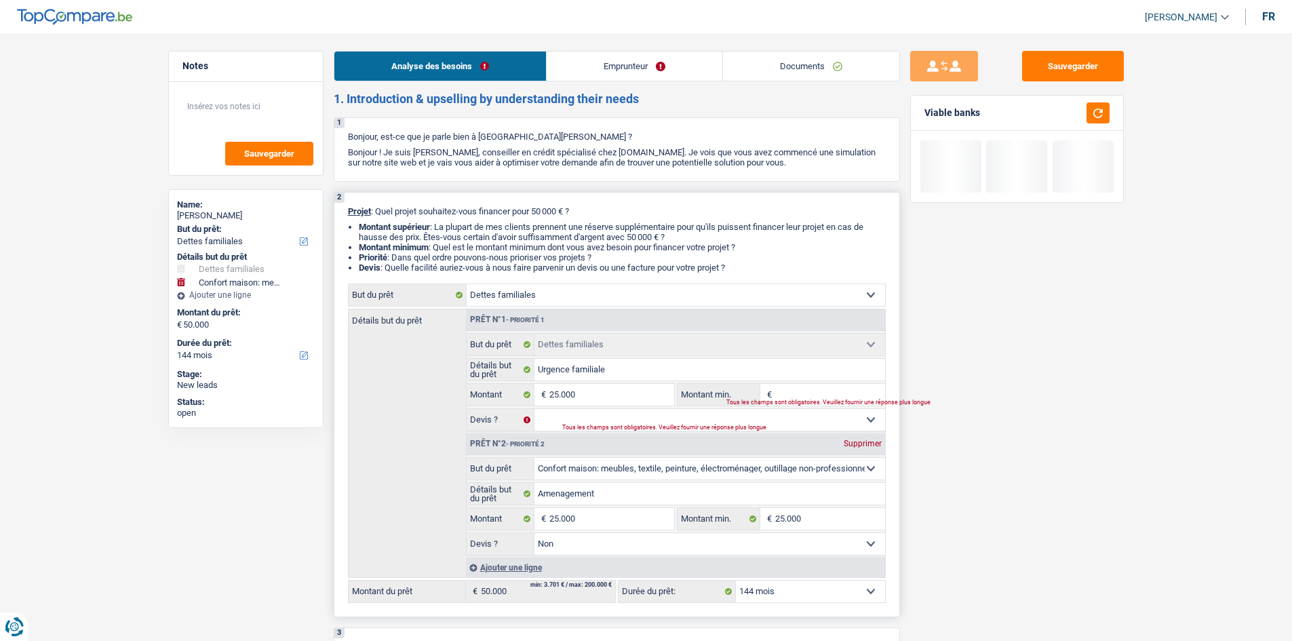
type input "2"
type input "25"
type input "250"
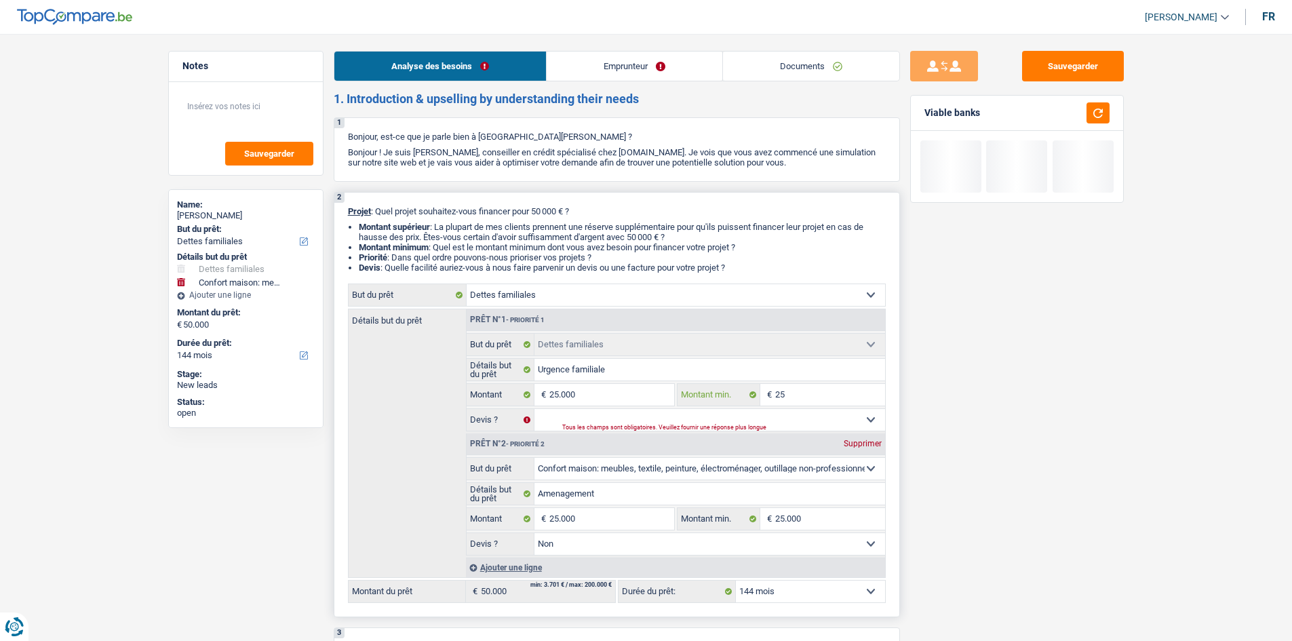
type input "250"
type input "2.500"
type input "25.000"
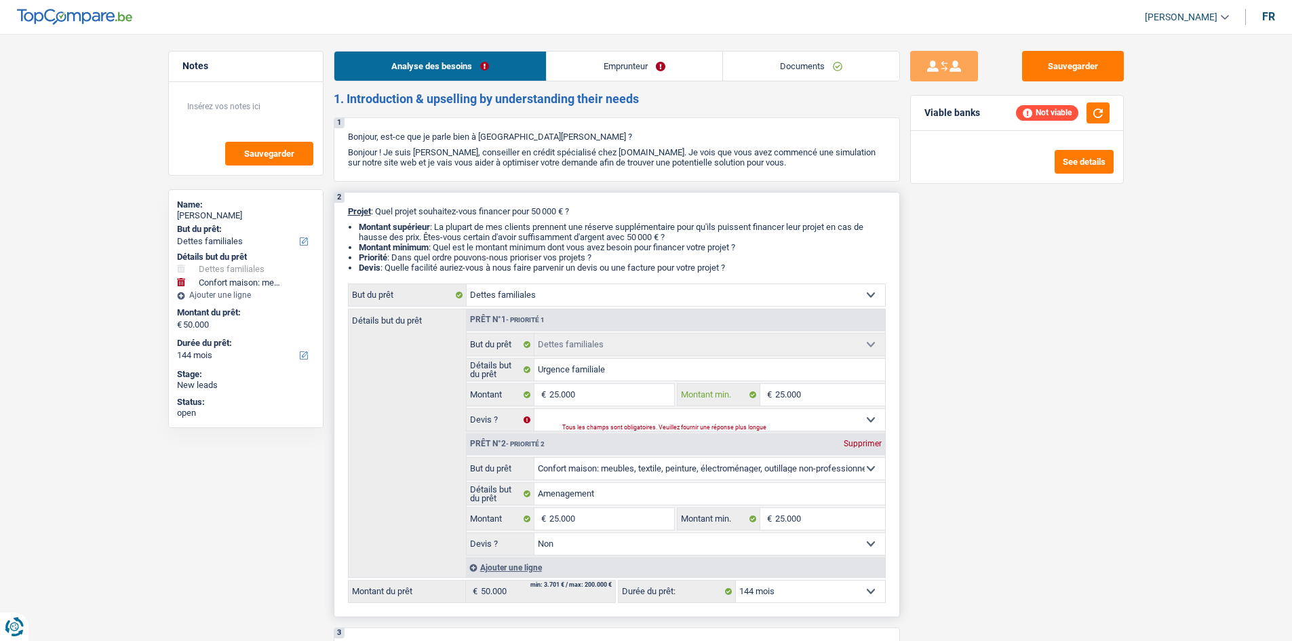
type input "25.000"
click at [628, 418] on select "Oui Non Non répondu Sélectionner une option" at bounding box center [710, 420] width 351 height 22
select select "false"
click at [535, 409] on select "Oui Non Non répondu Sélectionner une option" at bounding box center [710, 420] width 351 height 22
select select "false"
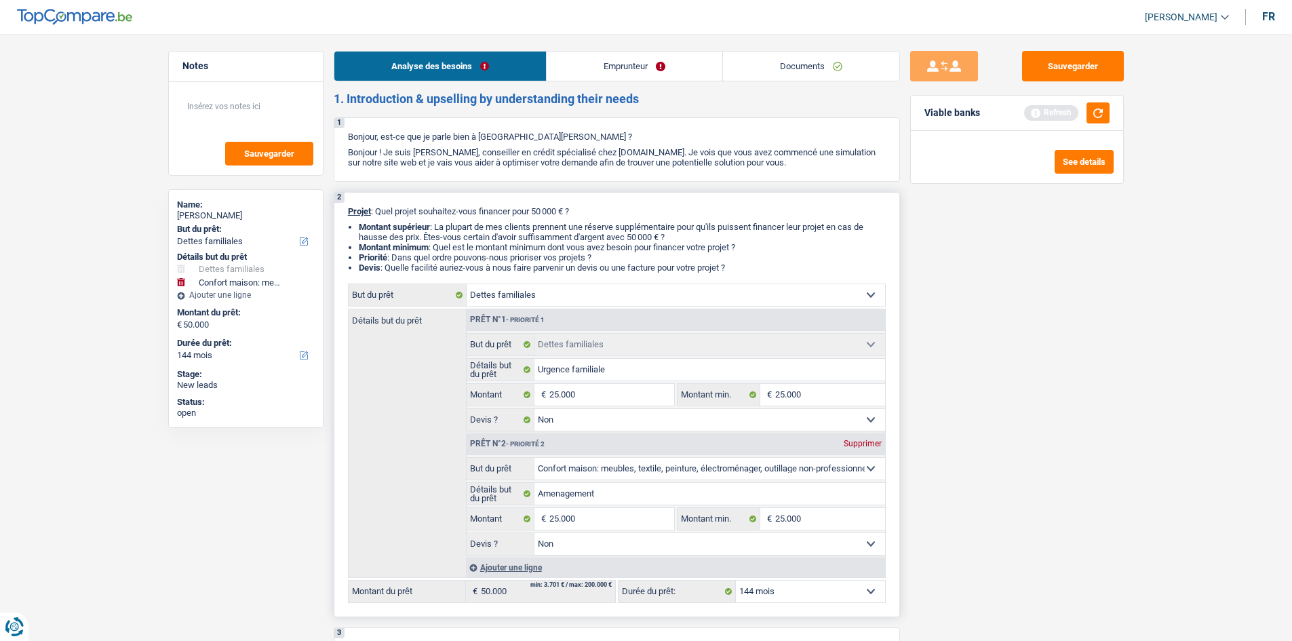
click at [862, 444] on div "Supprimer" at bounding box center [863, 444] width 45 height 8
type input "25.000"
select select "120"
type input "25.000"
select select "120"
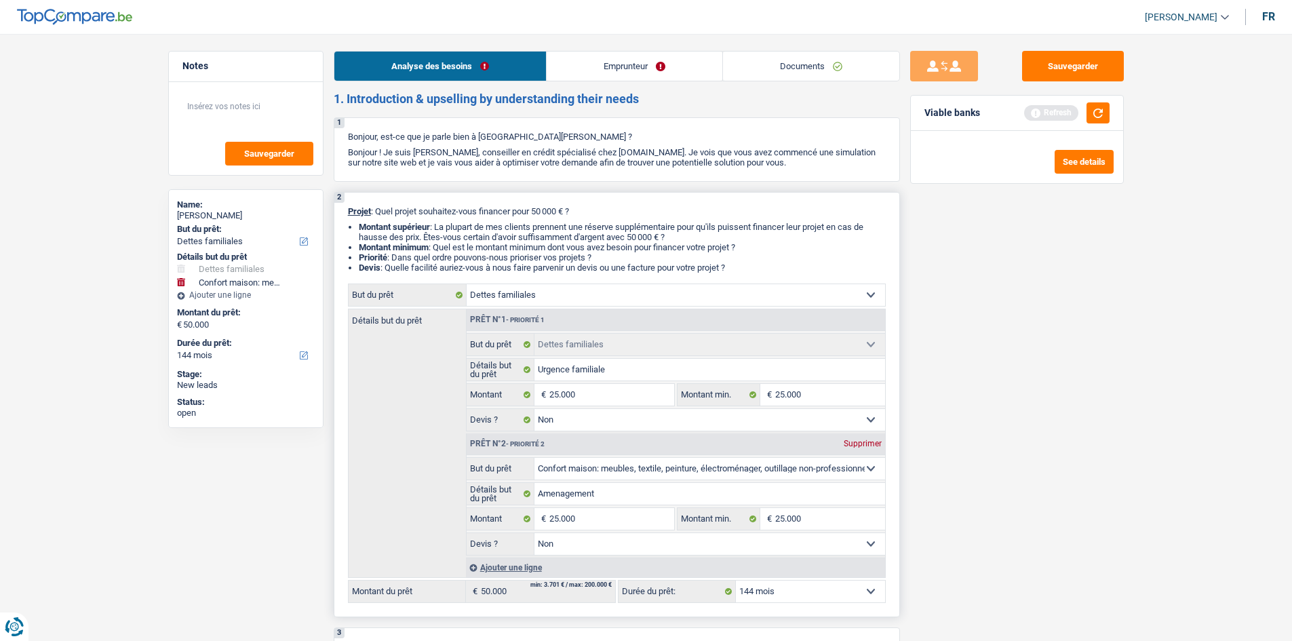
type input "25.000"
select select "120"
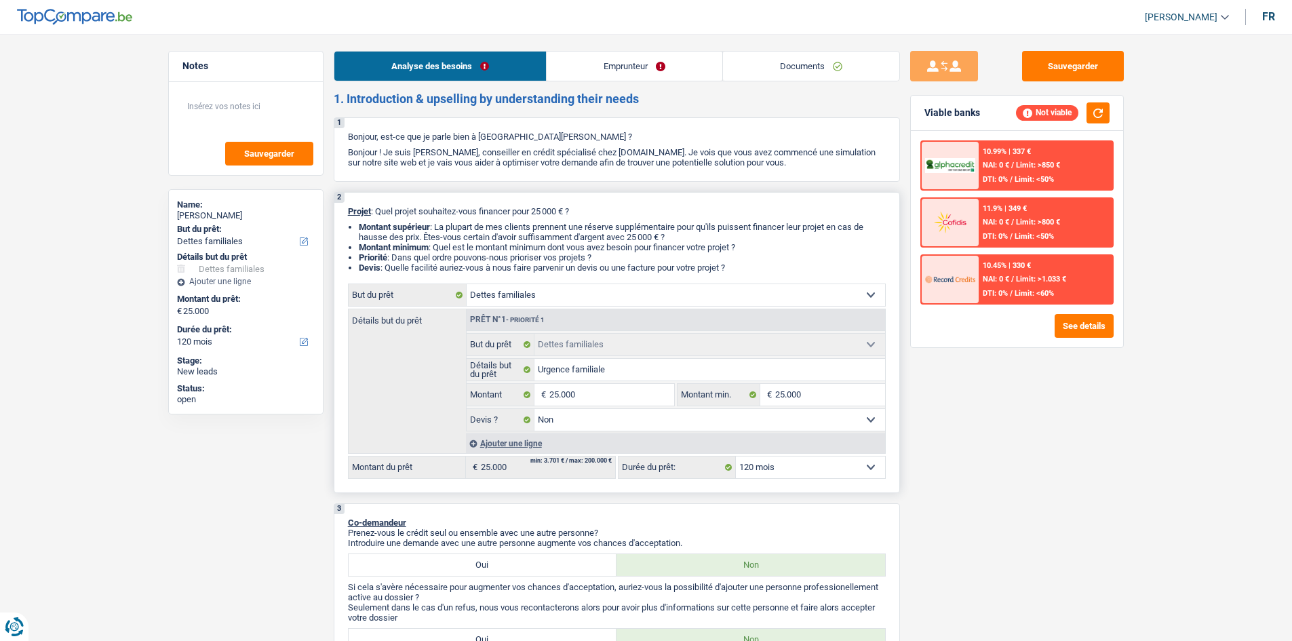
click at [805, 463] on select "12 mois 18 mois 24 mois 30 mois 36 mois 42 mois 48 mois 60 mois 72 mois 84 mois…" at bounding box center [810, 468] width 149 height 22
select select "48"
click at [736, 457] on select "12 mois 18 mois 24 mois 30 mois 36 mois 42 mois 48 mois 60 mois 72 mois 84 mois…" at bounding box center [810, 468] width 149 height 22
select select "48"
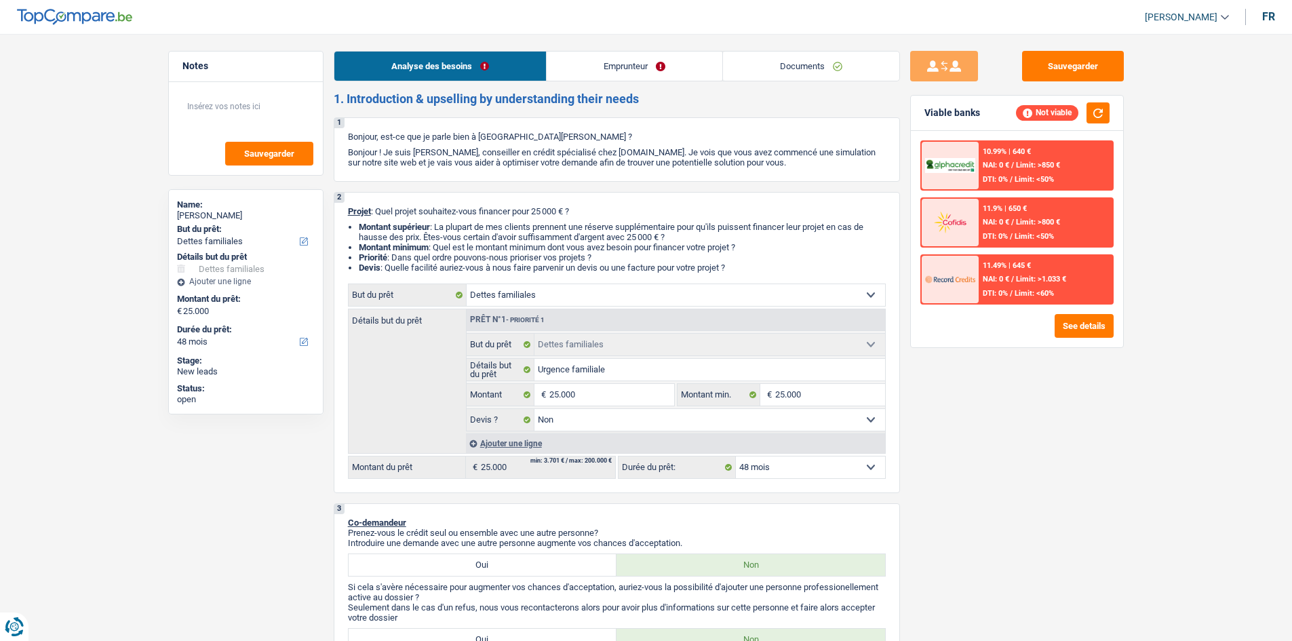
click at [634, 66] on link "Emprunteur" at bounding box center [635, 66] width 176 height 29
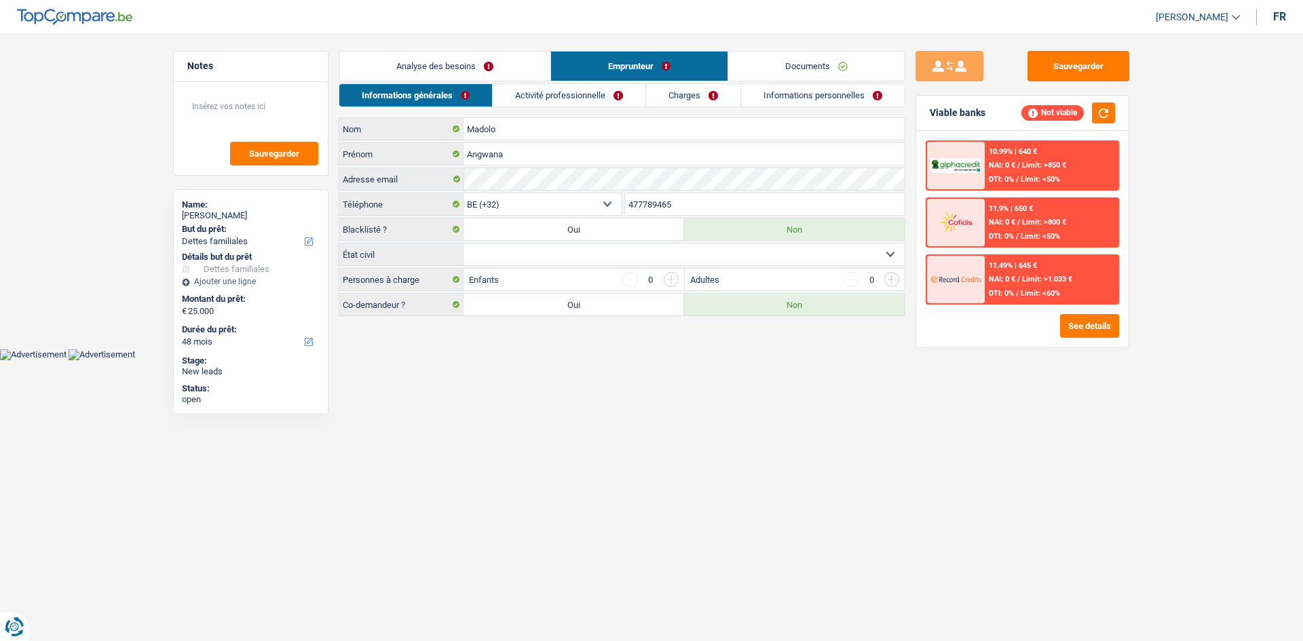
click at [848, 252] on select "Célibataire Marié(e) Cohabitant(e) légal(e) Divorcé(e) Veuf(ve) Séparé (de fait…" at bounding box center [683, 255] width 441 height 22
click at [463, 244] on select "Célibataire Marié(e) Cohabitant(e) légal(e) Divorcé(e) Veuf(ve) Séparé (de fait…" at bounding box center [683, 255] width 441 height 22
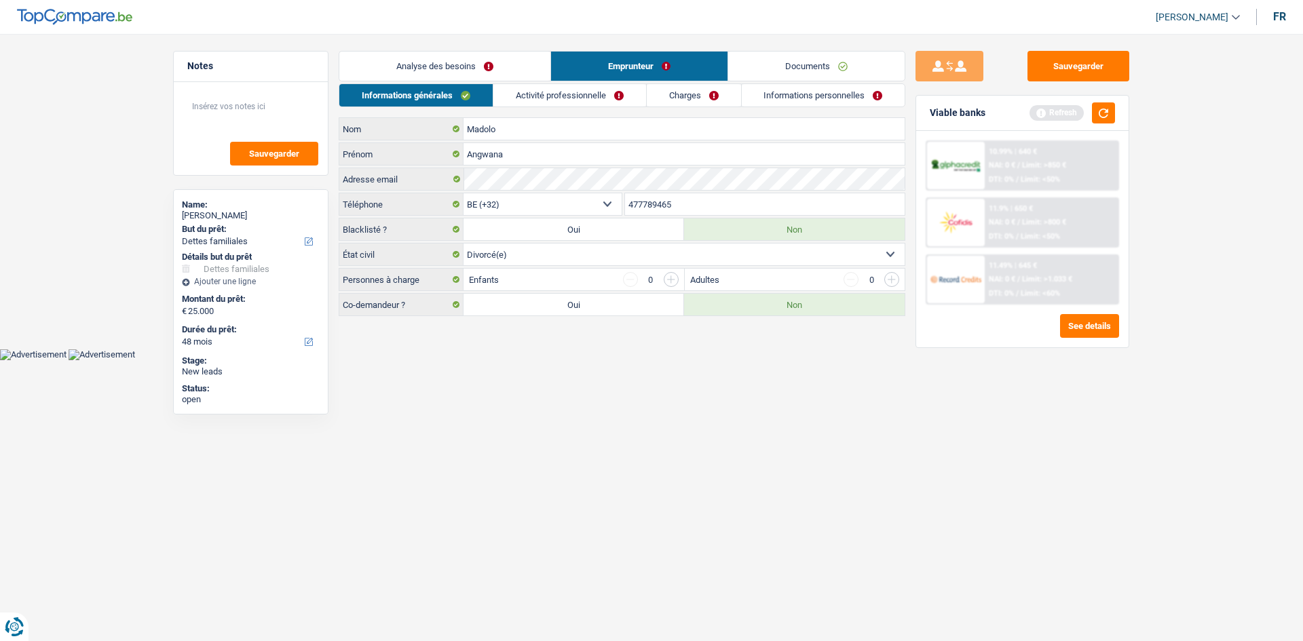
click at [574, 98] on link "Activité professionnelle" at bounding box center [569, 95] width 153 height 22
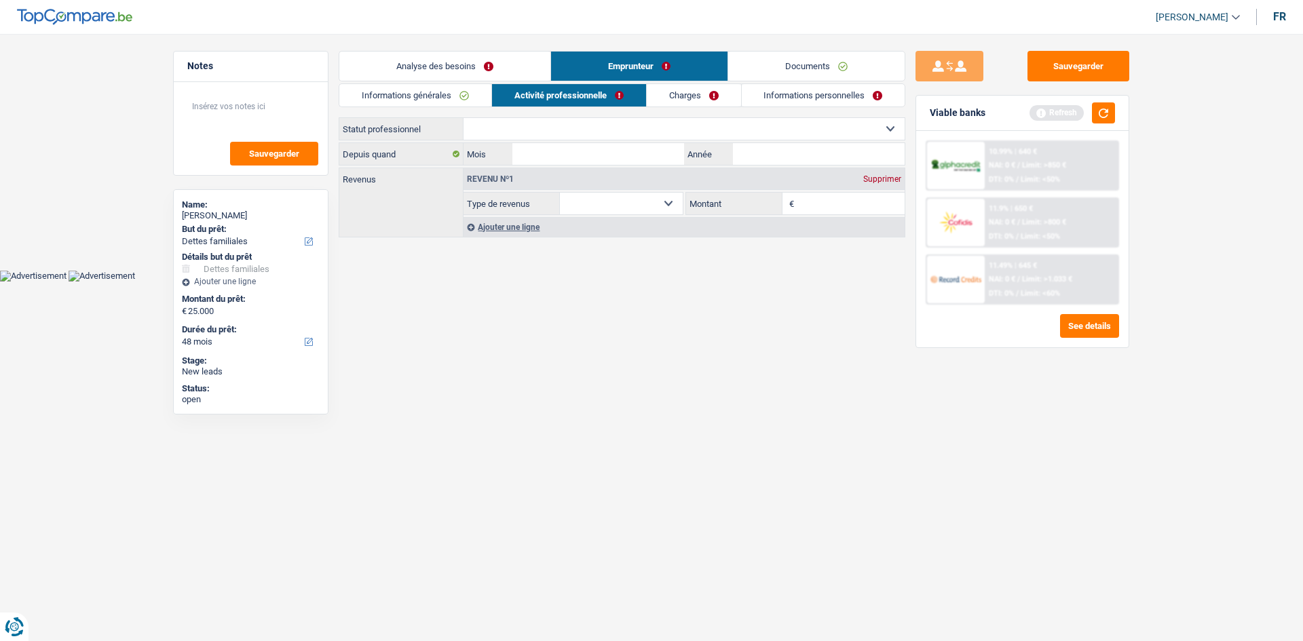
click at [550, 127] on select "Ouvrier Employé privé Employé public Invalide Indépendant Pensionné Chômeur Mut…" at bounding box center [683, 129] width 441 height 22
click at [463, 118] on select "Ouvrier Employé privé Employé public Invalide Indépendant Pensionné Chômeur Mut…" at bounding box center [683, 129] width 441 height 22
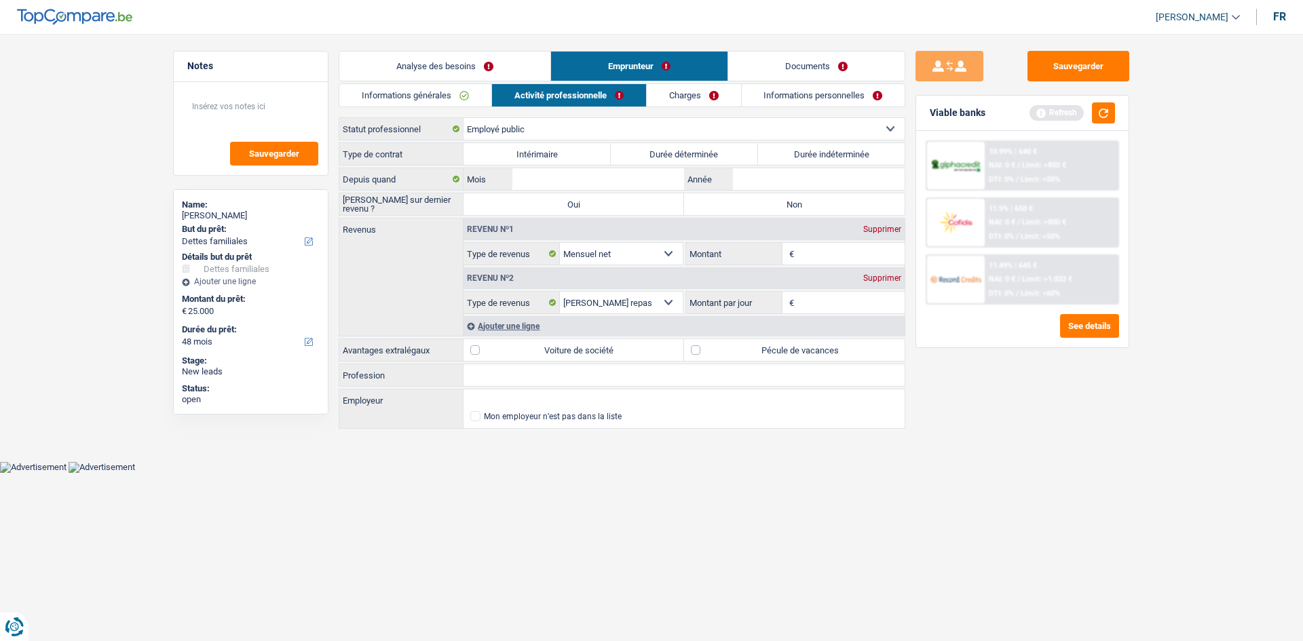
click at [796, 159] on label "Durée indéterminée" at bounding box center [831, 154] width 147 height 22
click at [796, 159] on input "Durée indéterminée" at bounding box center [831, 154] width 147 height 22
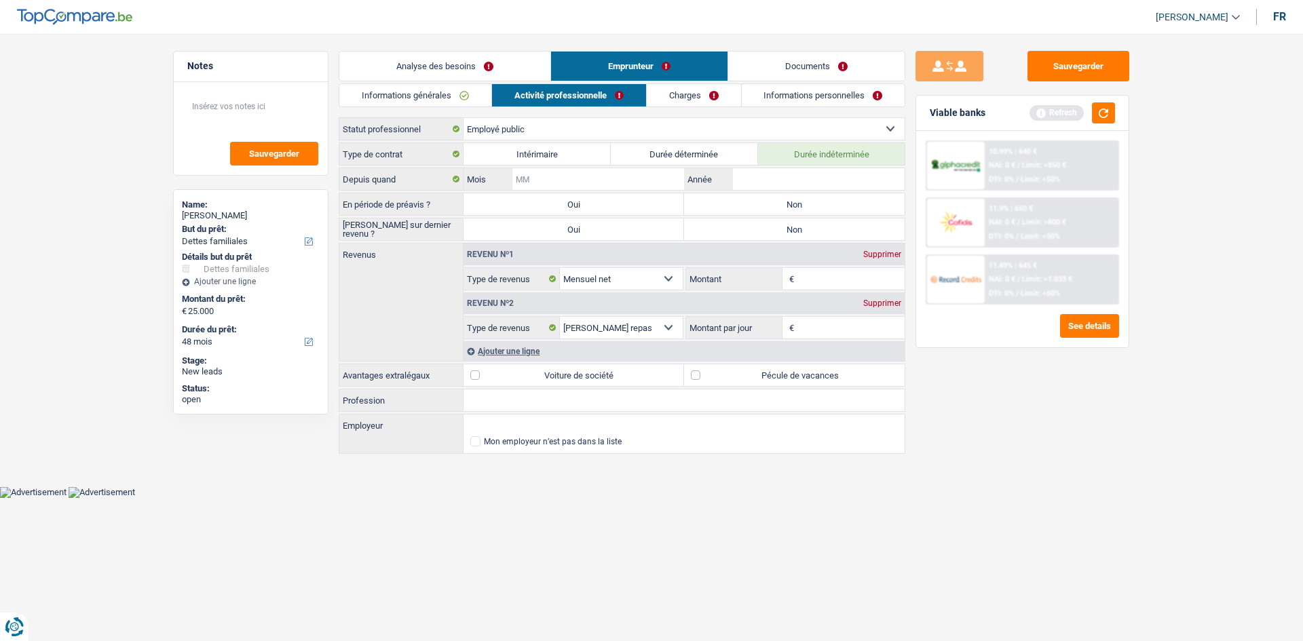
click at [579, 173] on input "Mois" at bounding box center [598, 179] width 172 height 22
click at [742, 207] on label "Non" at bounding box center [794, 204] width 220 height 22
click at [742, 207] on input "Non" at bounding box center [794, 204] width 220 height 22
click at [747, 223] on label "Non" at bounding box center [794, 229] width 220 height 22
click at [747, 223] on input "Non" at bounding box center [794, 229] width 220 height 22
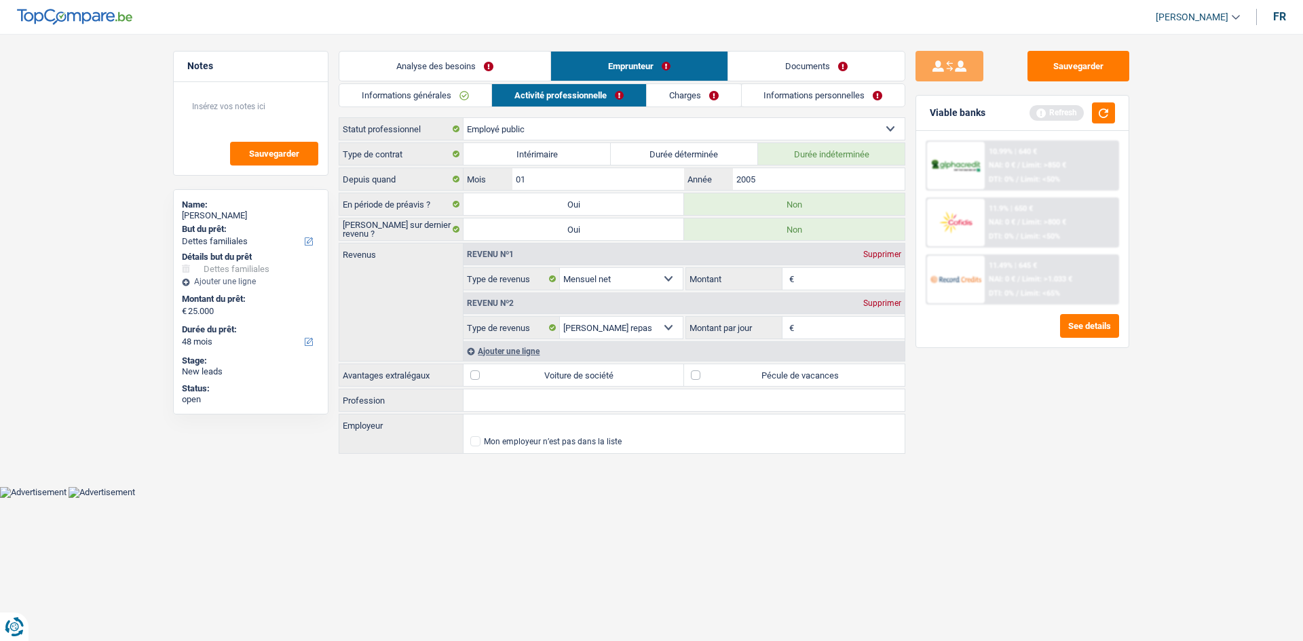
click at [825, 278] on input "Montant" at bounding box center [851, 279] width 108 height 22
click at [667, 330] on select "Allocation d'handicap Allocations chômage Allocations familiales Chèques repas …" at bounding box center [621, 328] width 123 height 22
click at [560, 317] on select "Allocation d'handicap Allocations chômage Allocations familiales Chèques repas …" at bounding box center [621, 328] width 123 height 22
click at [823, 284] on input "Montant" at bounding box center [851, 279] width 108 height 22
click at [803, 328] on input "Montant" at bounding box center [851, 328] width 108 height 22
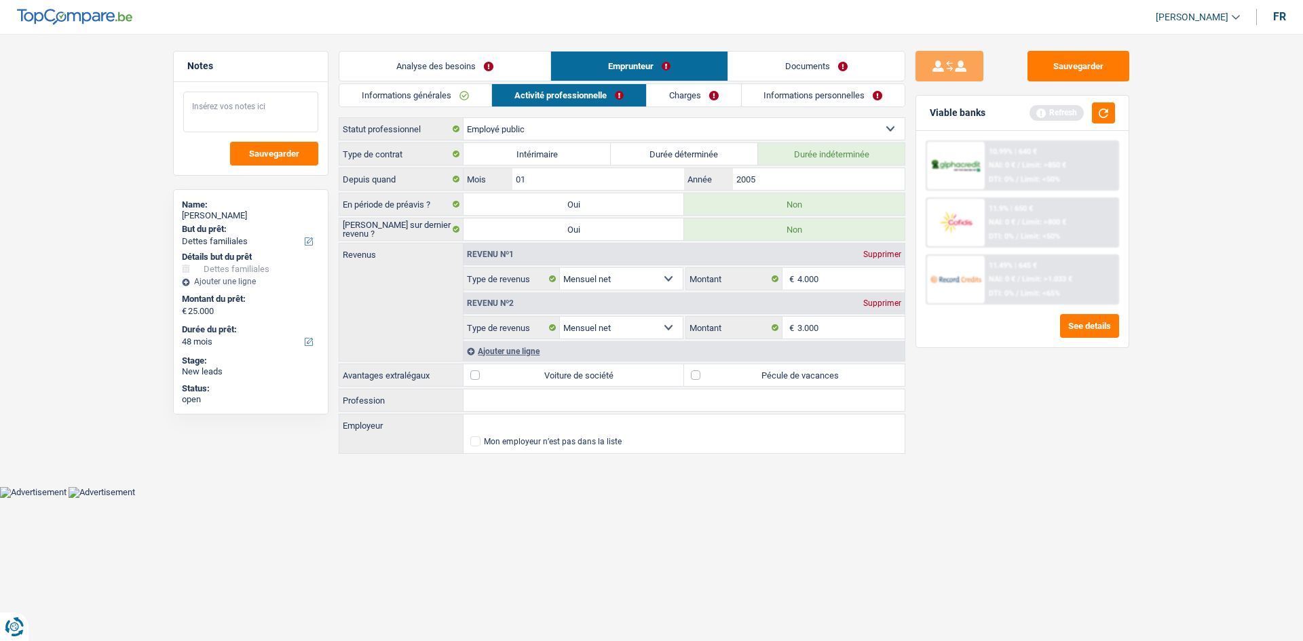
click at [201, 91] on div "Sauvegarder" at bounding box center [251, 128] width 154 height 93
click at [696, 377] on label "Pécule de vacances" at bounding box center [794, 375] width 220 height 22
click at [696, 377] on input "Pécule de vacances" at bounding box center [794, 375] width 220 height 22
click at [550, 398] on input "Profession" at bounding box center [683, 400] width 441 height 22
click at [485, 424] on input "Employeur" at bounding box center [683, 426] width 441 height 22
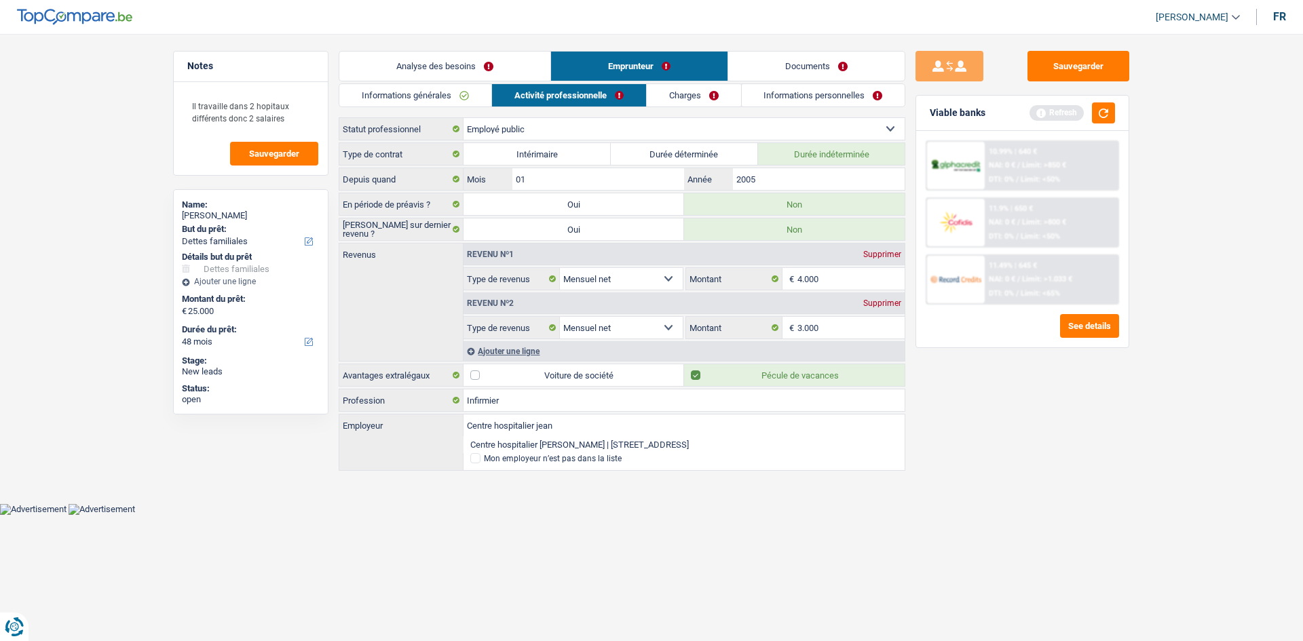
click at [560, 444] on li "Centre hospitalier [PERSON_NAME] | [STREET_ADDRESS]" at bounding box center [683, 444] width 441 height 17
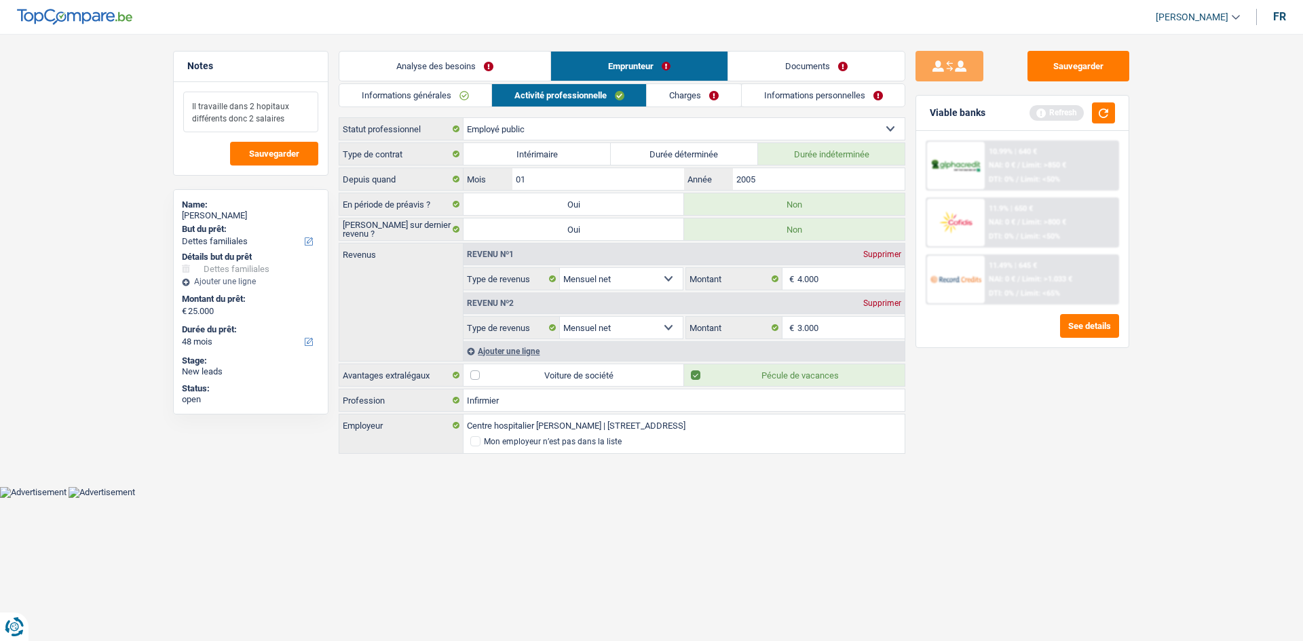
click at [286, 117] on textarea "Il travaille dans 2 hopitaux différents donc 2 salaires" at bounding box center [250, 112] width 135 height 41
click at [703, 96] on link "Charges" at bounding box center [694, 95] width 94 height 22
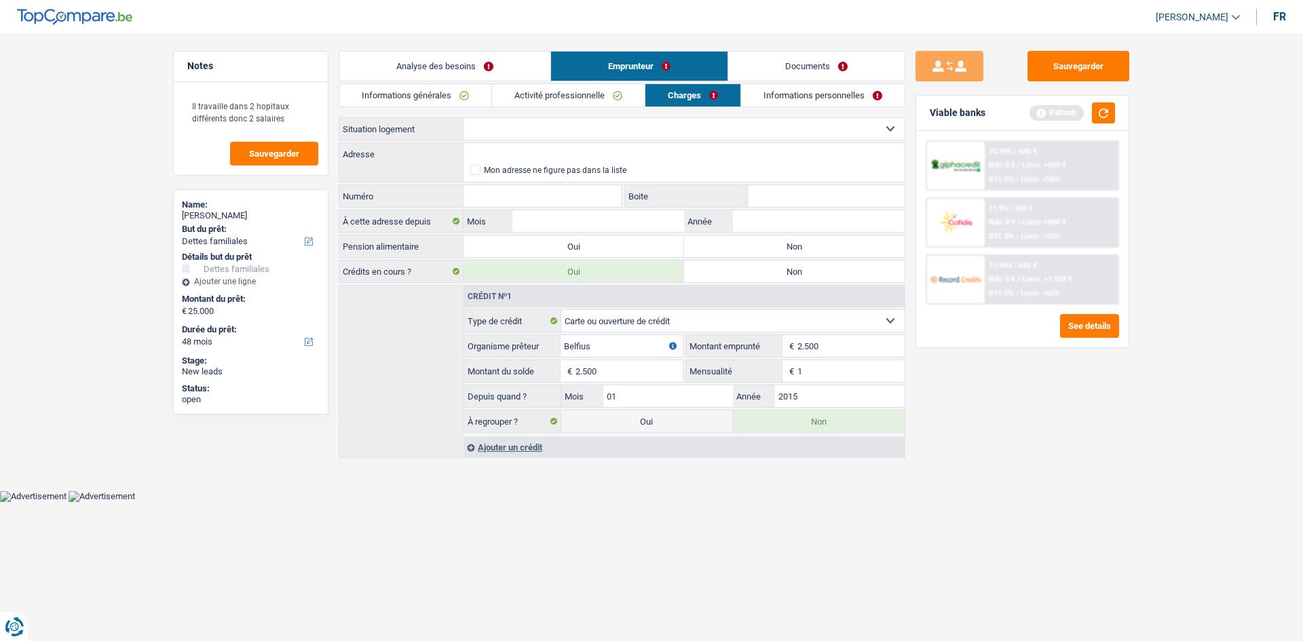
click at [531, 131] on select "Locataire Propriétaire avec prêt hypothécaire Propriétaire sans prêt hypothécai…" at bounding box center [683, 129] width 441 height 22
click at [463, 118] on select "Locataire Propriétaire avec prêt hypothécaire Propriétaire sans prêt hypothécai…" at bounding box center [683, 129] width 441 height 22
click at [500, 149] on input "Adresse" at bounding box center [683, 154] width 441 height 22
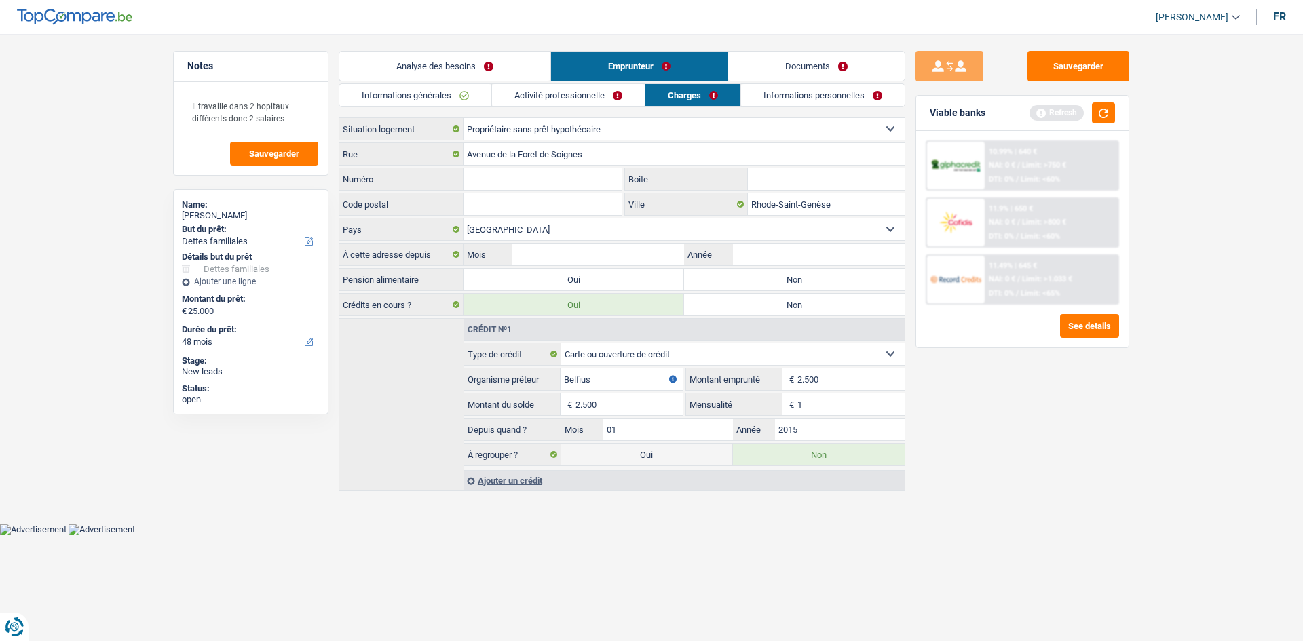
click at [520, 179] on input "Numéro" at bounding box center [542, 179] width 158 height 22
click at [506, 203] on input "Code postal" at bounding box center [542, 204] width 158 height 22
click at [556, 256] on input "Mois" at bounding box center [598, 255] width 172 height 22
click at [757, 284] on label "Non" at bounding box center [794, 280] width 220 height 22
click at [757, 284] on input "Non" at bounding box center [794, 280] width 220 height 22
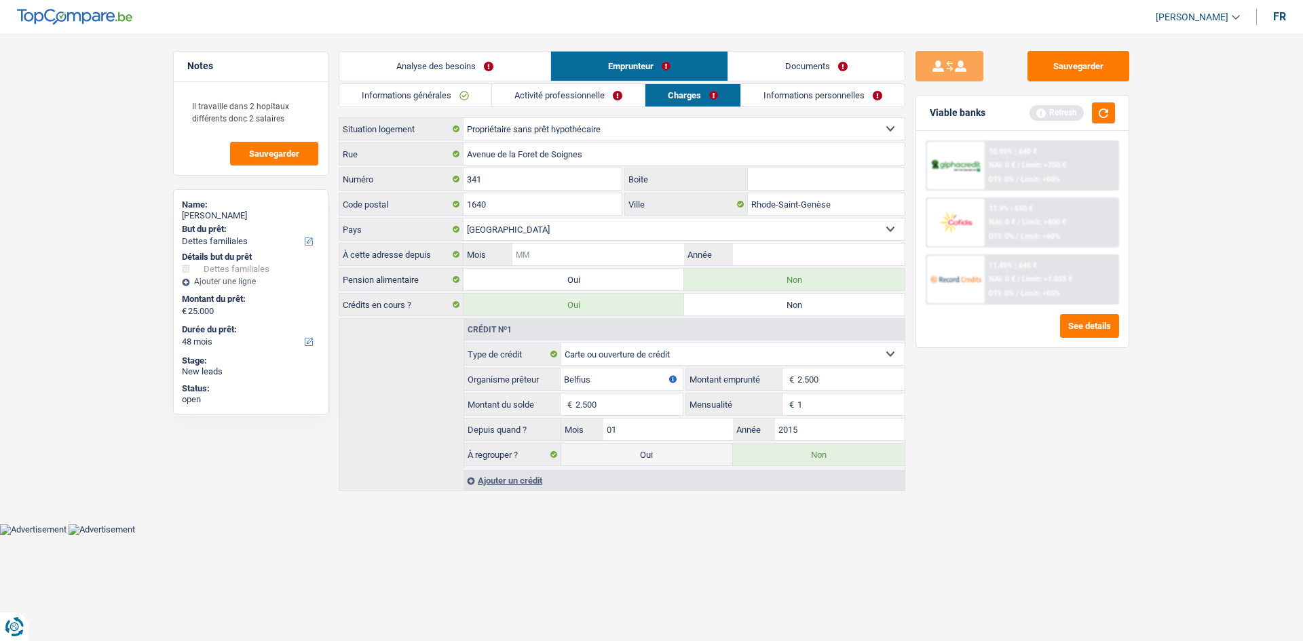
click at [580, 258] on input "Mois" at bounding box center [598, 255] width 172 height 22
click at [752, 252] on input "Année" at bounding box center [819, 255] width 172 height 22
click at [1111, 109] on button "button" at bounding box center [1103, 112] width 23 height 21
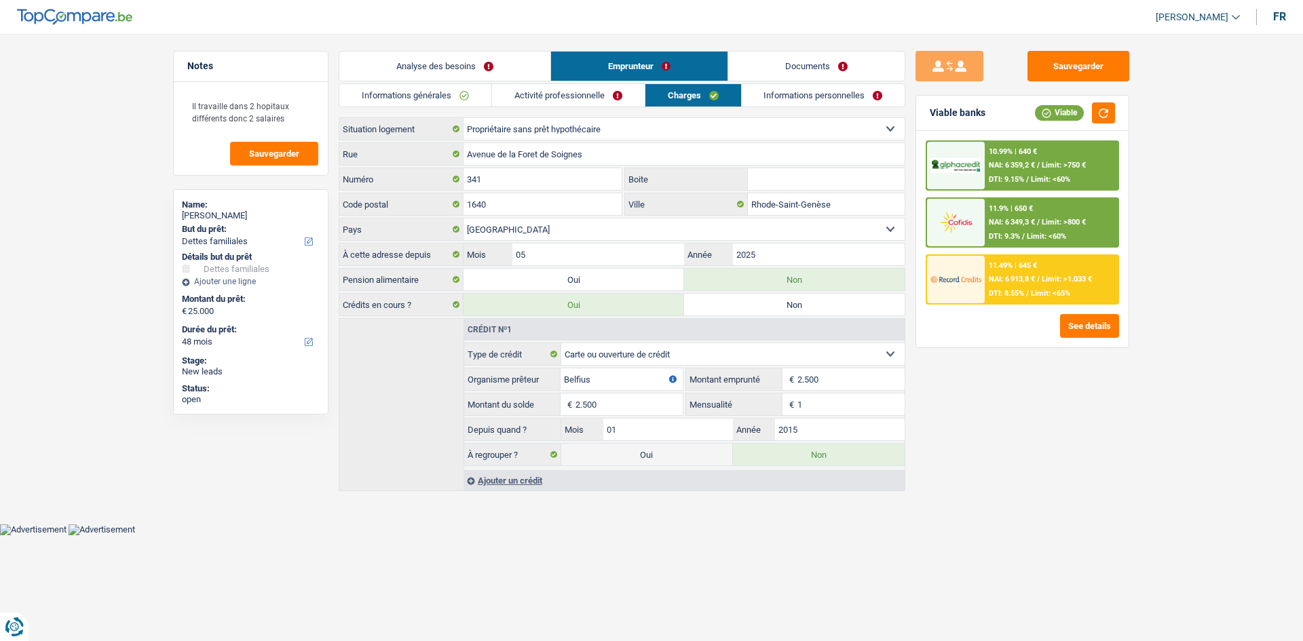
click at [585, 99] on link "Activité professionnelle" at bounding box center [568, 95] width 153 height 22
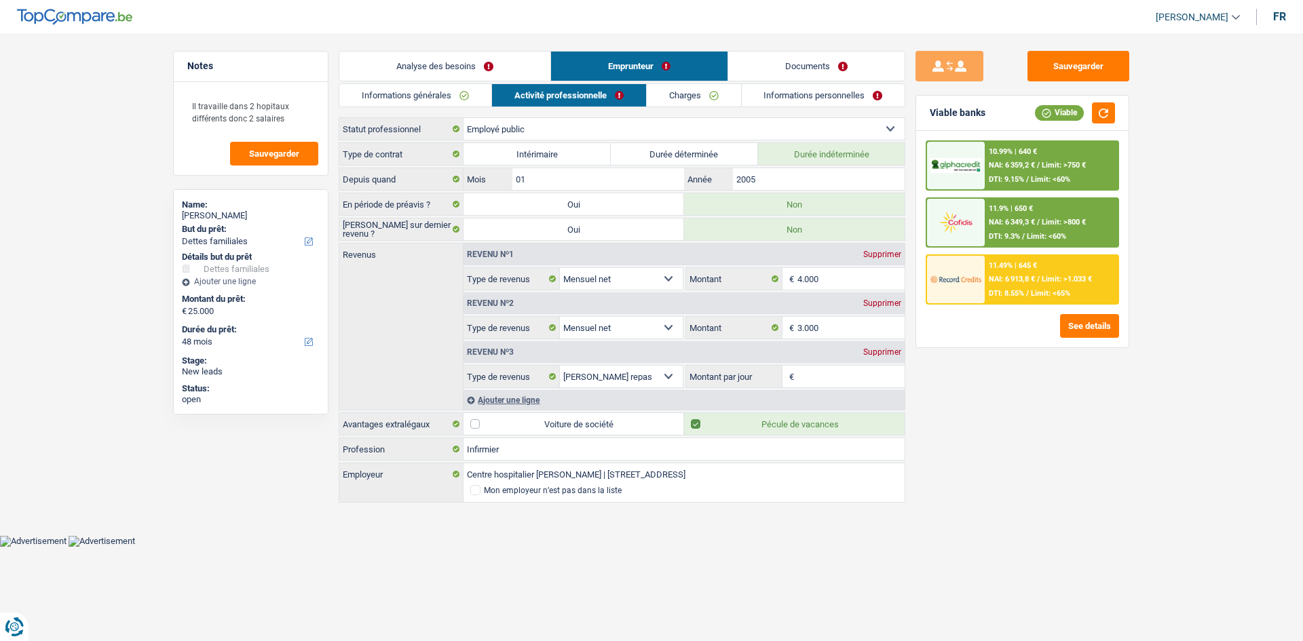
click at [822, 98] on link "Informations personnelles" at bounding box center [823, 95] width 163 height 22
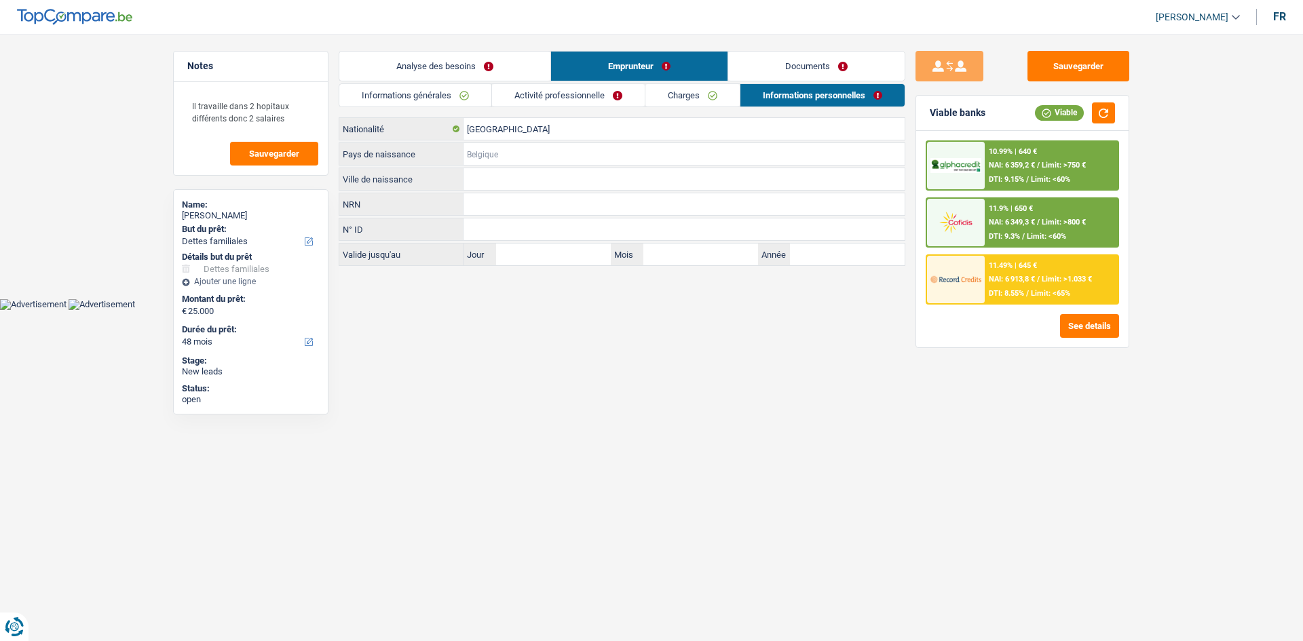
click at [503, 148] on input "Pays de naissance" at bounding box center [683, 154] width 441 height 22
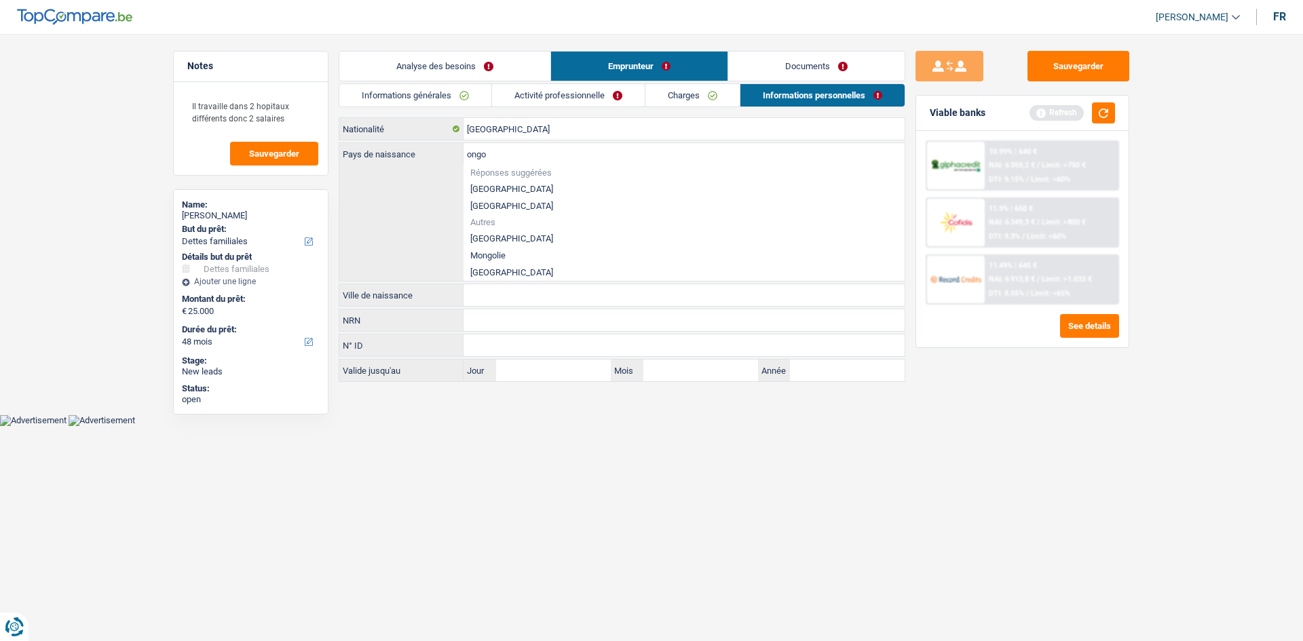
click at [532, 237] on li "[GEOGRAPHIC_DATA]" at bounding box center [683, 238] width 441 height 17
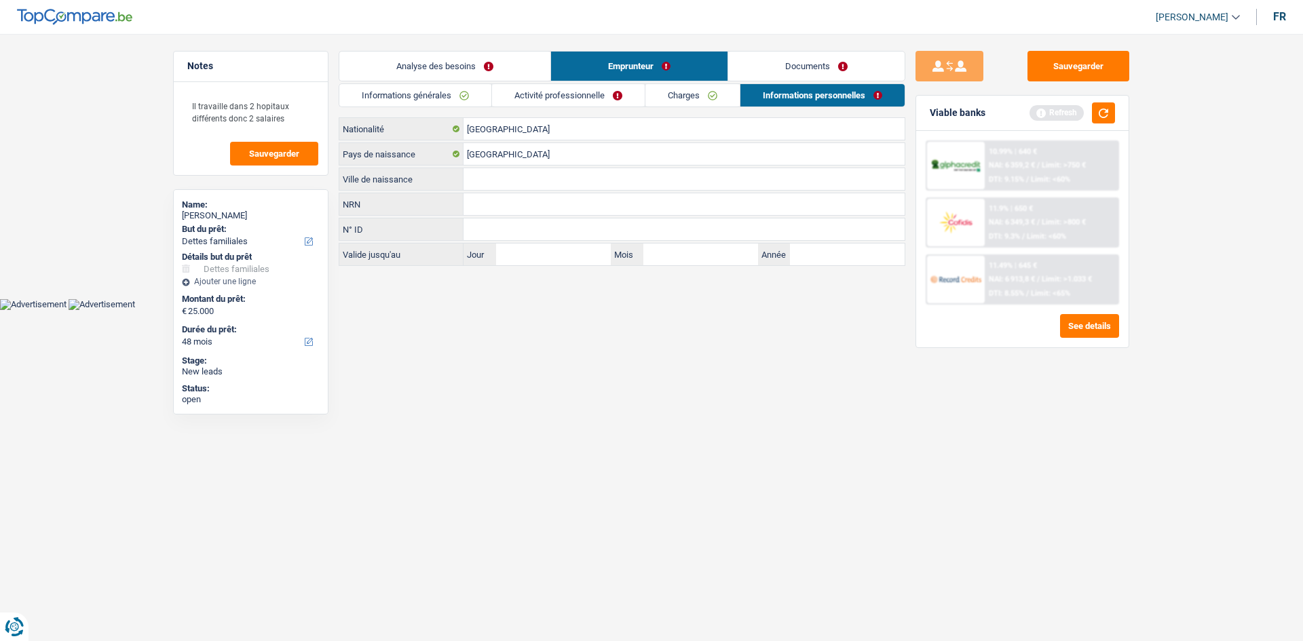
click at [492, 178] on input "Ville de naissance" at bounding box center [683, 179] width 441 height 22
click at [544, 206] on input "NRN" at bounding box center [683, 204] width 441 height 22
click at [573, 93] on link "Activité professionnelle" at bounding box center [568, 95] width 153 height 22
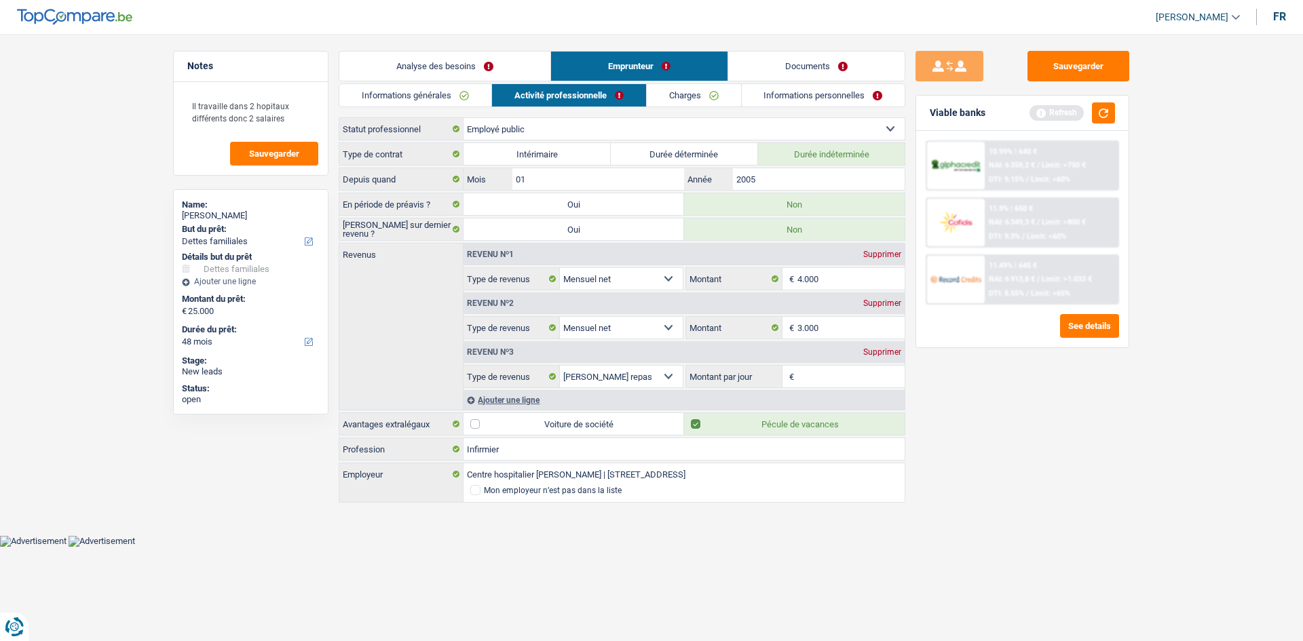
click at [455, 58] on link "Analyse des besoins" at bounding box center [444, 66] width 211 height 29
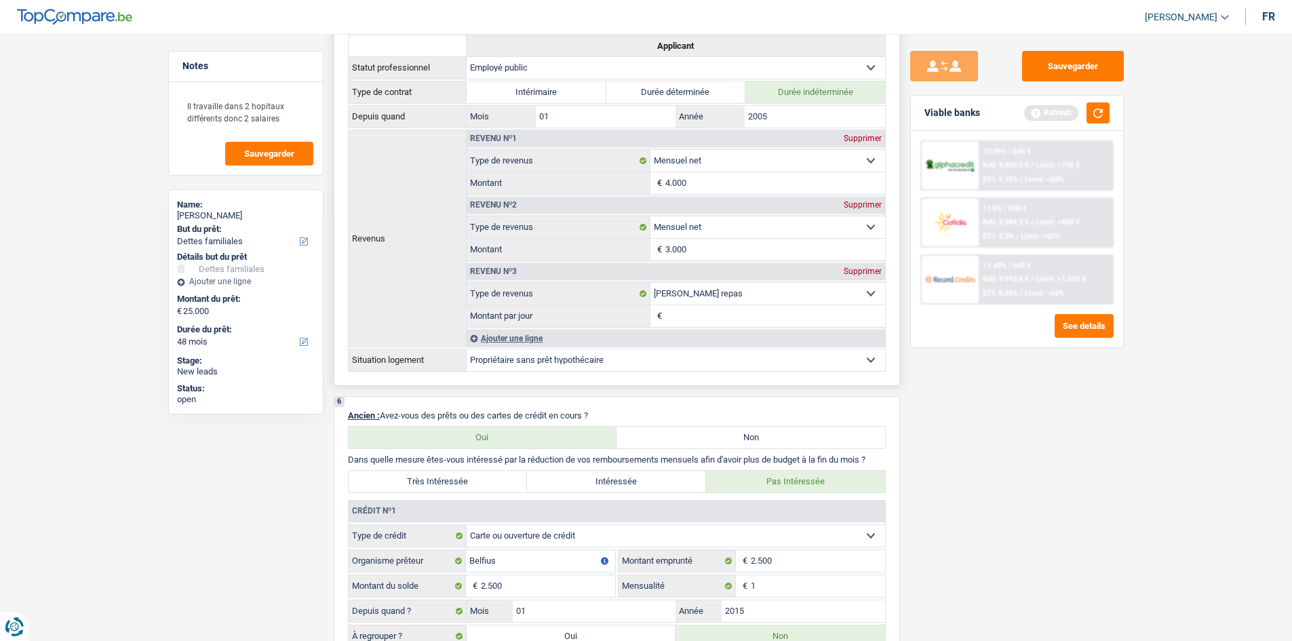
scroll to position [746, 0]
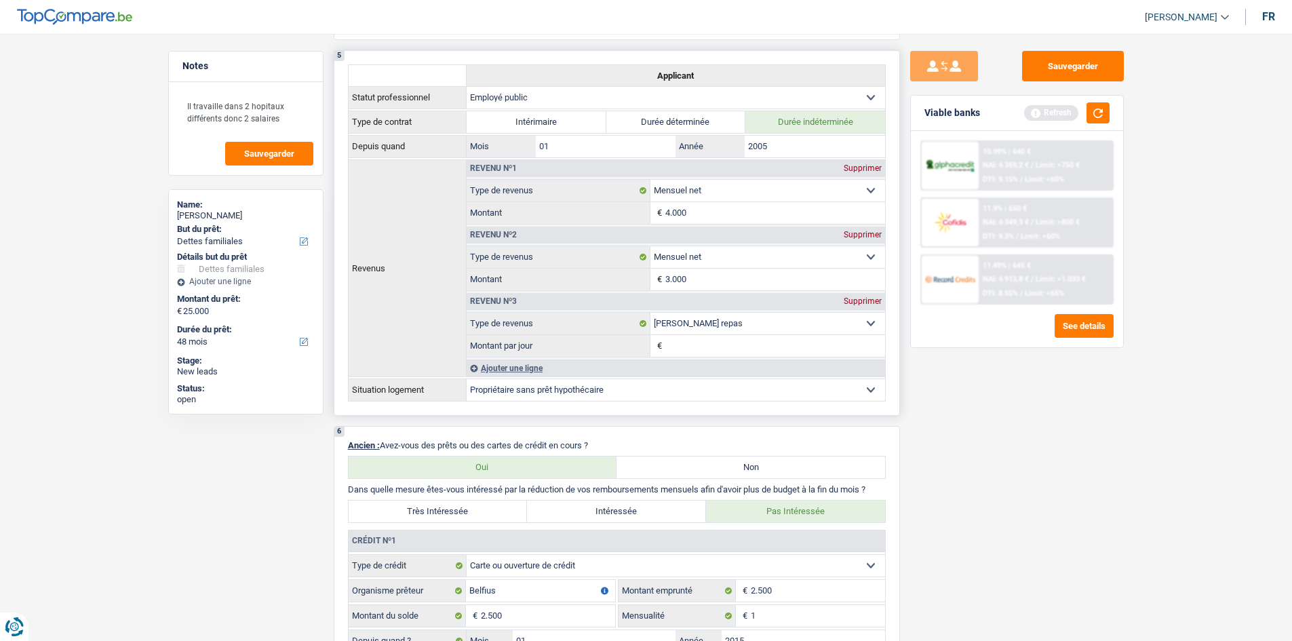
click at [859, 300] on div "Supprimer" at bounding box center [863, 301] width 45 height 8
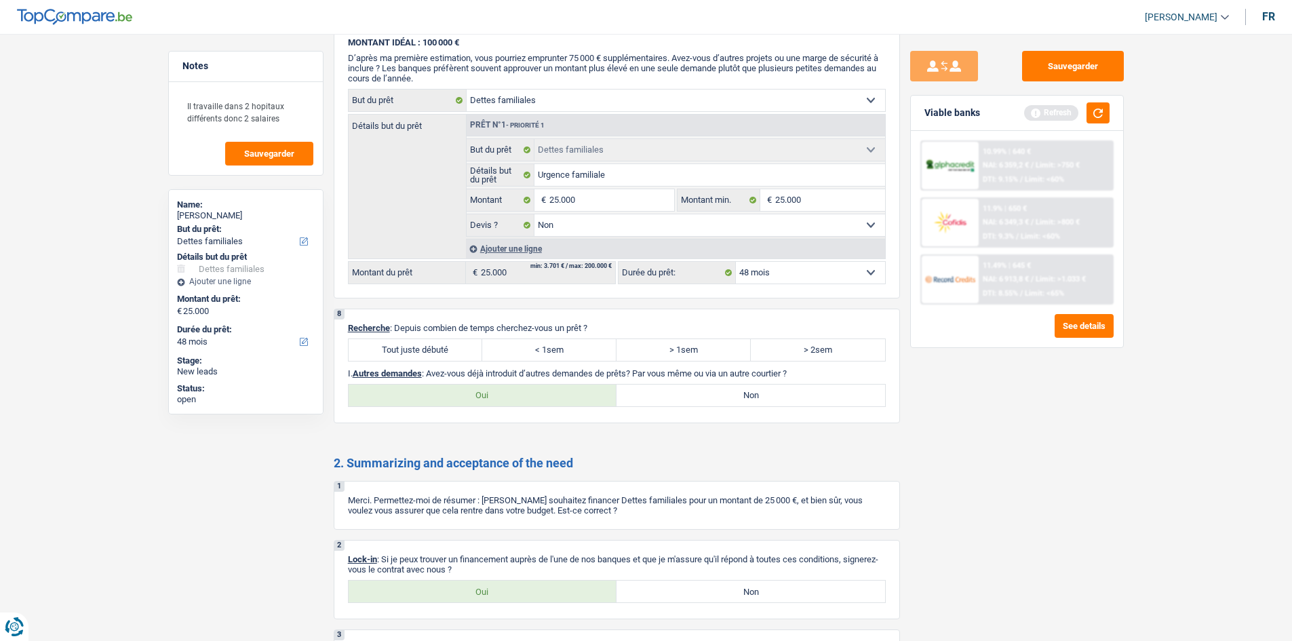
scroll to position [1560, 0]
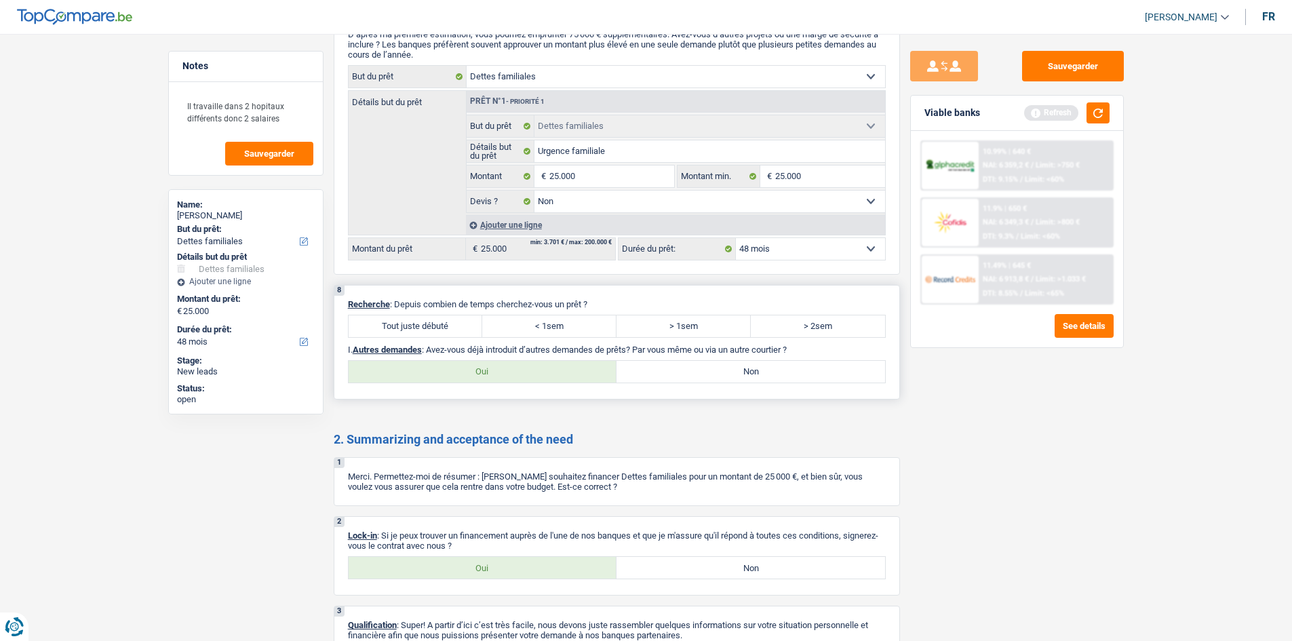
click at [451, 329] on label "Tout juste débuté" at bounding box center [416, 326] width 134 height 22
click at [451, 329] on input "Tout juste débuté" at bounding box center [416, 326] width 134 height 22
click at [701, 372] on label "Non" at bounding box center [751, 372] width 269 height 22
click at [701, 372] on input "Non" at bounding box center [751, 372] width 269 height 22
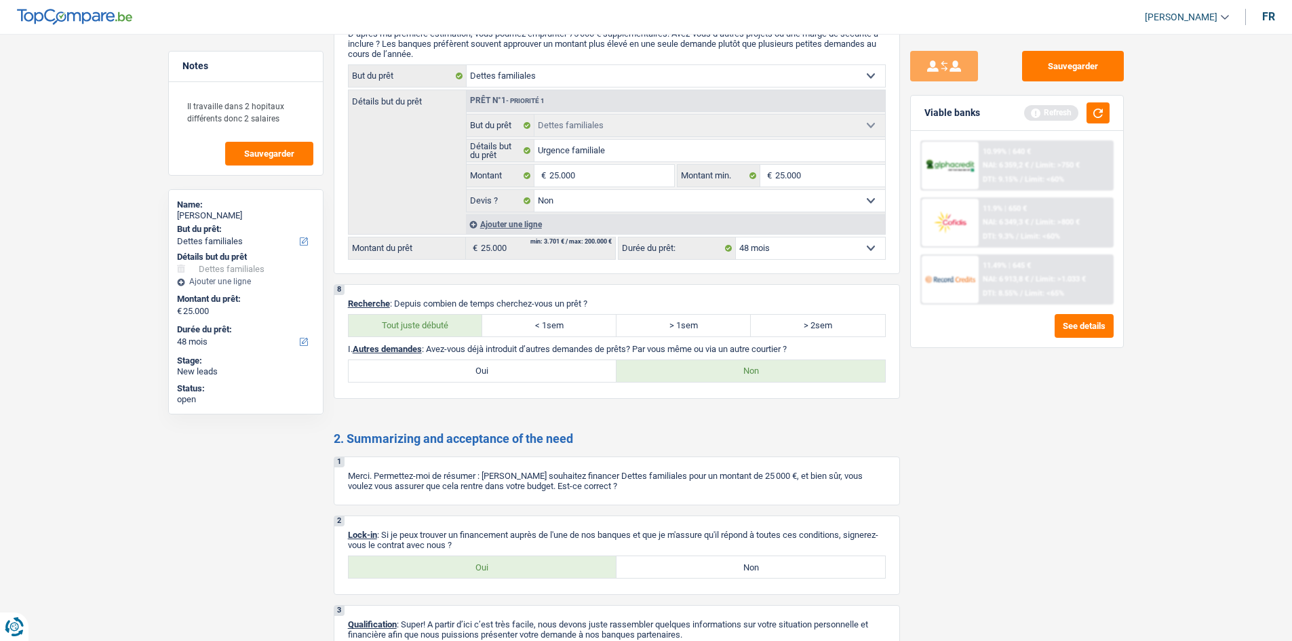
scroll to position [1437, 0]
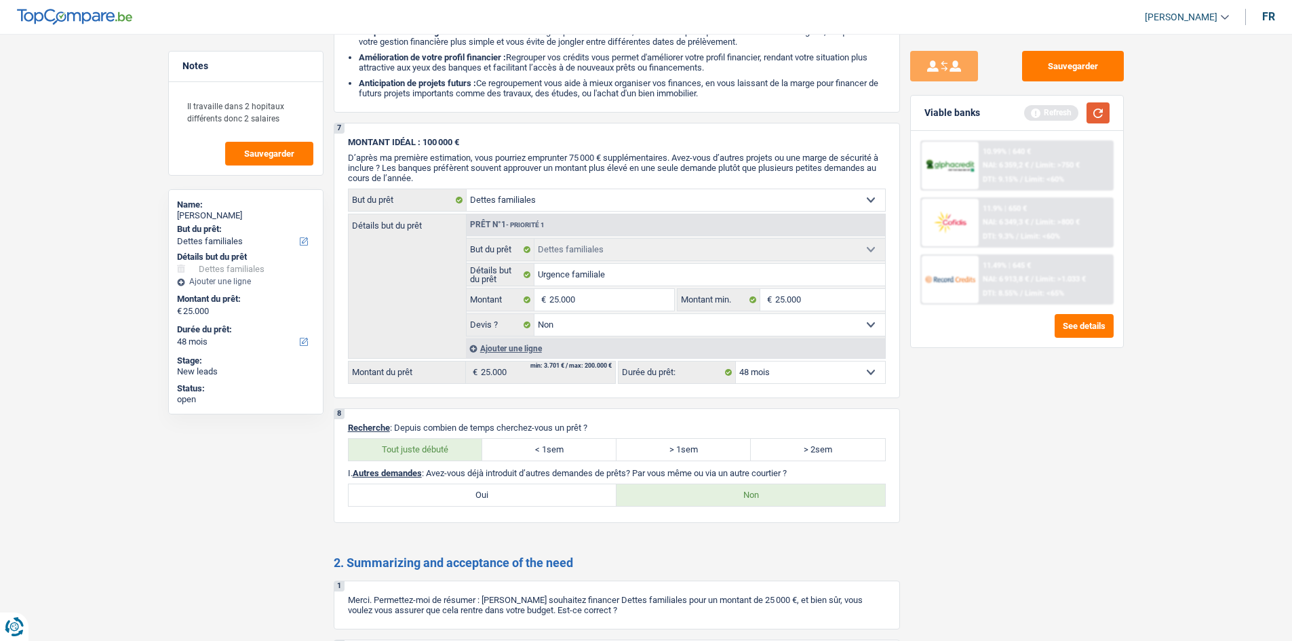
click at [1100, 117] on button "button" at bounding box center [1098, 112] width 23 height 21
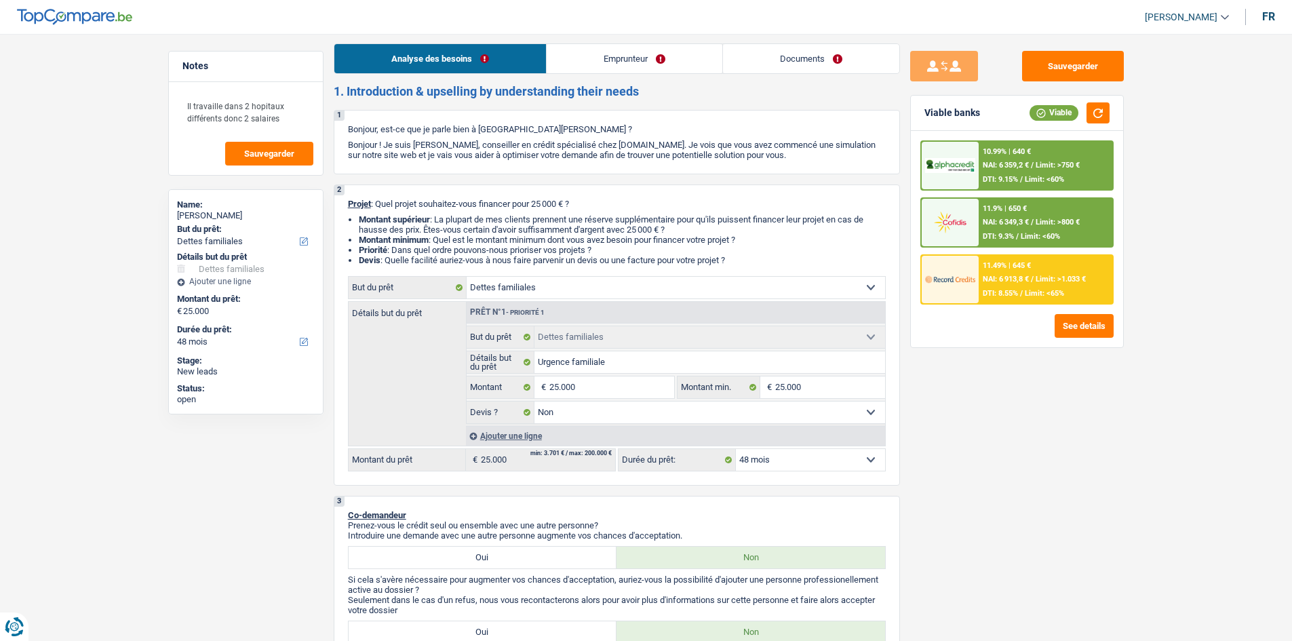
scroll to position [0, 0]
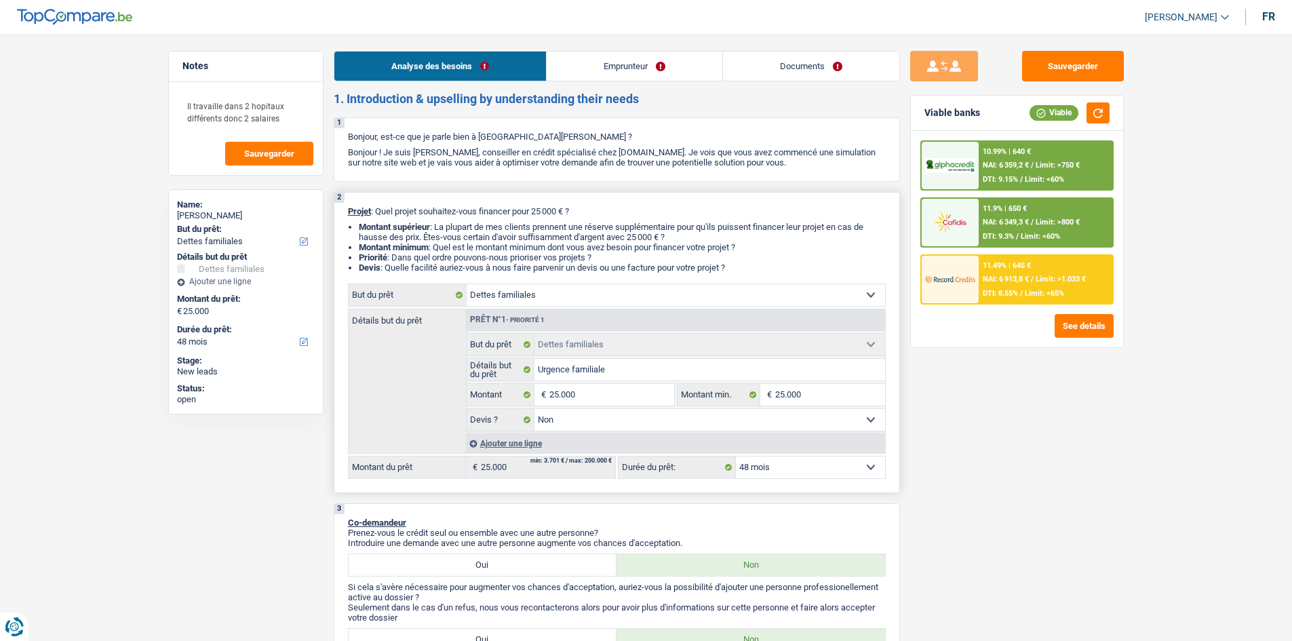
click at [701, 294] on select "Confort maison: meubles, textile, peinture, électroménager, outillage non-profe…" at bounding box center [676, 295] width 419 height 22
click at [467, 284] on select "Confort maison: meubles, textile, peinture, électroménager, outillage non-profe…" at bounding box center [676, 295] width 419 height 22
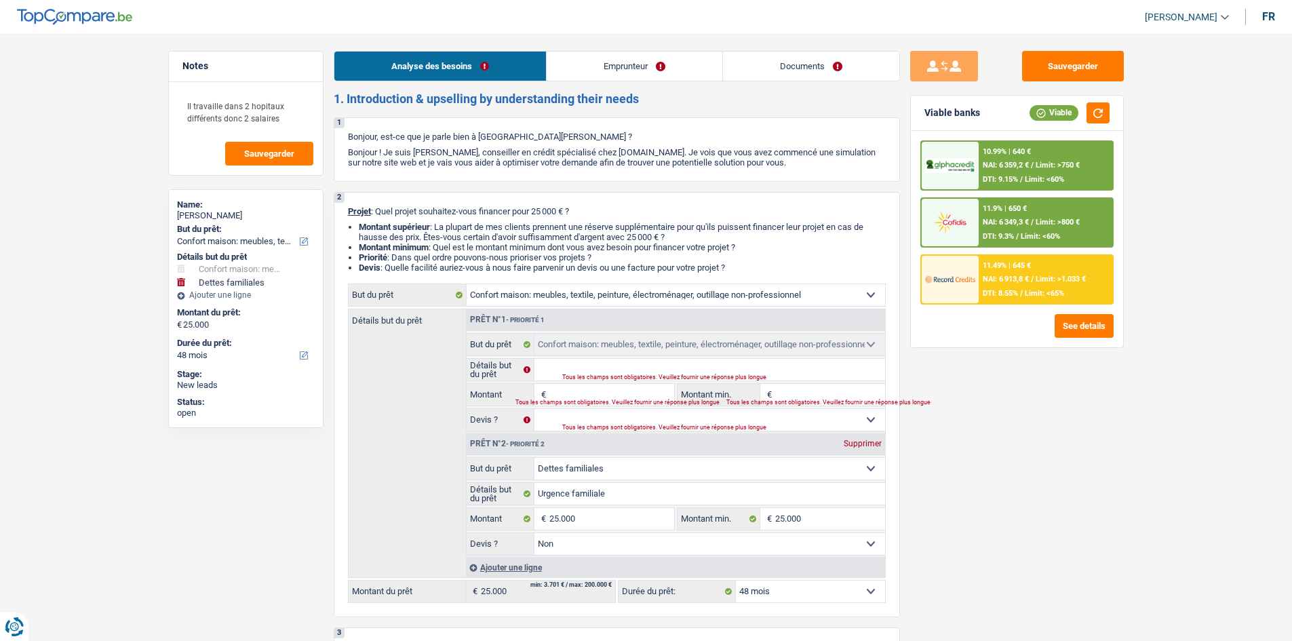
click at [580, 394] on input "Montant" at bounding box center [612, 395] width 124 height 22
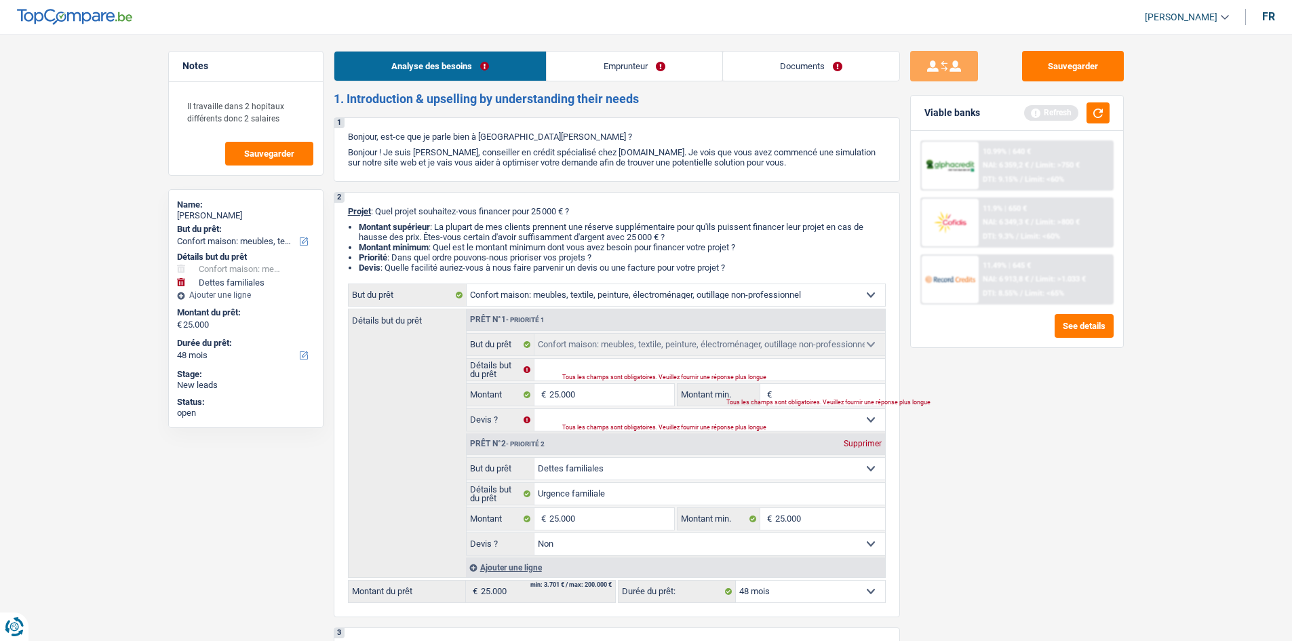
click at [834, 393] on input "Montant min." at bounding box center [830, 395] width 110 height 22
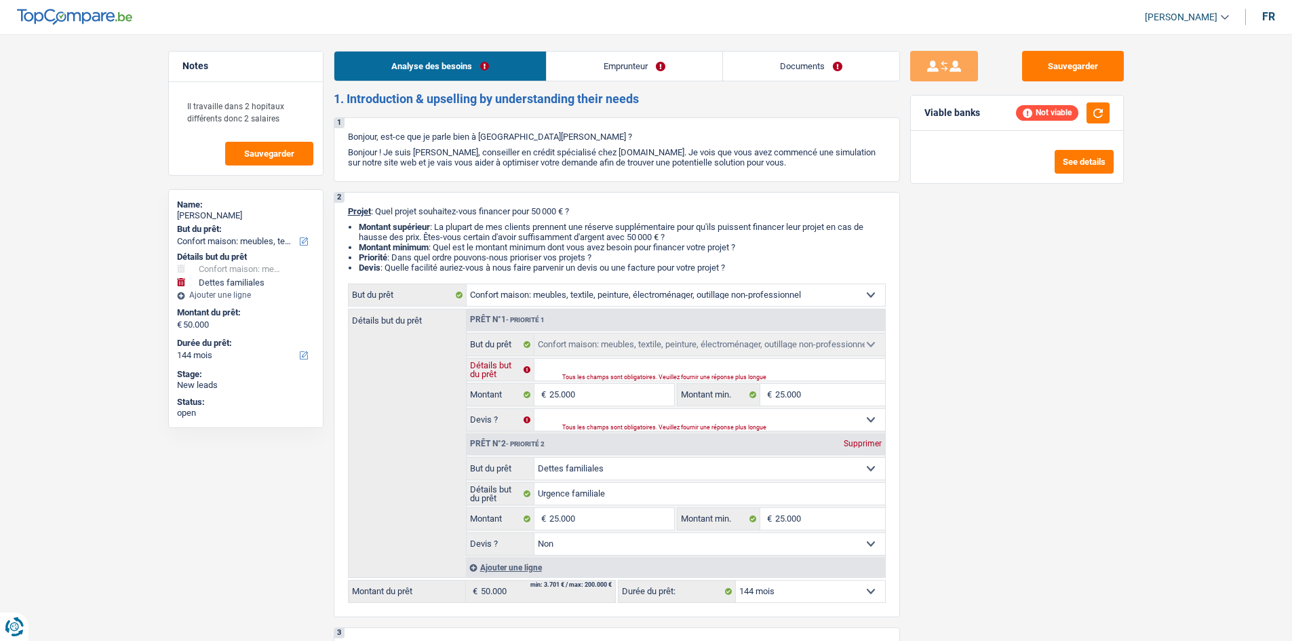
click at [619, 364] on input "Détails but du prêt" at bounding box center [710, 370] width 351 height 22
click at [868, 417] on select "Oui Non Non répondu Sélectionner une option" at bounding box center [710, 420] width 351 height 22
click at [535, 409] on select "Oui Non Non répondu Sélectionner une option" at bounding box center [710, 420] width 351 height 22
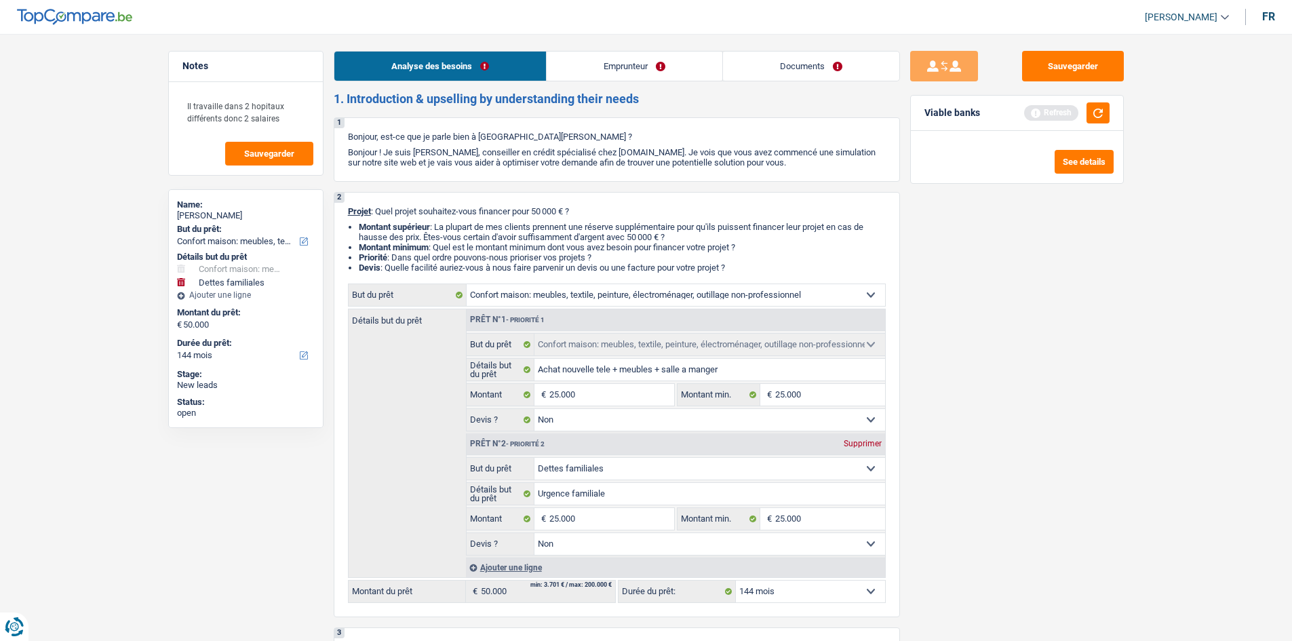
click at [854, 442] on div "Supprimer" at bounding box center [863, 444] width 45 height 8
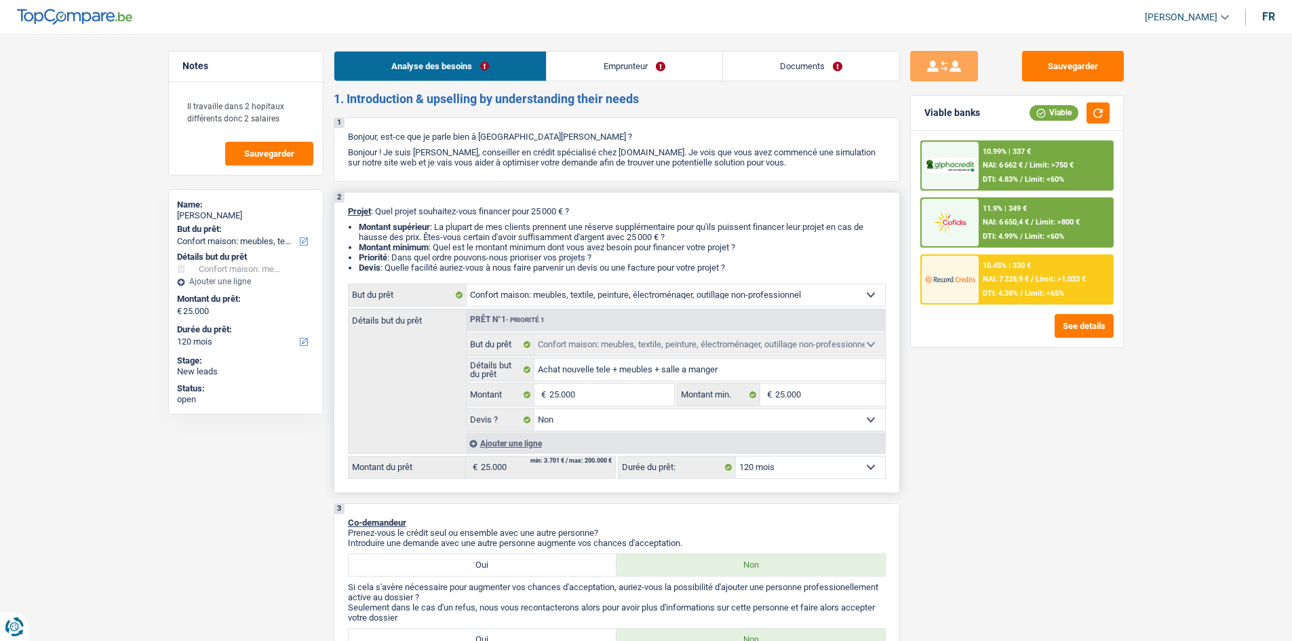
click at [830, 467] on select "12 mois 18 mois 24 mois 30 mois 36 mois 42 mois 48 mois 60 mois 72 mois 84 mois…" at bounding box center [810, 468] width 149 height 22
click at [736, 457] on select "12 mois 18 mois 24 mois 30 mois 36 mois 42 mois 48 mois 60 mois 72 mois 84 mois…" at bounding box center [810, 468] width 149 height 22
click at [1026, 170] on div "10.99% | 640 € NAI: 6 359,2 € / Limit: >750 € DTI: 9.15% / Limit: <60%" at bounding box center [1046, 165] width 134 height 47
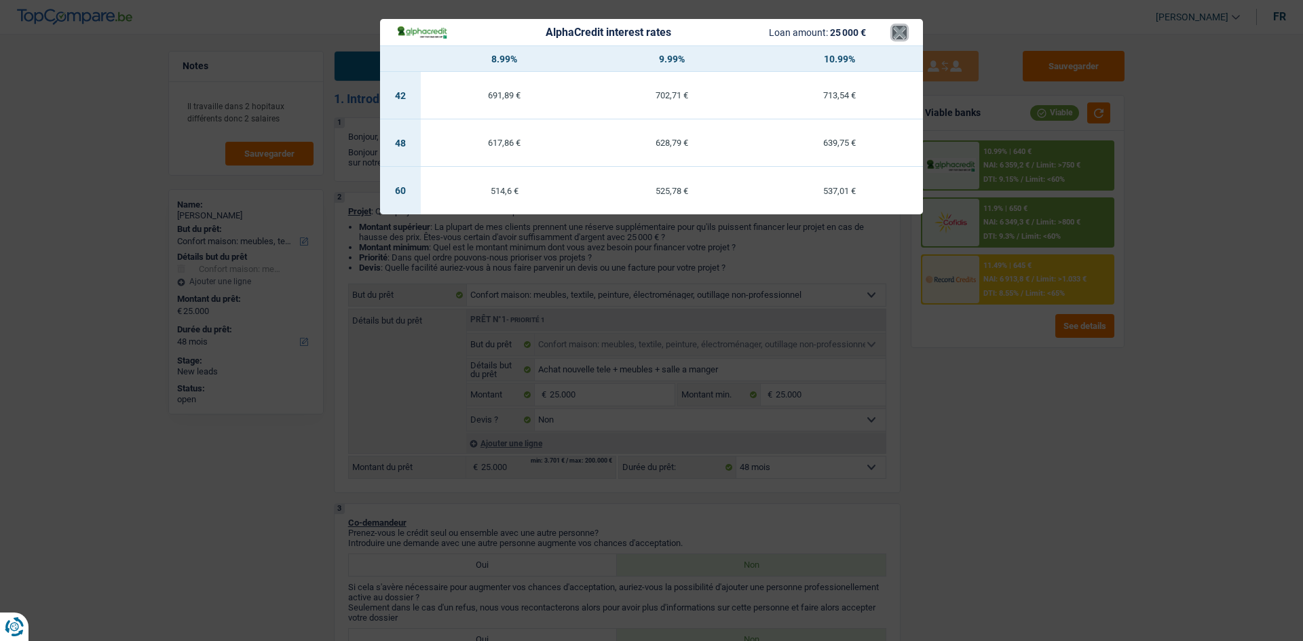
click at [900, 32] on button "×" at bounding box center [899, 33] width 14 height 14
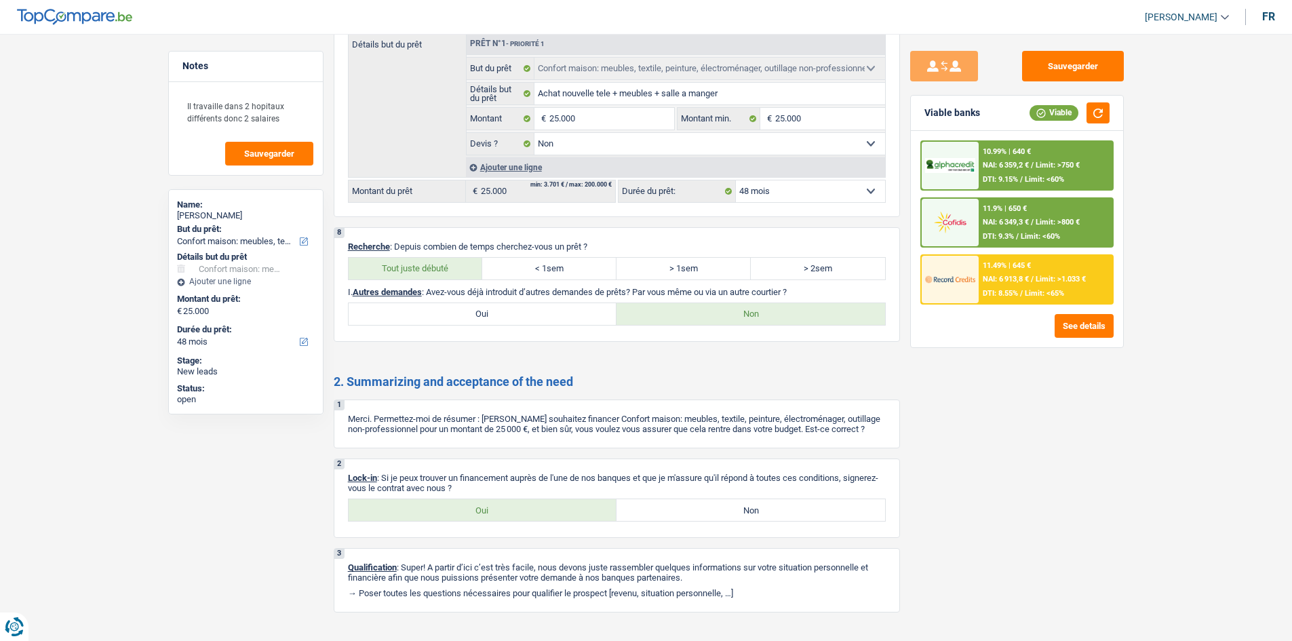
scroll to position [1640, 0]
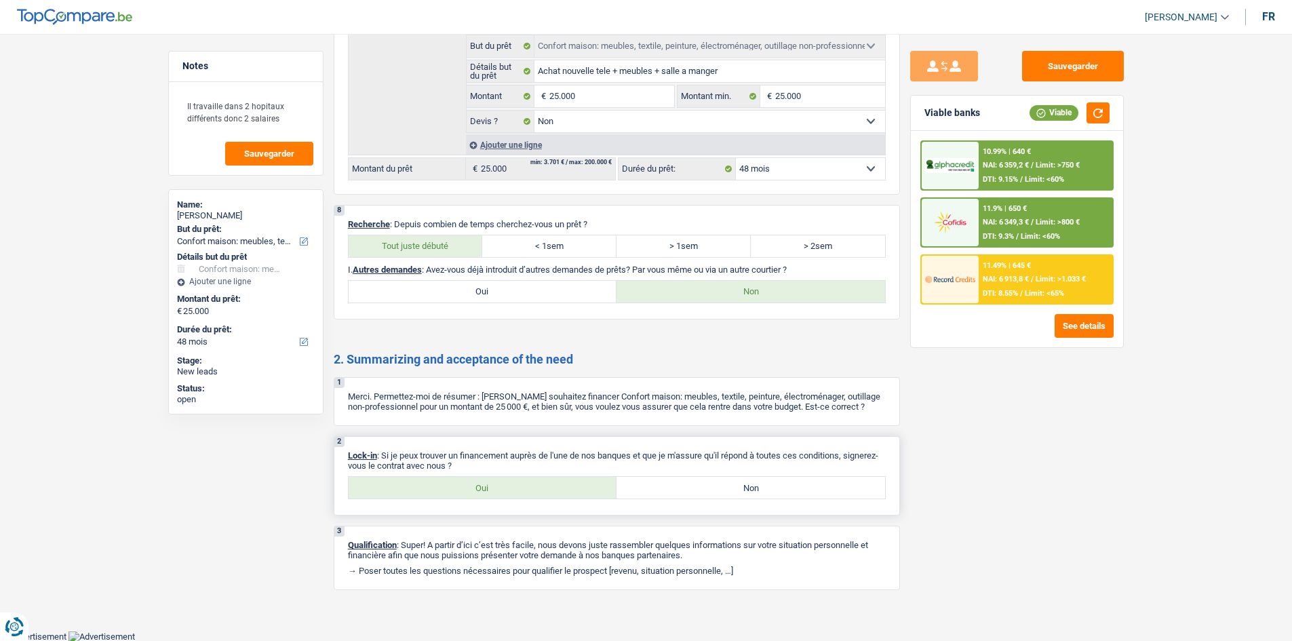
click at [429, 487] on label "Oui" at bounding box center [483, 488] width 269 height 22
click at [429, 487] on input "Oui" at bounding box center [483, 488] width 269 height 22
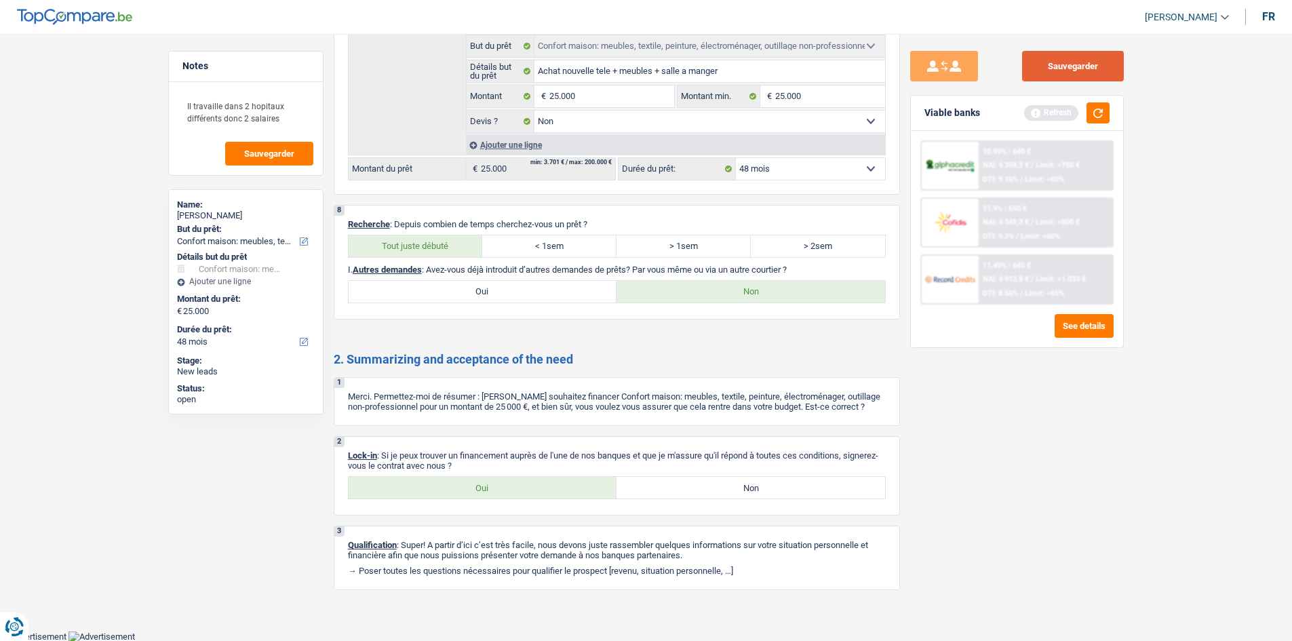
click at [1089, 60] on button "Sauvegarder" at bounding box center [1073, 66] width 102 height 31
click at [1039, 69] on button "Sauvegarder" at bounding box center [1073, 66] width 102 height 31
click at [1106, 106] on button "button" at bounding box center [1098, 112] width 23 height 21
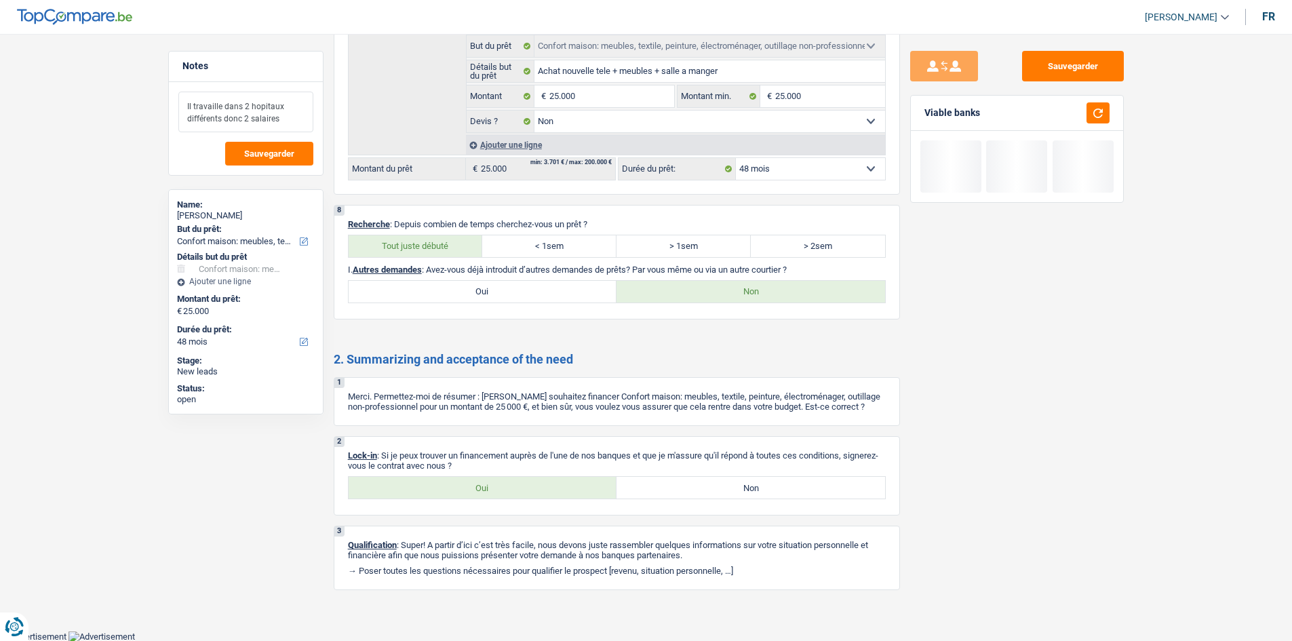
click at [281, 117] on textarea "Il travaille dans 2 hopitaux différents donc 2 salaires" at bounding box center [245, 112] width 135 height 41
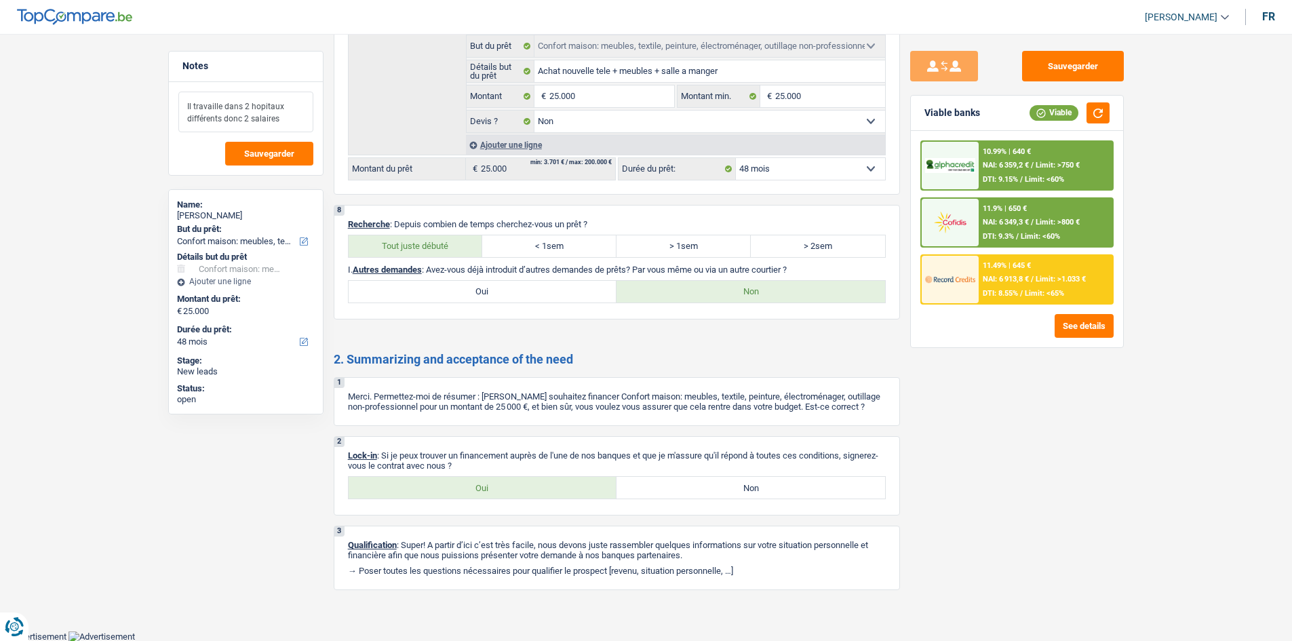
click at [294, 118] on textarea "Il travaille dans 2 hopitaux différents donc 2 salaires" at bounding box center [245, 112] width 135 height 41
click at [282, 155] on span "Sauvegarder" at bounding box center [269, 153] width 50 height 9
click at [1052, 73] on button "Sauvegarder" at bounding box center [1073, 66] width 102 height 31
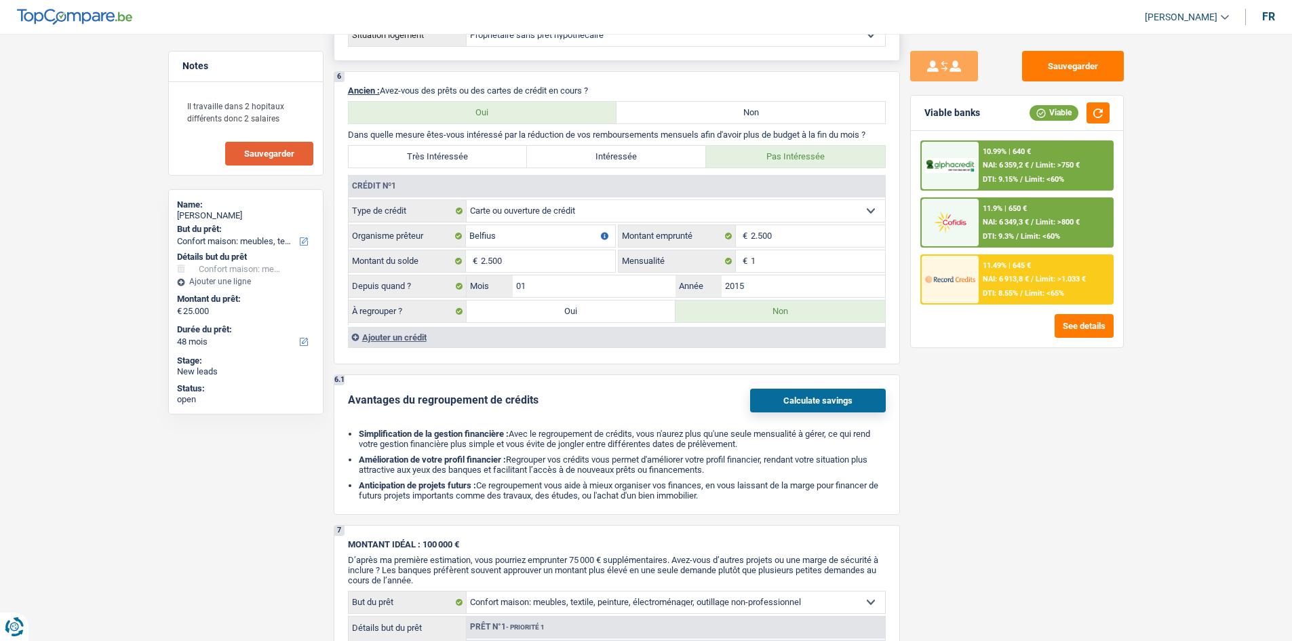
scroll to position [1030, 0]
